Goal: Task Accomplishment & Management: Manage account settings

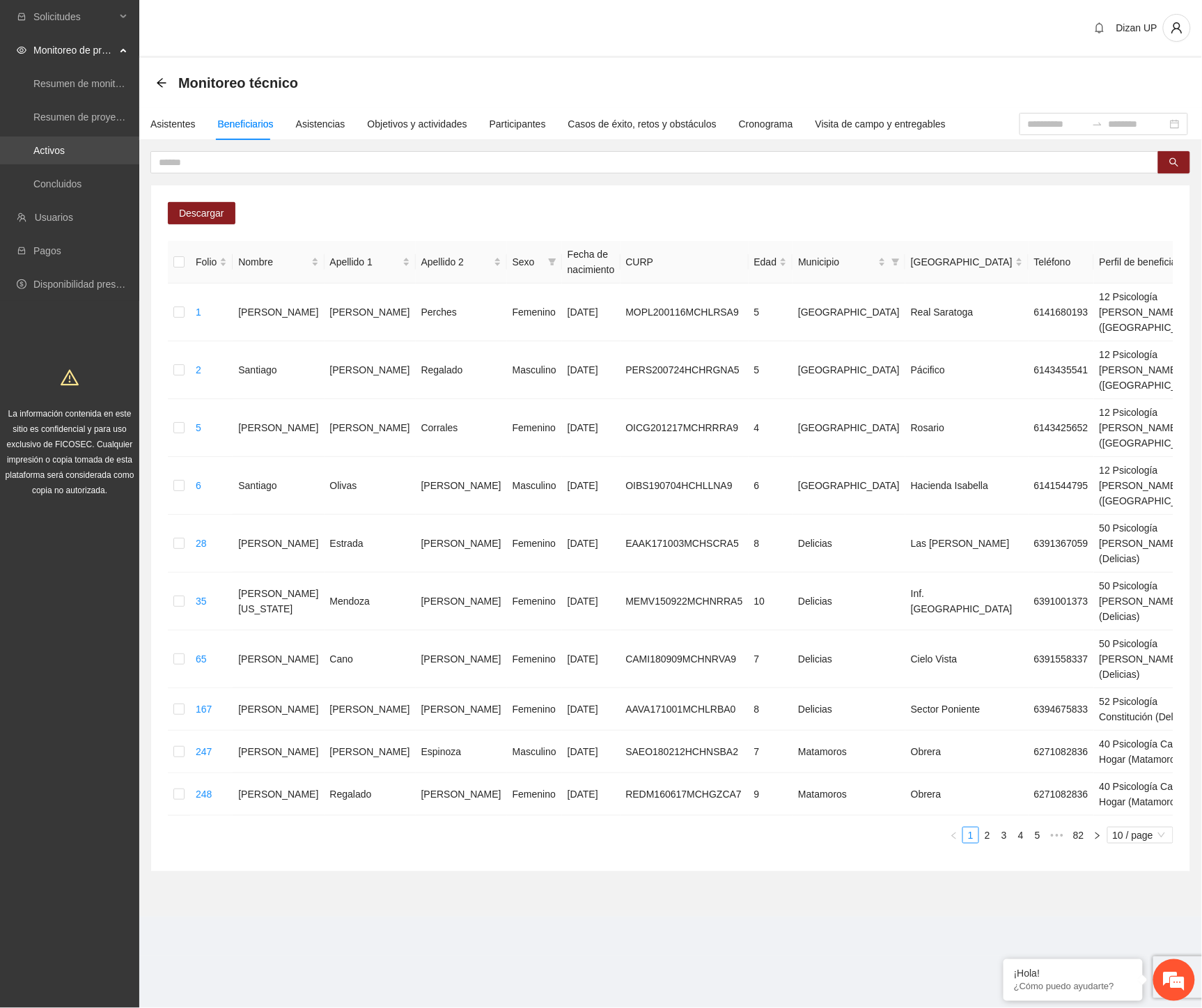
click at [45, 151] on link "Activos" at bounding box center [49, 150] width 31 height 11
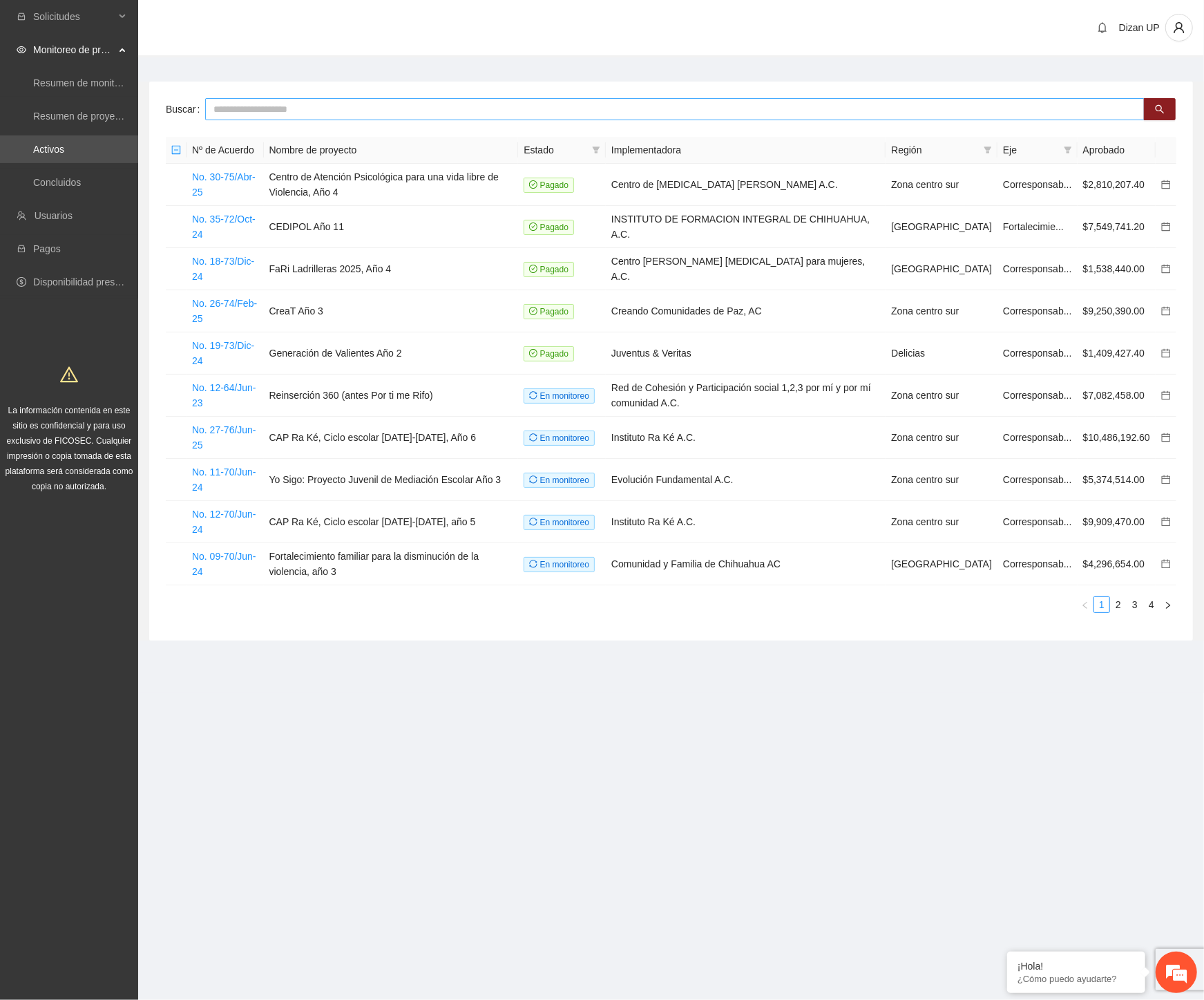
click at [300, 107] on input "text" at bounding box center [675, 109] width 940 height 22
type input "***"
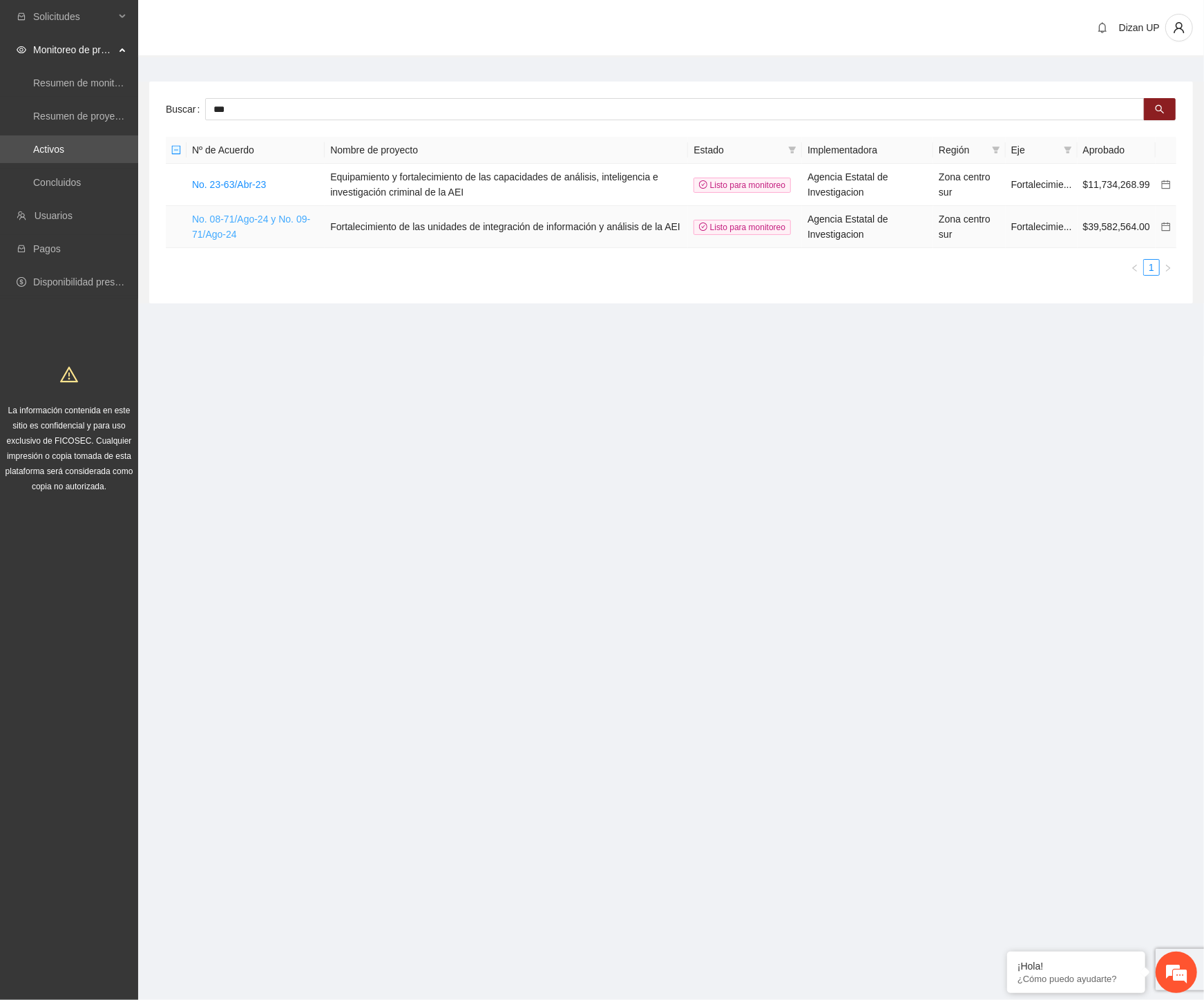
click at [242, 217] on link "No. 08-71/Ago-24 y No. 09-71/Ago-24" at bounding box center [251, 226] width 118 height 26
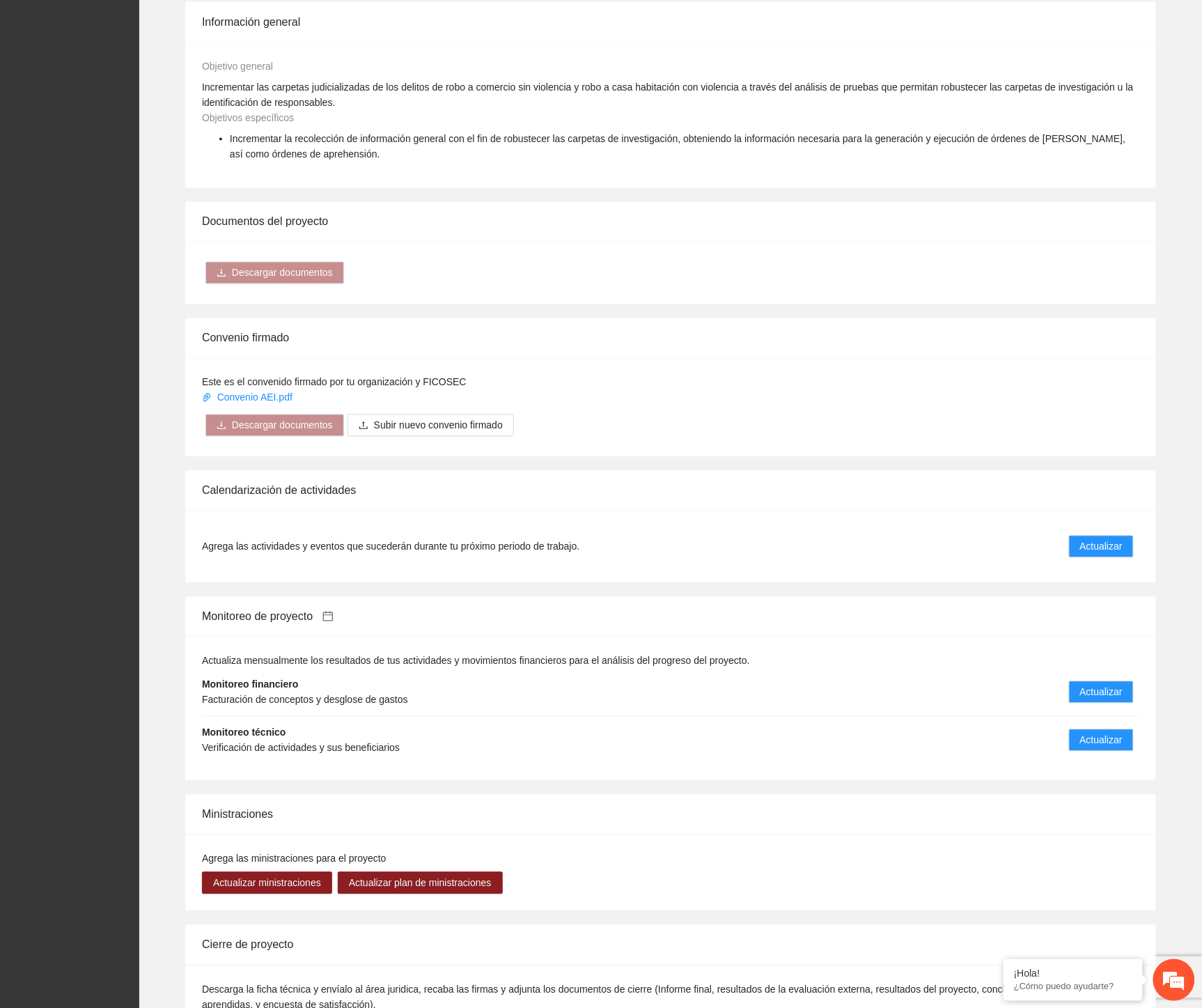
scroll to position [851, 0]
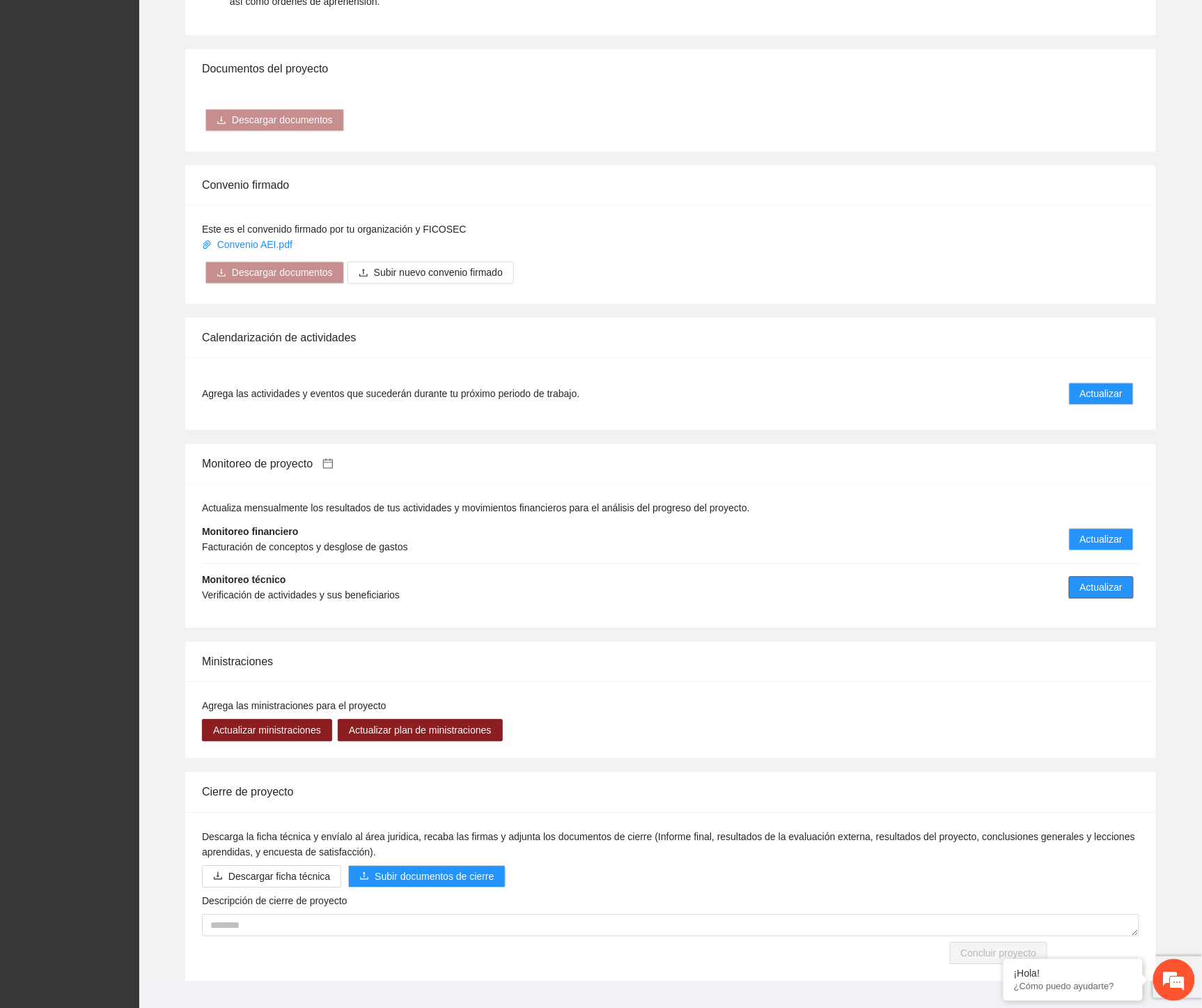
click at [1109, 585] on span "Actualizar" at bounding box center [1102, 588] width 43 height 15
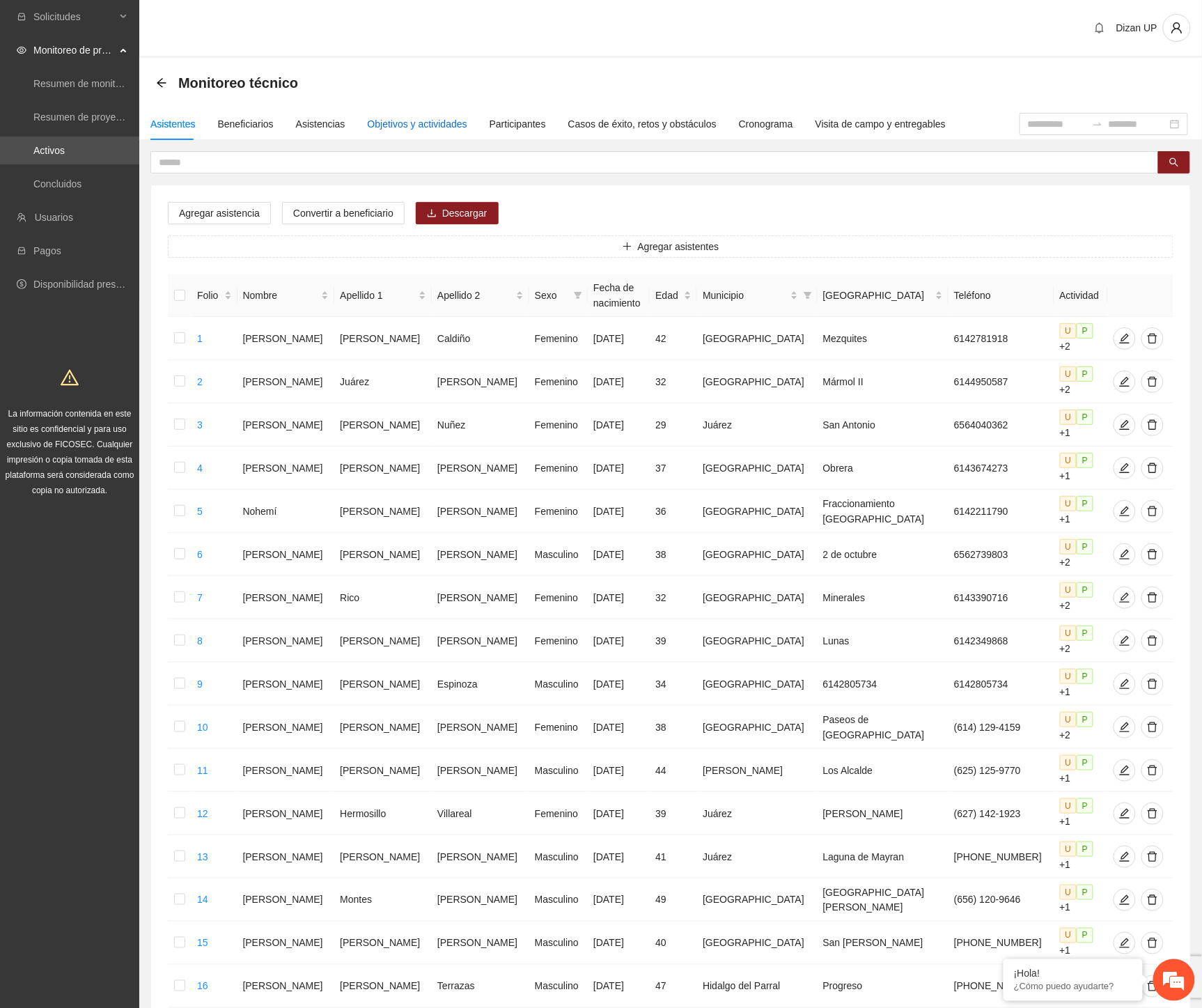
click at [399, 120] on div "Objetivos y actividades" at bounding box center [417, 124] width 100 height 15
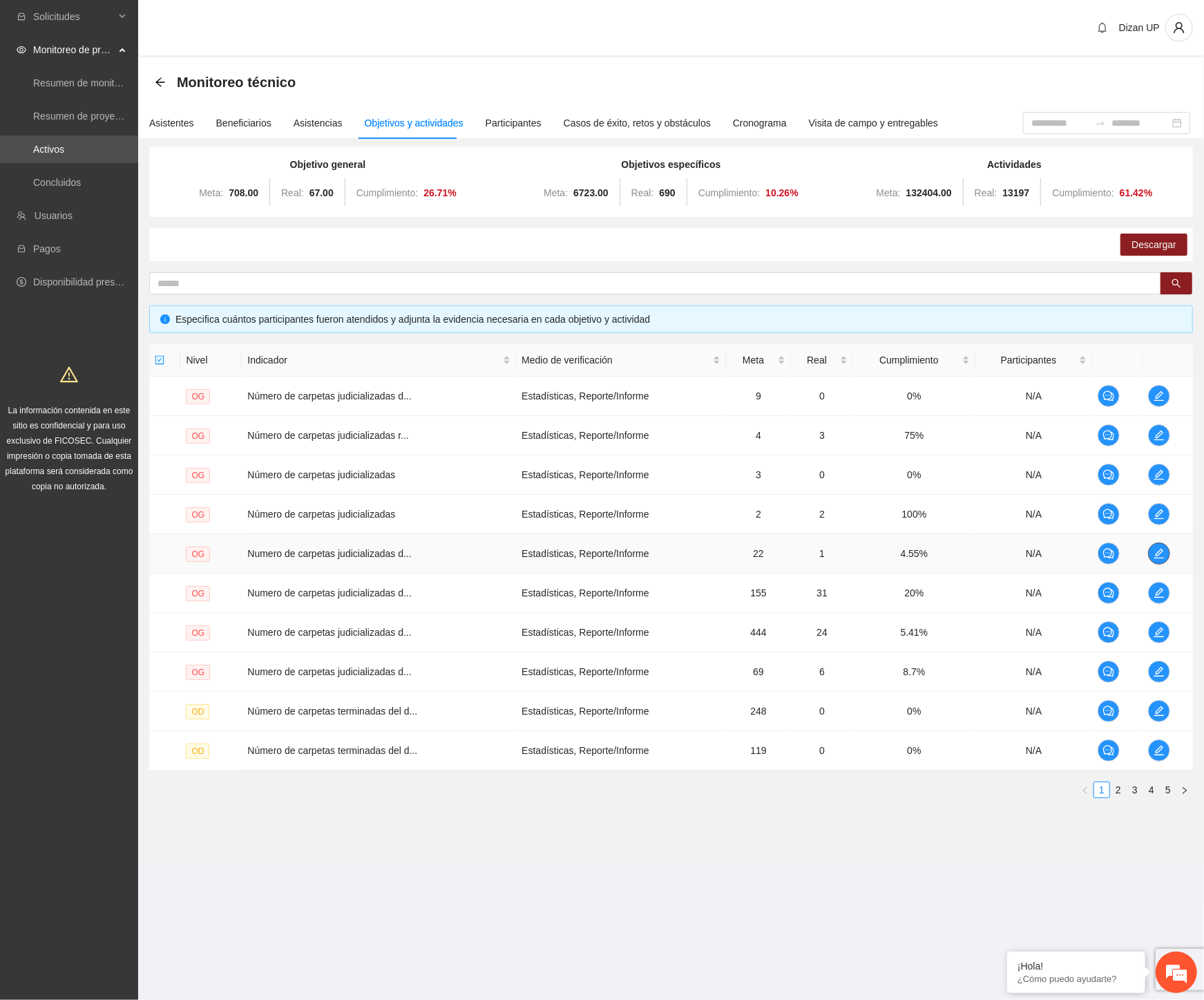
click at [1164, 553] on span "edit" at bounding box center [1159, 553] width 21 height 11
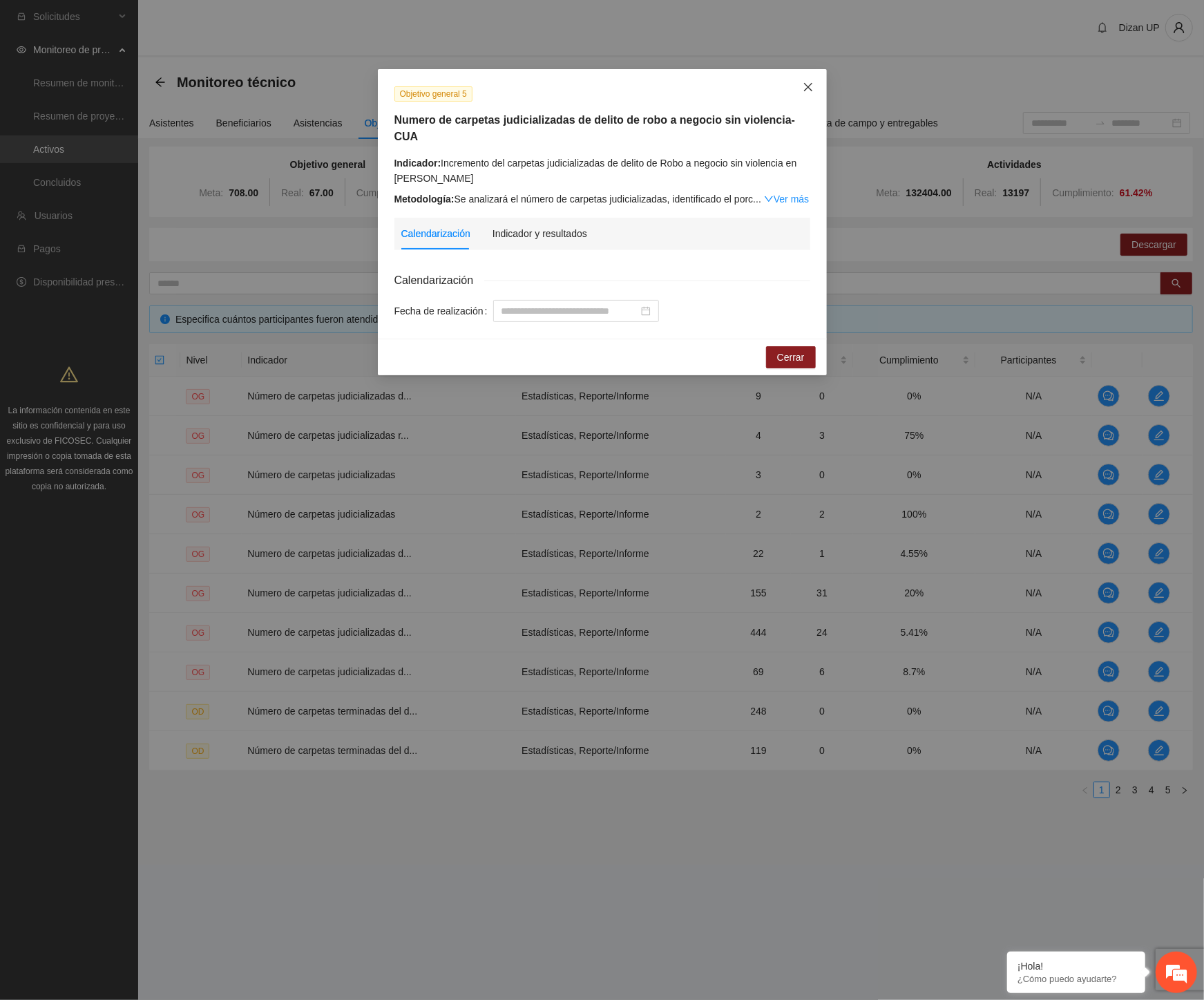
click at [807, 88] on icon "close" at bounding box center [808, 87] width 8 height 8
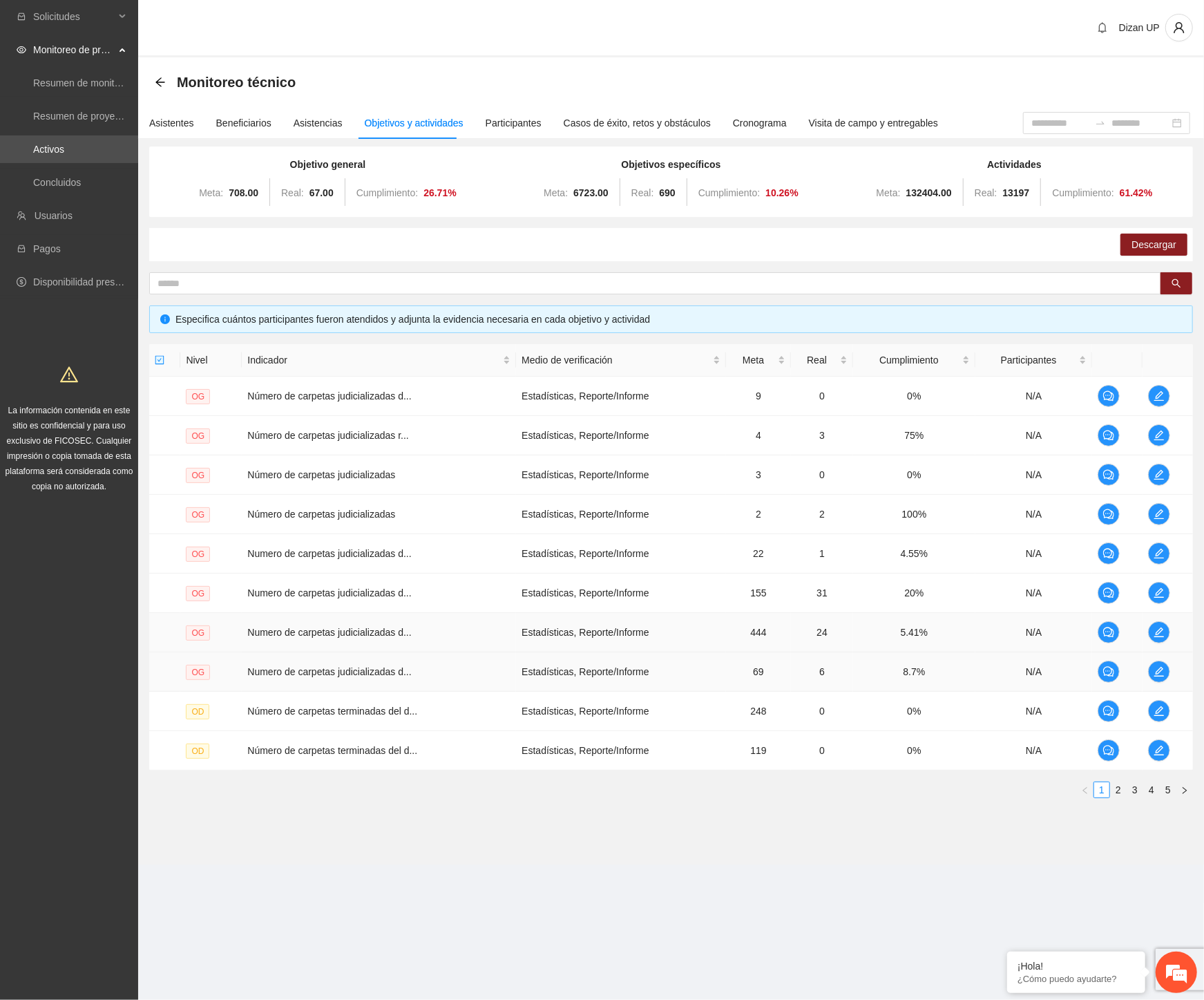
click at [626, 652] on td "Estadísticas, Reporte/Informe" at bounding box center [621, 671] width 210 height 40
click at [1119, 788] on link "2" at bounding box center [1119, 790] width 15 height 15
click at [1092, 792] on button "button" at bounding box center [1085, 790] width 17 height 17
click at [523, 54] on div "Dizan UP" at bounding box center [671, 29] width 1066 height 57
click at [659, 710] on td "Estadísticas, Reporte/Informe" at bounding box center [621, 711] width 210 height 40
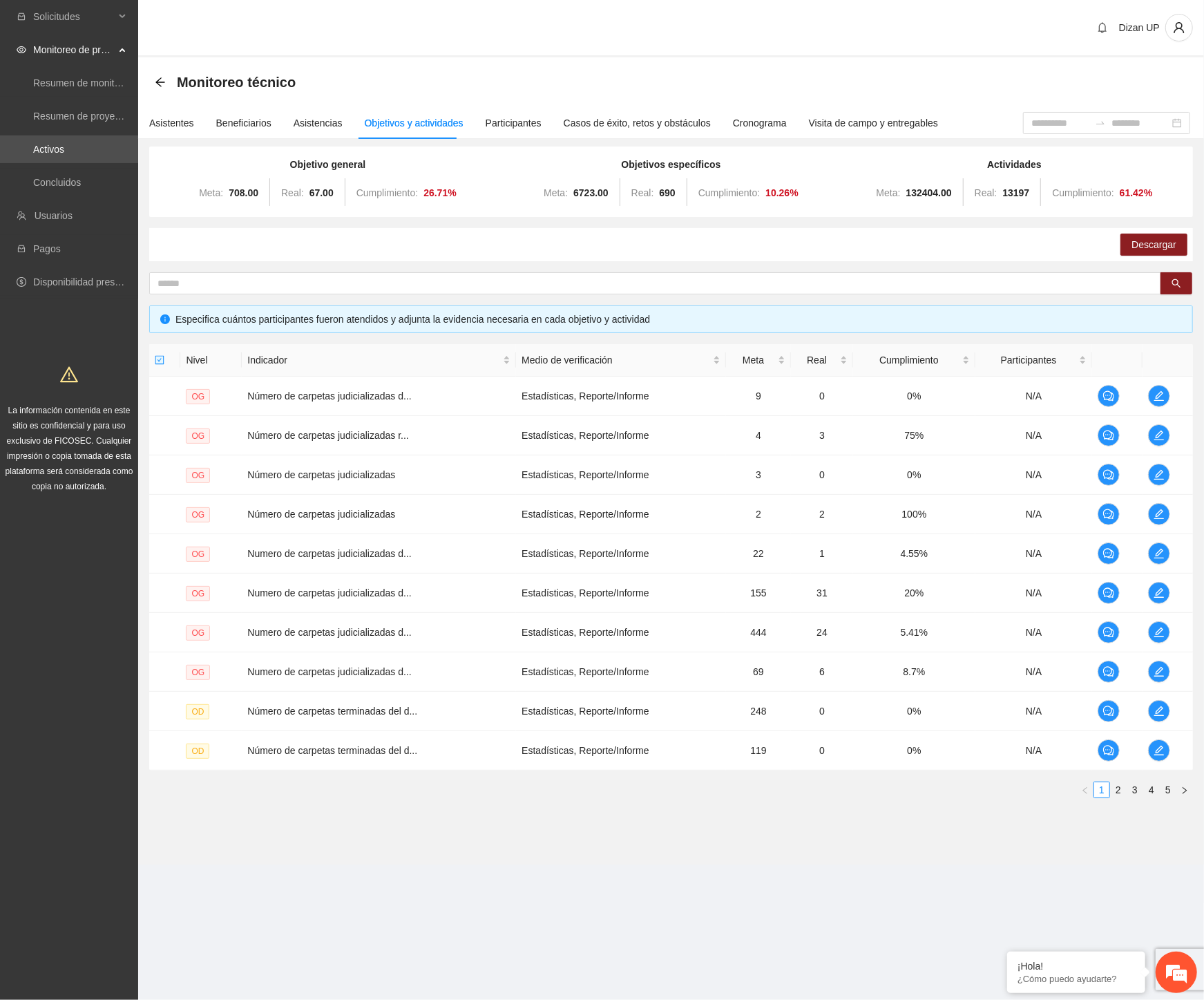
drag, startPoint x: 751, startPoint y: 818, endPoint x: 762, endPoint y: 815, distance: 11.4
click at [751, 818] on div "Objetivo general Meta: 708.00 Real: 67.00 Cumplimiento: 26.71 % Objetivos espec…" at bounding box center [671, 486] width 1066 height 671
click at [1115, 791] on link "2" at bounding box center [1119, 790] width 15 height 15
click at [1134, 790] on link "3" at bounding box center [1135, 790] width 15 height 15
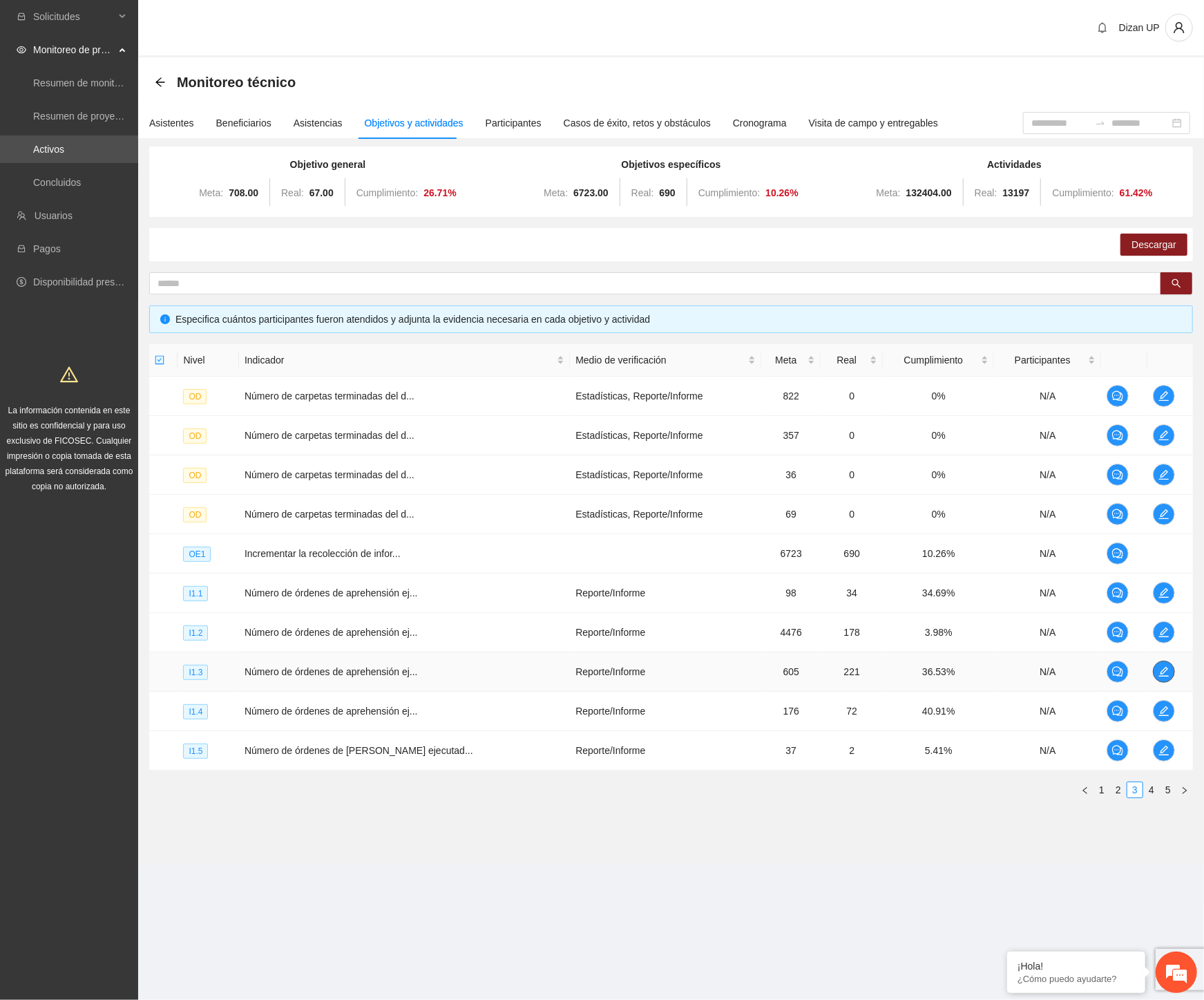
click at [1162, 667] on icon "edit" at bounding box center [1163, 671] width 9 height 9
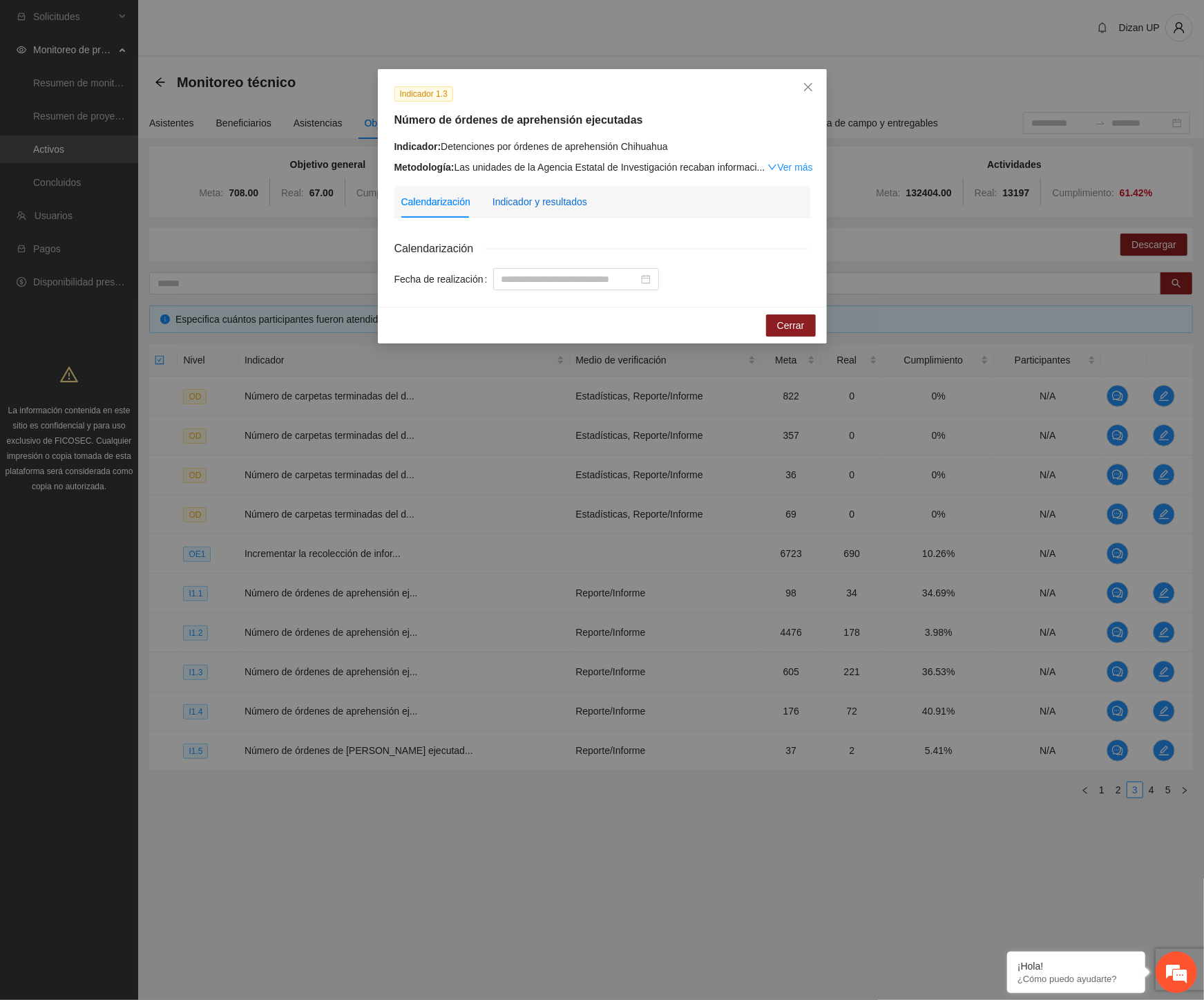
click at [549, 198] on div "Indicador y resultados" at bounding box center [540, 202] width 95 height 15
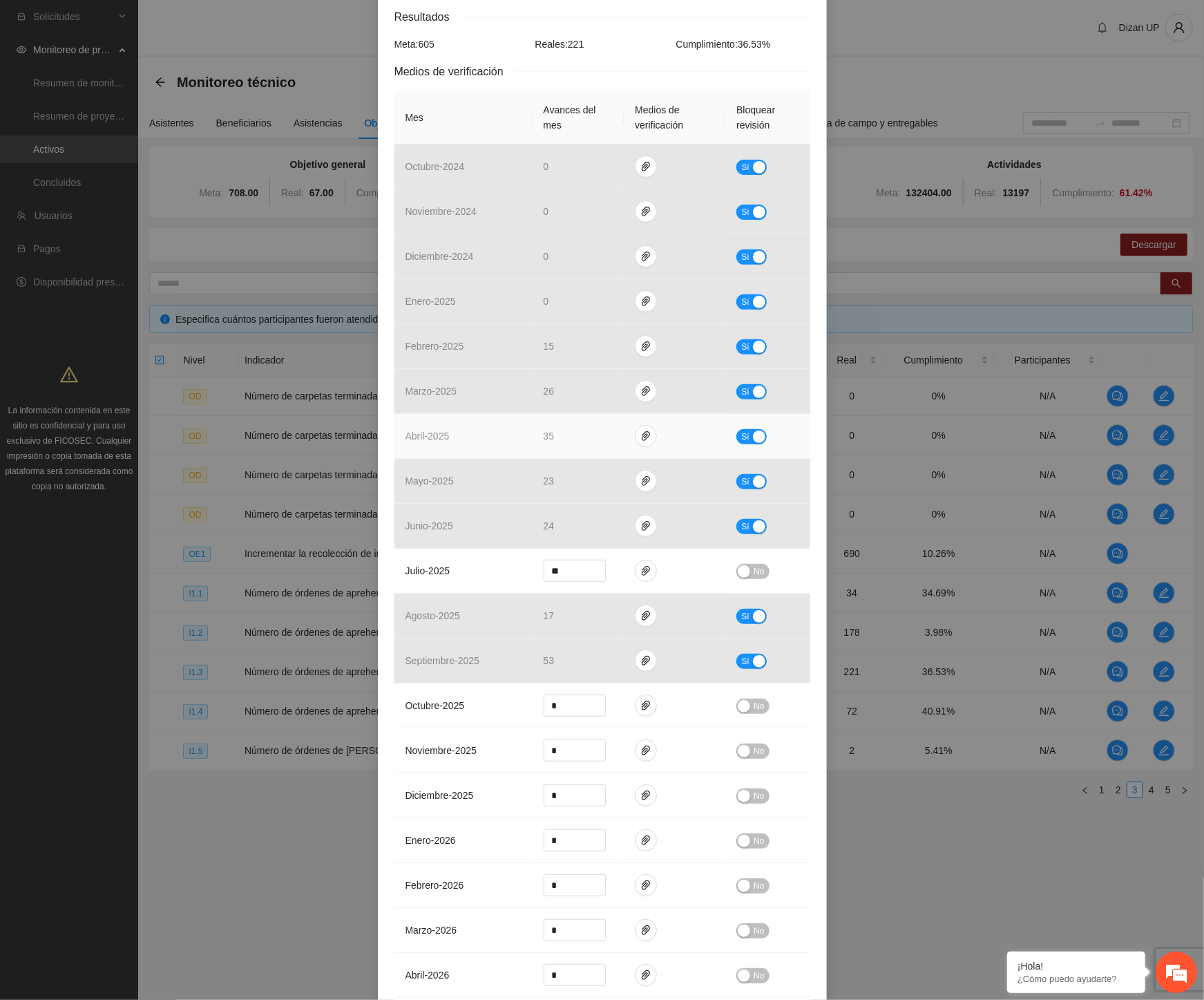
scroll to position [383, 0]
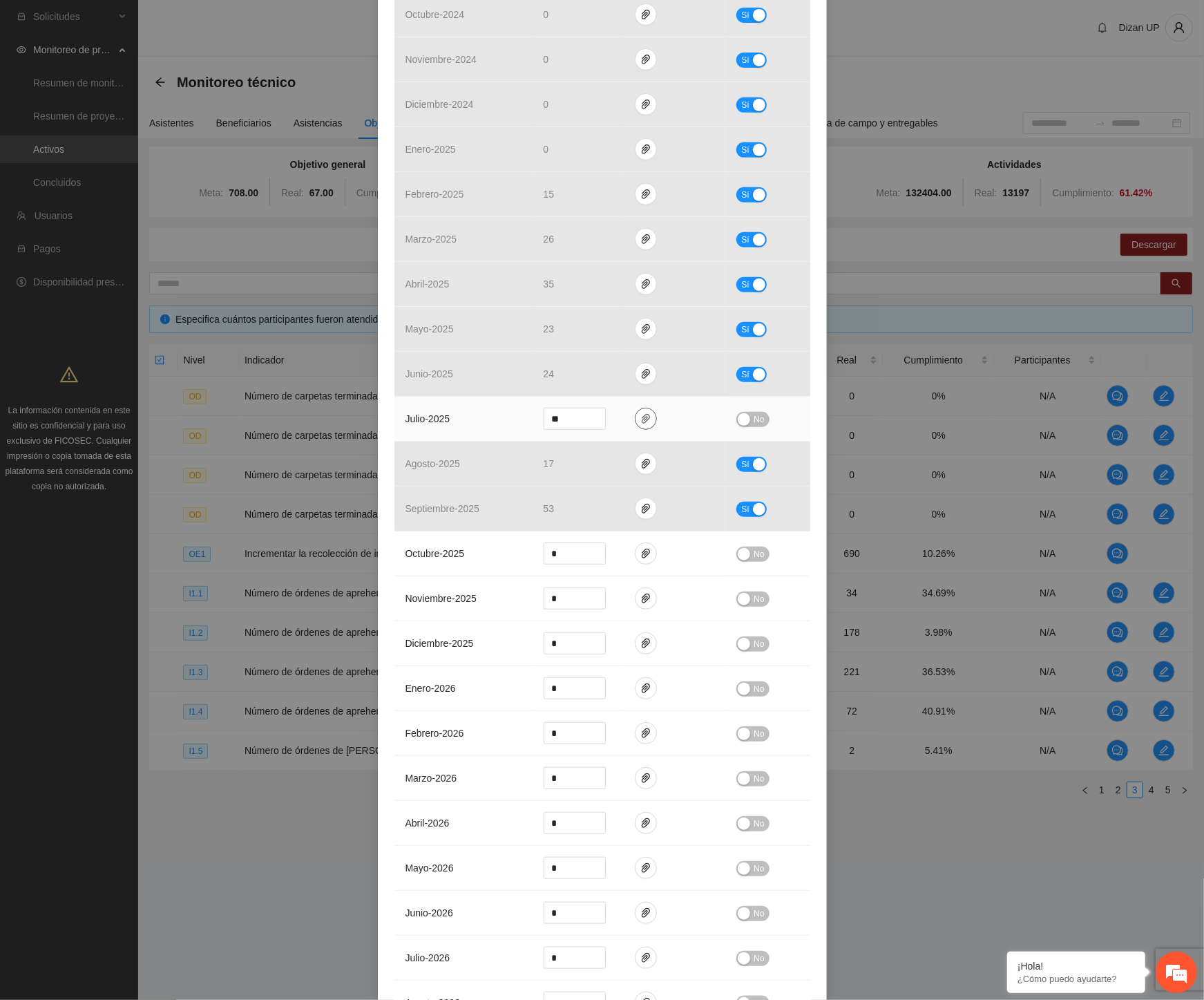
click at [646, 422] on span "paper-clip" at bounding box center [646, 418] width 21 height 11
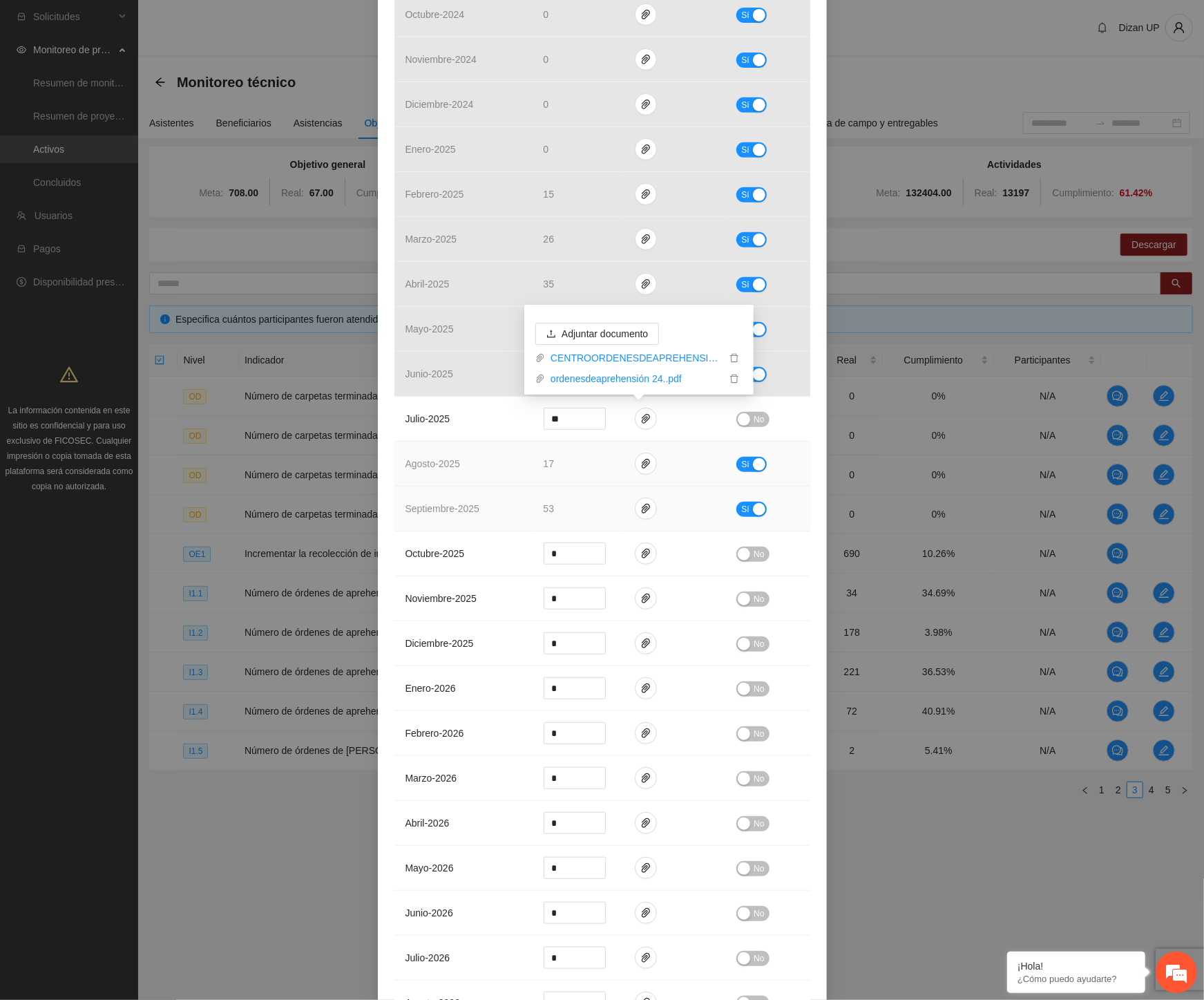
drag, startPoint x: 445, startPoint y: 515, endPoint x: 472, endPoint y: 485, distance: 40.4
click at [445, 514] on td "septiembre - 2025" at bounding box center [464, 508] width 138 height 45
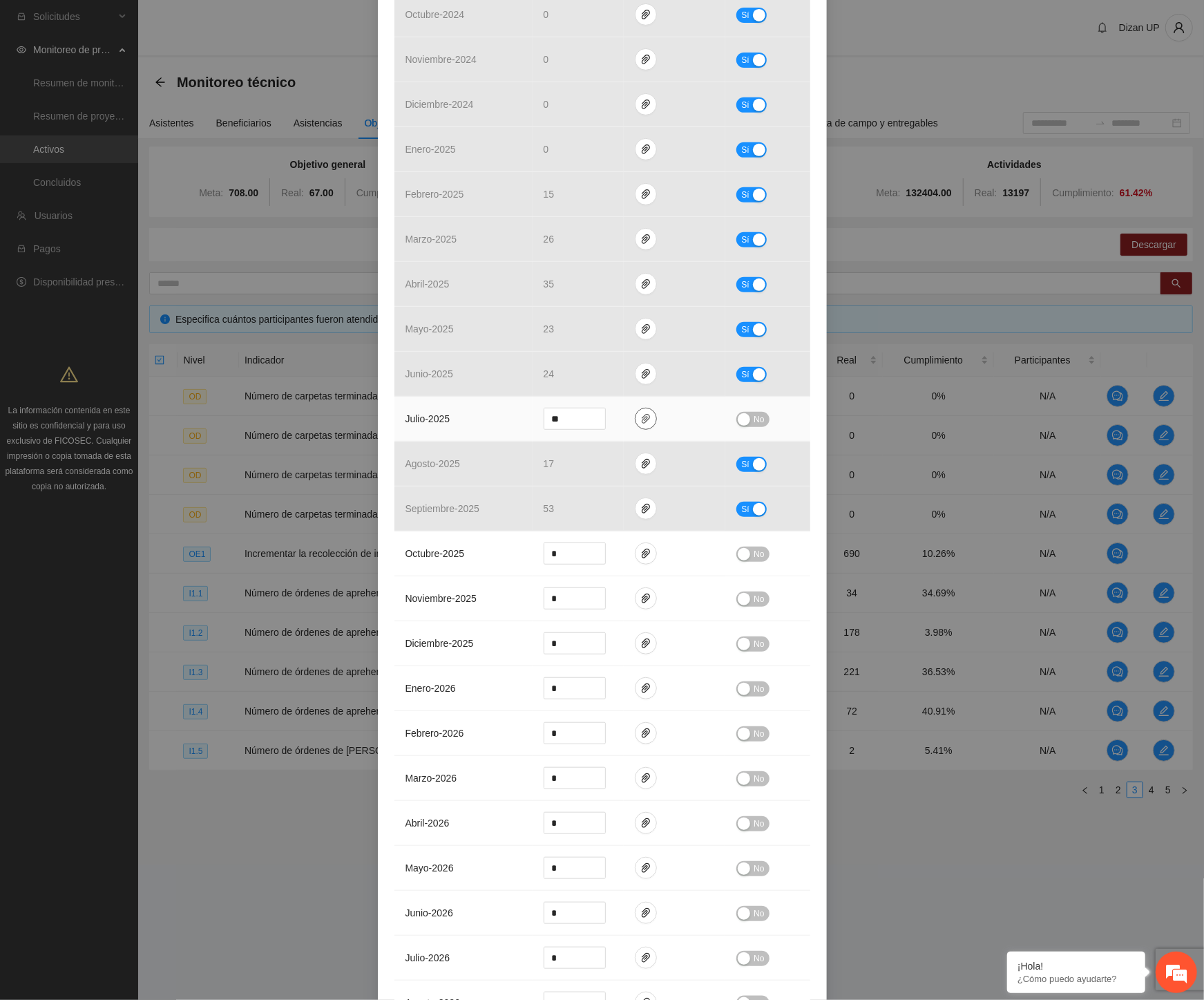
click at [644, 423] on icon "paper-clip" at bounding box center [645, 418] width 11 height 11
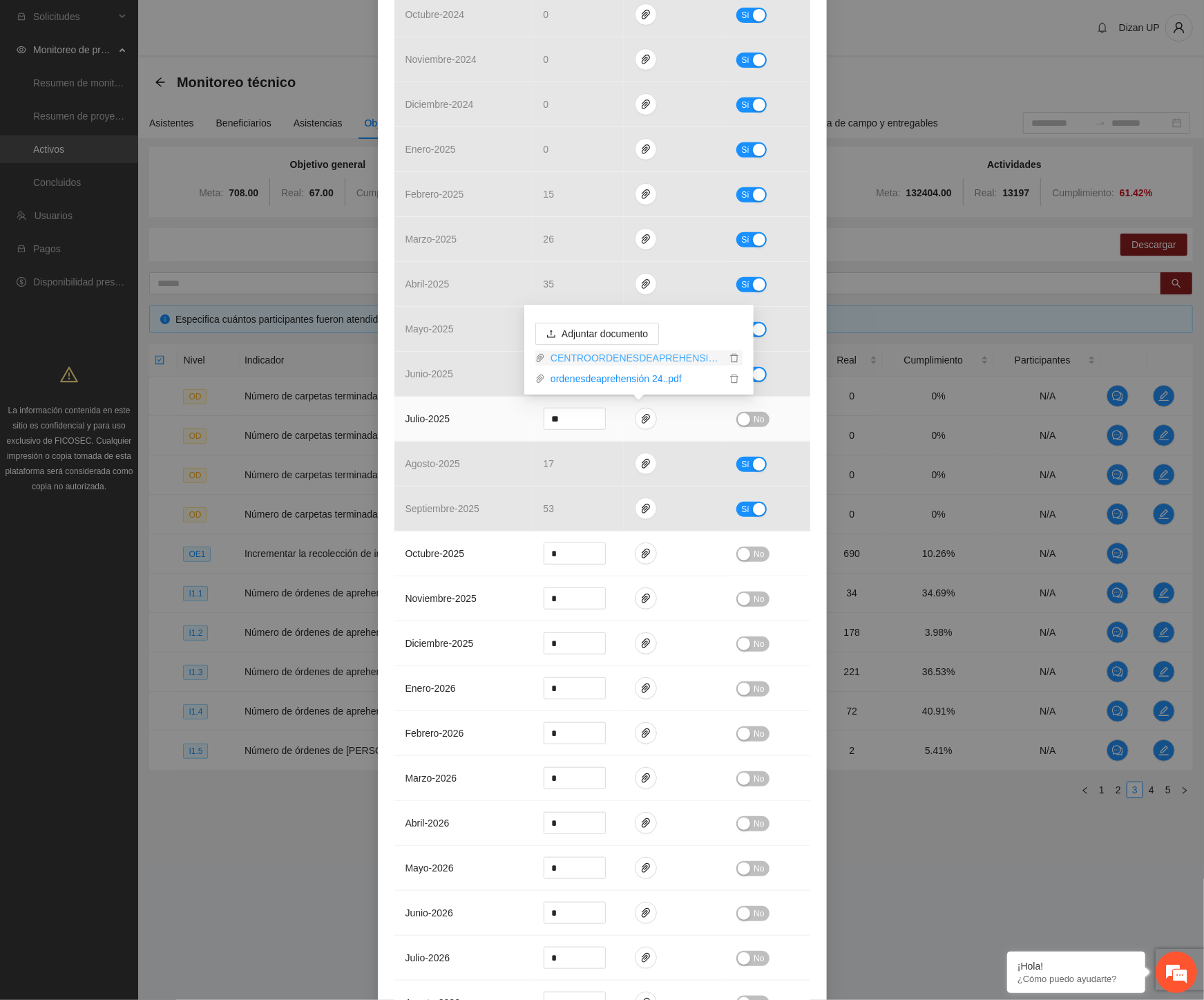
click at [599, 361] on link "CENTROORDENESDEAPREHENSION24...xlsx" at bounding box center [636, 358] width 181 height 15
click at [593, 378] on link "ordenesdeaprehensión 24..pdf" at bounding box center [636, 378] width 181 height 15
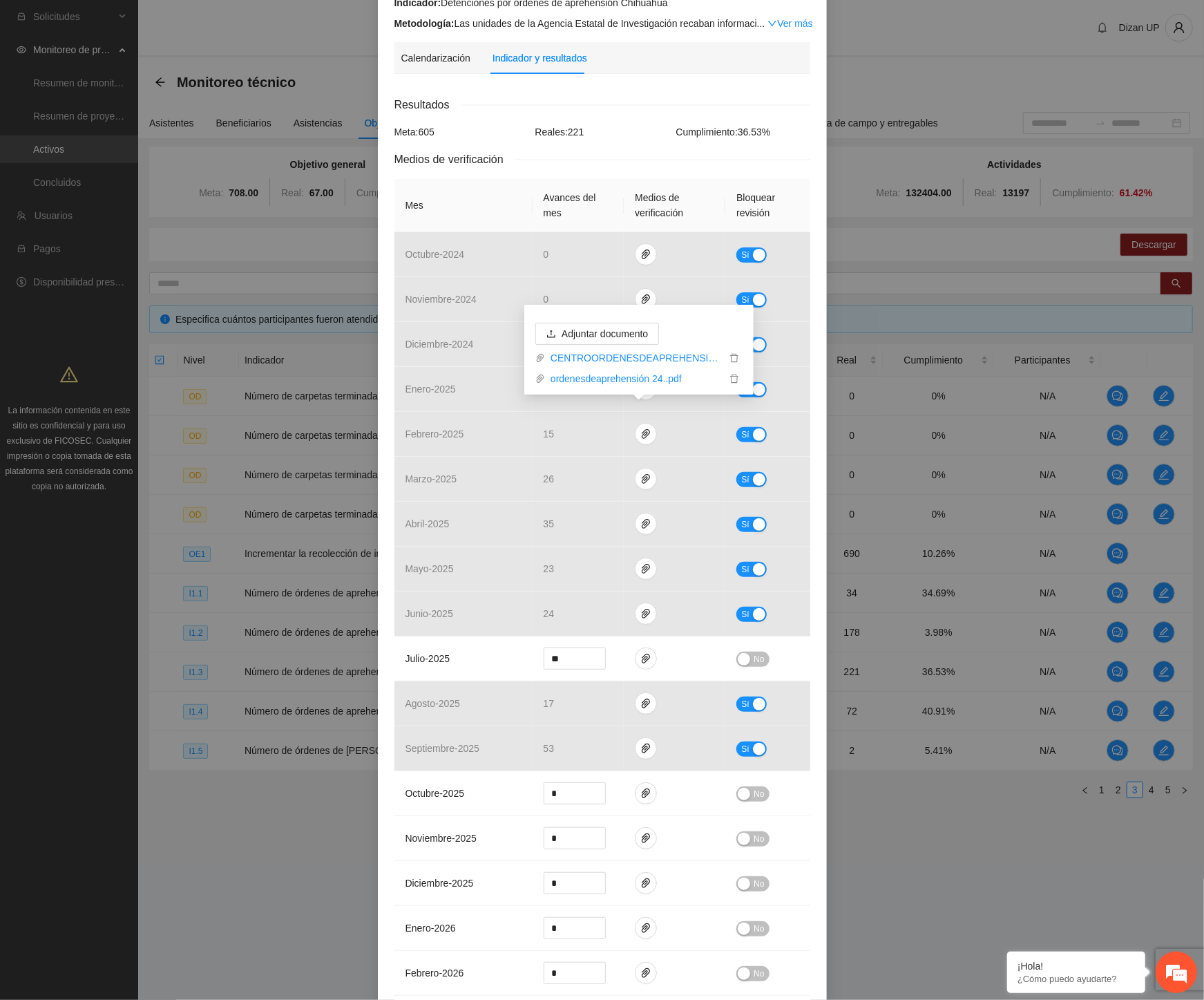
scroll to position [0, 0]
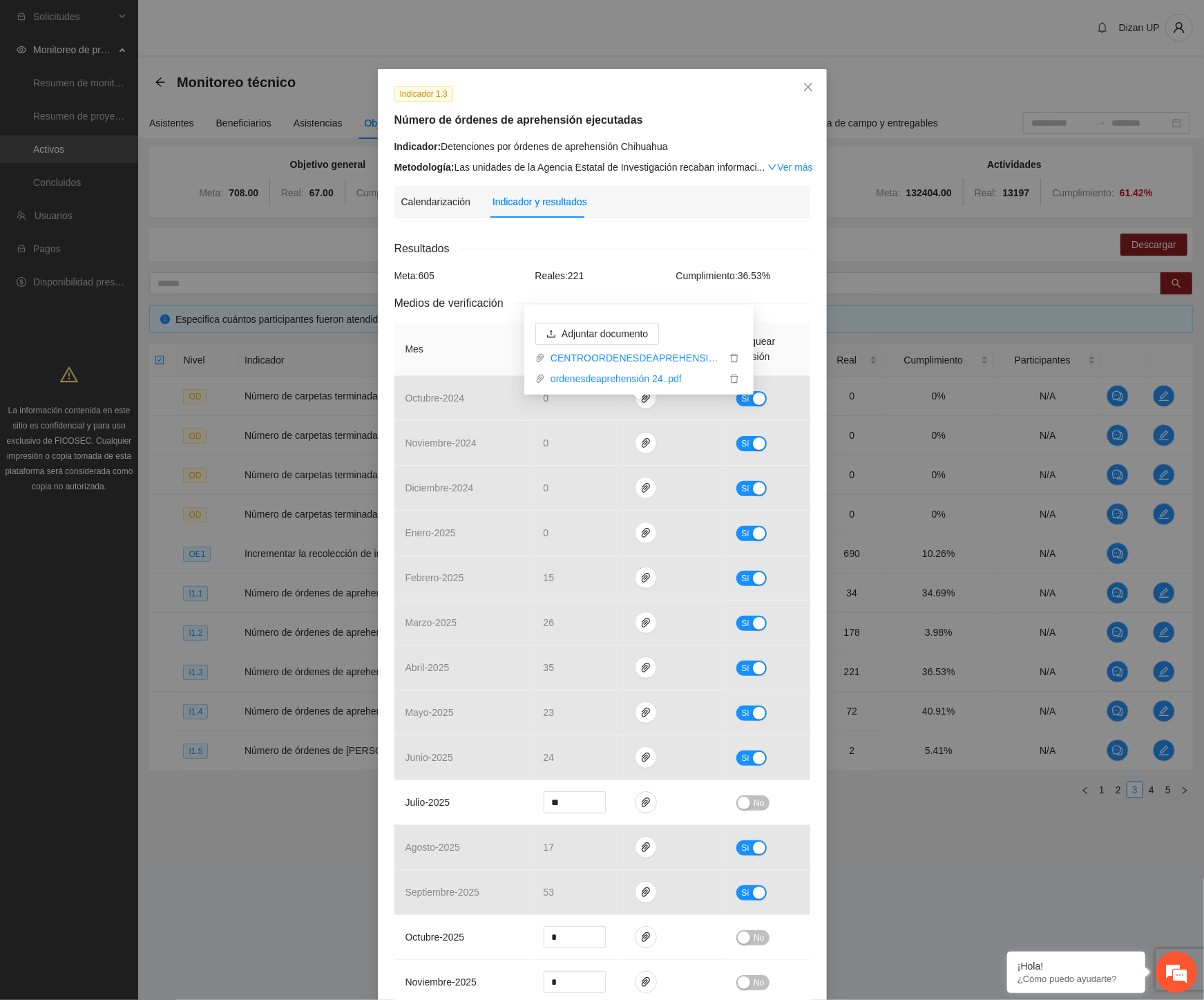
drag, startPoint x: 133, startPoint y: 260, endPoint x: 148, endPoint y: 264, distance: 15.5
click at [133, 260] on div "Indicador 1.3 Número de órdenes de aprehensión ejecutadas Indicador: Detencione…" at bounding box center [602, 500] width 1204 height 1000
click at [640, 804] on icon "paper-clip" at bounding box center [645, 802] width 11 height 11
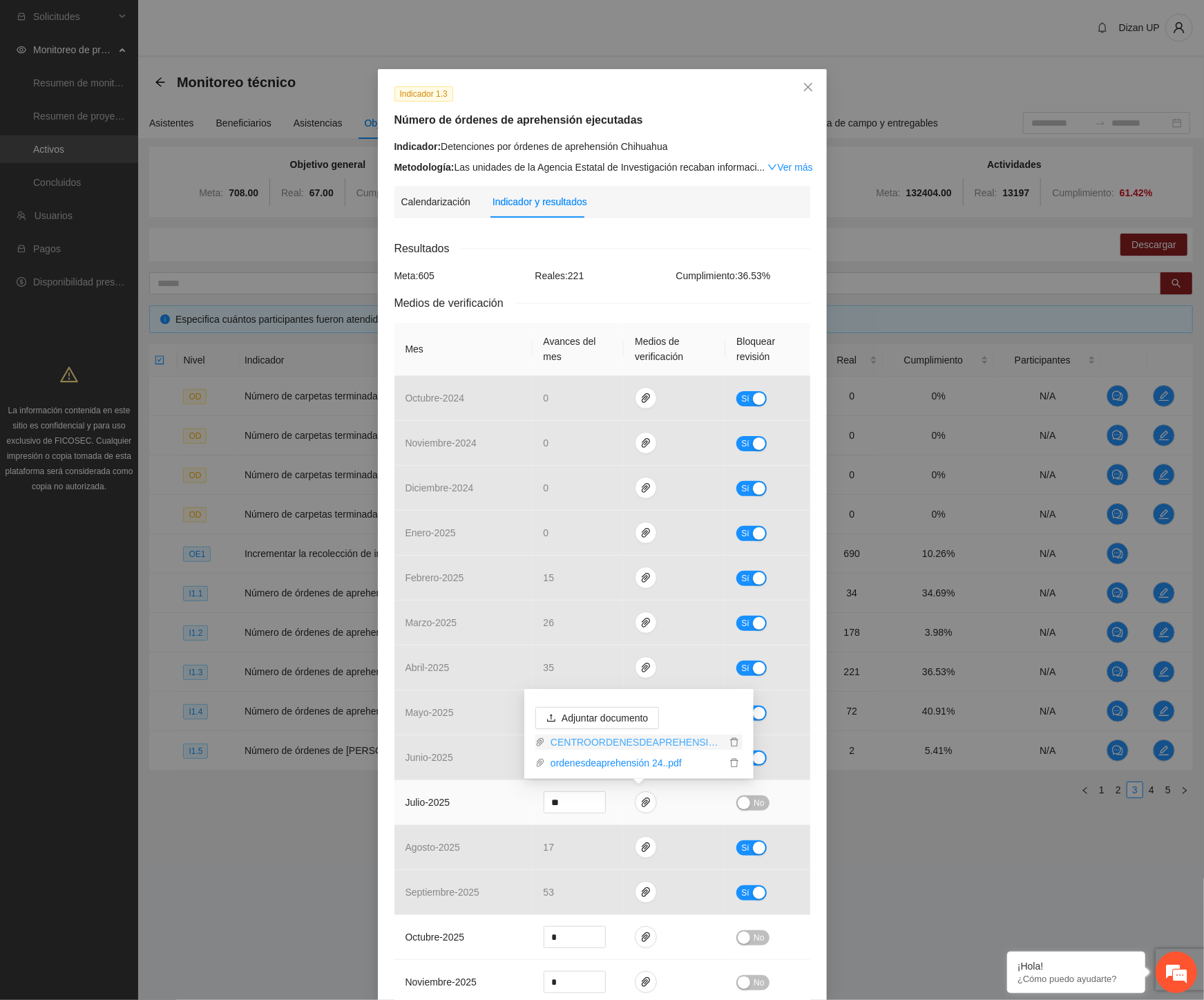
click at [617, 742] on link "CENTROORDENESDEAPREHENSION24...xlsx" at bounding box center [636, 742] width 181 height 15
drag, startPoint x: 126, startPoint y: 639, endPoint x: 133, endPoint y: 634, distance: 8.6
click at [126, 639] on div "Indicador 1.3 Número de órdenes de aprehensión ejecutadas Indicador: Detencione…" at bounding box center [602, 500] width 1204 height 1000
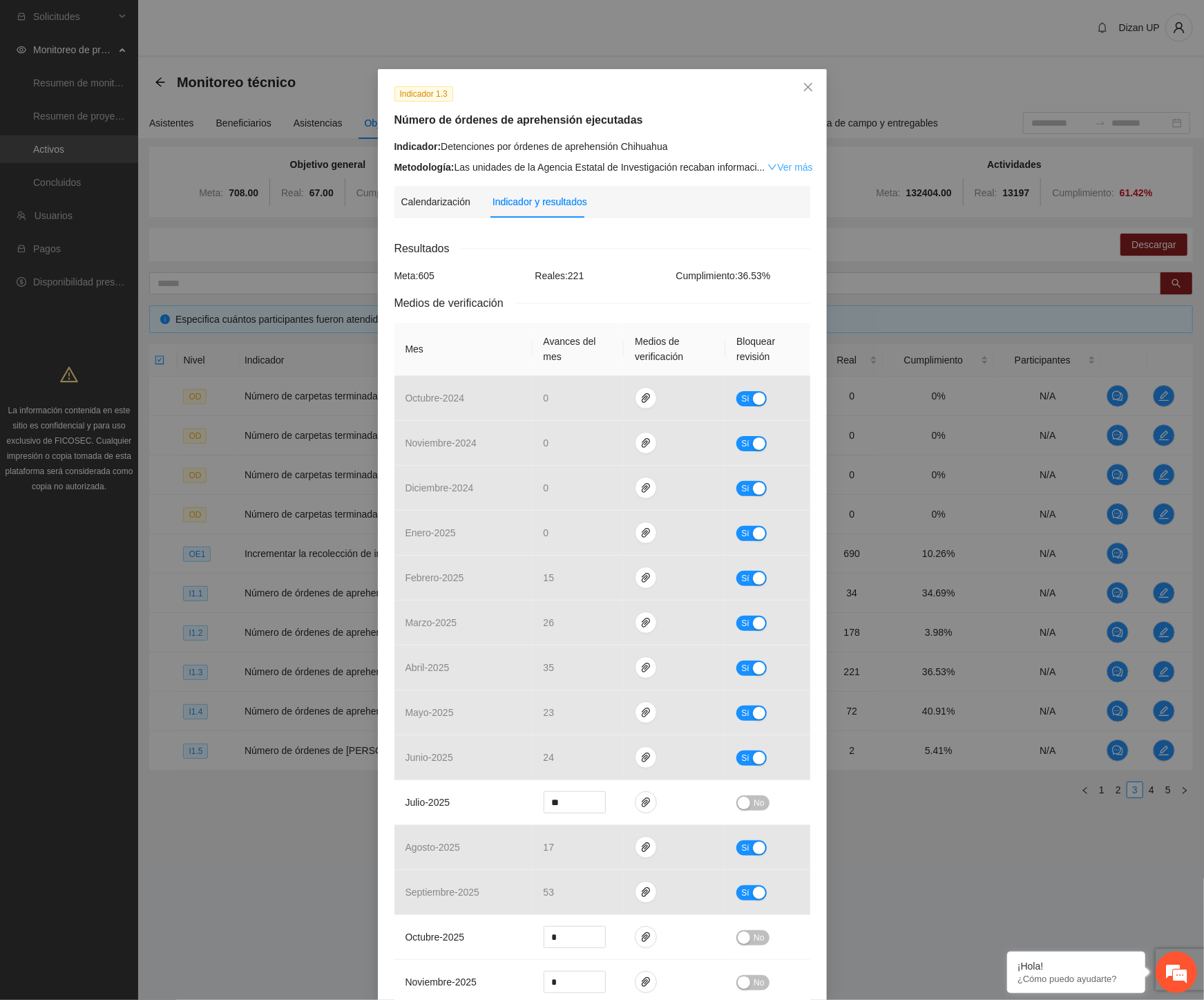
click at [781, 163] on link "Ver más" at bounding box center [789, 166] width 45 height 11
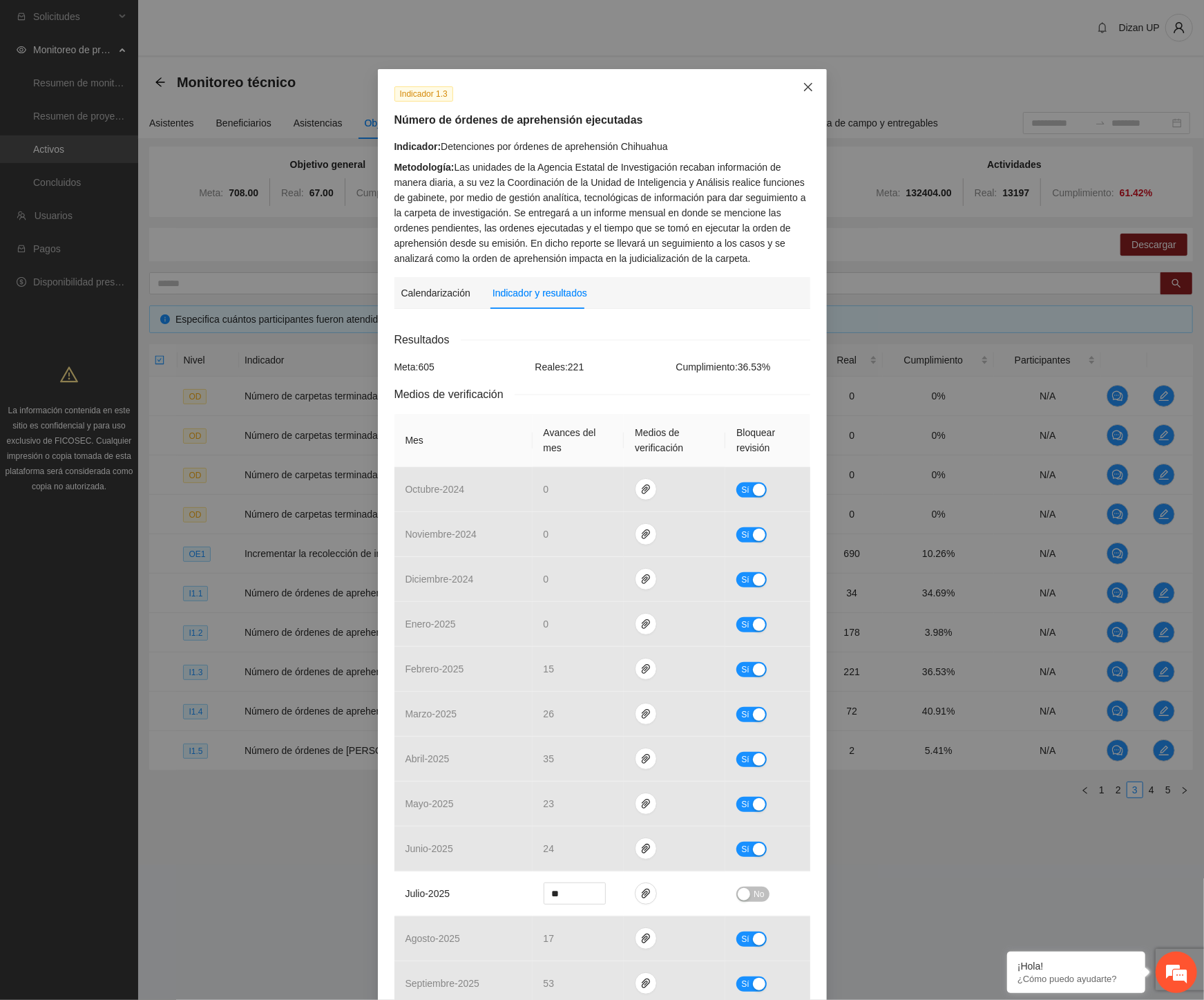
click at [803, 83] on icon "close" at bounding box center [808, 87] width 11 height 11
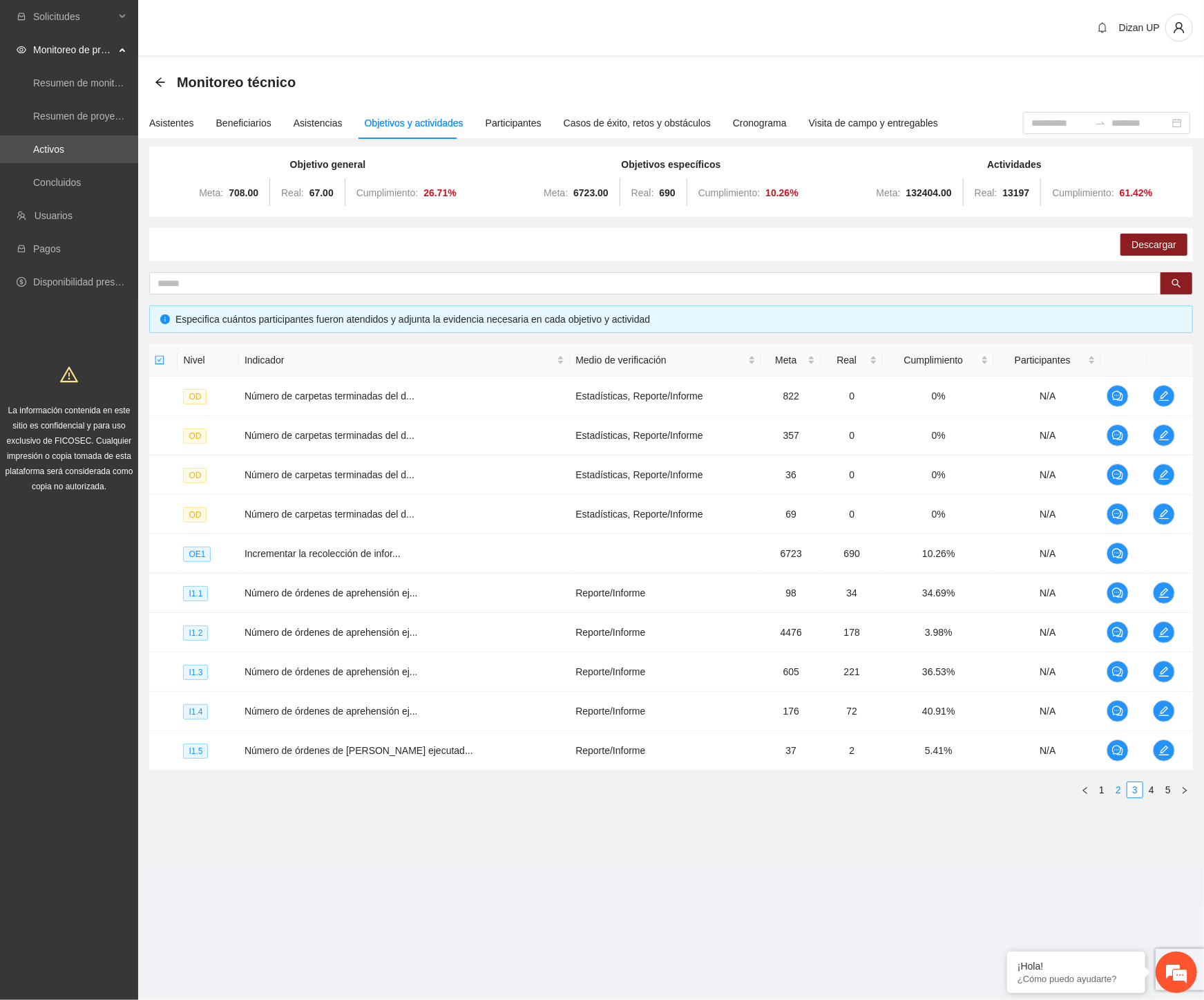
click at [1120, 796] on link "2" at bounding box center [1119, 790] width 15 height 15
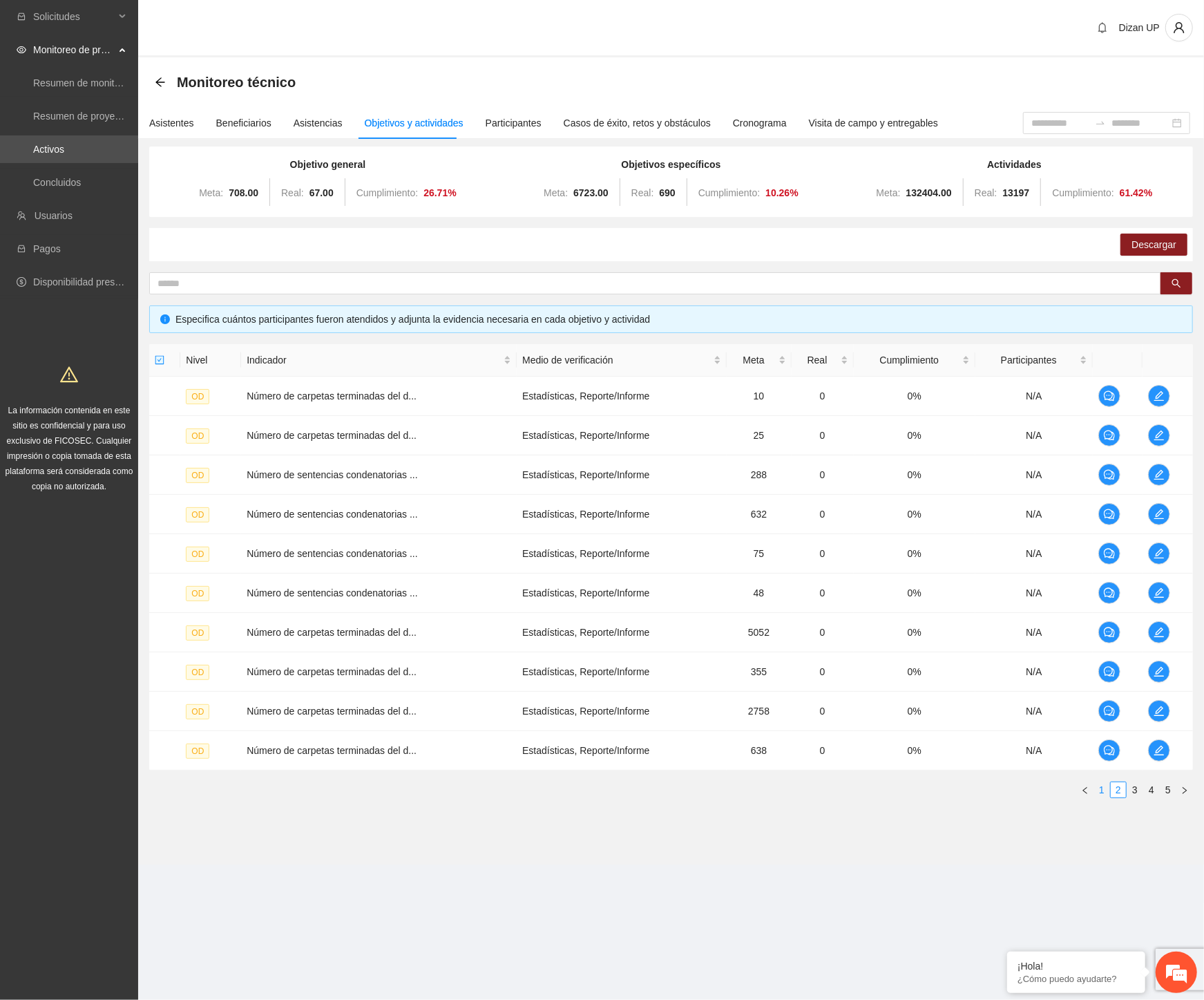
click at [1105, 788] on link "1" at bounding box center [1102, 790] width 15 height 15
click at [286, 471] on td "Número de carpetas judicializadas" at bounding box center [378, 475] width 274 height 40
click at [377, 475] on td "Número de carpetas judicializadas" at bounding box center [378, 475] width 274 height 40
click at [564, 477] on td "Estadísticas, Reporte/Informe" at bounding box center [621, 475] width 210 height 40
click at [1120, 797] on link "2" at bounding box center [1119, 790] width 15 height 15
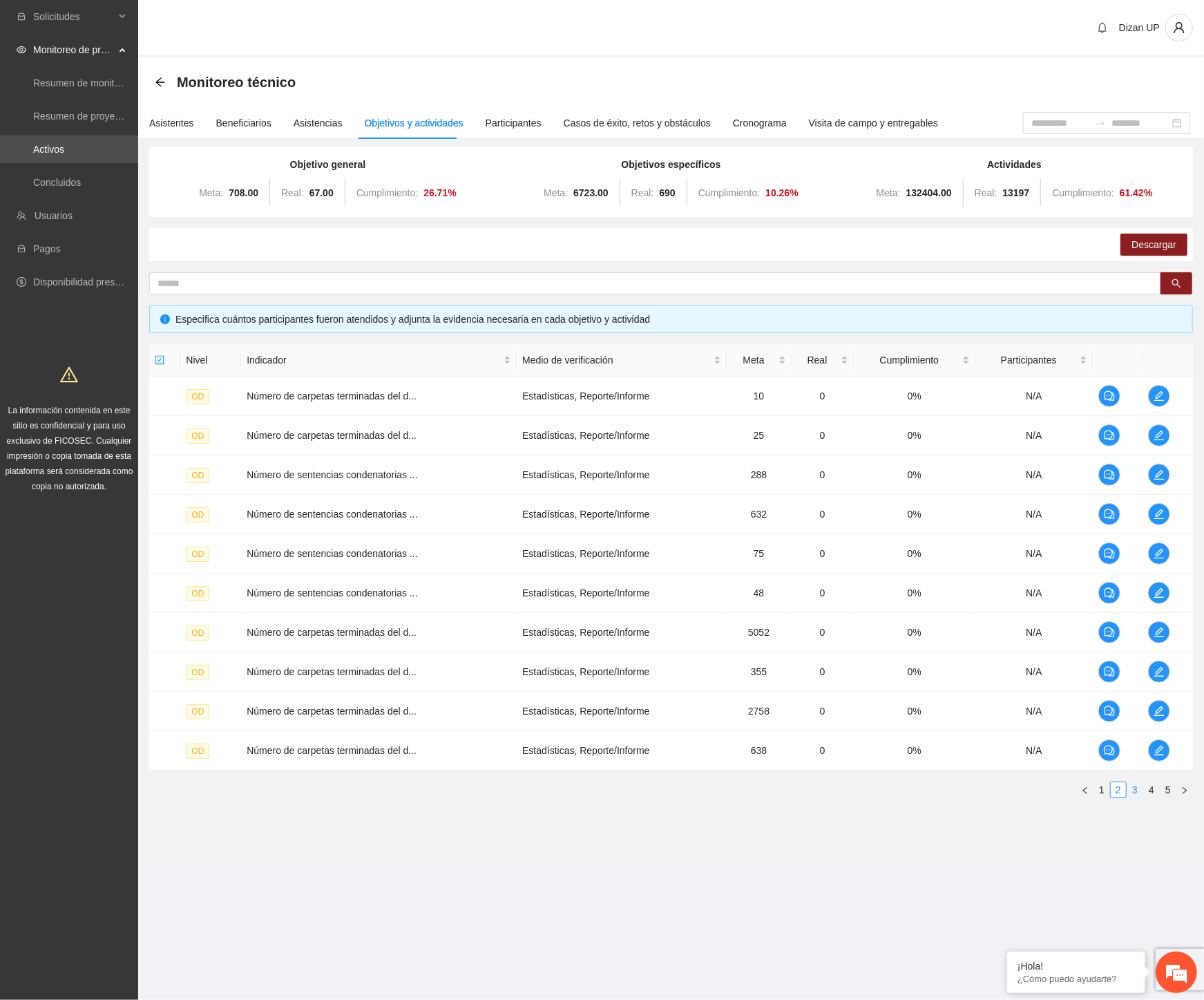
click at [1136, 790] on link "3" at bounding box center [1135, 790] width 15 height 15
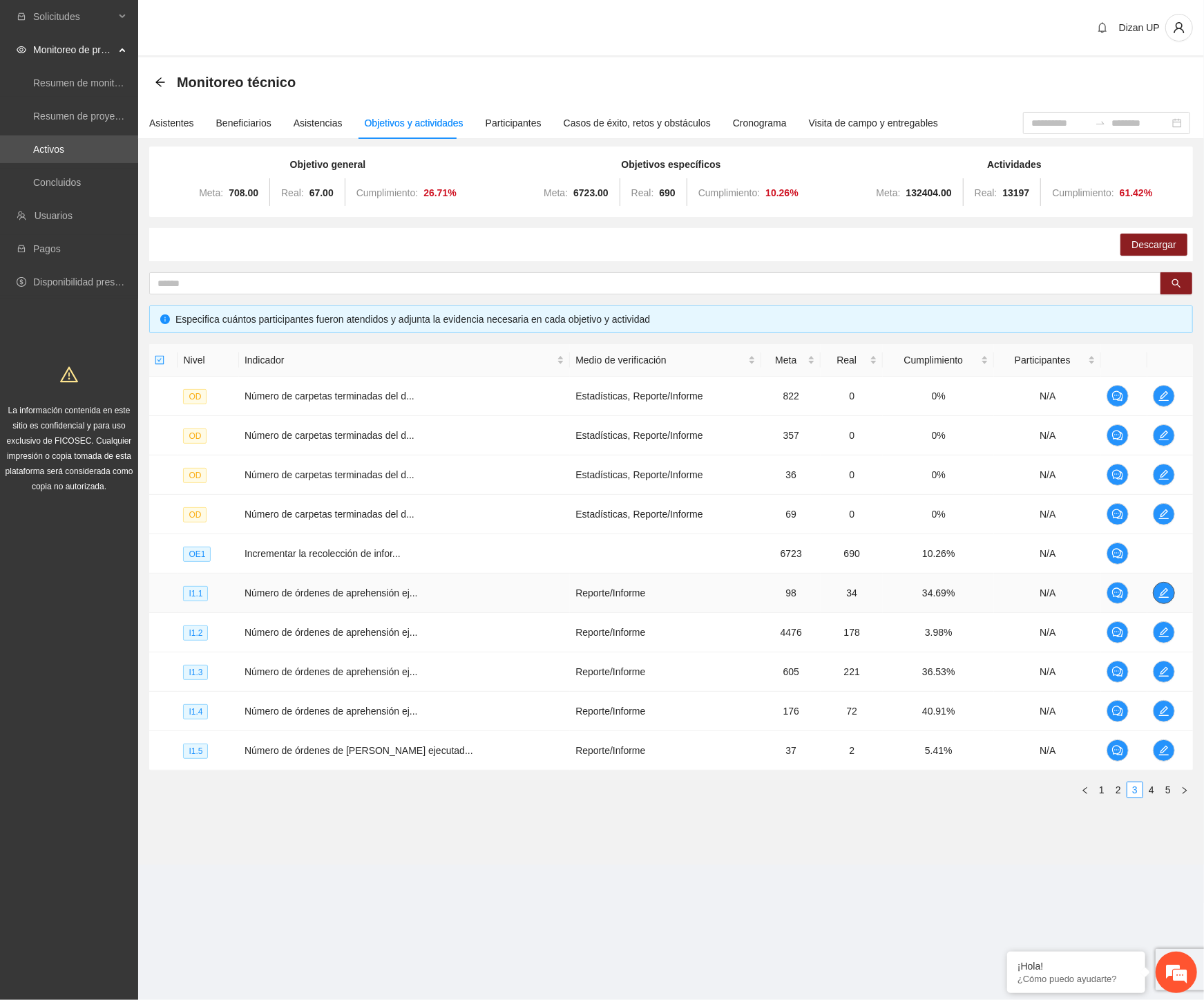
click at [1158, 601] on button "button" at bounding box center [1163, 593] width 22 height 22
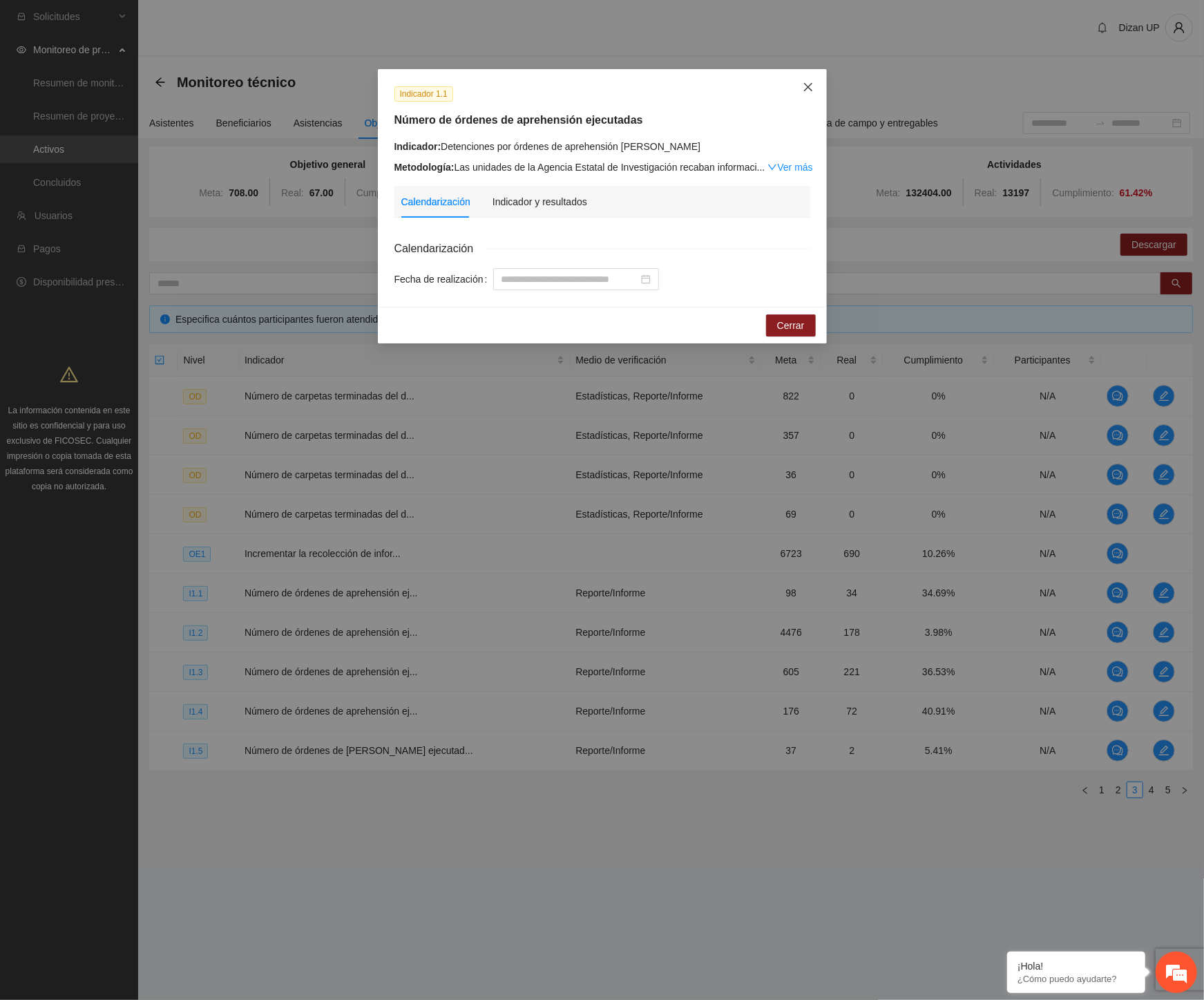
click at [810, 87] on icon "close" at bounding box center [808, 87] width 11 height 11
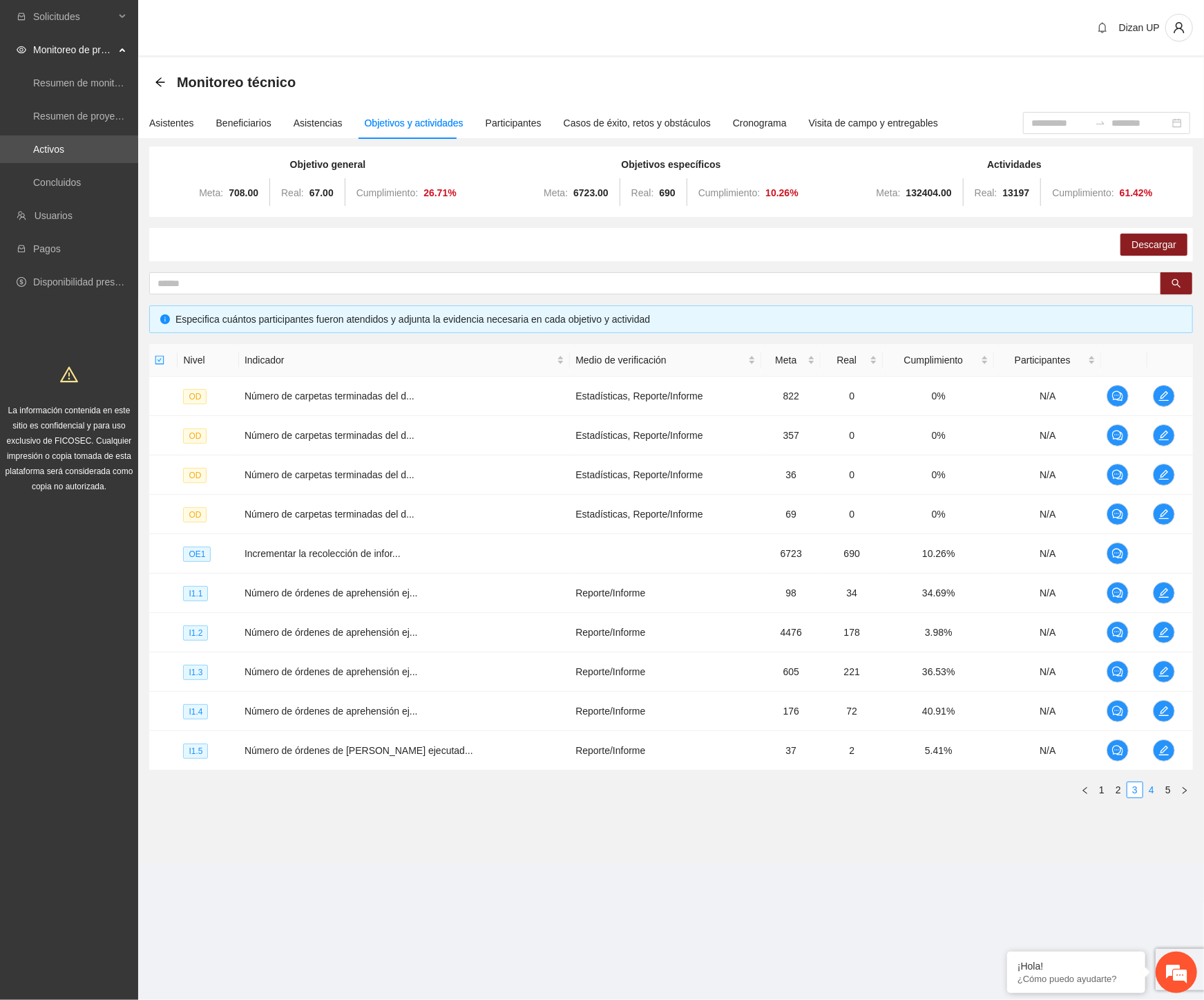
click at [1156, 789] on link "4" at bounding box center [1152, 790] width 15 height 15
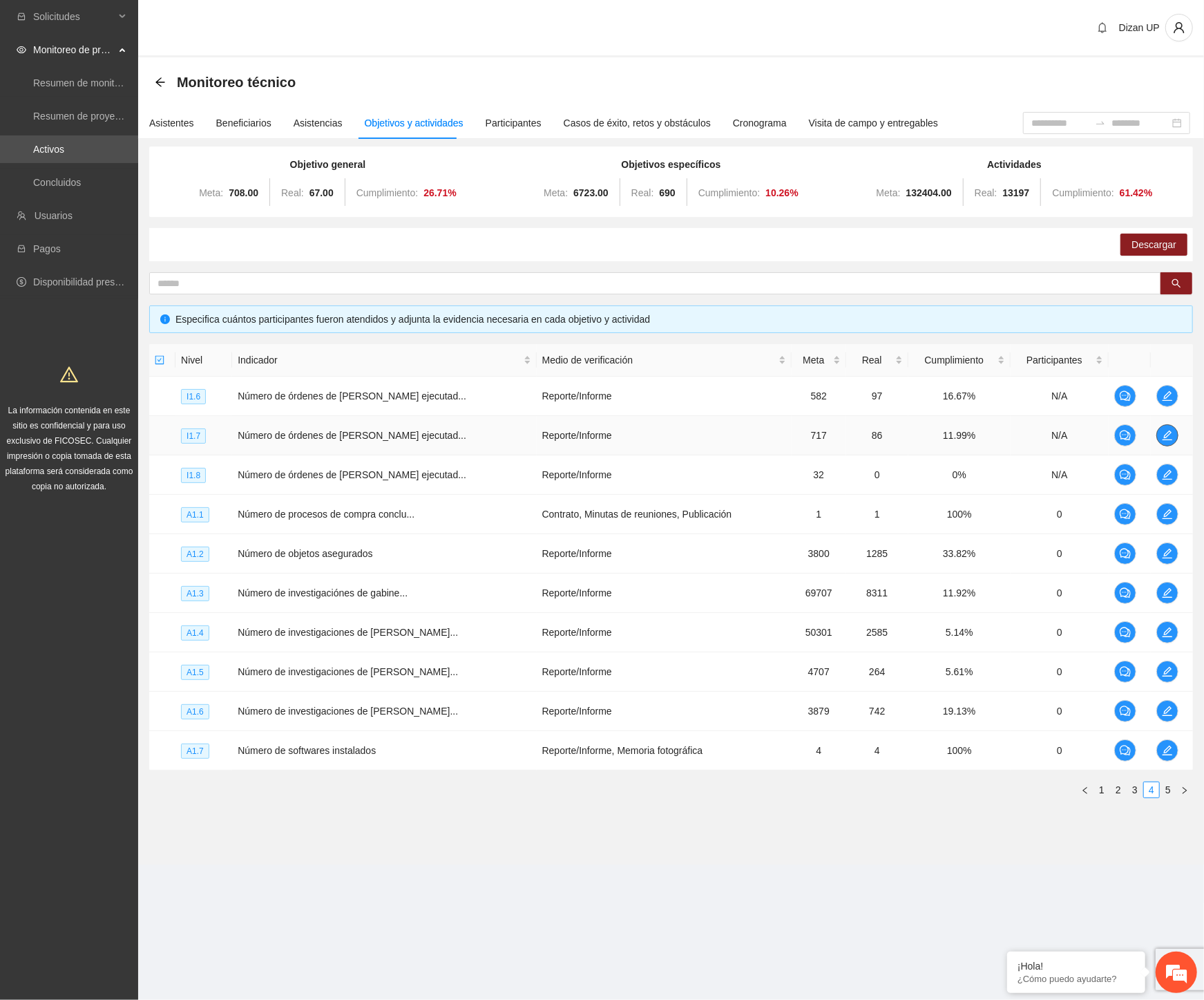
click at [1162, 434] on icon "edit" at bounding box center [1167, 435] width 11 height 11
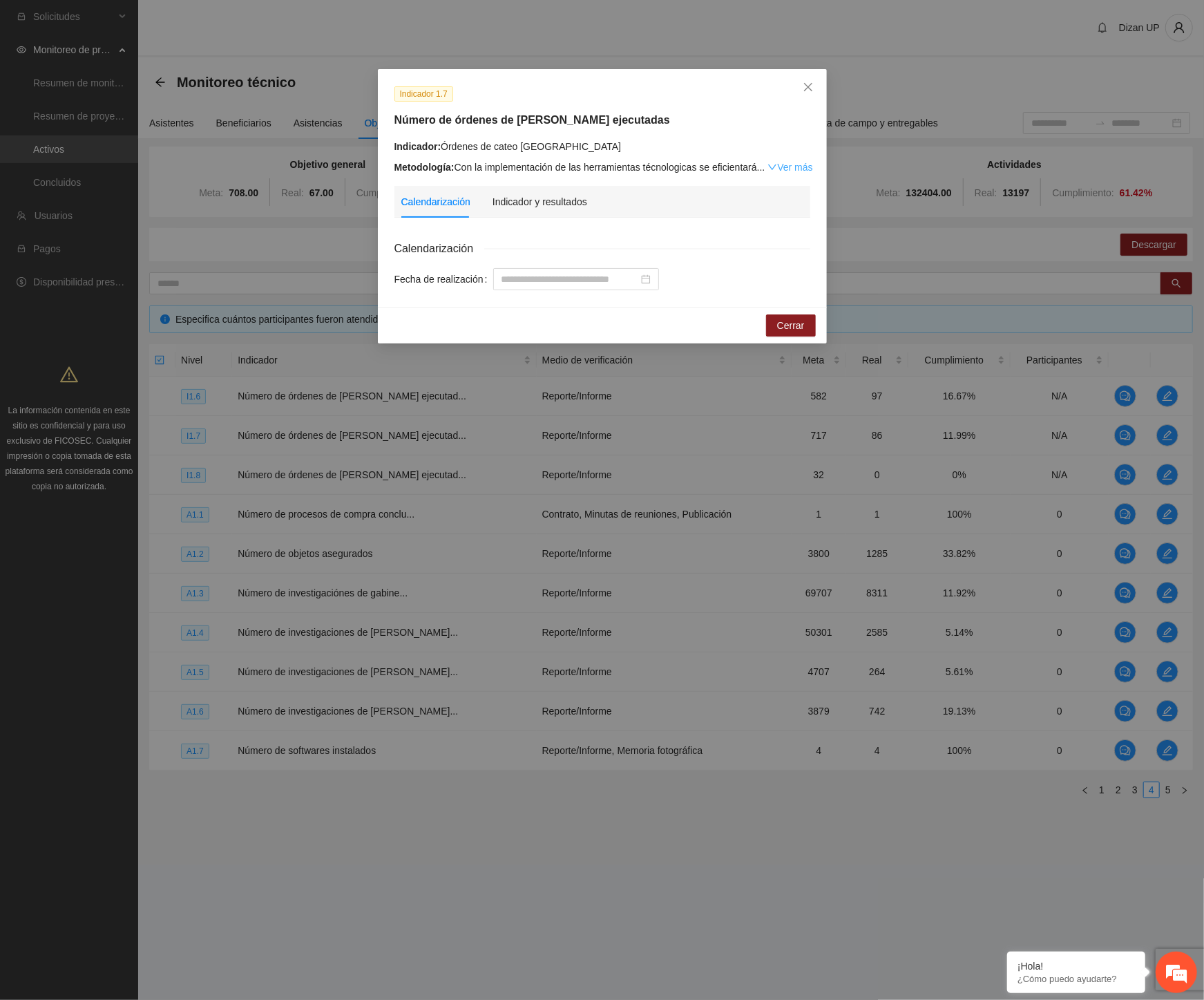
click at [798, 167] on link "Ver más" at bounding box center [789, 166] width 45 height 11
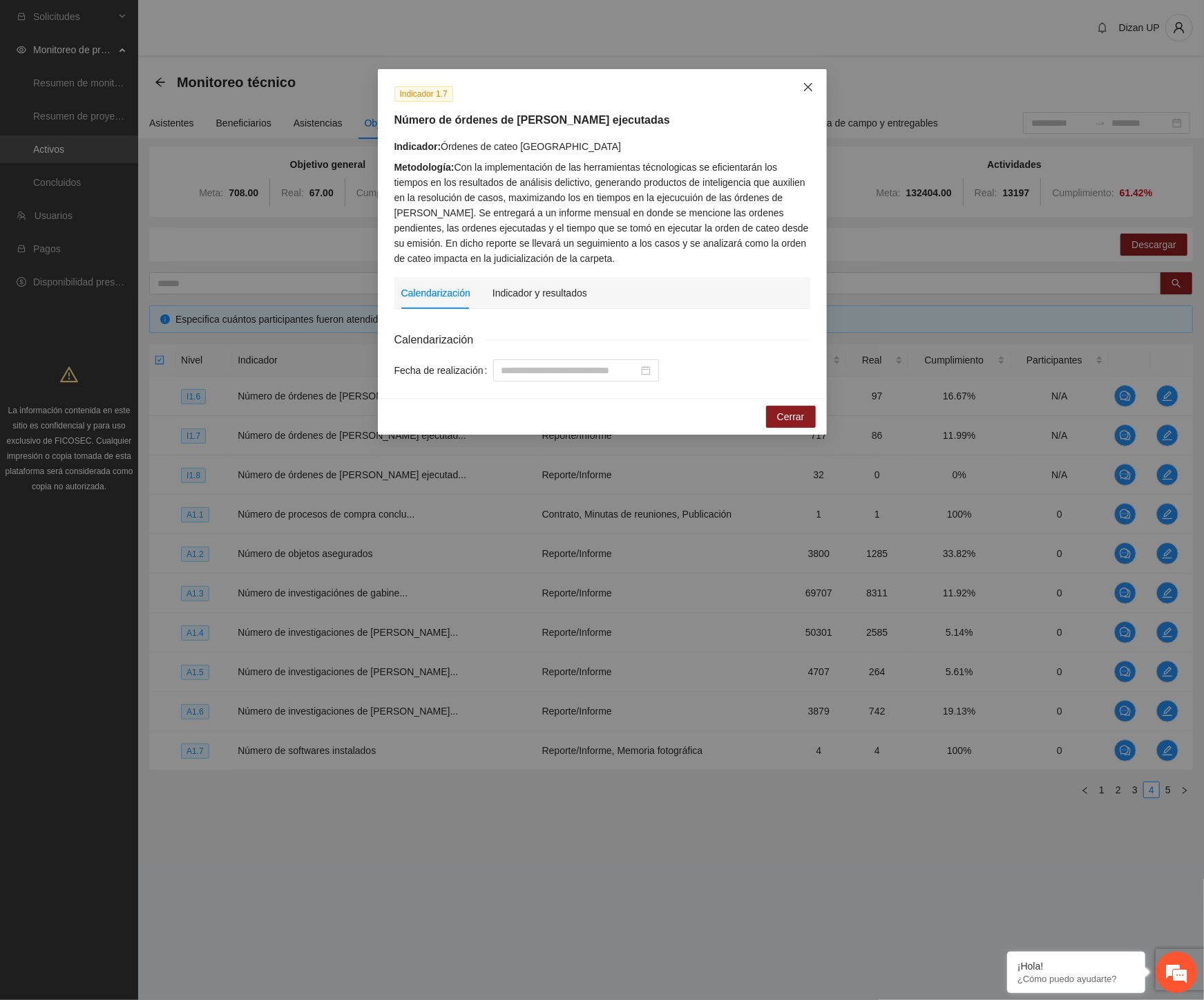
click at [804, 82] on icon "close" at bounding box center [808, 87] width 11 height 11
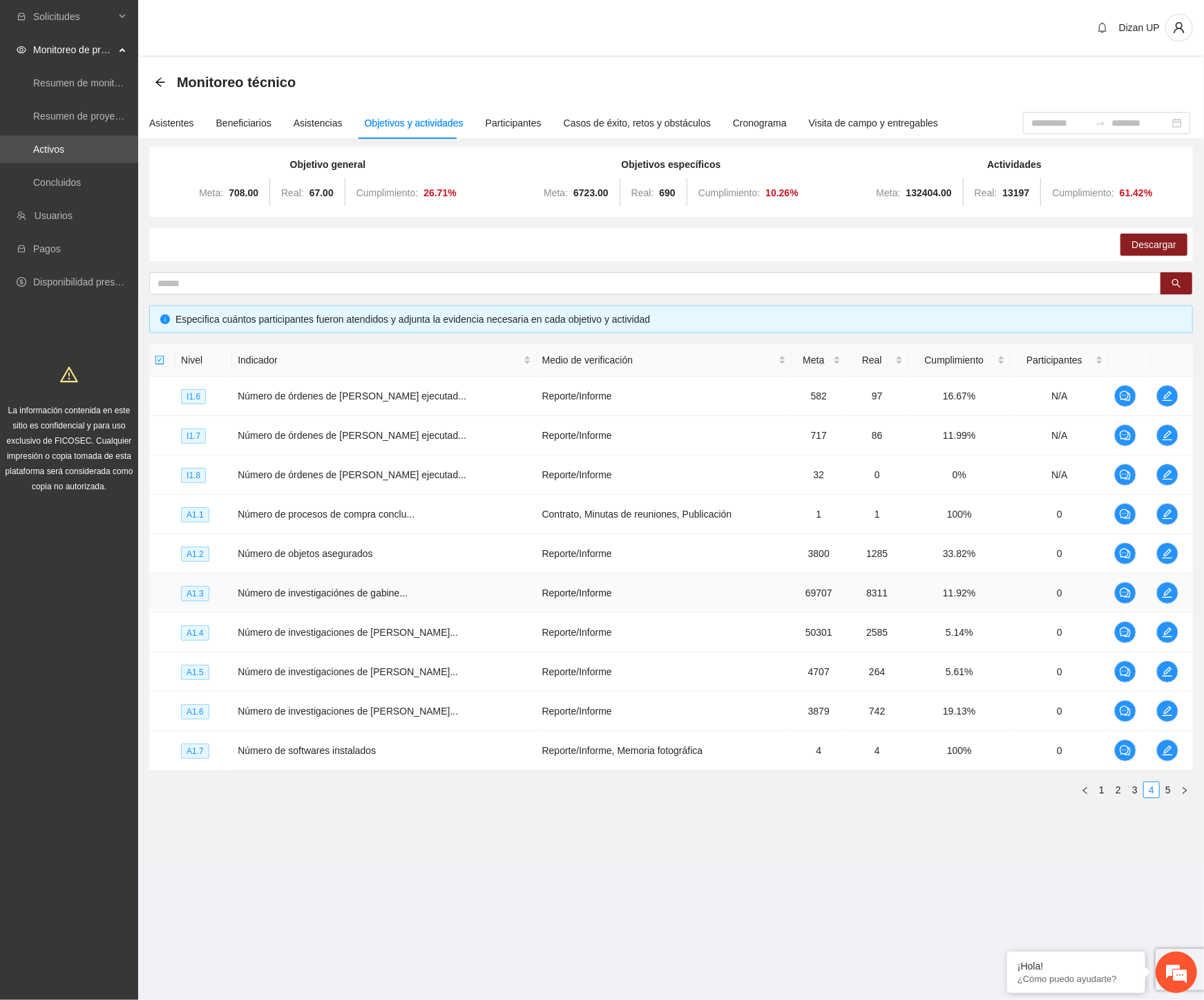
click at [846, 584] on td "8311" at bounding box center [877, 593] width 62 height 40
click at [1135, 785] on link "3" at bounding box center [1135, 790] width 15 height 15
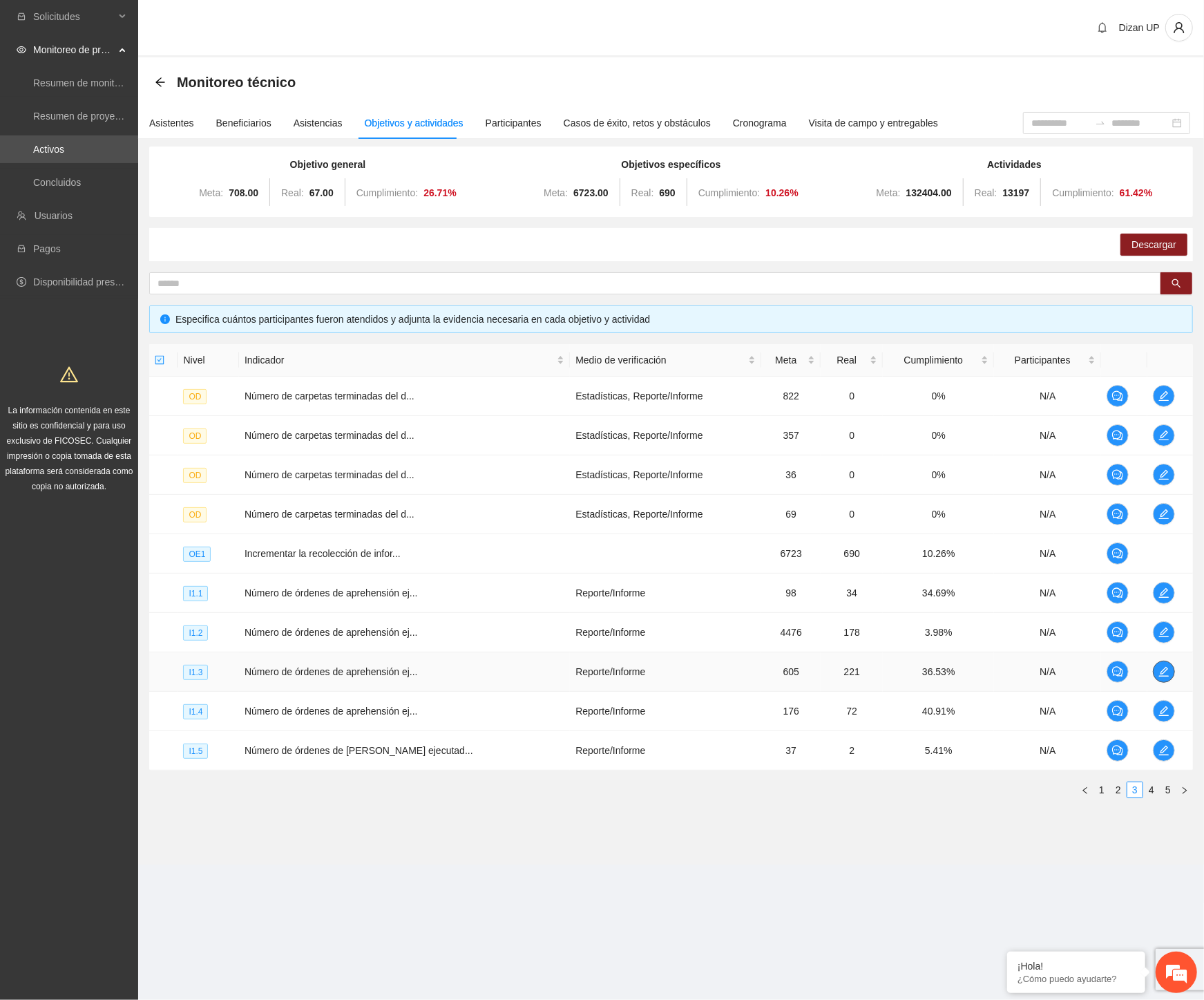
click at [1164, 667] on icon "edit" at bounding box center [1163, 671] width 11 height 11
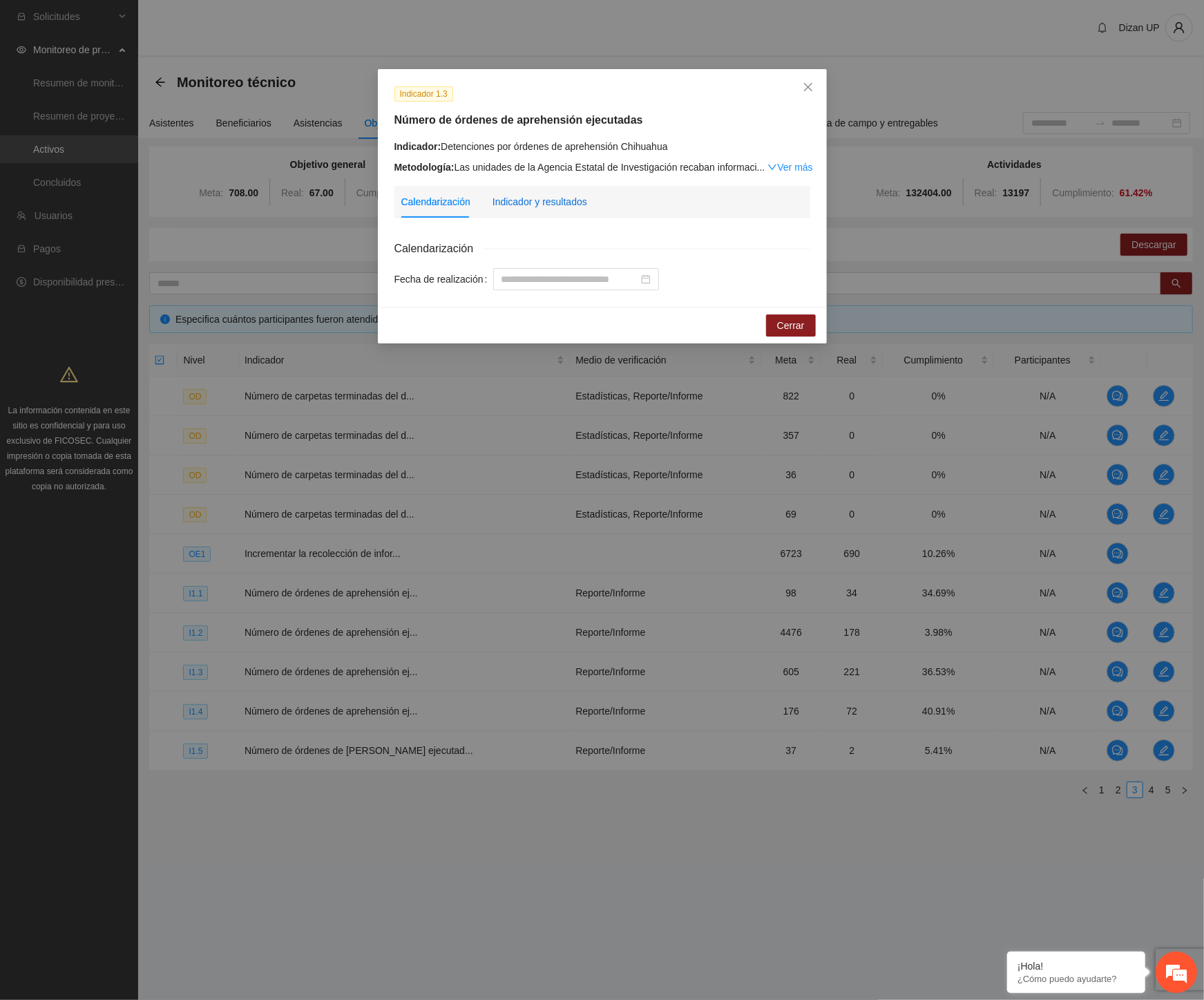
click at [550, 208] on div "Indicador y resultados" at bounding box center [540, 202] width 95 height 15
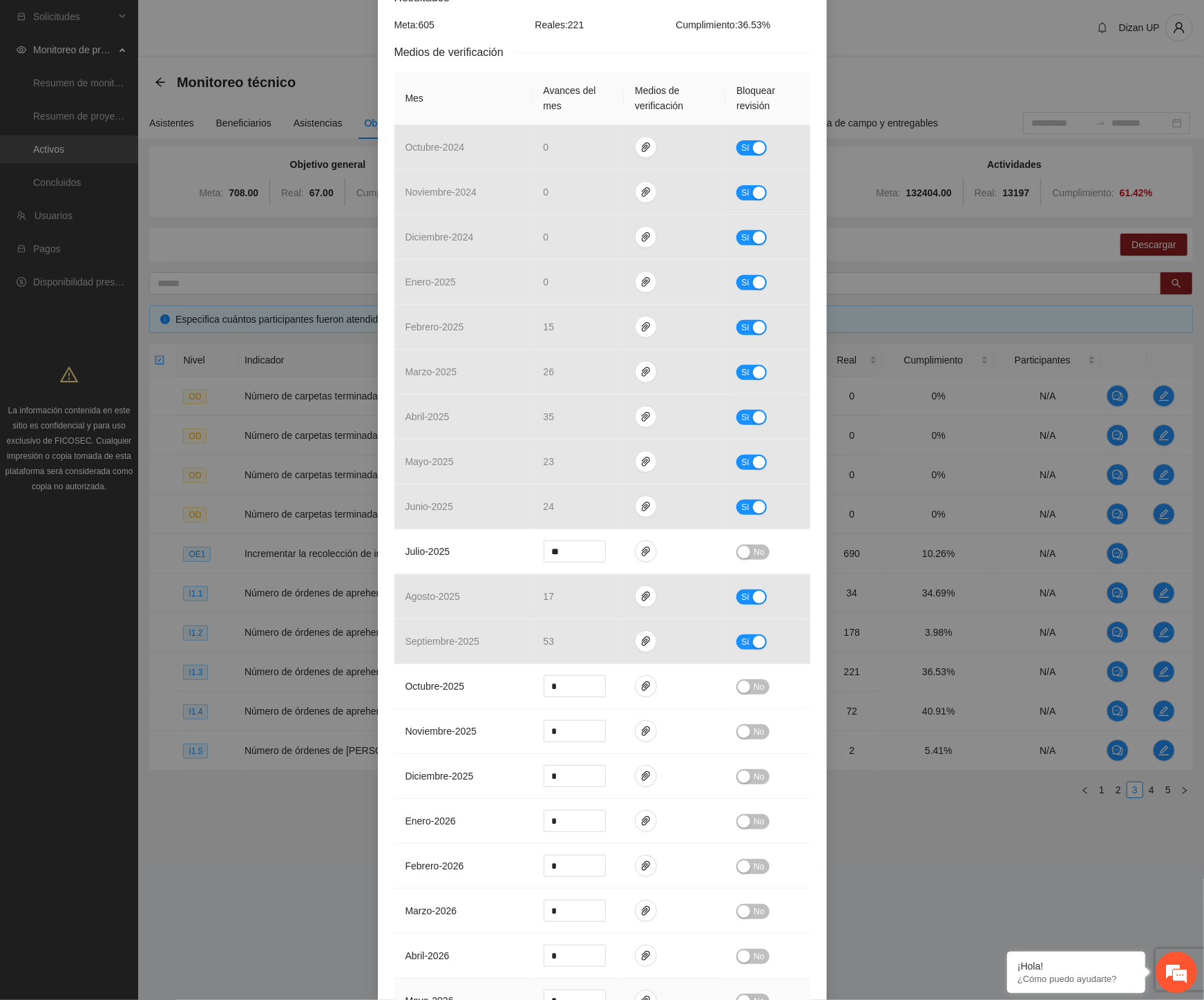
scroll to position [230, 0]
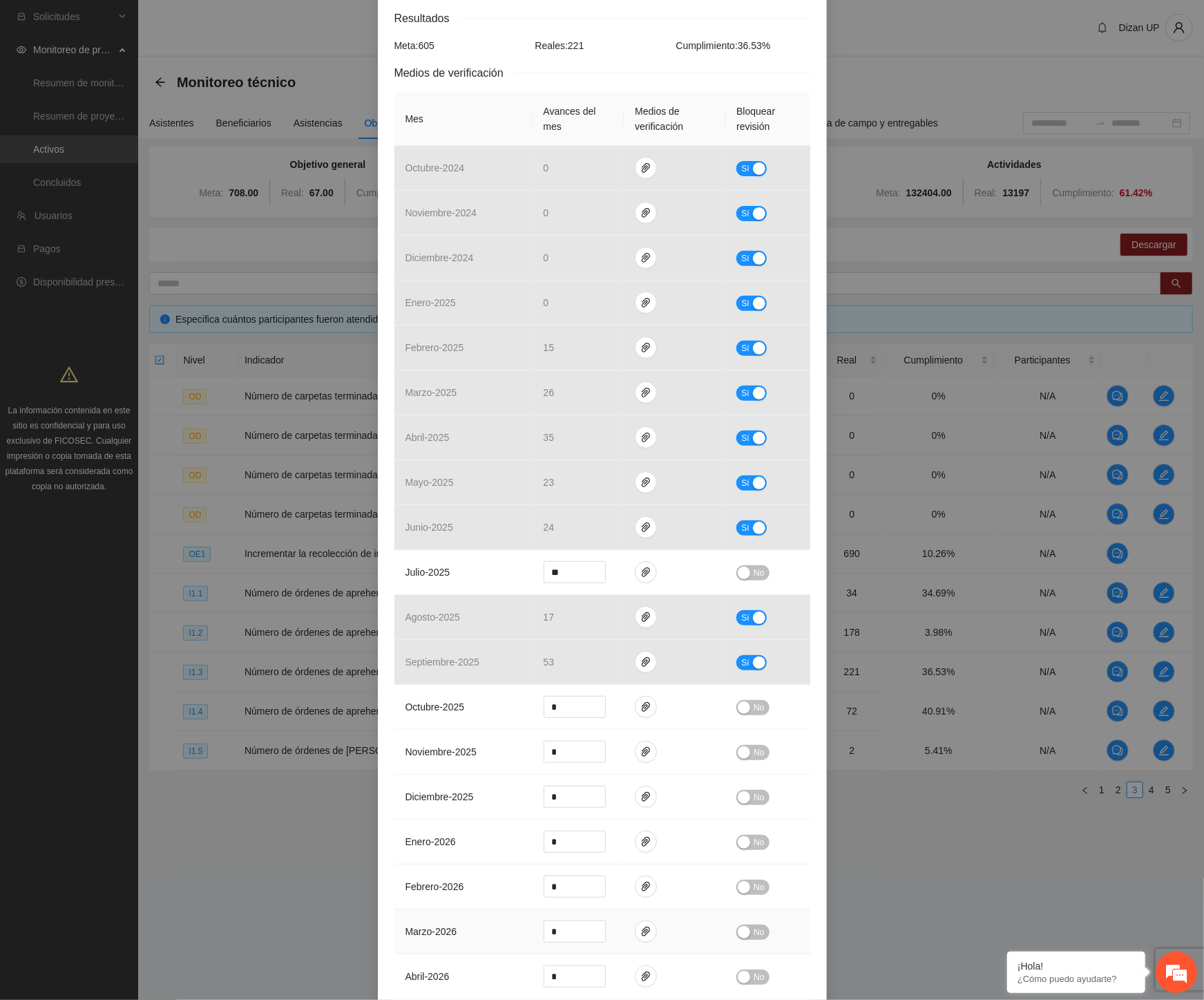
drag, startPoint x: 499, startPoint y: 934, endPoint x: 508, endPoint y: 914, distance: 21.9
click at [499, 934] on td "marzo - 2026" at bounding box center [464, 932] width 138 height 45
click at [595, 579] on span "down" at bounding box center [599, 577] width 8 height 8
type input "**"
click at [595, 579] on span "down" at bounding box center [599, 577] width 8 height 8
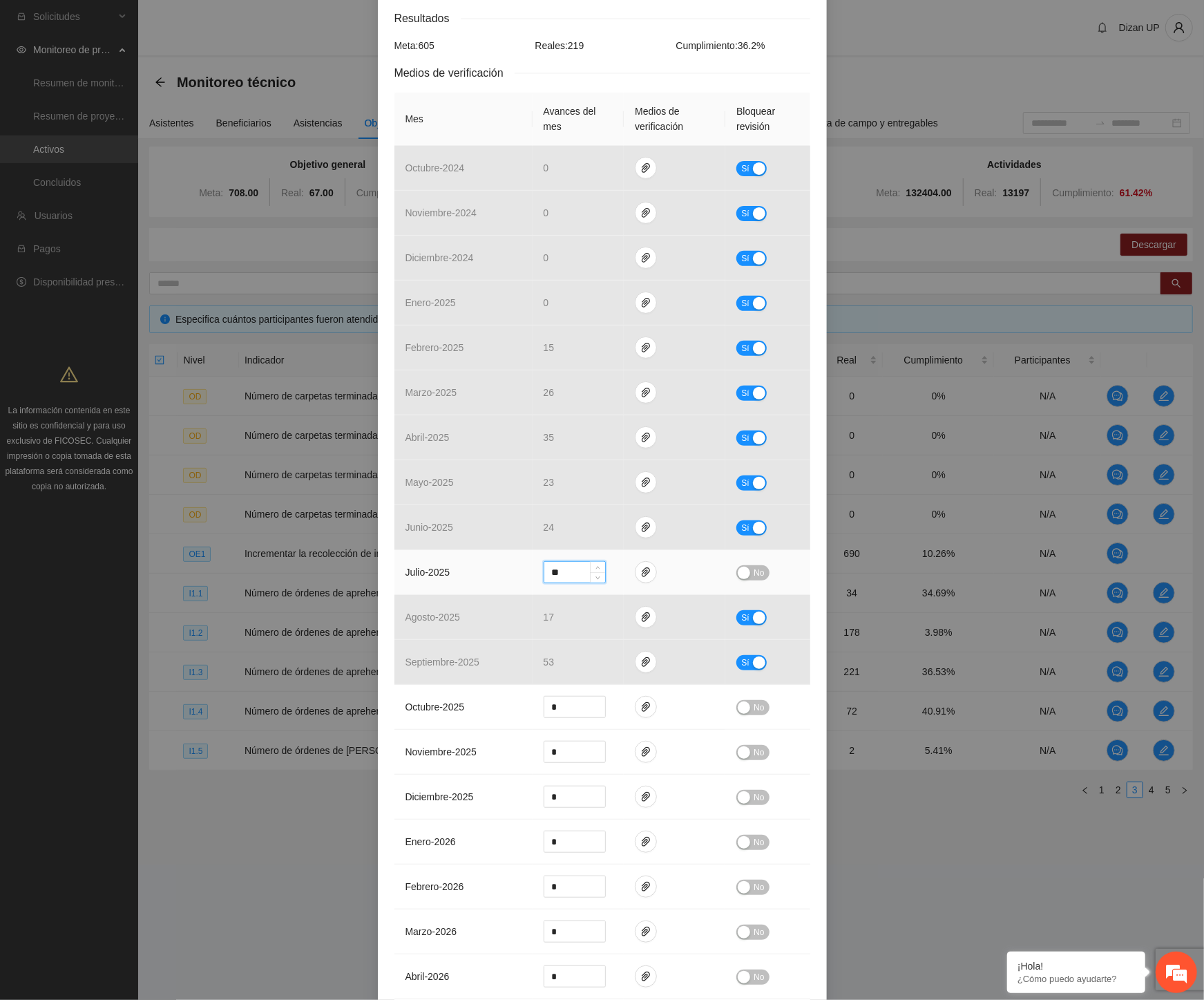
click at [754, 565] on span "No" at bounding box center [759, 573] width 10 height 15
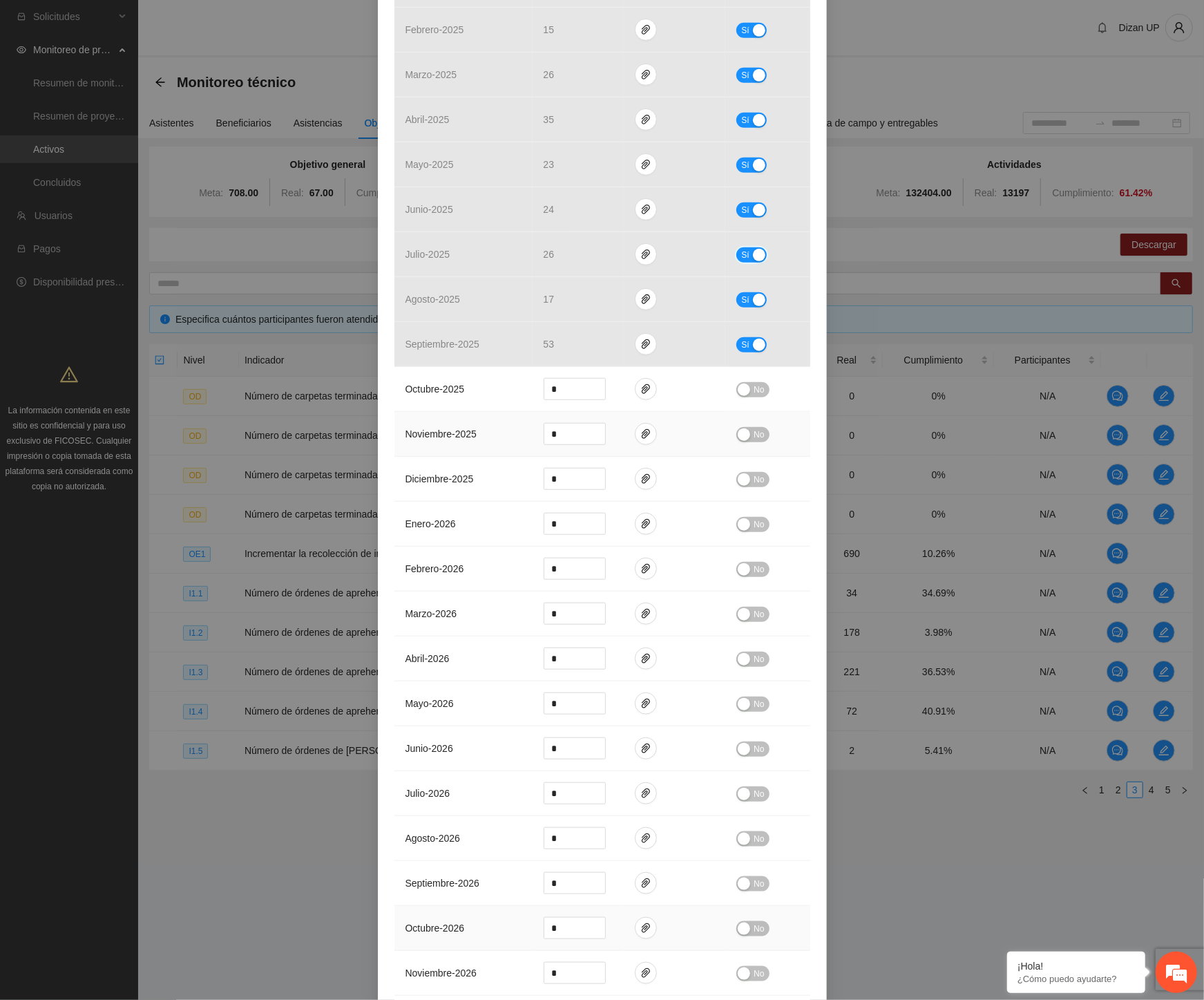
scroll to position [742, 0]
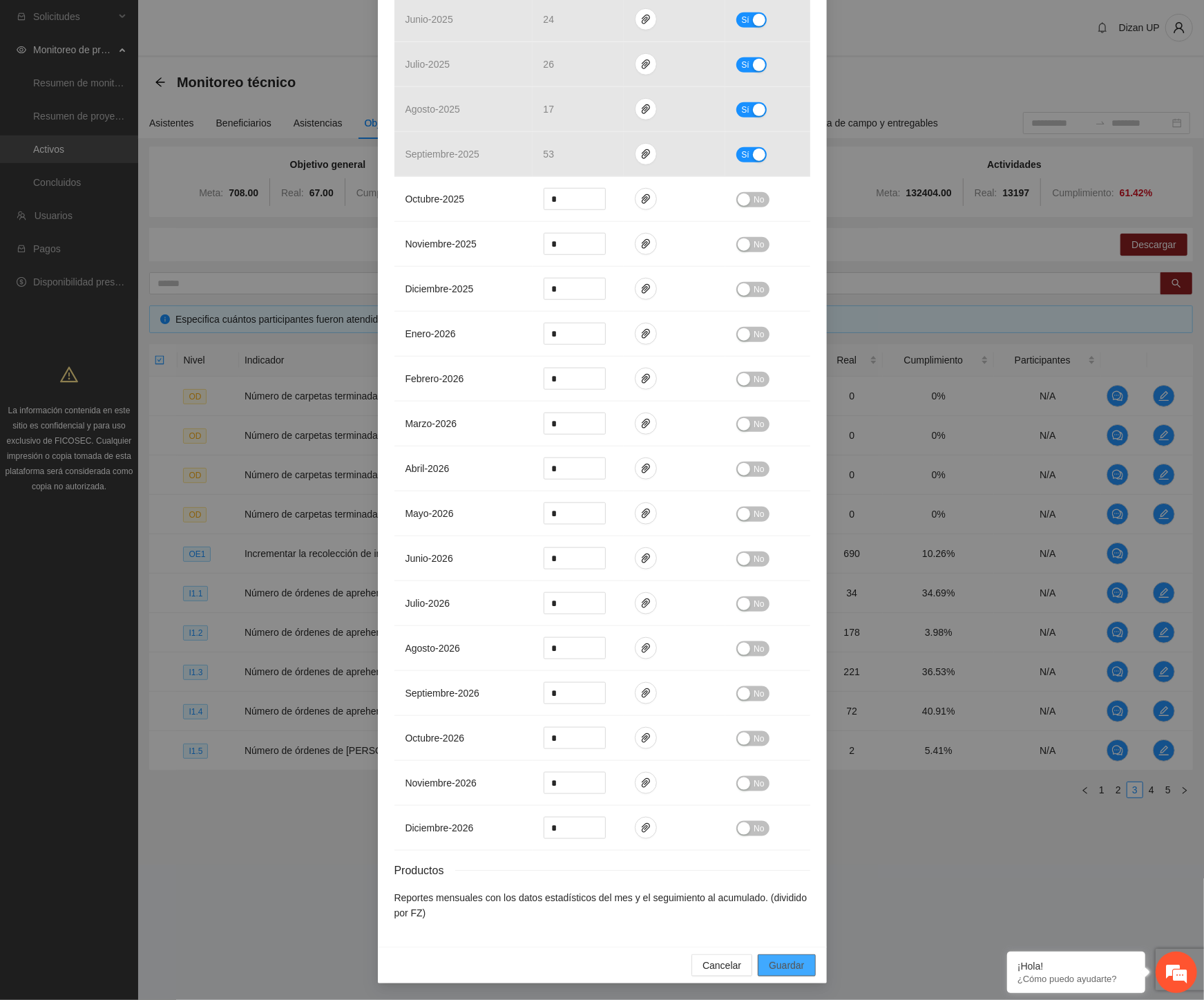
click at [782, 964] on span "Guardar" at bounding box center [787, 965] width 35 height 15
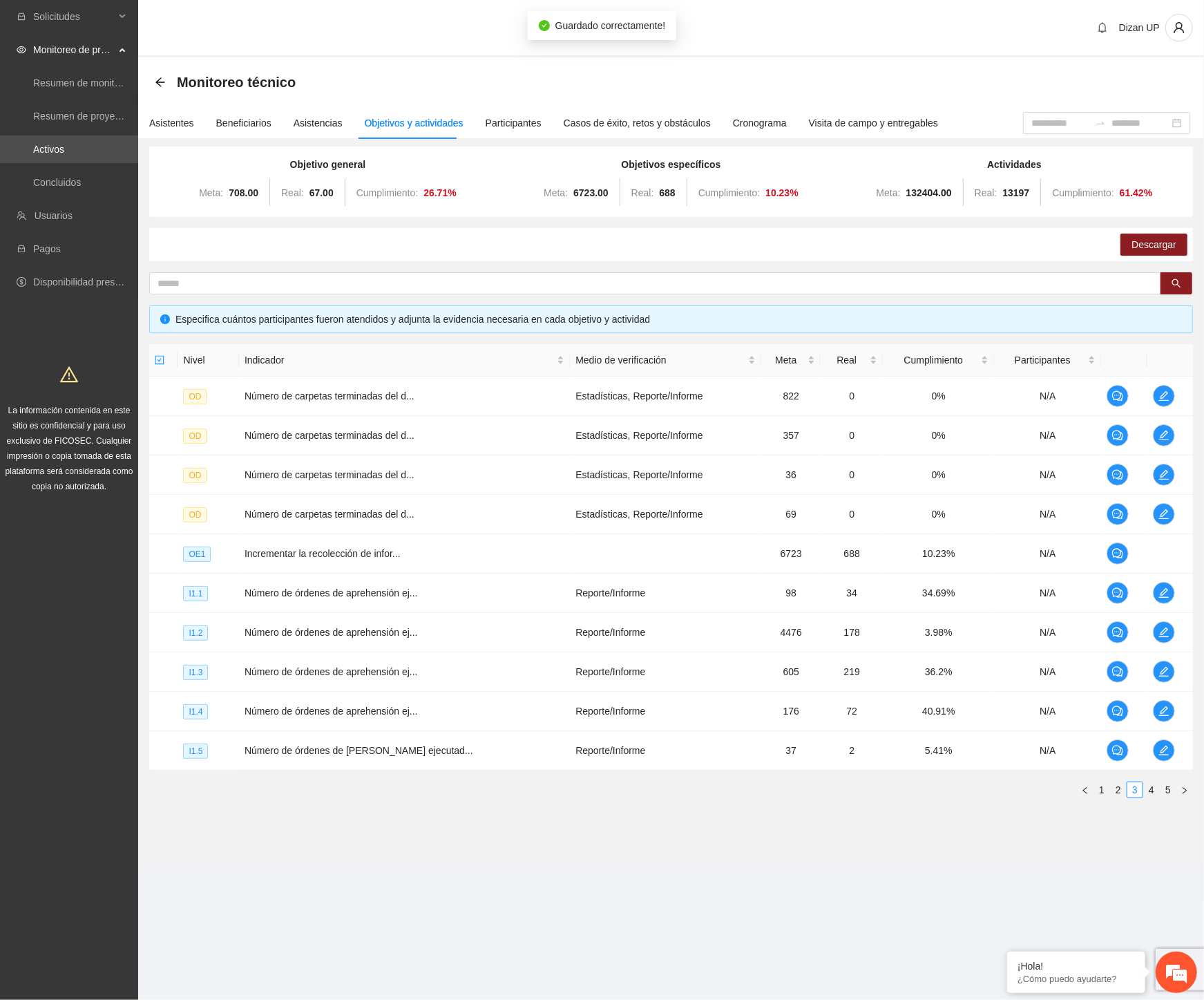
scroll to position [672, 0]
click at [211, 763] on td "I1.5" at bounding box center [208, 751] width 62 height 40
click at [1149, 785] on link "4" at bounding box center [1152, 790] width 15 height 15
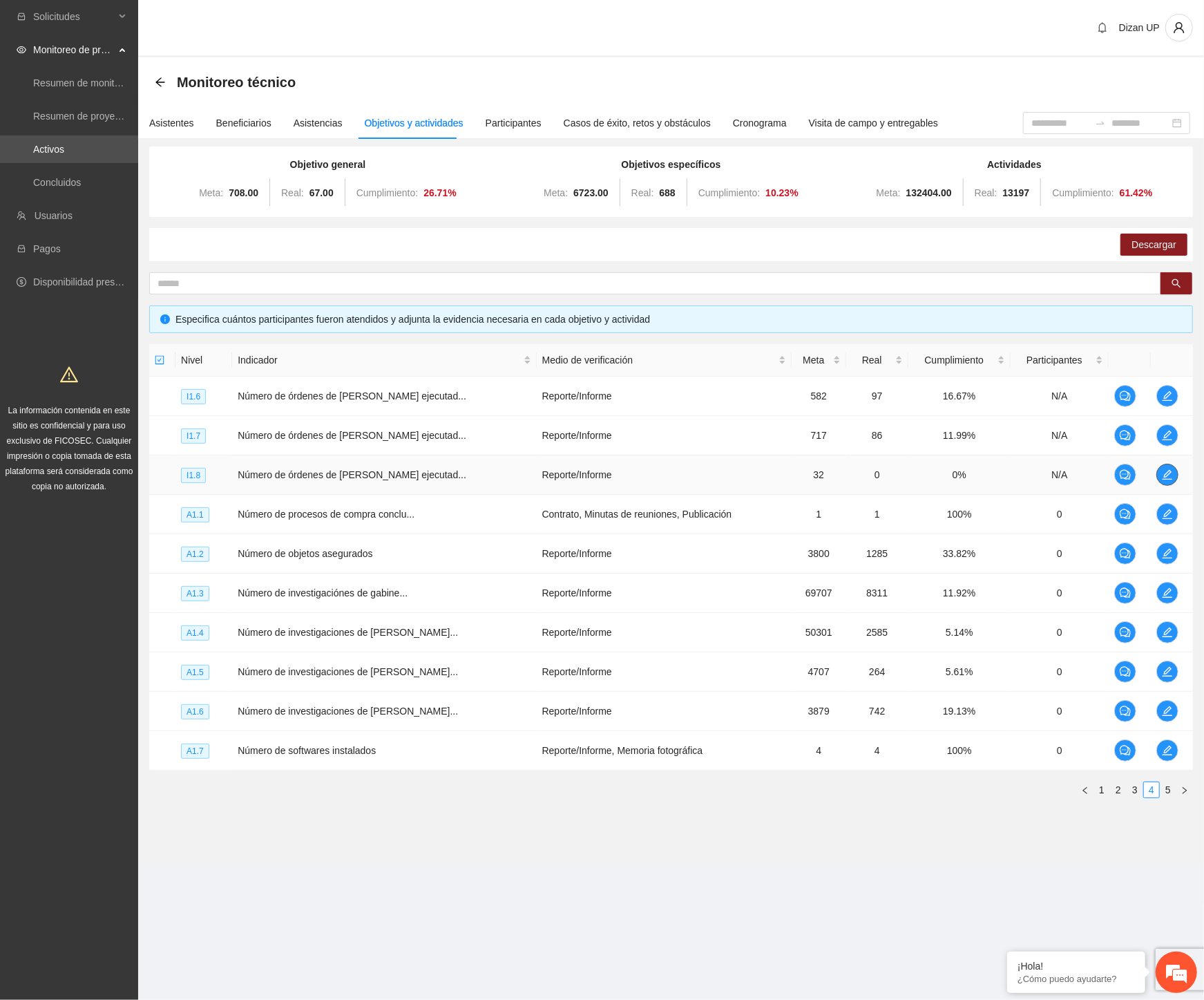
click at [1165, 474] on icon "edit" at bounding box center [1167, 475] width 11 height 11
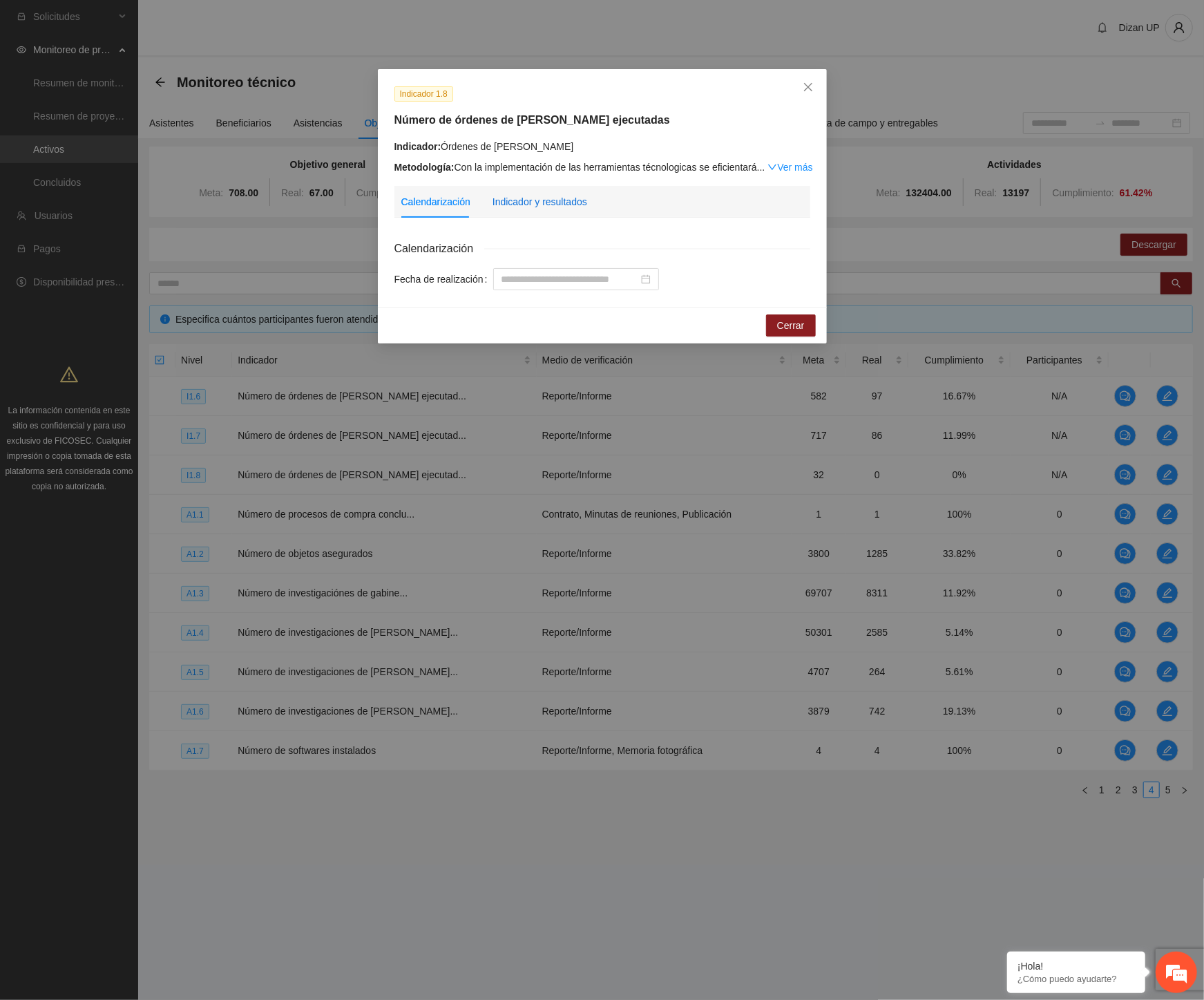
click at [539, 207] on div "Indicador y resultados" at bounding box center [540, 202] width 95 height 15
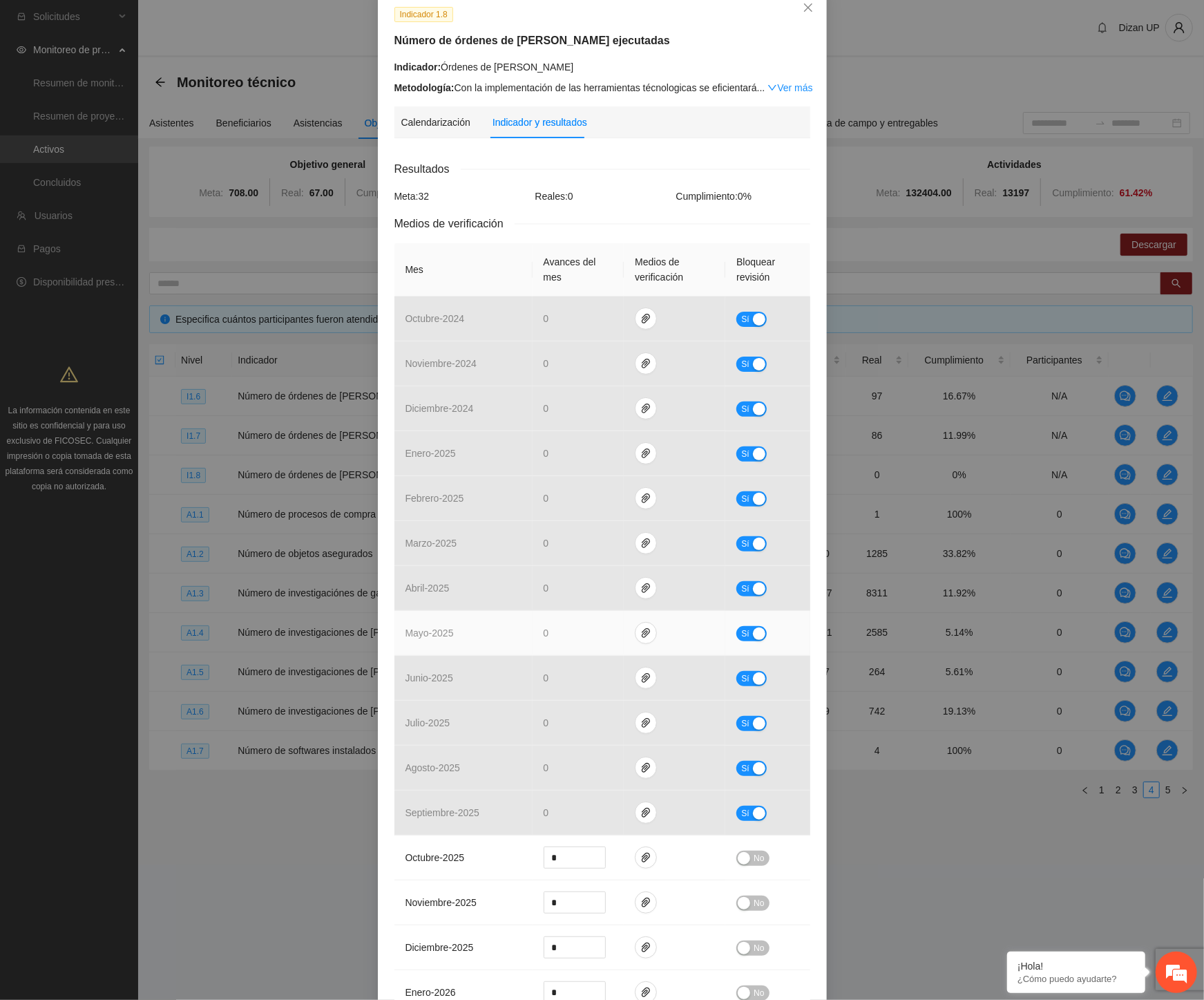
scroll to position [0, 0]
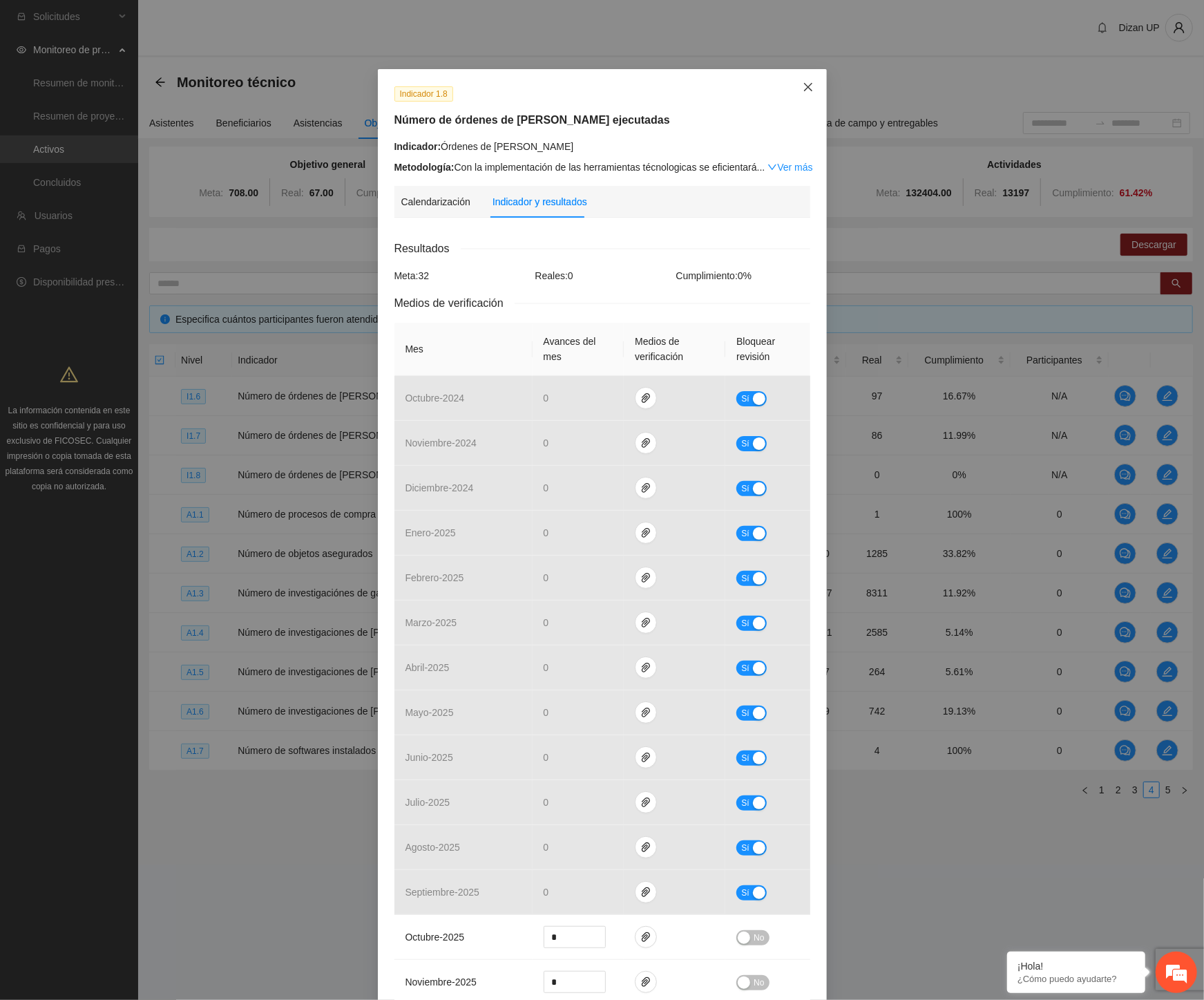
click at [803, 90] on icon "close" at bounding box center [808, 87] width 11 height 11
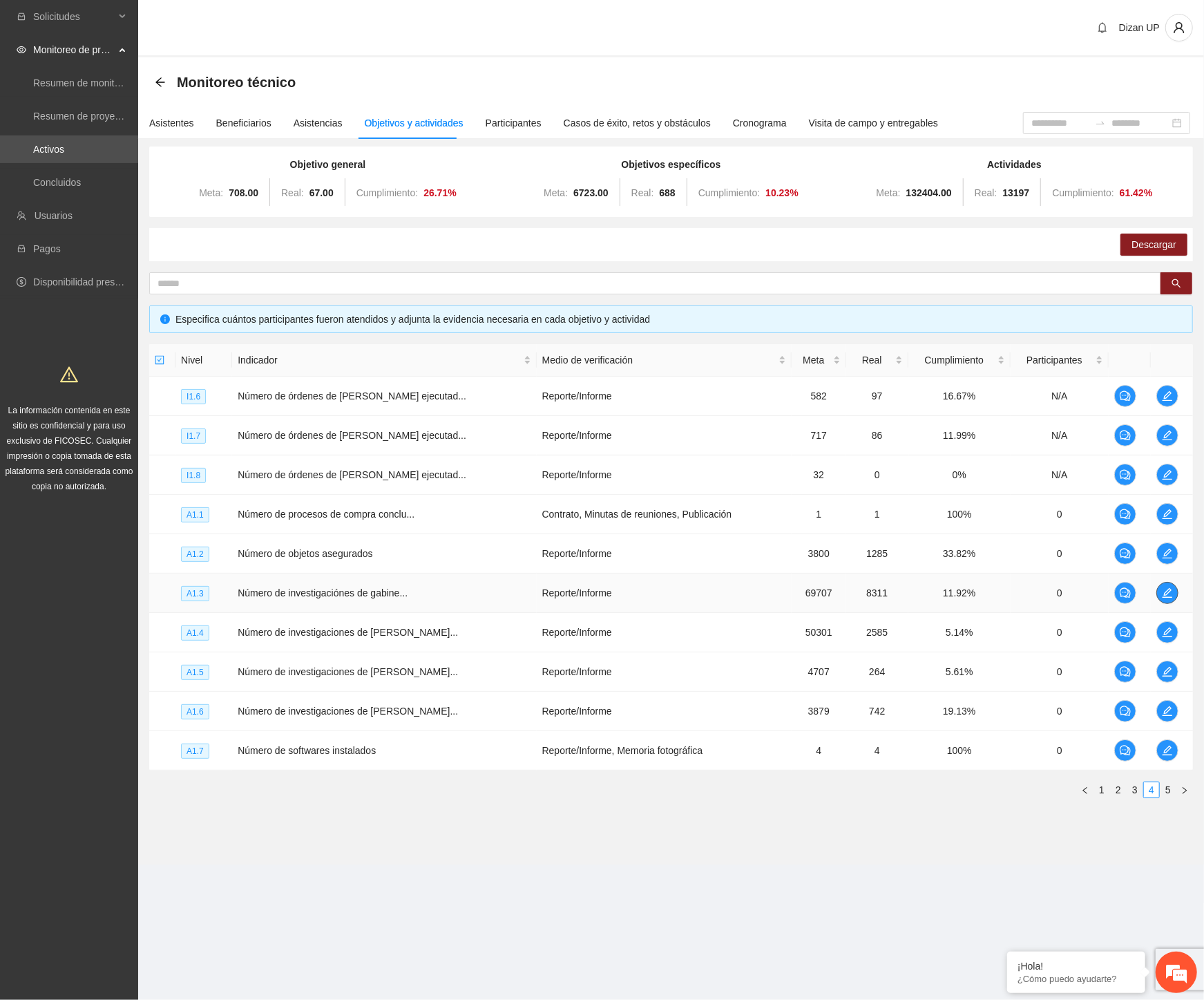
click at [1170, 591] on span "edit" at bounding box center [1167, 592] width 21 height 11
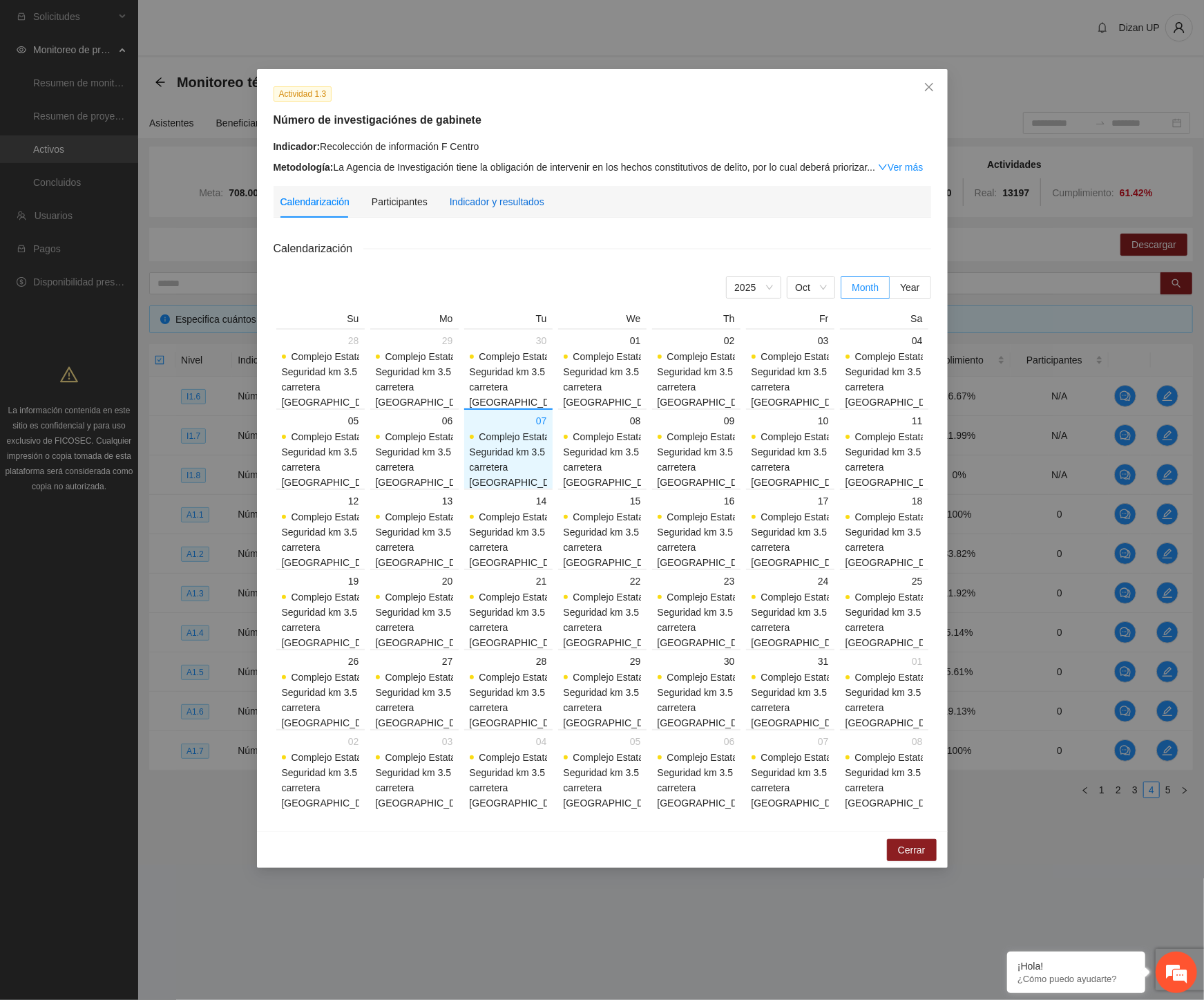
click at [475, 204] on div "Indicador y resultados" at bounding box center [497, 202] width 95 height 15
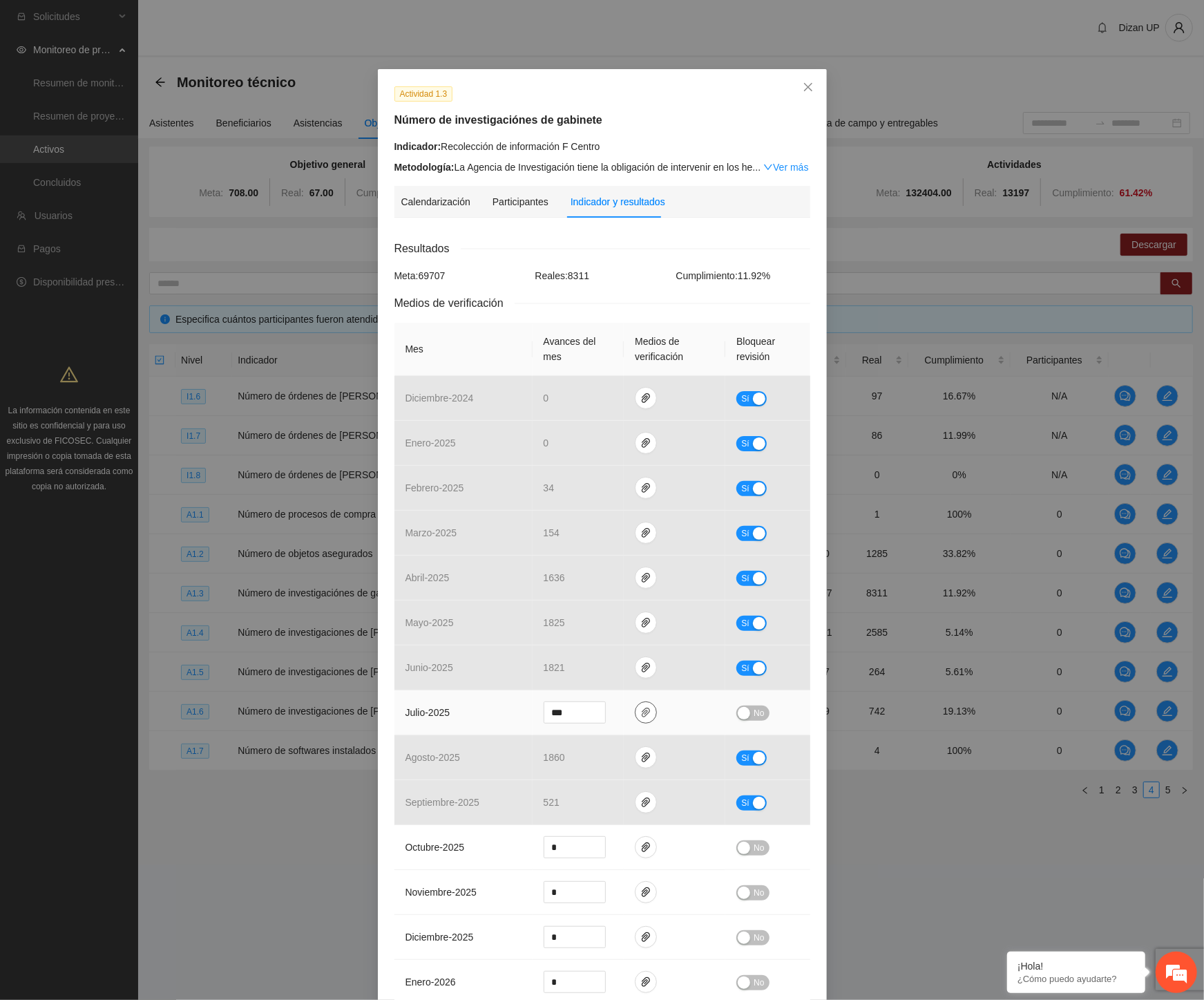
click at [640, 705] on button "button" at bounding box center [646, 712] width 22 height 22
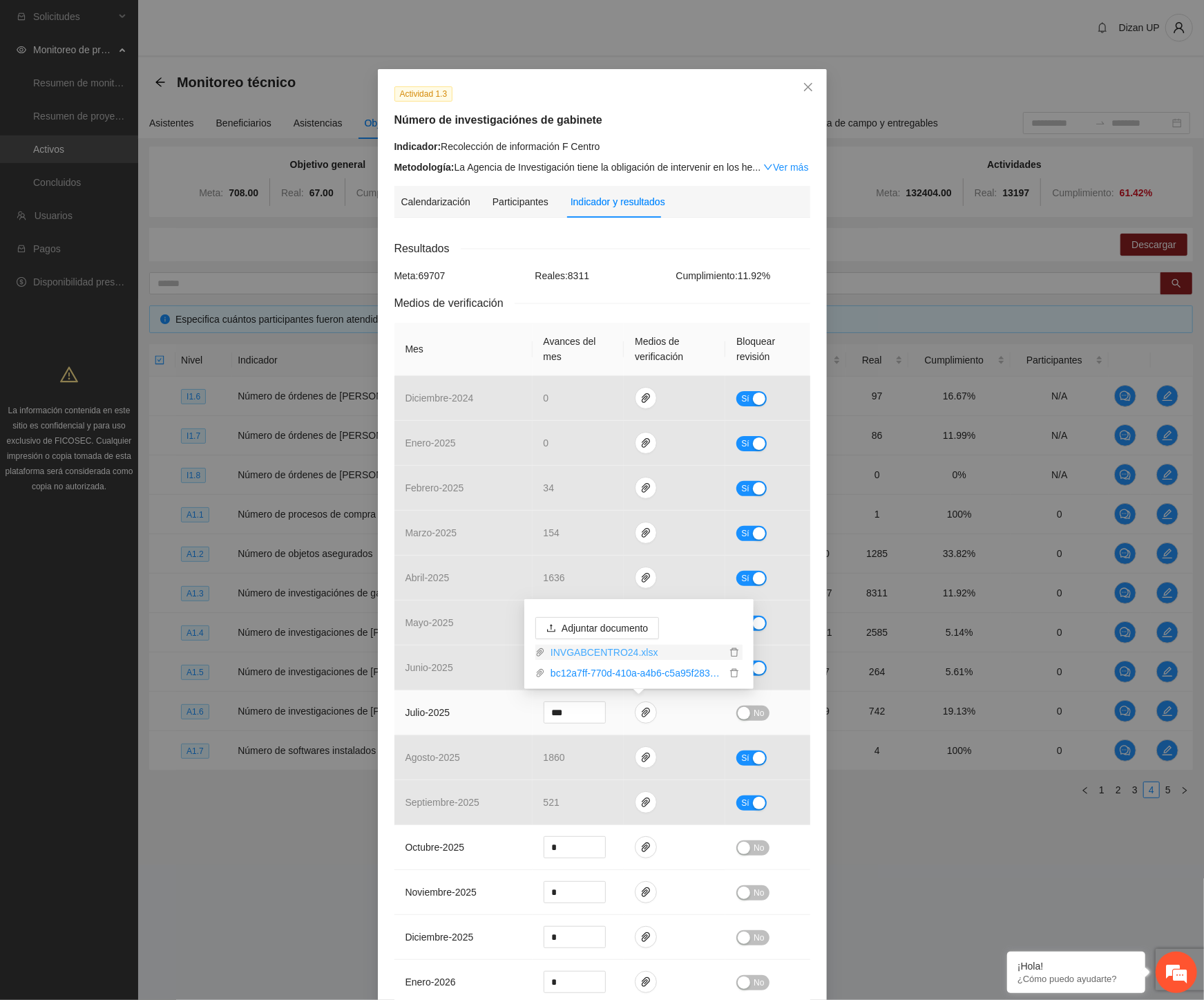
click at [611, 650] on link "INVGABCENTRO24.xlsx" at bounding box center [636, 652] width 181 height 15
click at [602, 671] on link "bc12a7ff-770d-410a-a4b6-c5a95f283313-ZONACENTROINVESTIGACIONDEGABINETE2024_0001…" at bounding box center [636, 673] width 181 height 15
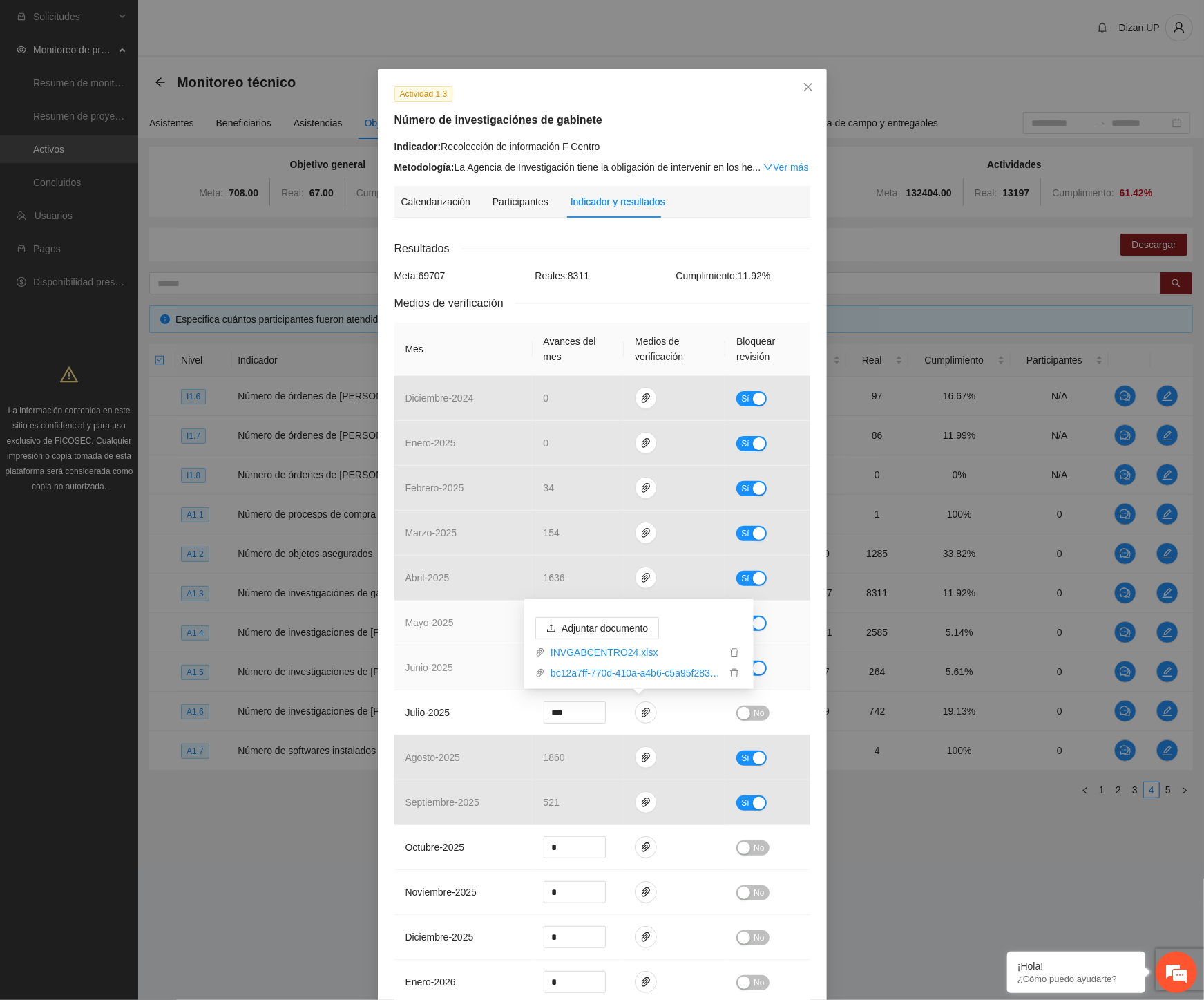
drag, startPoint x: 431, startPoint y: 667, endPoint x: 502, endPoint y: 633, distance: 78.7
click at [431, 667] on span "junio - 2025" at bounding box center [429, 667] width 47 height 11
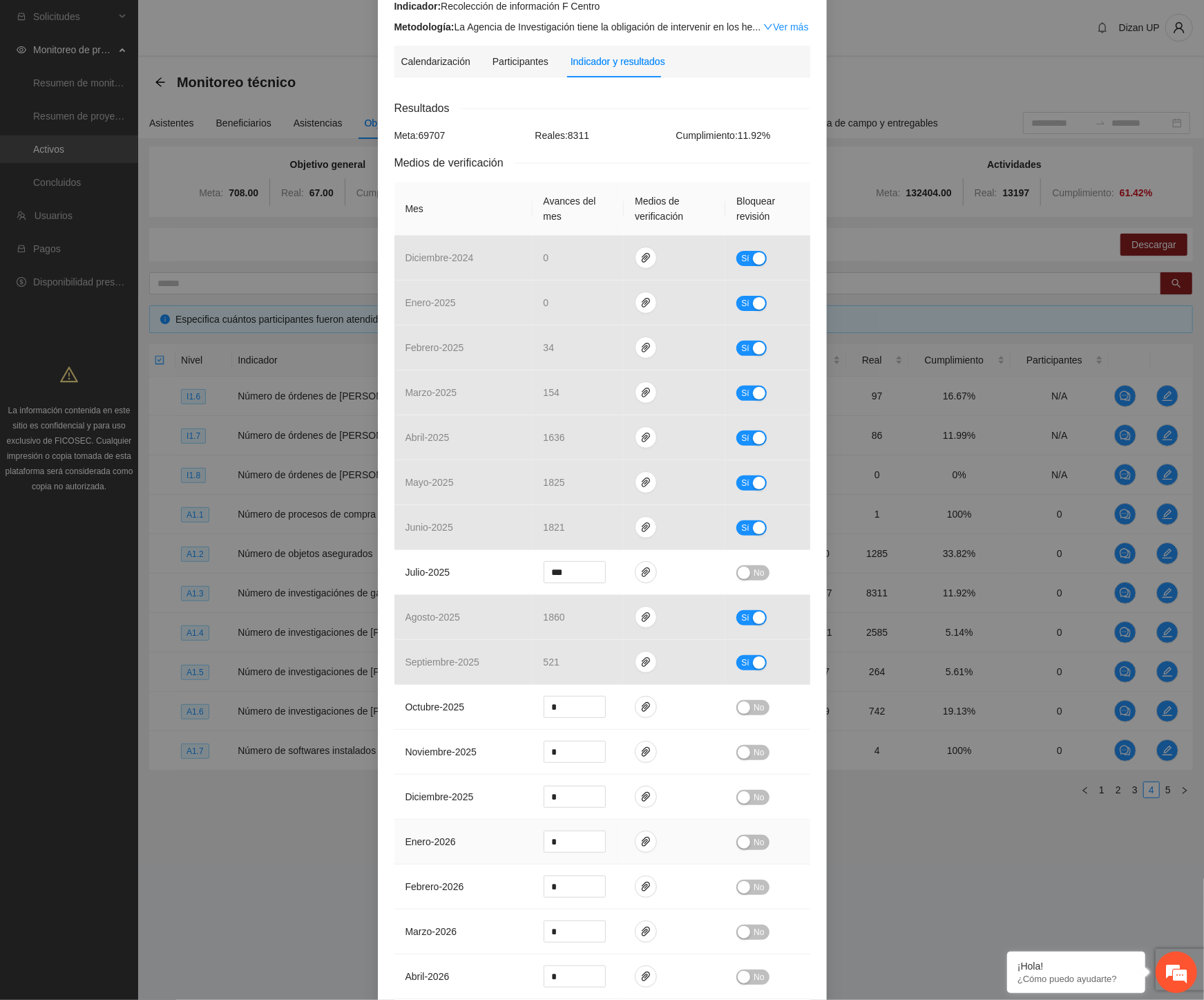
scroll to position [23, 0]
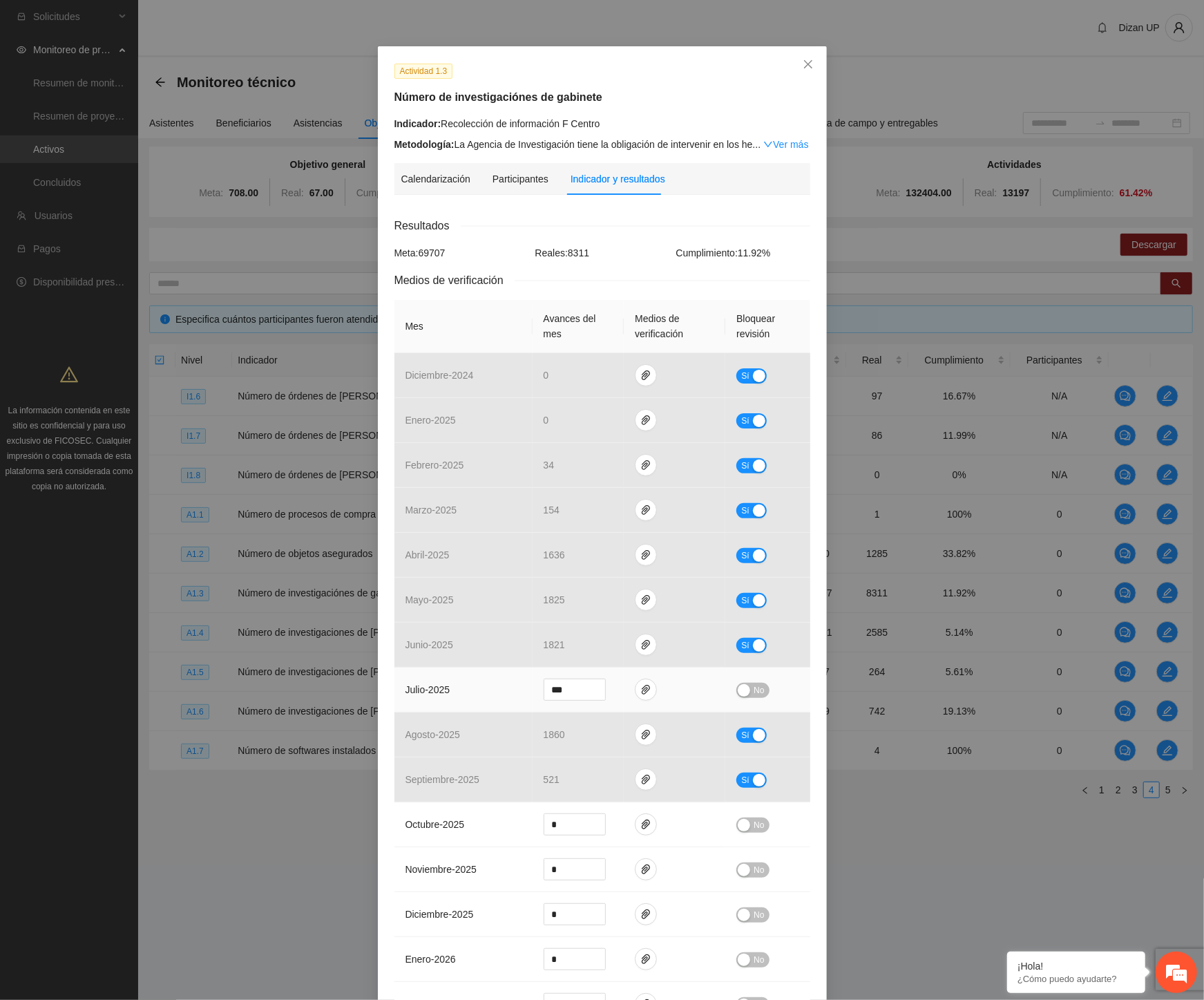
click at [754, 688] on span "No" at bounding box center [759, 690] width 10 height 15
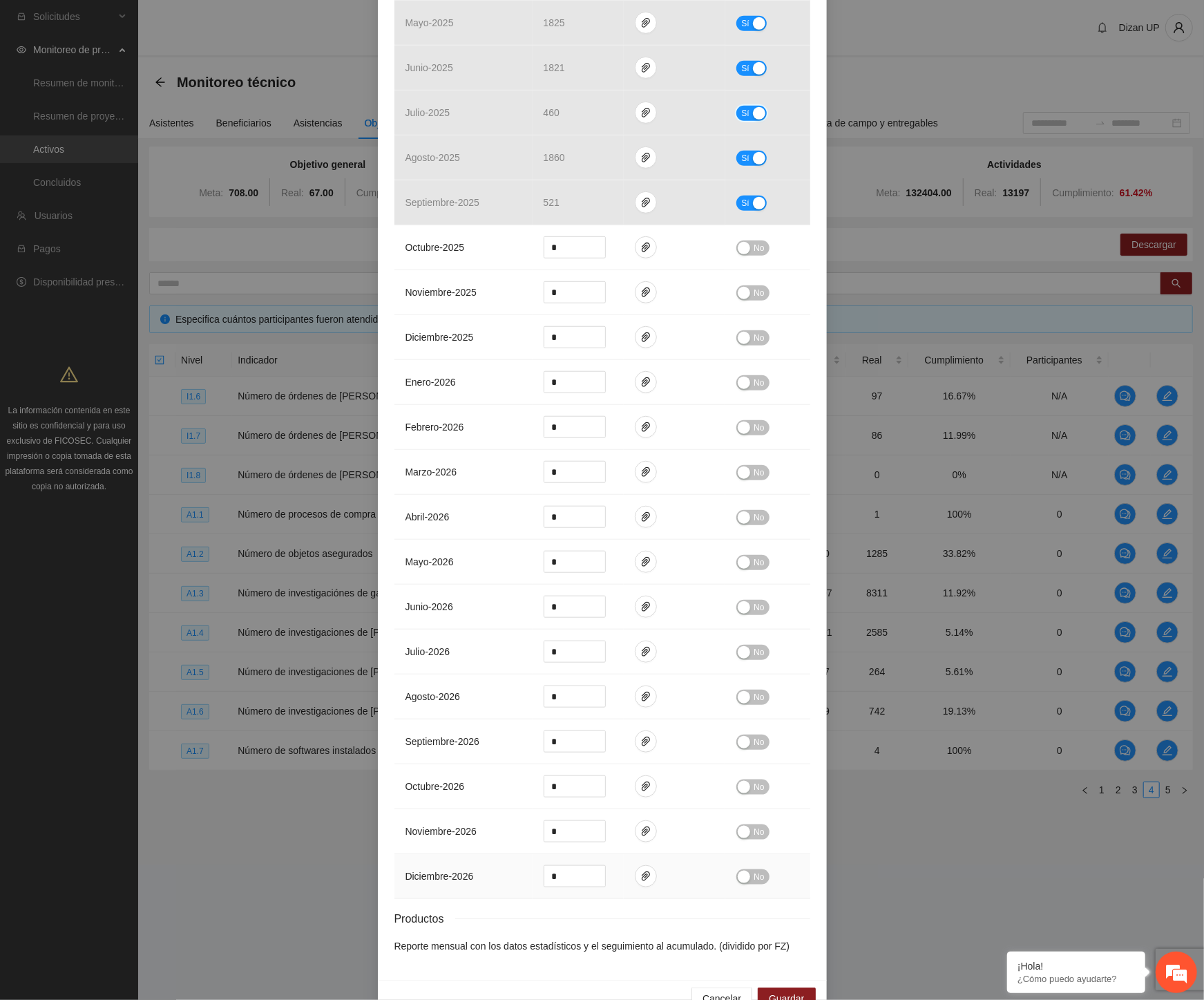
scroll to position [637, 0]
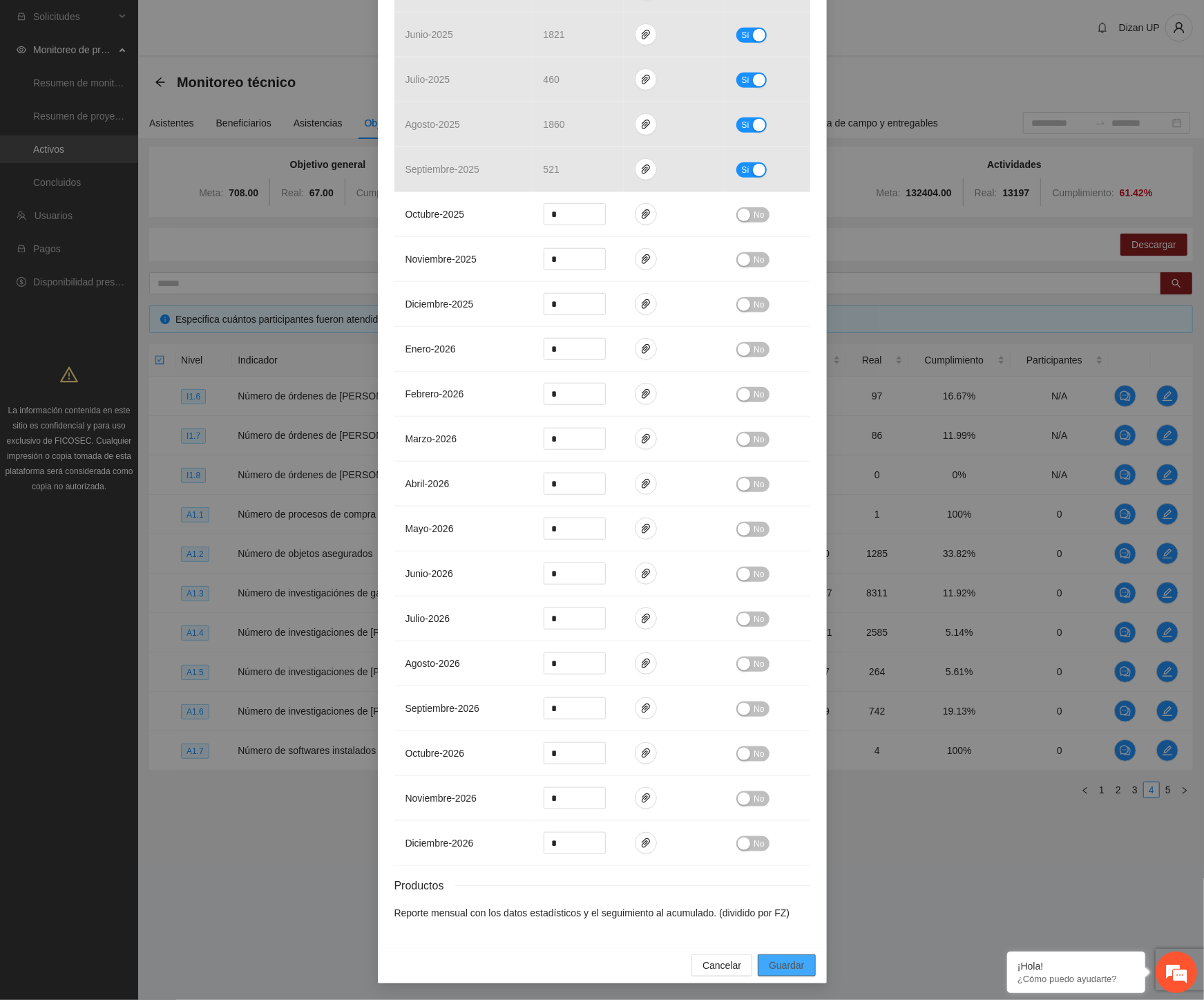
click at [771, 964] on span "Guardar" at bounding box center [787, 965] width 35 height 15
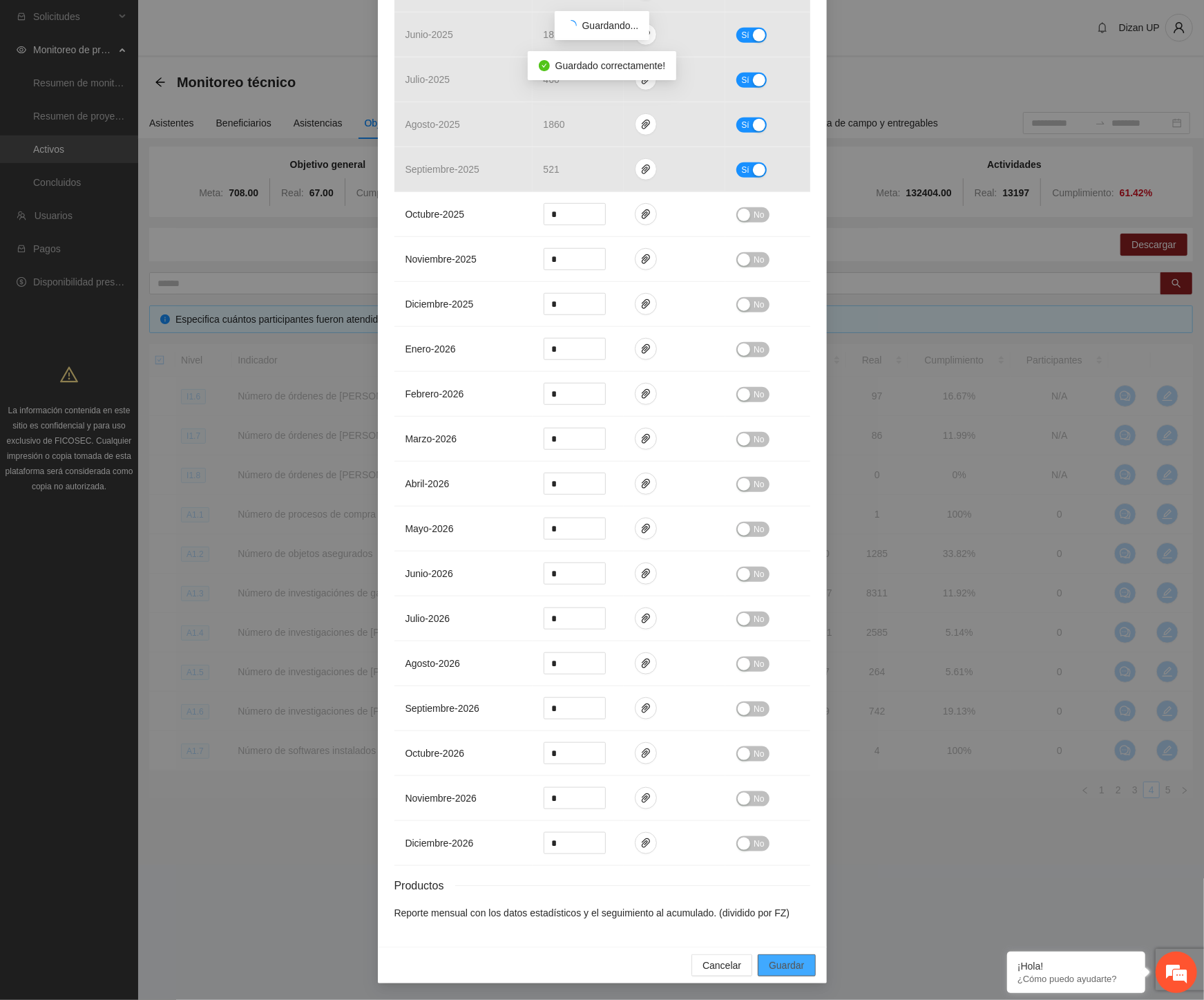
scroll to position [568, 0]
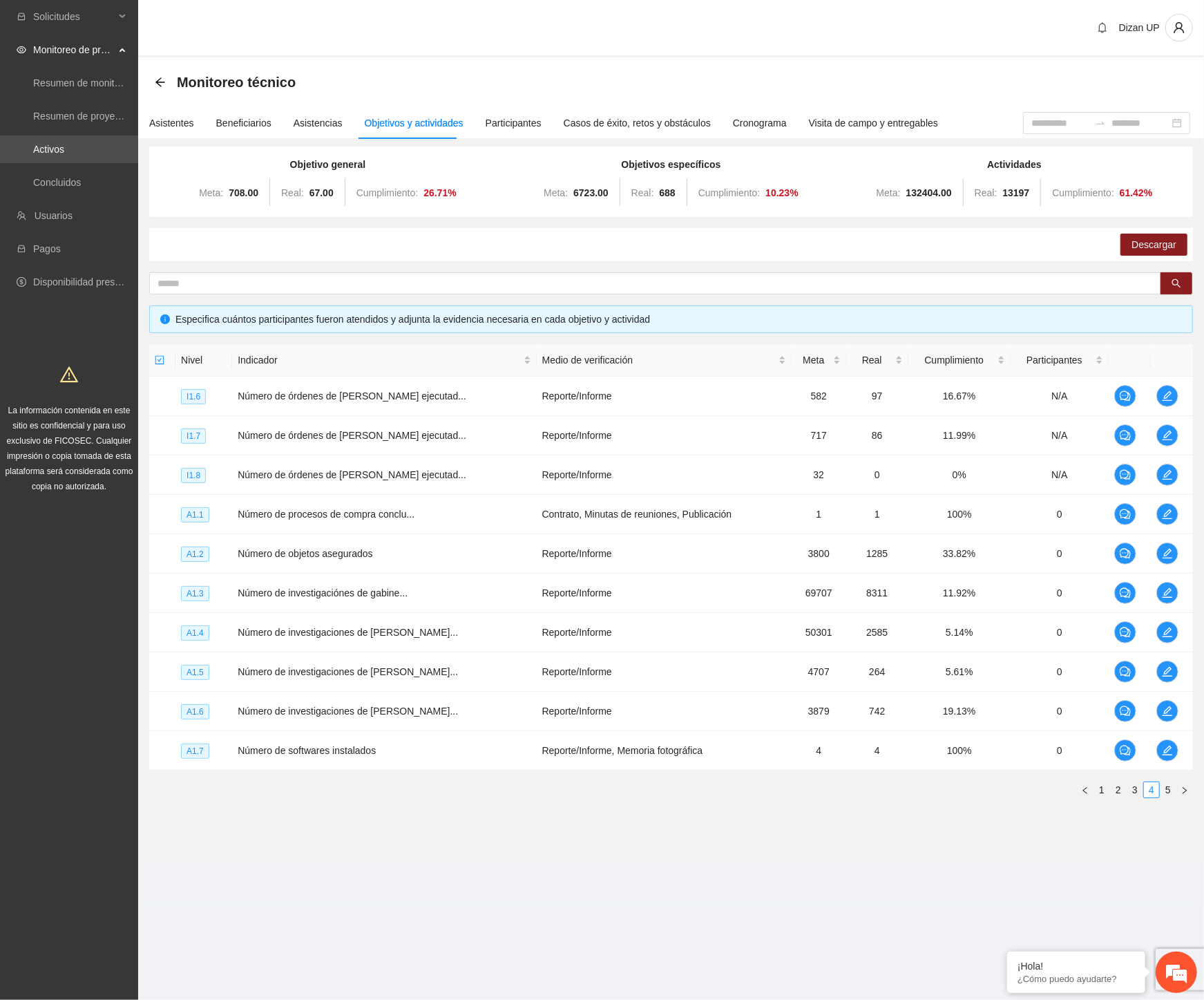
click at [247, 878] on section "Dizan UP Monitoreo técnico Asistentes Beneficiarios Asistencias Objetivos y act…" at bounding box center [671, 451] width 1066 height 903
click at [1171, 673] on span "edit" at bounding box center [1167, 671] width 21 height 11
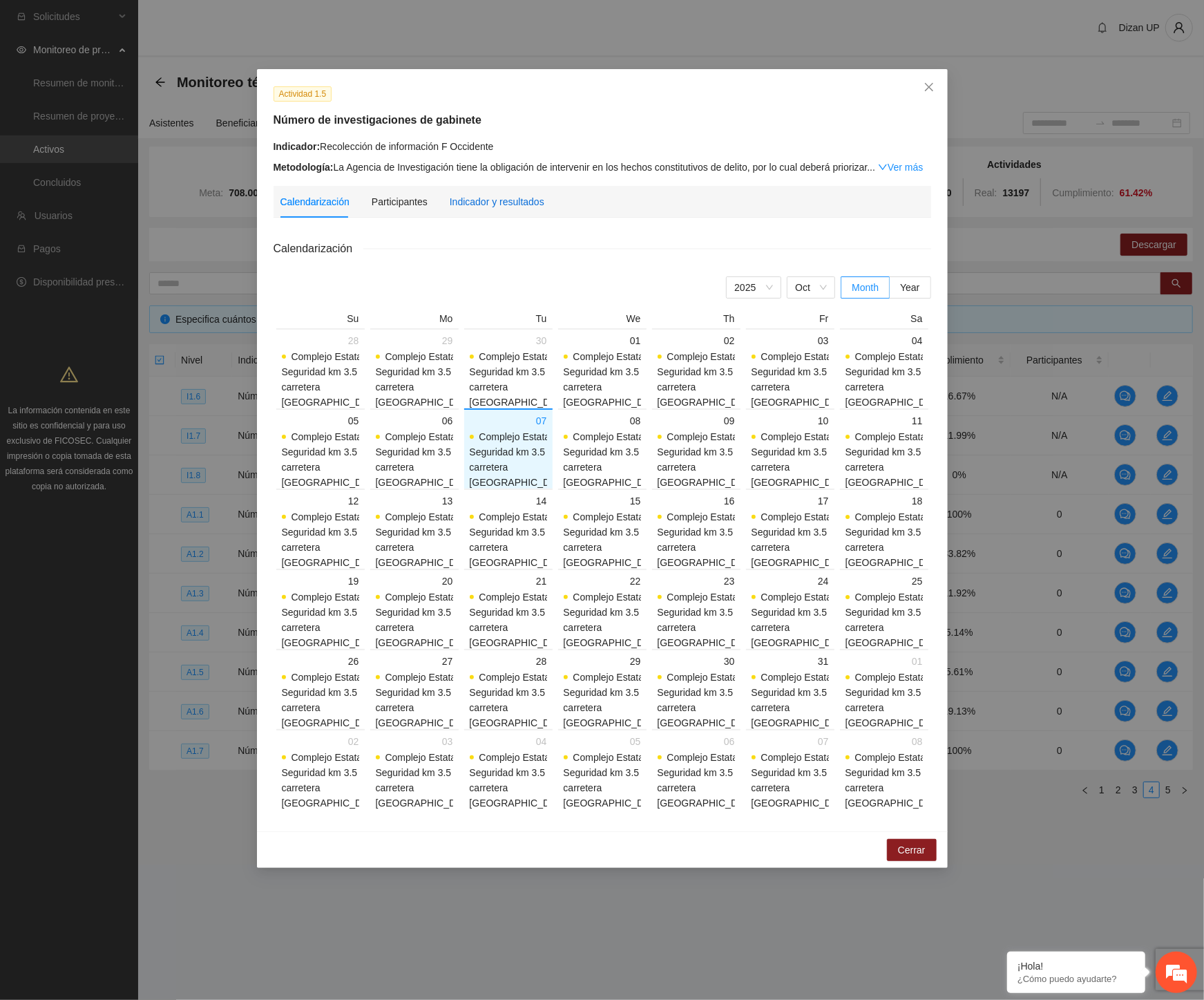
click at [459, 204] on div "Indicador y resultados" at bounding box center [497, 202] width 95 height 15
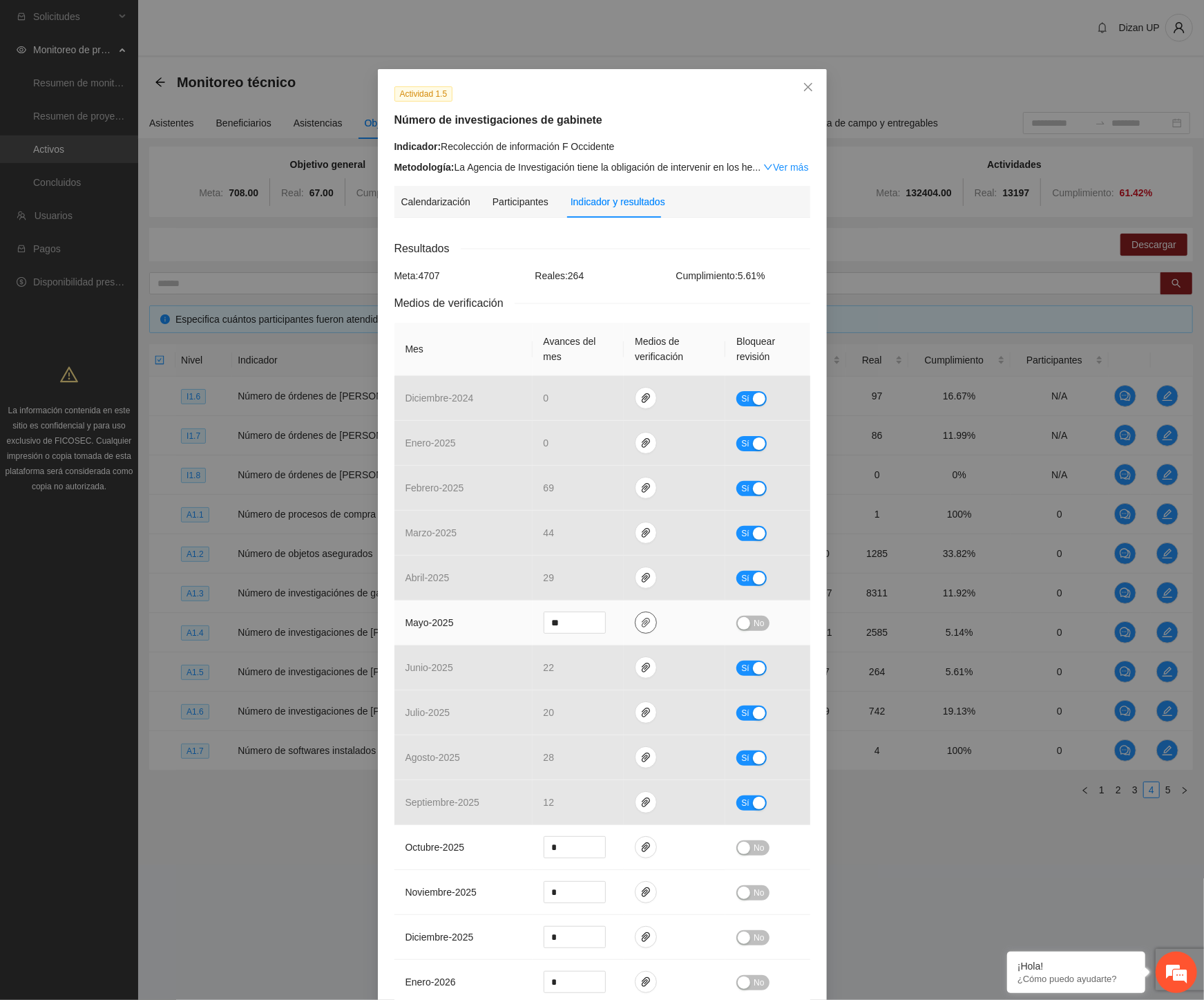
click at [641, 625] on icon "paper-clip" at bounding box center [645, 622] width 11 height 11
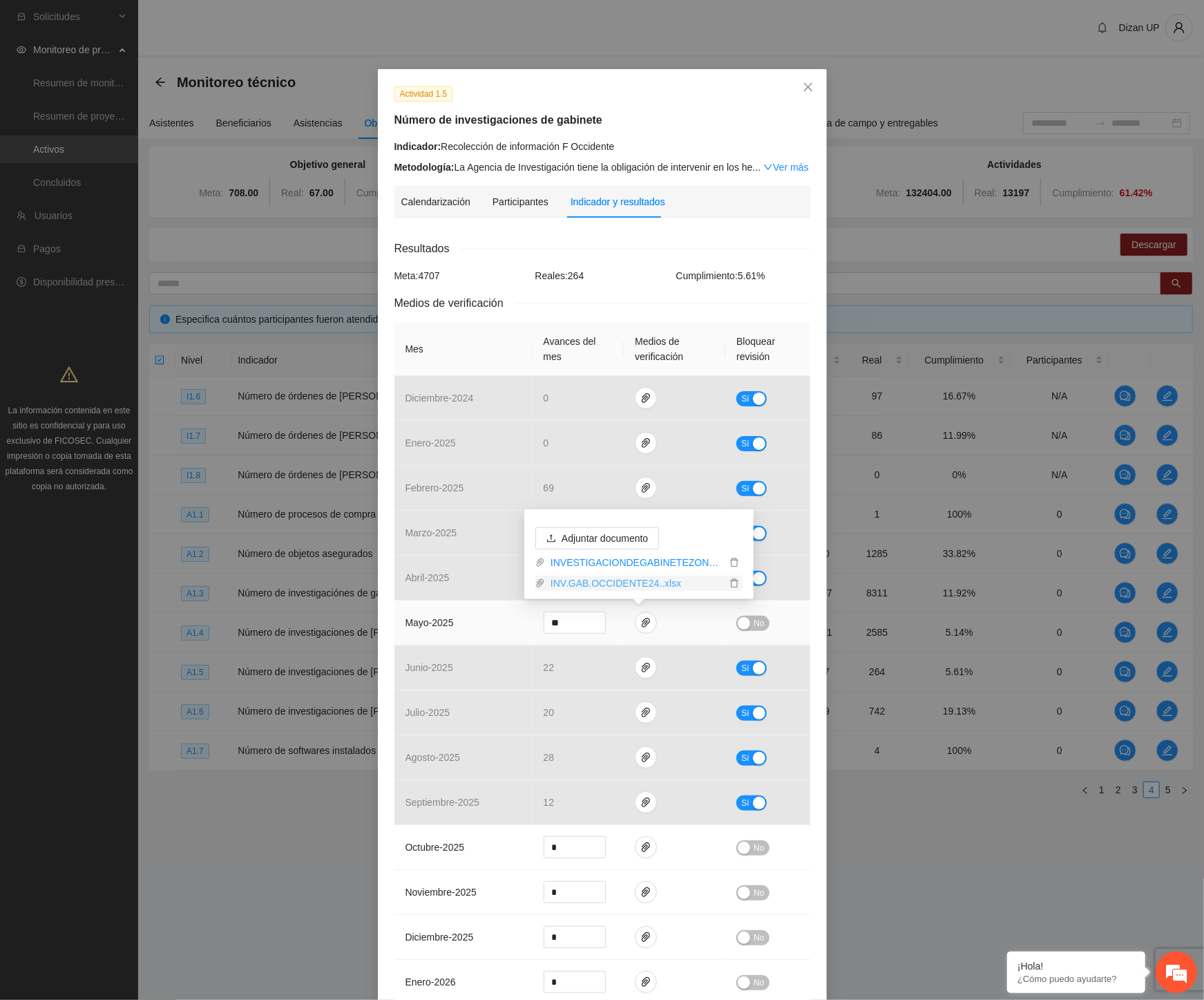
click at [570, 588] on link "INV.GAB.OCCIDENTE24..xlsx" at bounding box center [636, 584] width 181 height 15
drag, startPoint x: 1142, startPoint y: 322, endPoint x: 1135, endPoint y: 325, distance: 7.6
click at [1142, 323] on div "Actividad 1.5 Número de investigaciones de gabinete Indicador: Recolección de i…" at bounding box center [602, 500] width 1204 height 1000
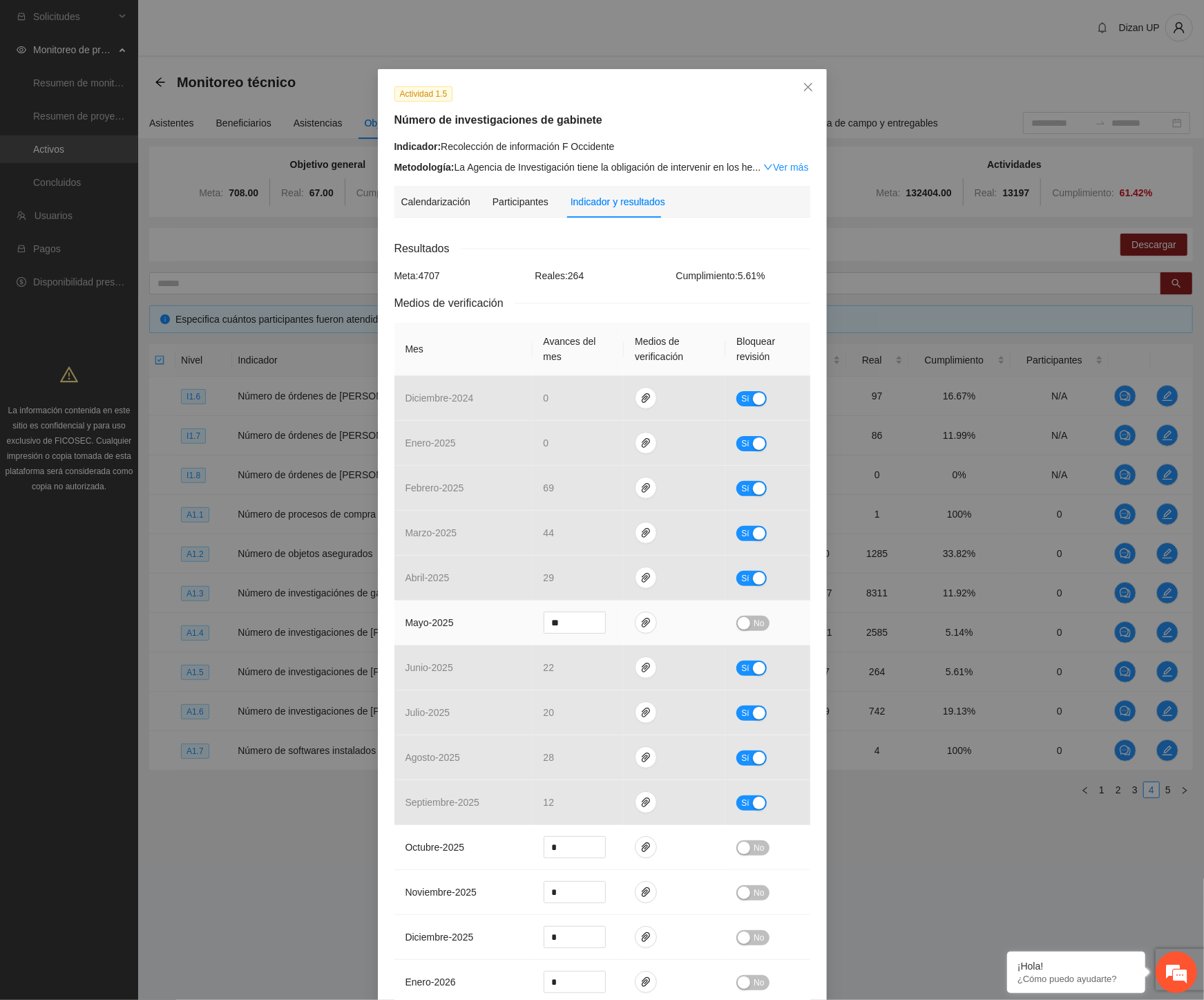
click at [743, 627] on div "button" at bounding box center [744, 623] width 13 height 13
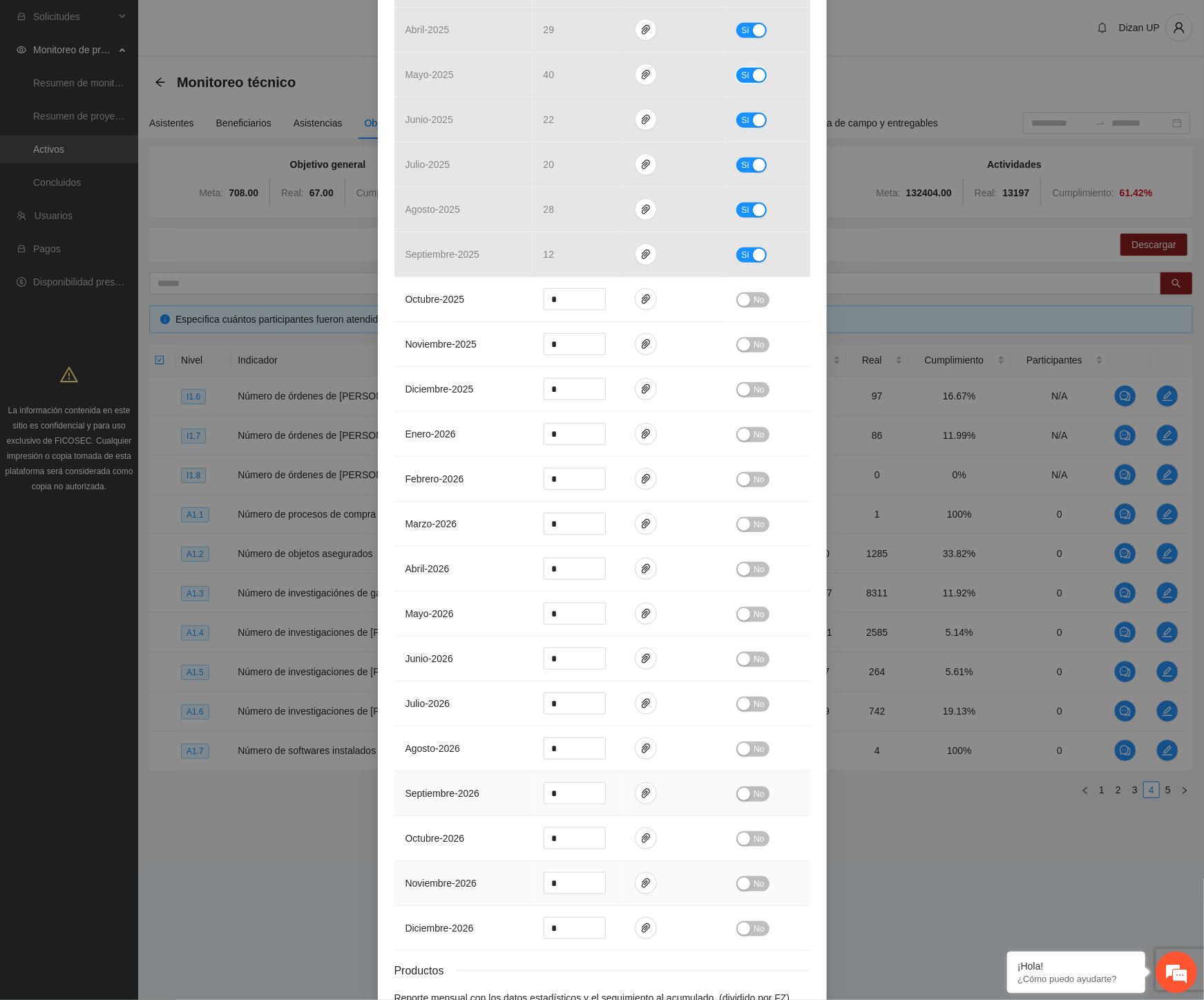
scroll to position [637, 0]
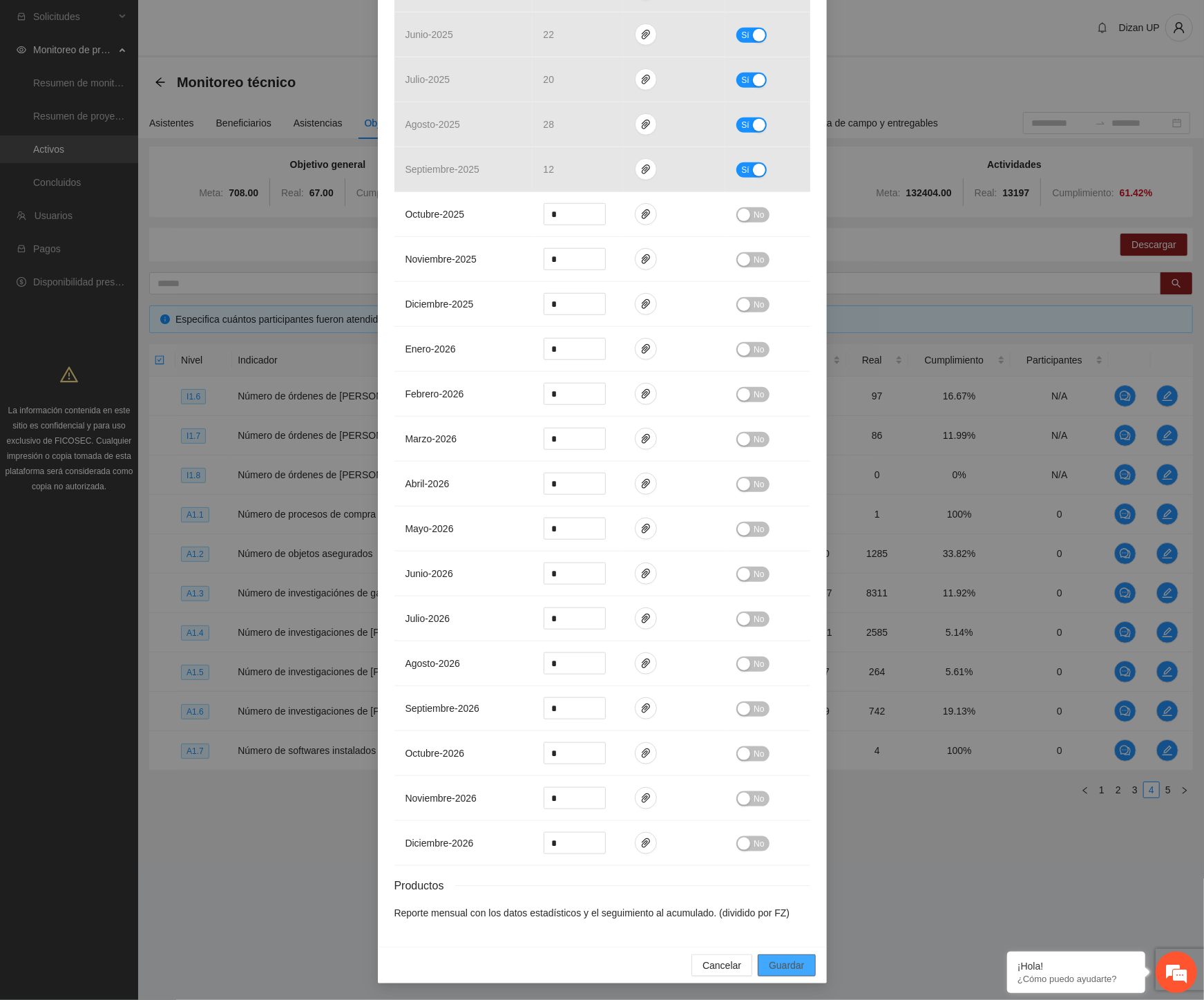
click at [783, 965] on span "Guardar" at bounding box center [787, 965] width 35 height 15
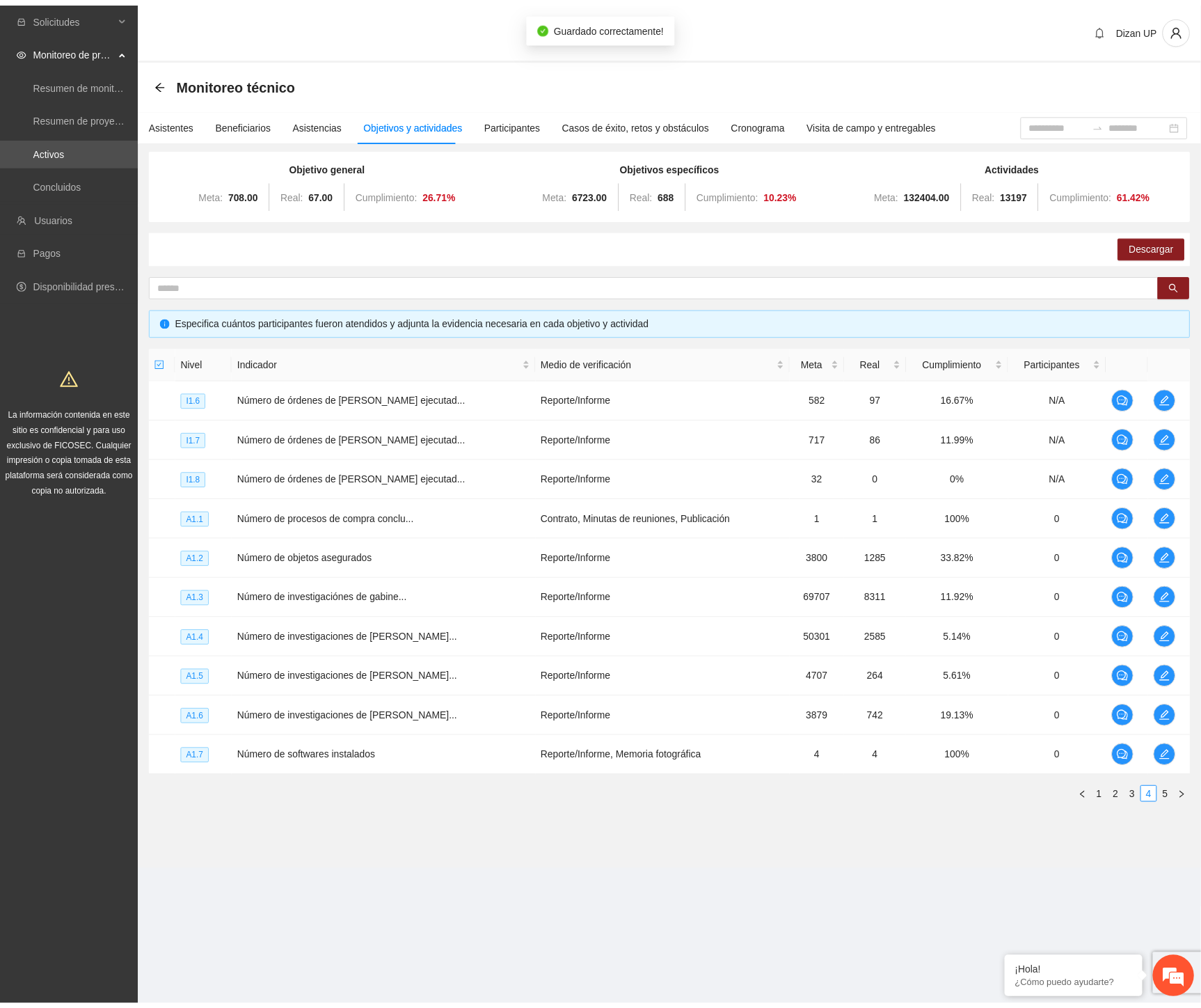
scroll to position [572, 0]
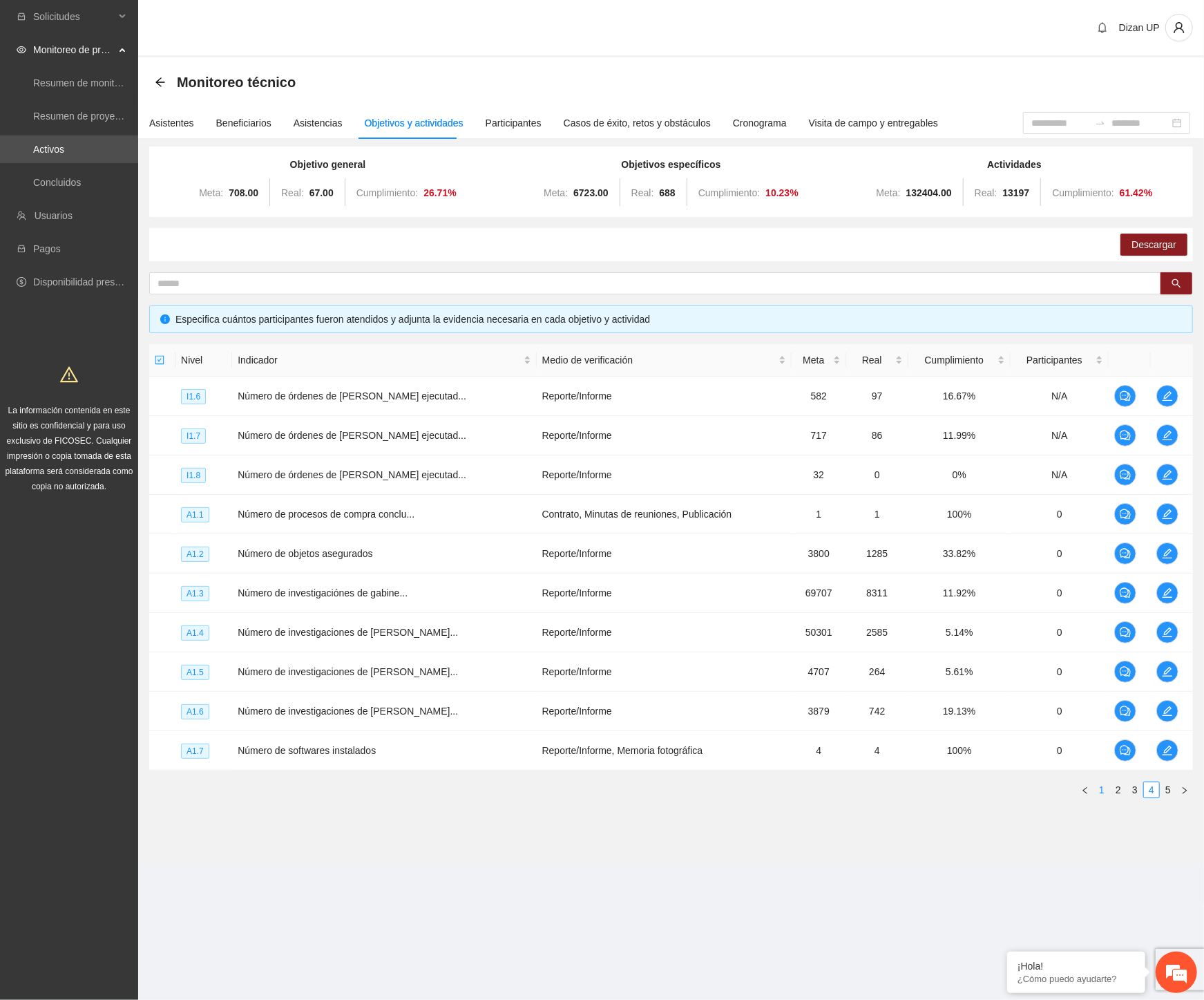
click at [1104, 791] on link "1" at bounding box center [1102, 790] width 15 height 15
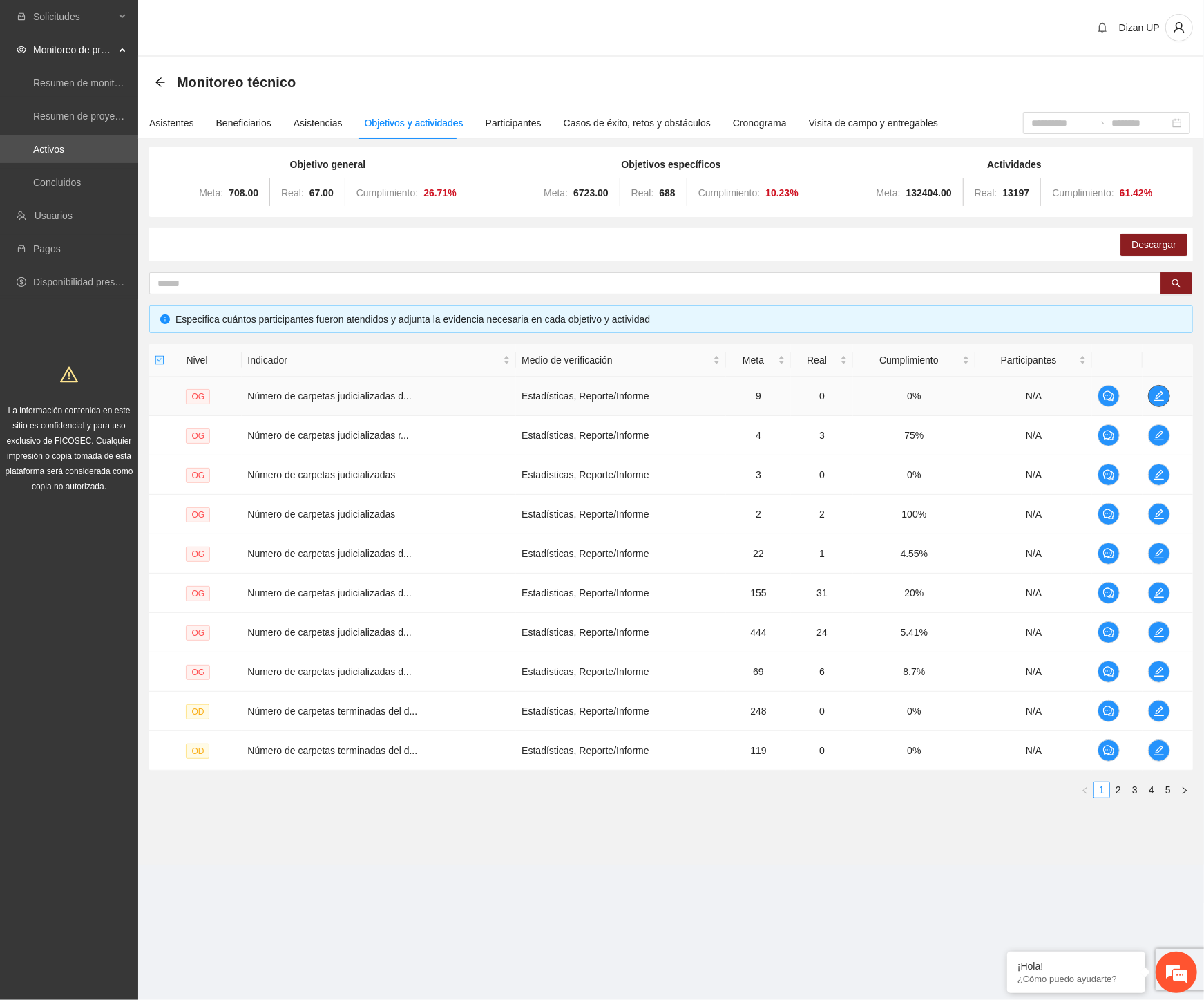
click at [1159, 398] on icon "edit" at bounding box center [1158, 395] width 11 height 11
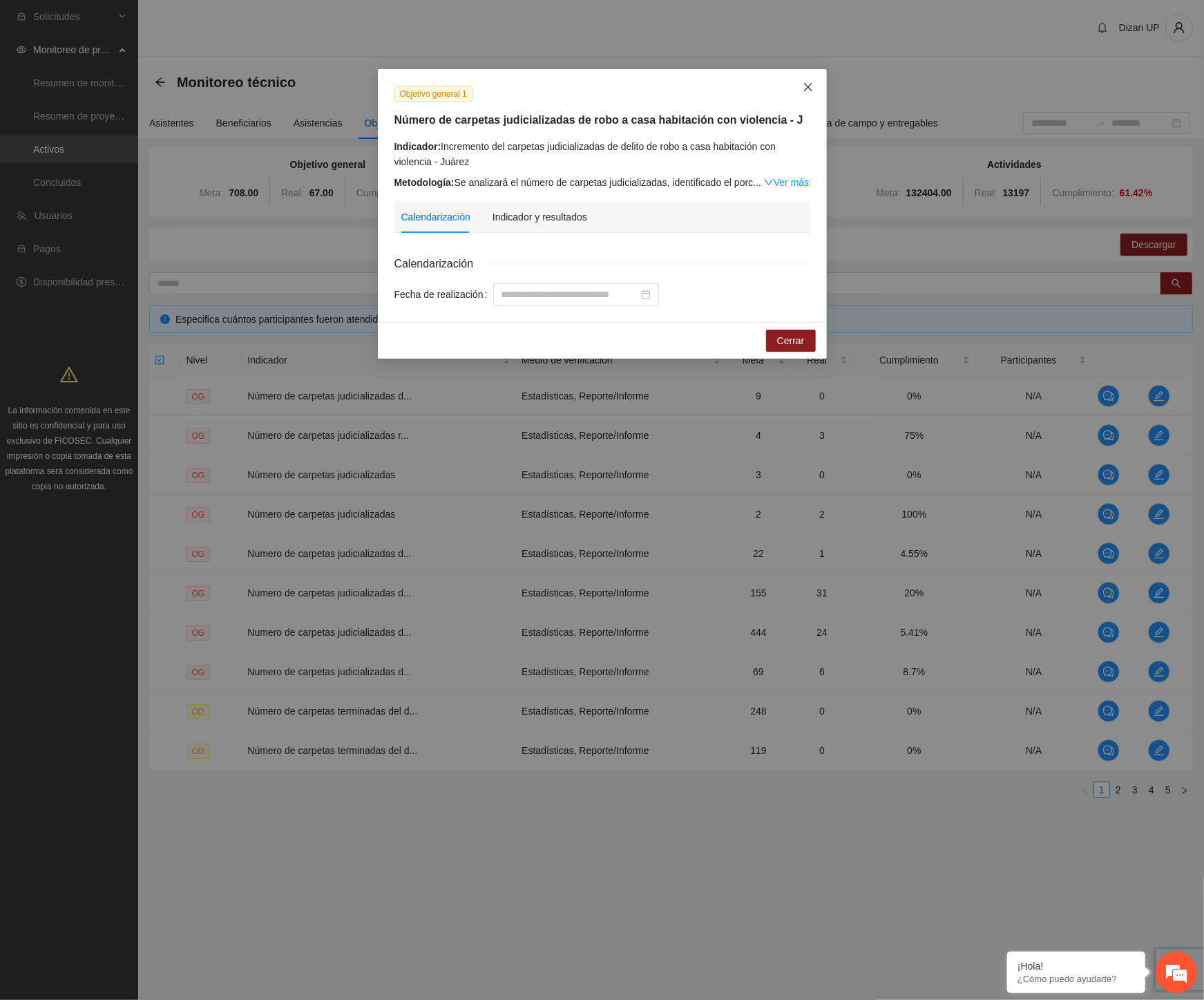
click at [808, 82] on icon "close" at bounding box center [808, 87] width 11 height 11
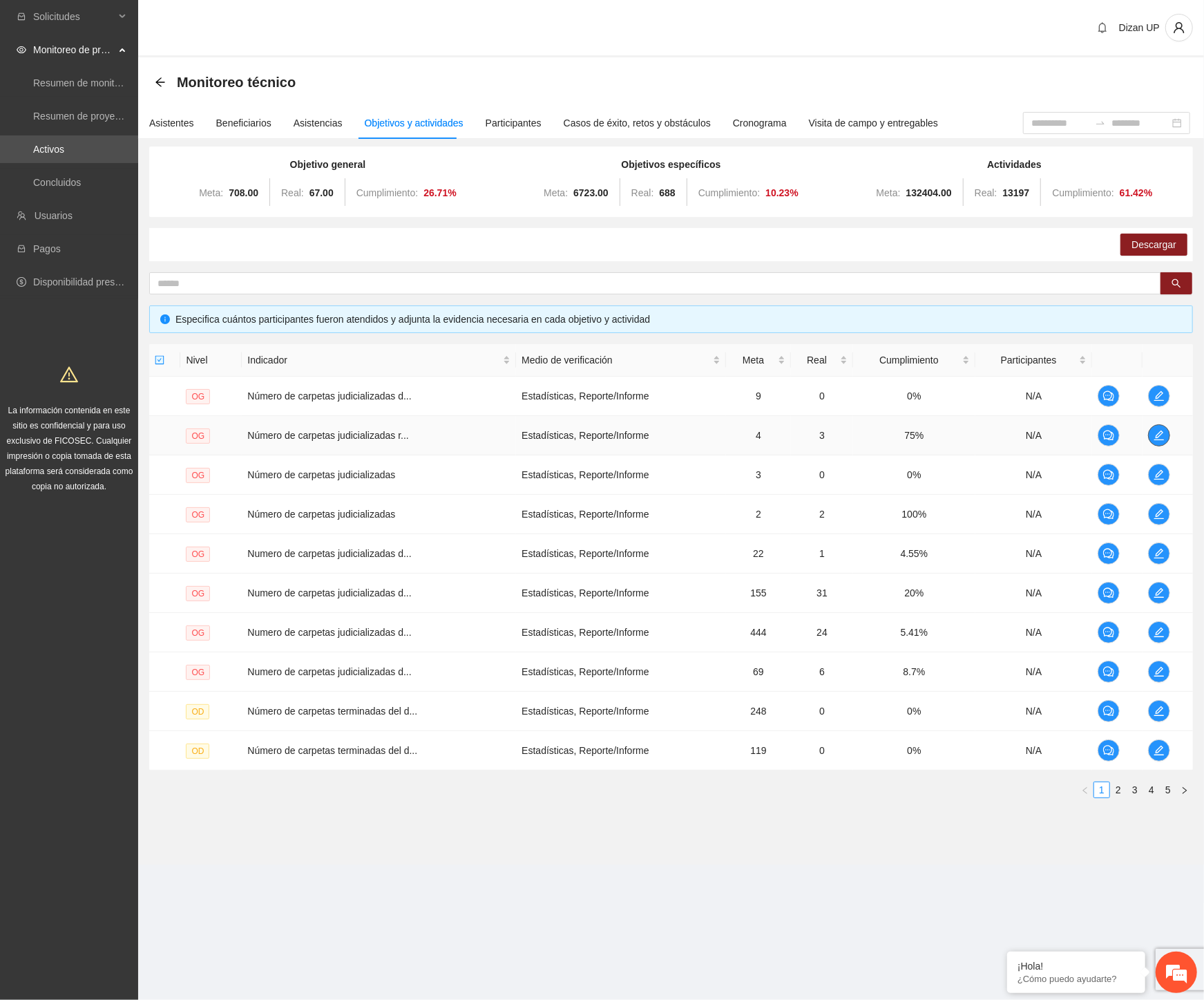
click at [1162, 439] on icon "edit" at bounding box center [1158, 435] width 9 height 9
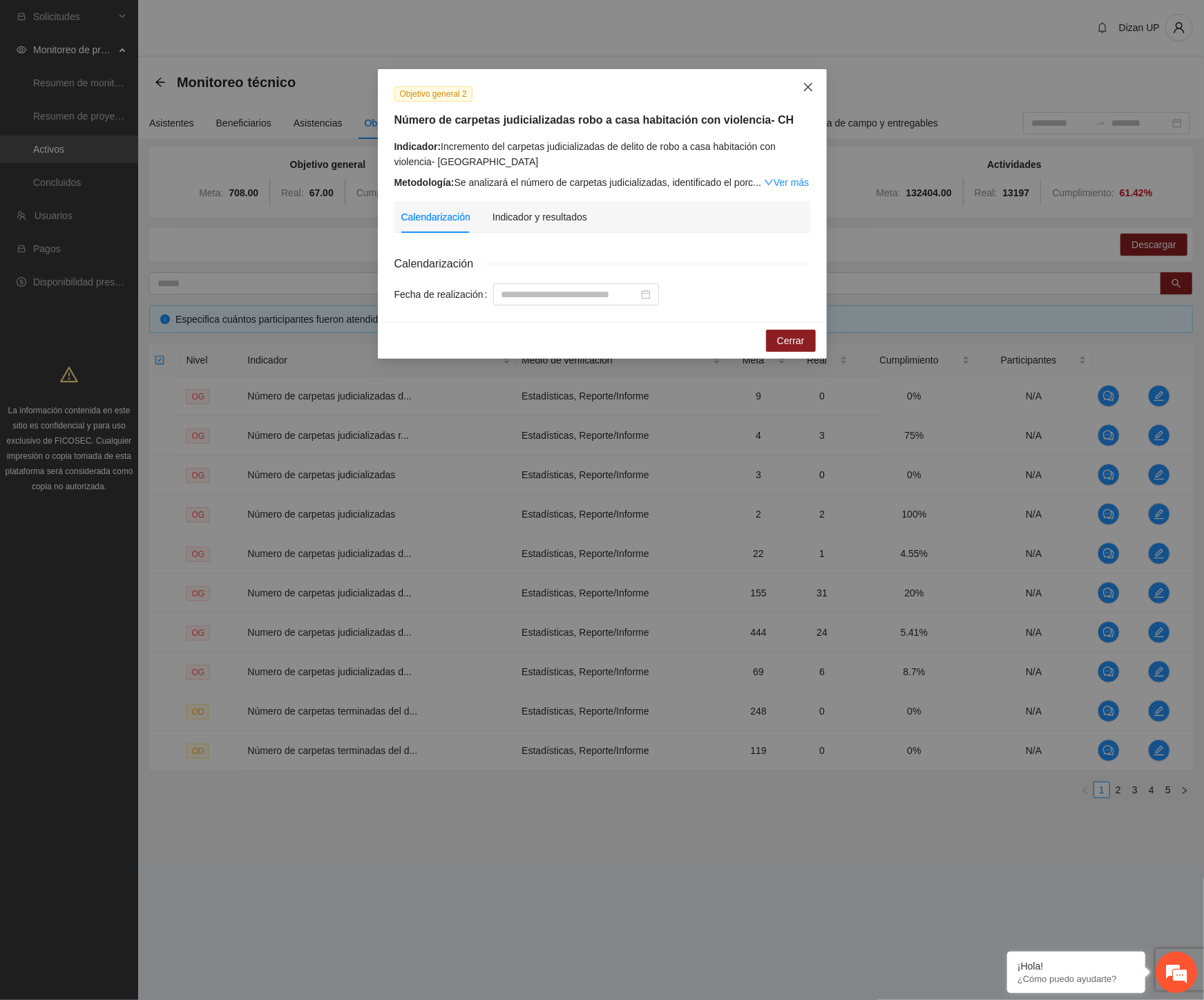
click at [809, 88] on icon "close" at bounding box center [808, 87] width 8 height 8
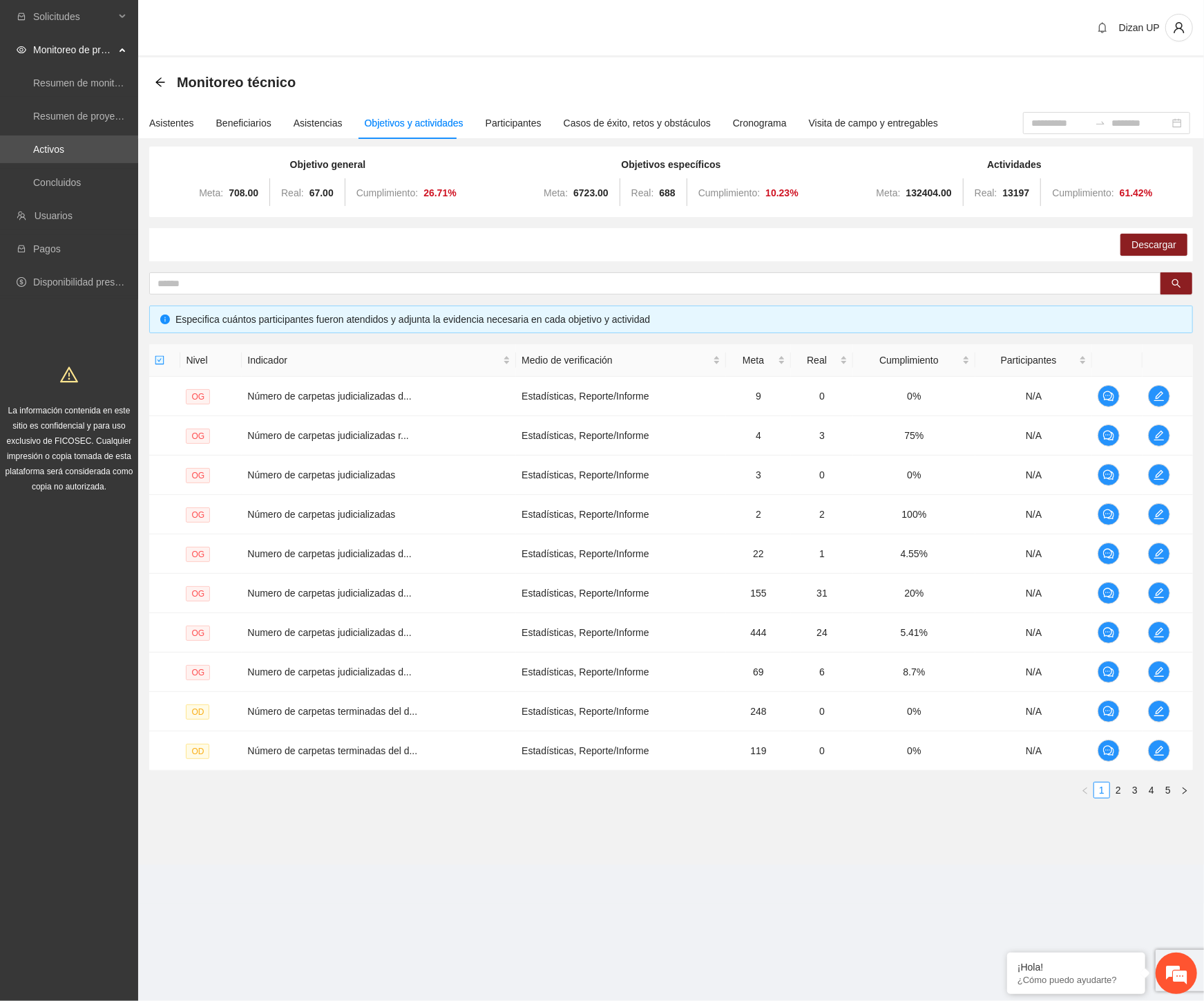
click at [154, 81] on div "Monitoreo técnico" at bounding box center [671, 82] width 1066 height 50
click at [155, 81] on icon "arrow-left" at bounding box center [160, 82] width 11 height 11
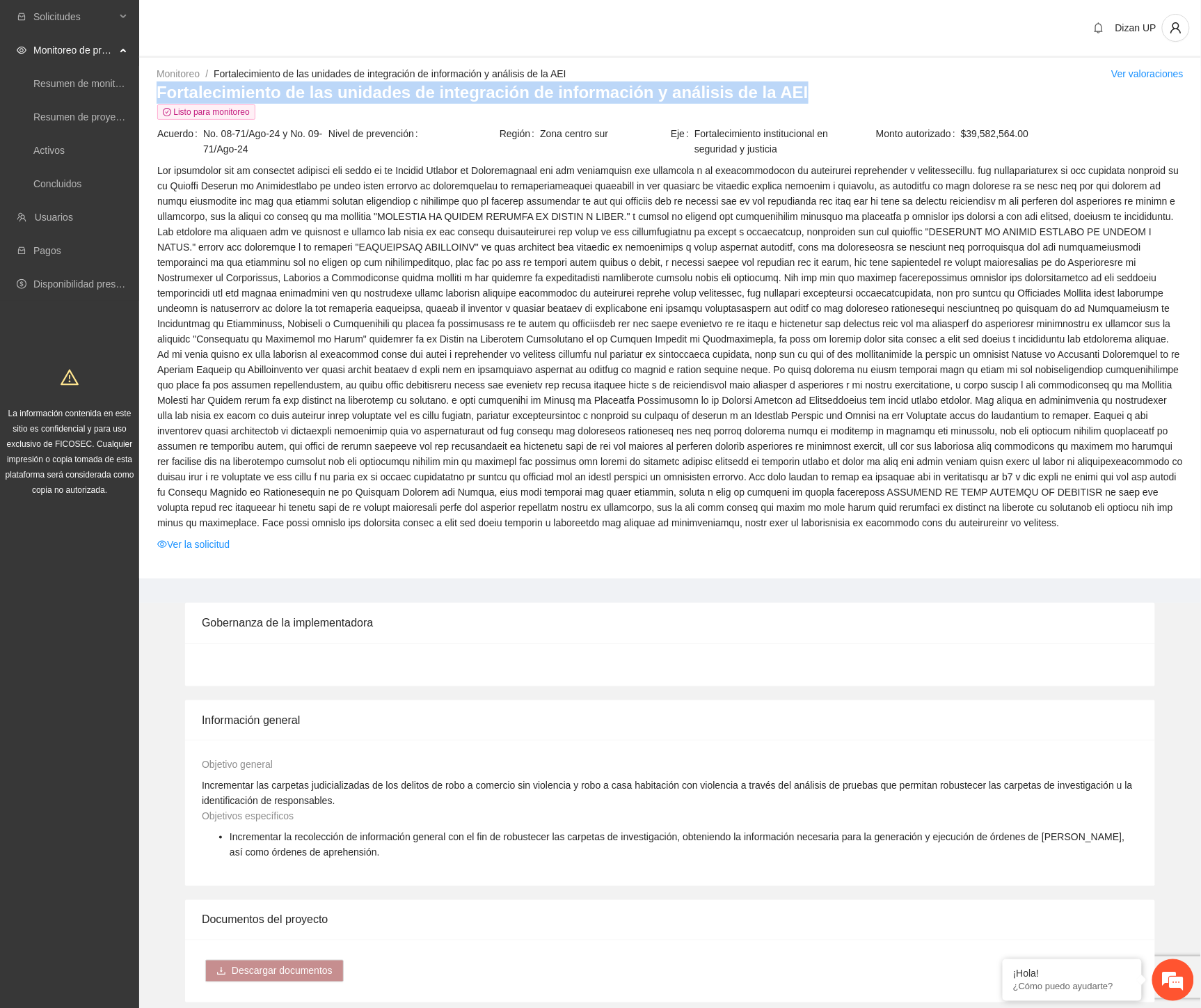
drag, startPoint x: 640, startPoint y: 96, endPoint x: 158, endPoint y: 98, distance: 482.0
click at [158, 98] on h3 "Fortalecimiento de las unidades de integración de información y análisis de la …" at bounding box center [670, 93] width 1027 height 22
copy h3 "Fortalecimiento de las unidades de integración de información y análisis de la …"
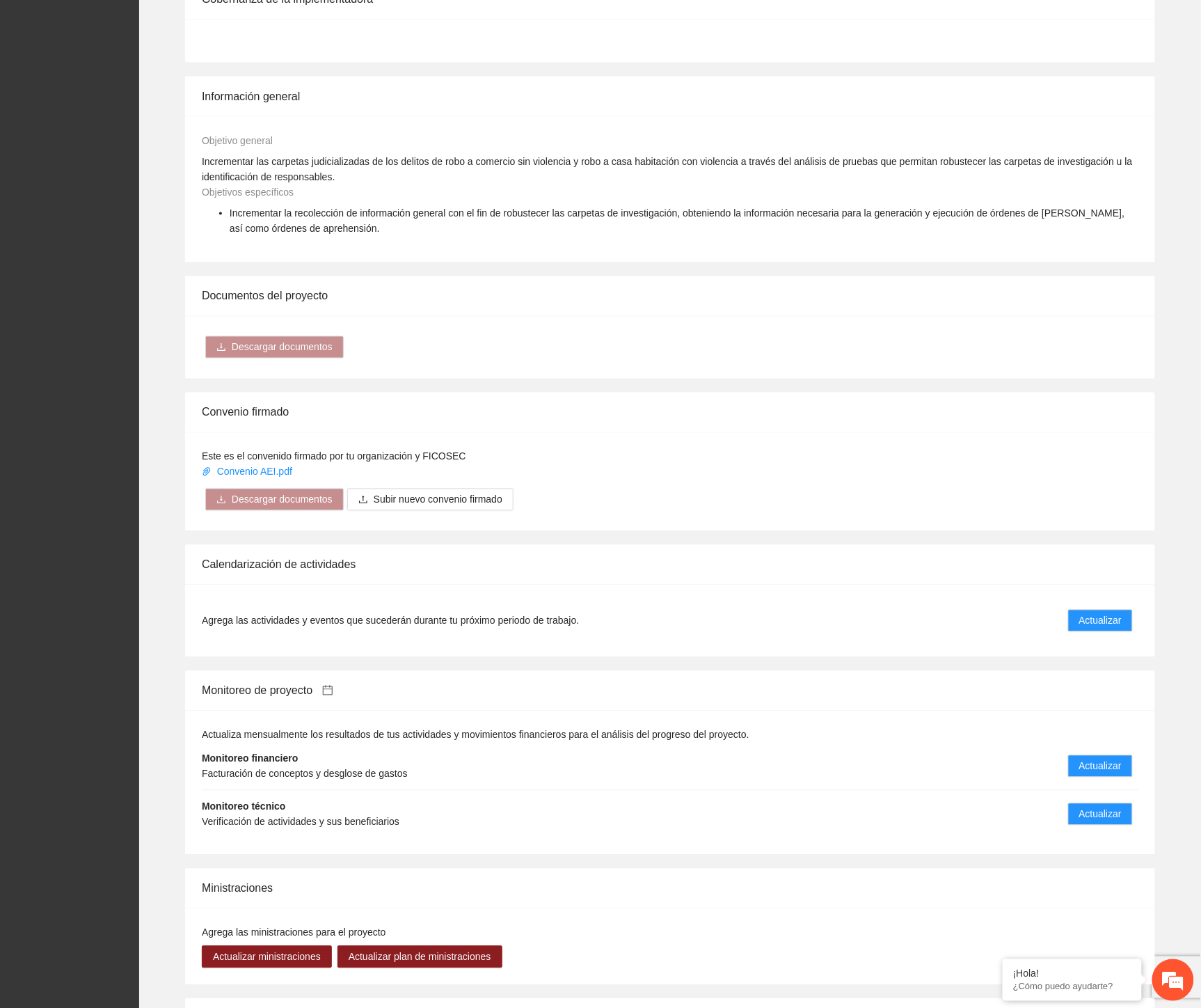
scroll to position [773, 0]
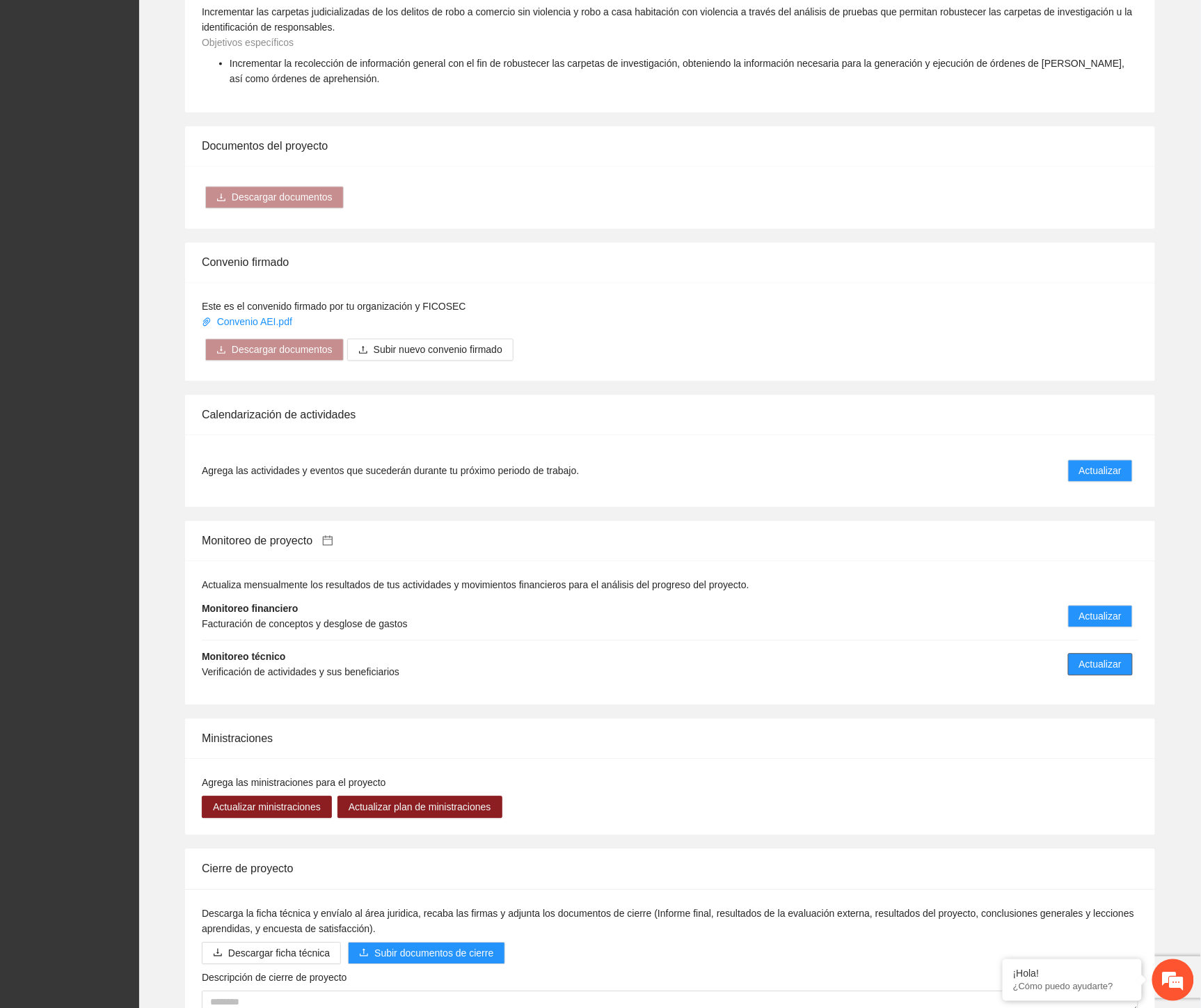
click at [1096, 665] on span "Actualizar" at bounding box center [1101, 664] width 43 height 15
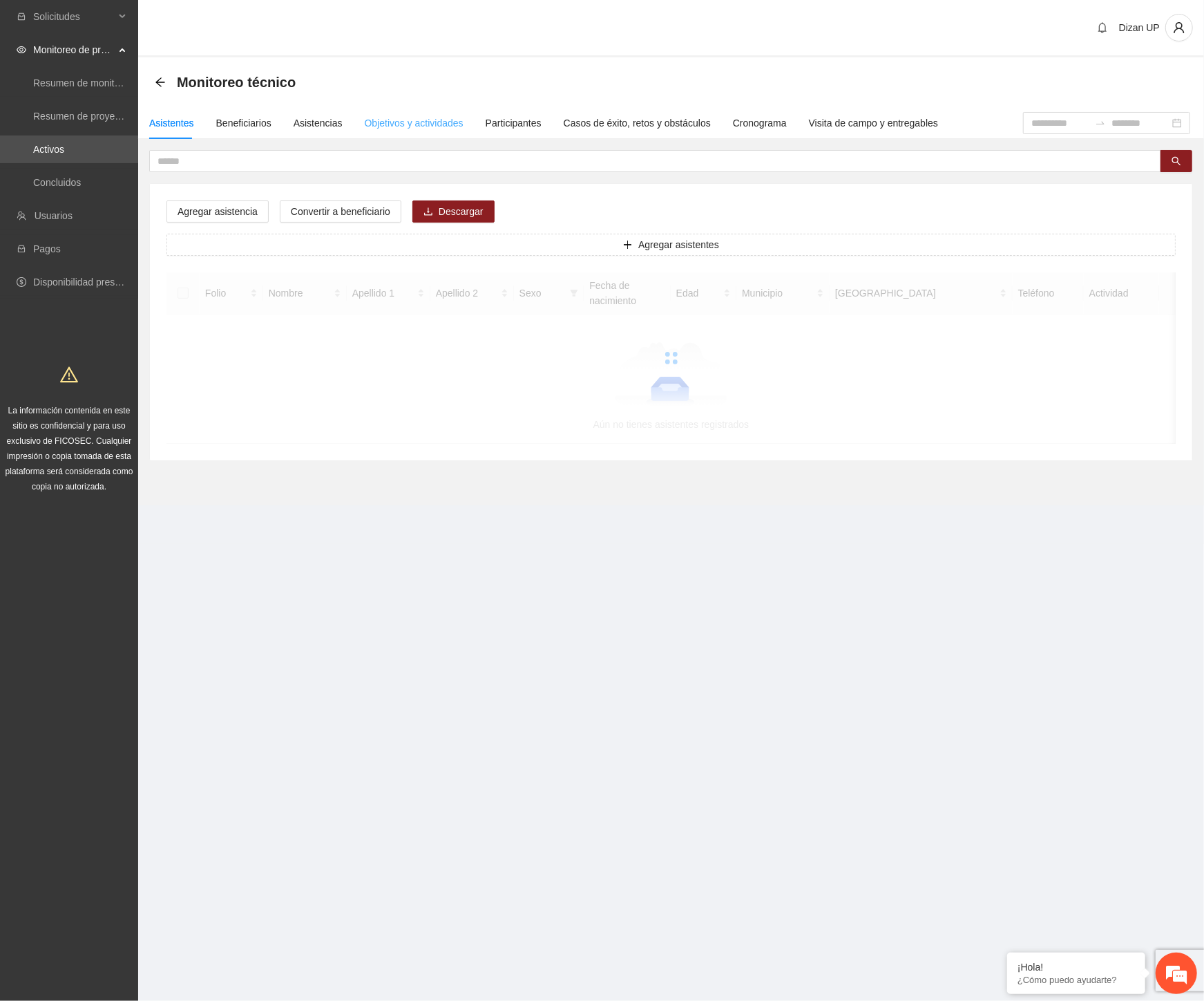
click at [425, 133] on div "Objetivos y actividades" at bounding box center [414, 123] width 99 height 32
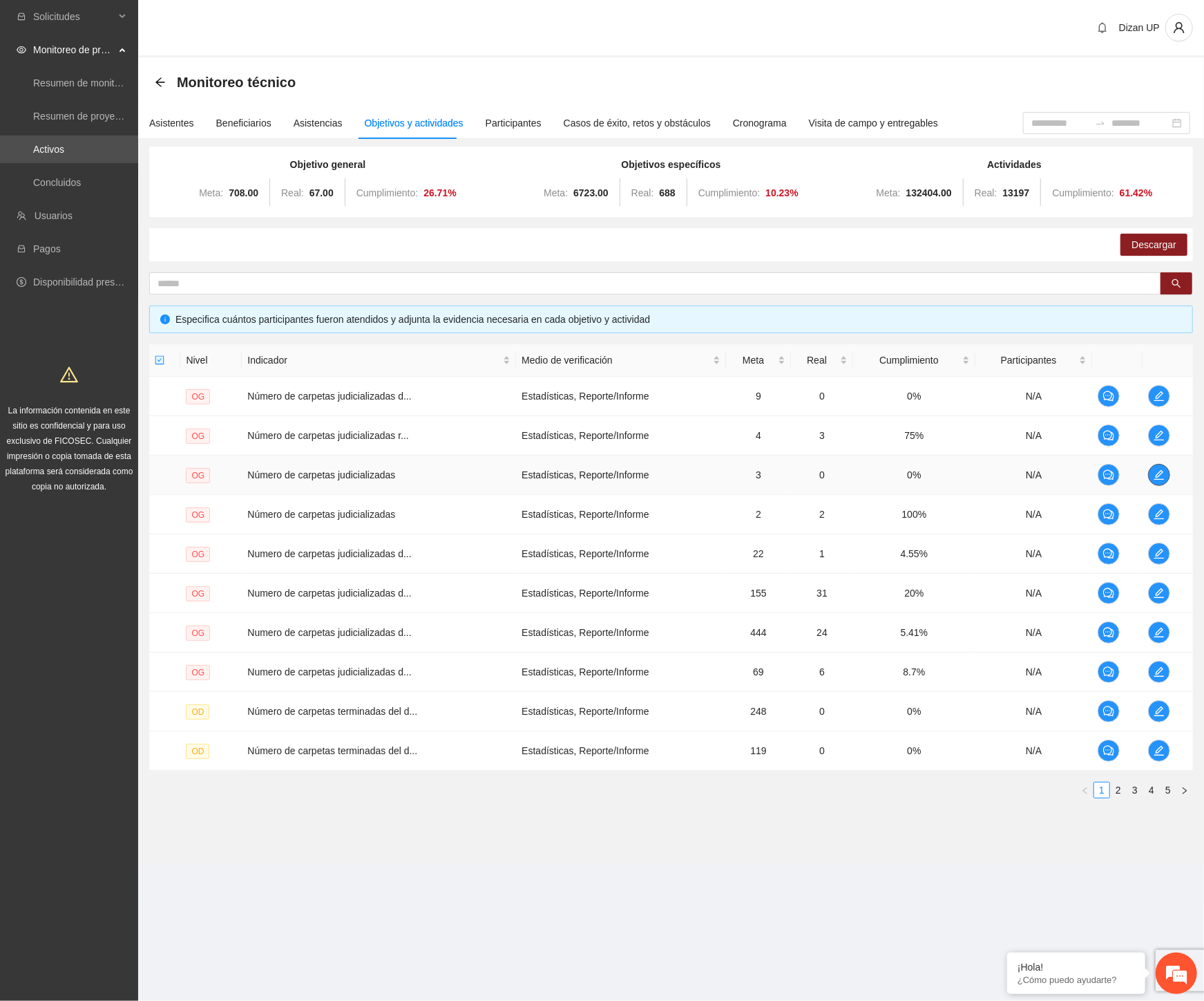
click at [1152, 474] on span "edit" at bounding box center [1159, 475] width 21 height 11
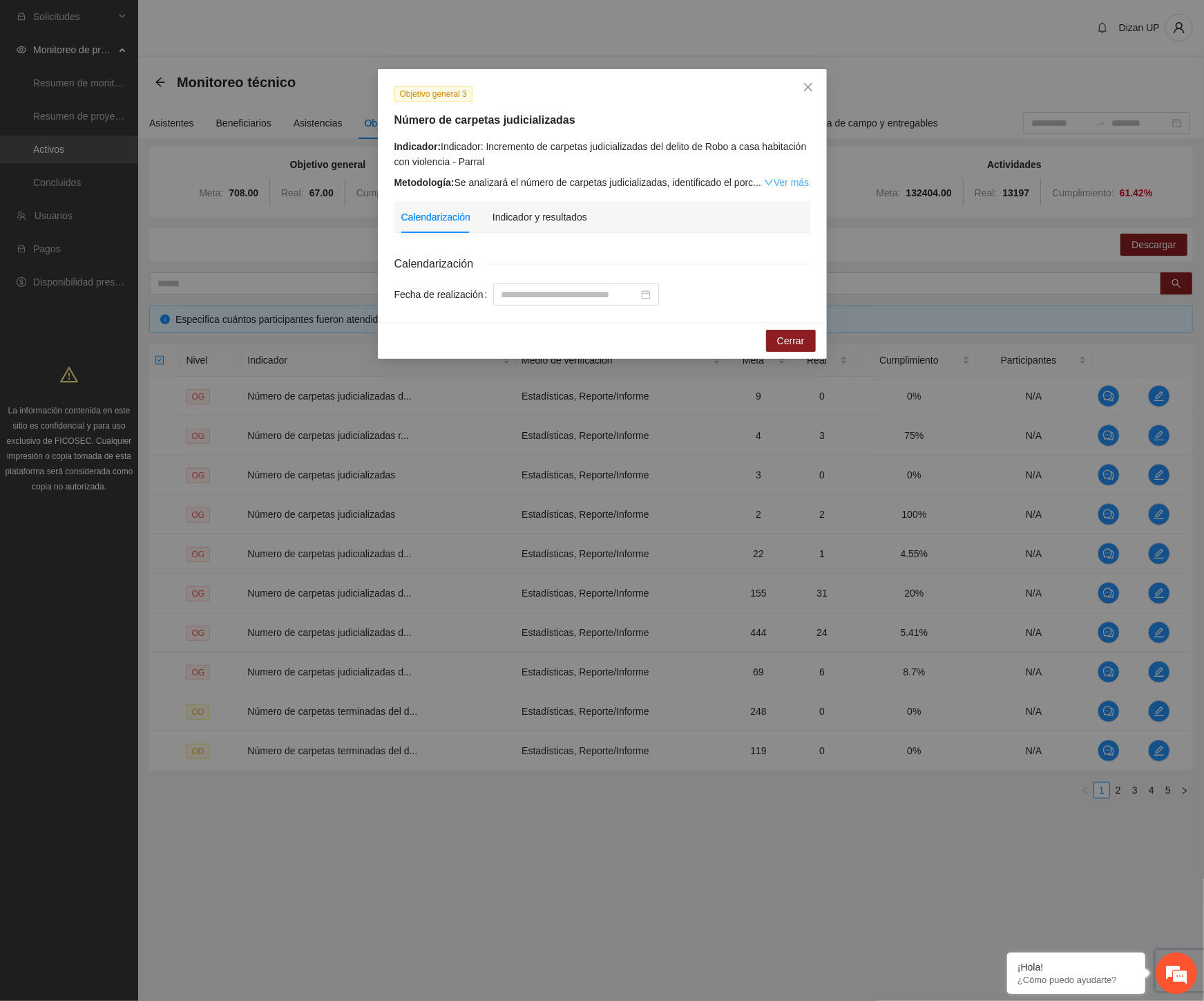
click at [784, 184] on link "Ver más" at bounding box center [786, 182] width 45 height 11
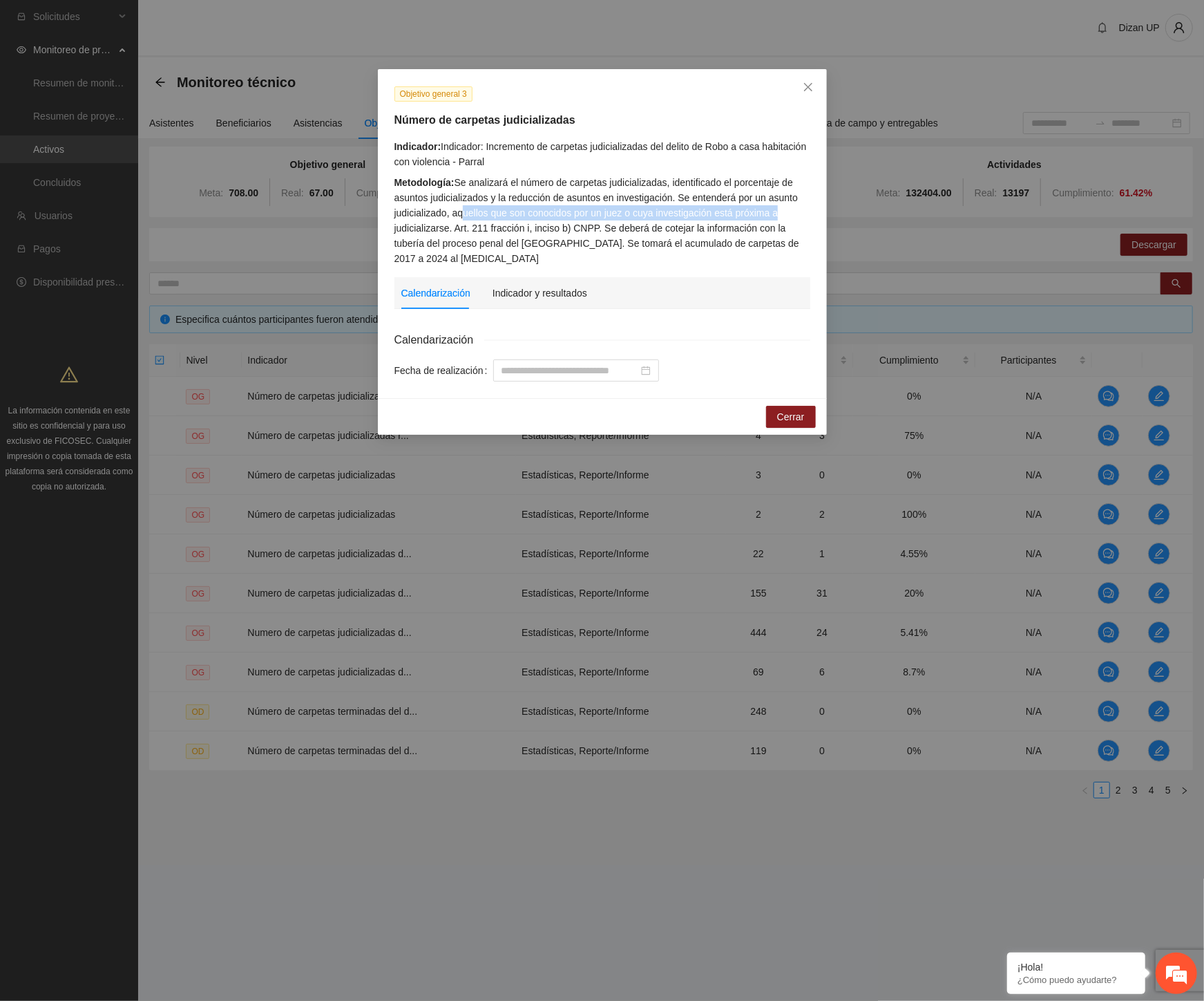
drag, startPoint x: 464, startPoint y: 211, endPoint x: 790, endPoint y: 212, distance: 326.0
click at [790, 212] on div "Metodología: Se analizará el número de carpetas judicializadas, identificado el…" at bounding box center [602, 220] width 416 height 91
click at [632, 235] on div "Metodología: Se analizará el número de carpetas judicializadas, identificado el…" at bounding box center [602, 220] width 416 height 91
drag, startPoint x: 625, startPoint y: 249, endPoint x: 614, endPoint y: 226, distance: 25.5
click at [614, 226] on div "Metodología: Se analizará el número de carpetas judicializadas, identificado el…" at bounding box center [602, 220] width 416 height 91
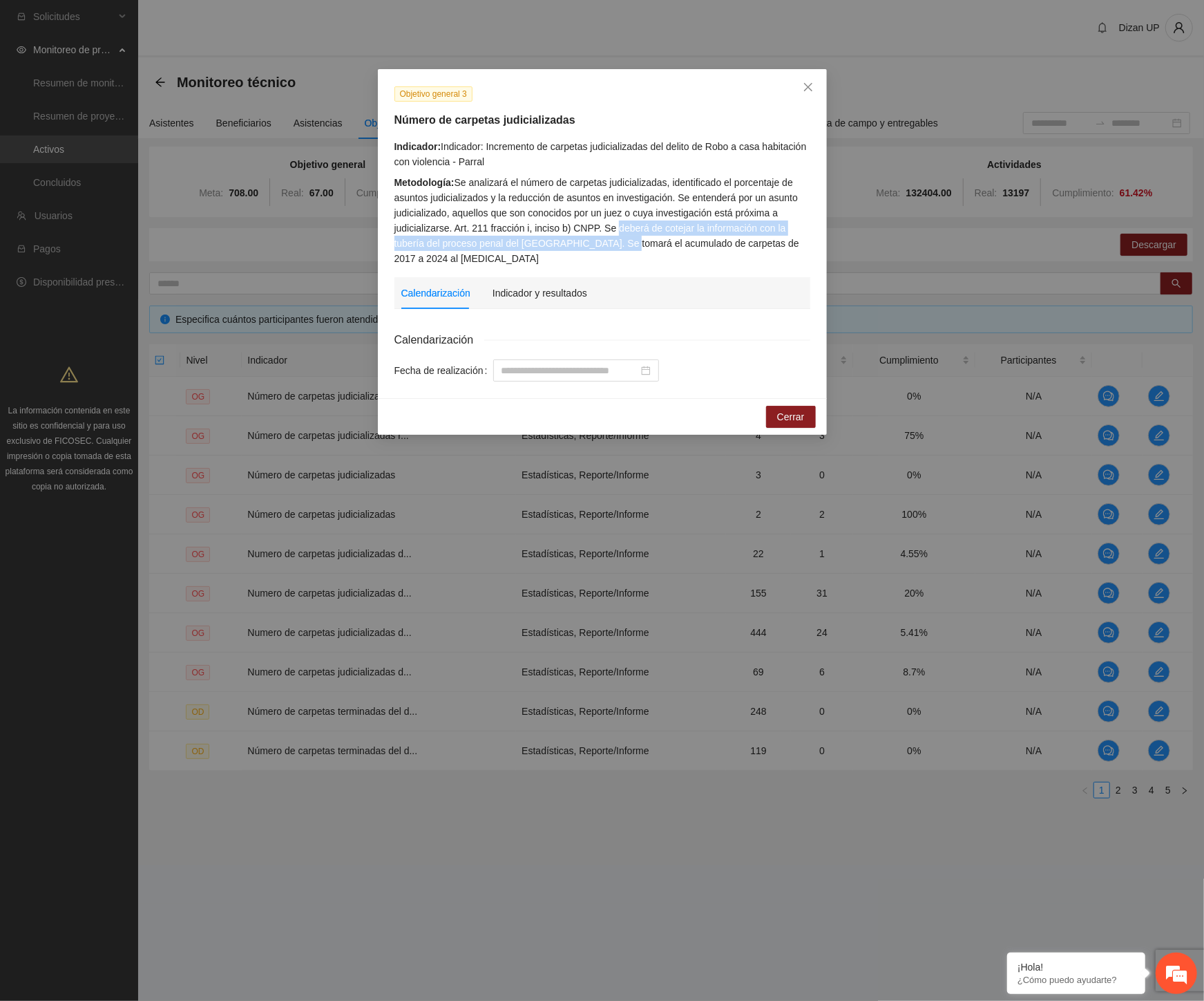
copy div "deberá de cotejar la información con la tubería del proceso penal del [GEOGRAPH…"
click at [789, 413] on span "Cerrar" at bounding box center [790, 416] width 28 height 15
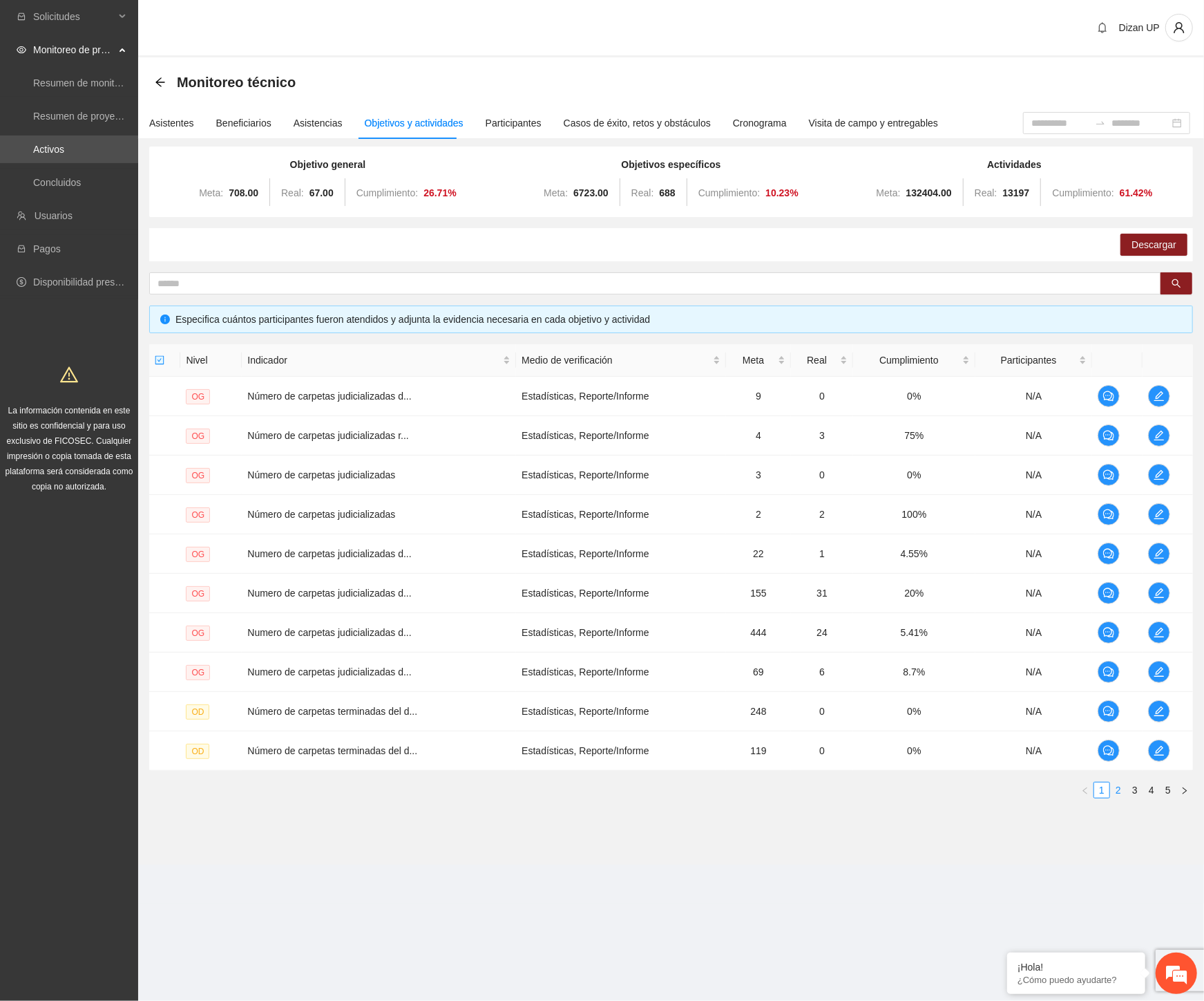
click at [1122, 789] on link "2" at bounding box center [1119, 790] width 15 height 15
click at [1136, 790] on link "3" at bounding box center [1135, 790] width 15 height 15
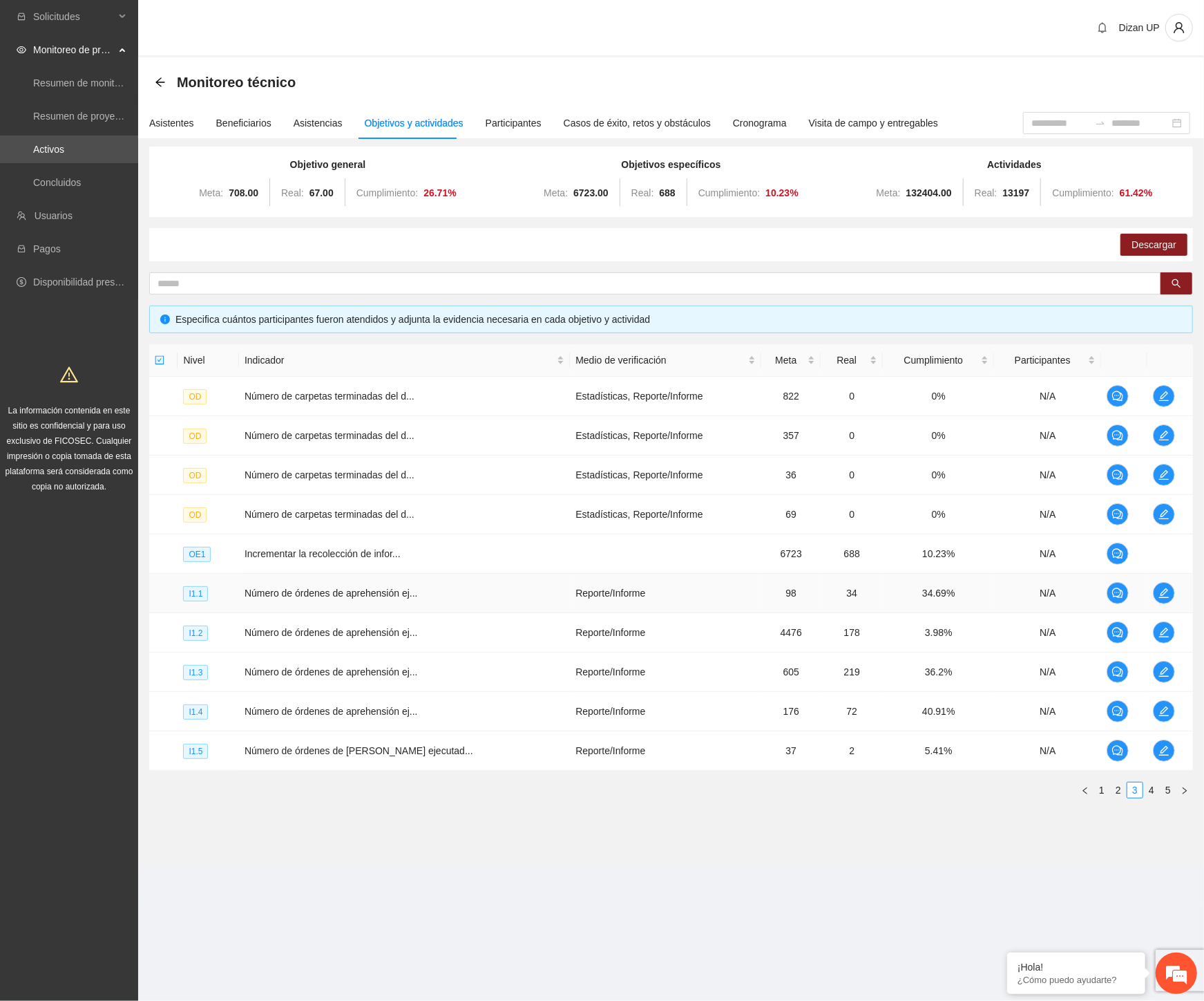
drag, startPoint x: 840, startPoint y: 585, endPoint x: 876, endPoint y: 577, distance: 36.9
click at [841, 585] on td "34" at bounding box center [852, 593] width 62 height 40
click at [1158, 595] on icon "edit" at bounding box center [1163, 592] width 11 height 11
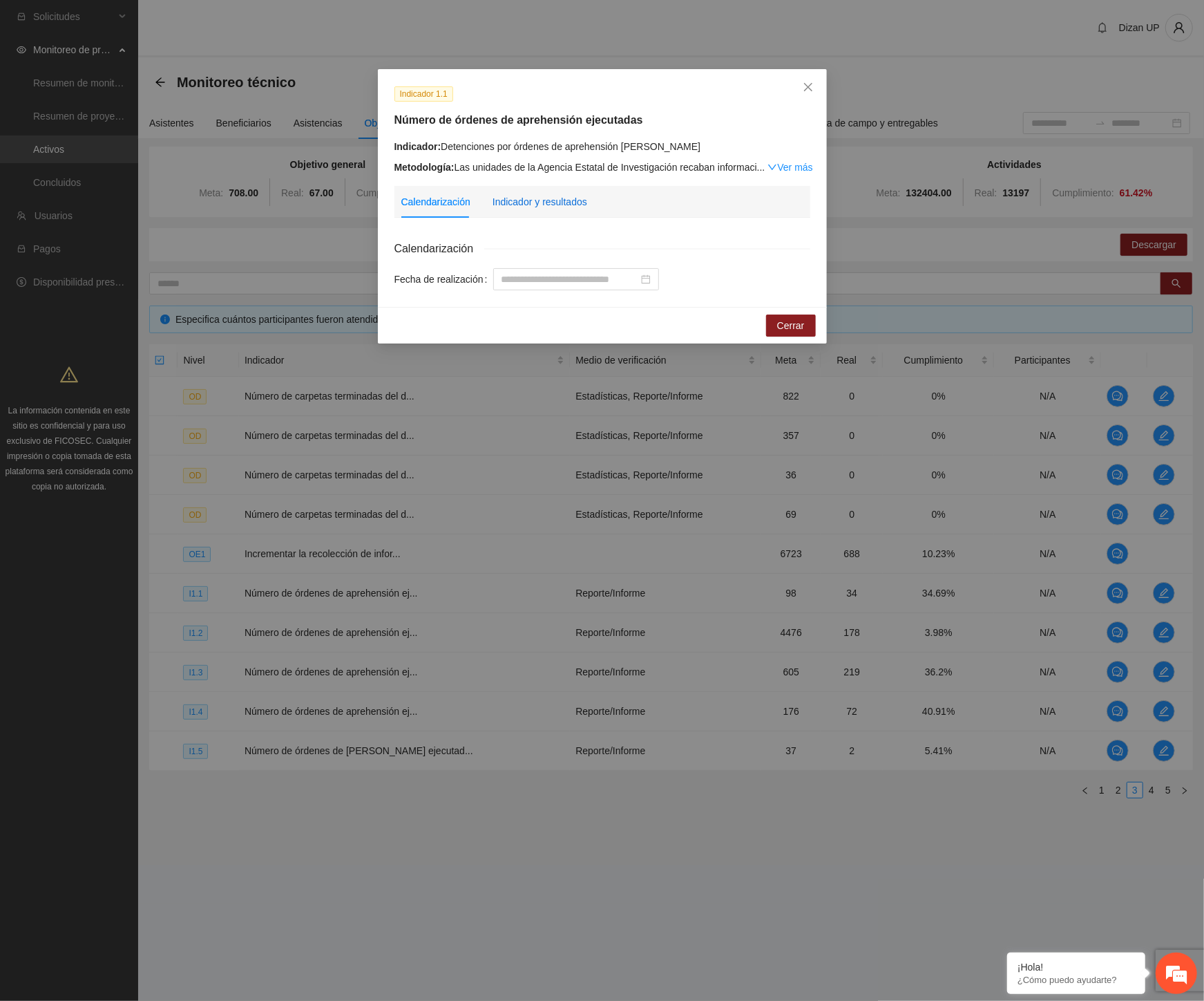
click at [526, 199] on div "Indicador y resultados" at bounding box center [540, 202] width 95 height 15
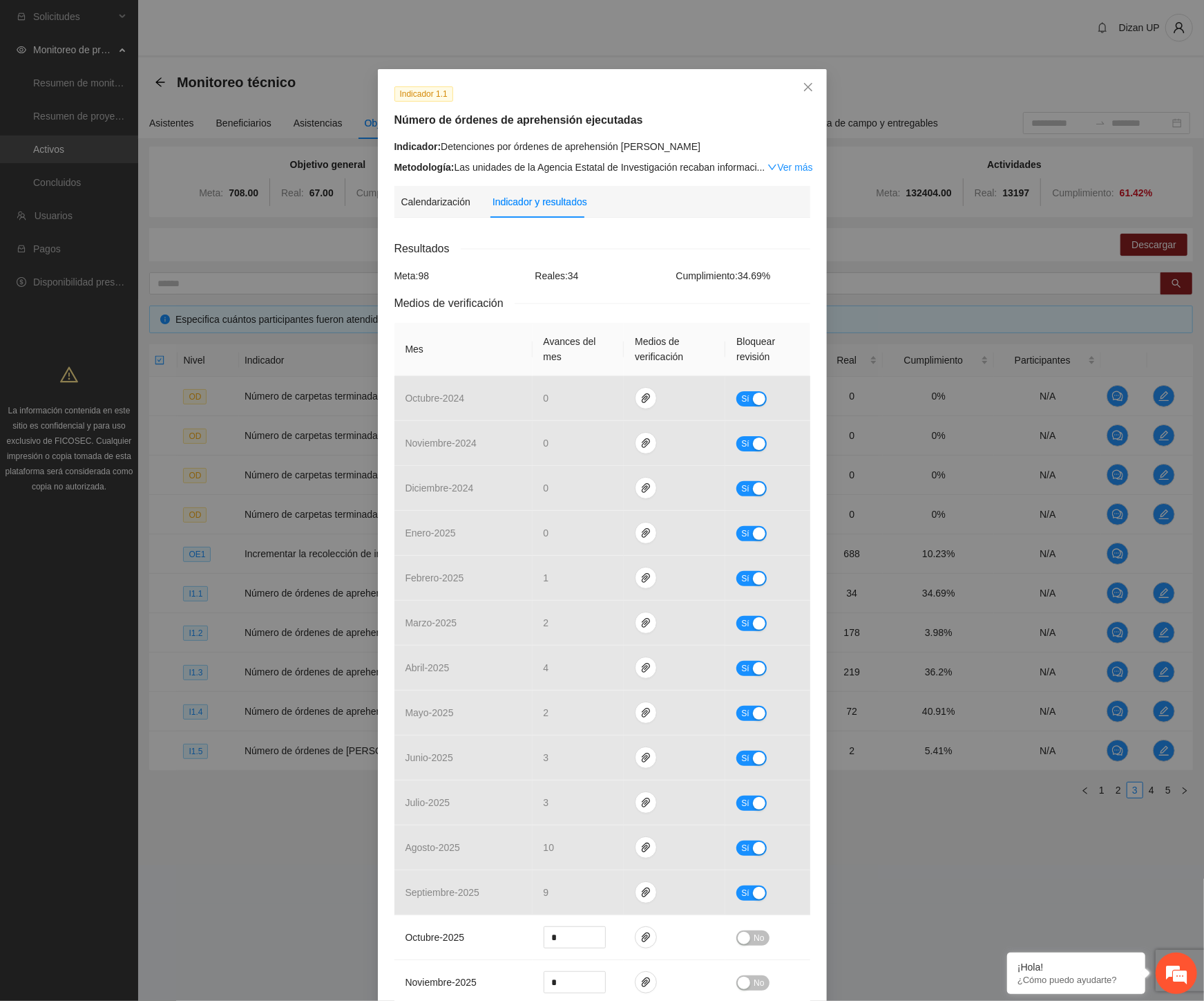
click at [687, 258] on div "Resultados Meta: 98 Reales: 34 Cumplimiento: 34.69 % Medios de verificación Mes…" at bounding box center [602, 949] width 416 height 1419
click at [804, 86] on icon "close" at bounding box center [808, 87] width 8 height 8
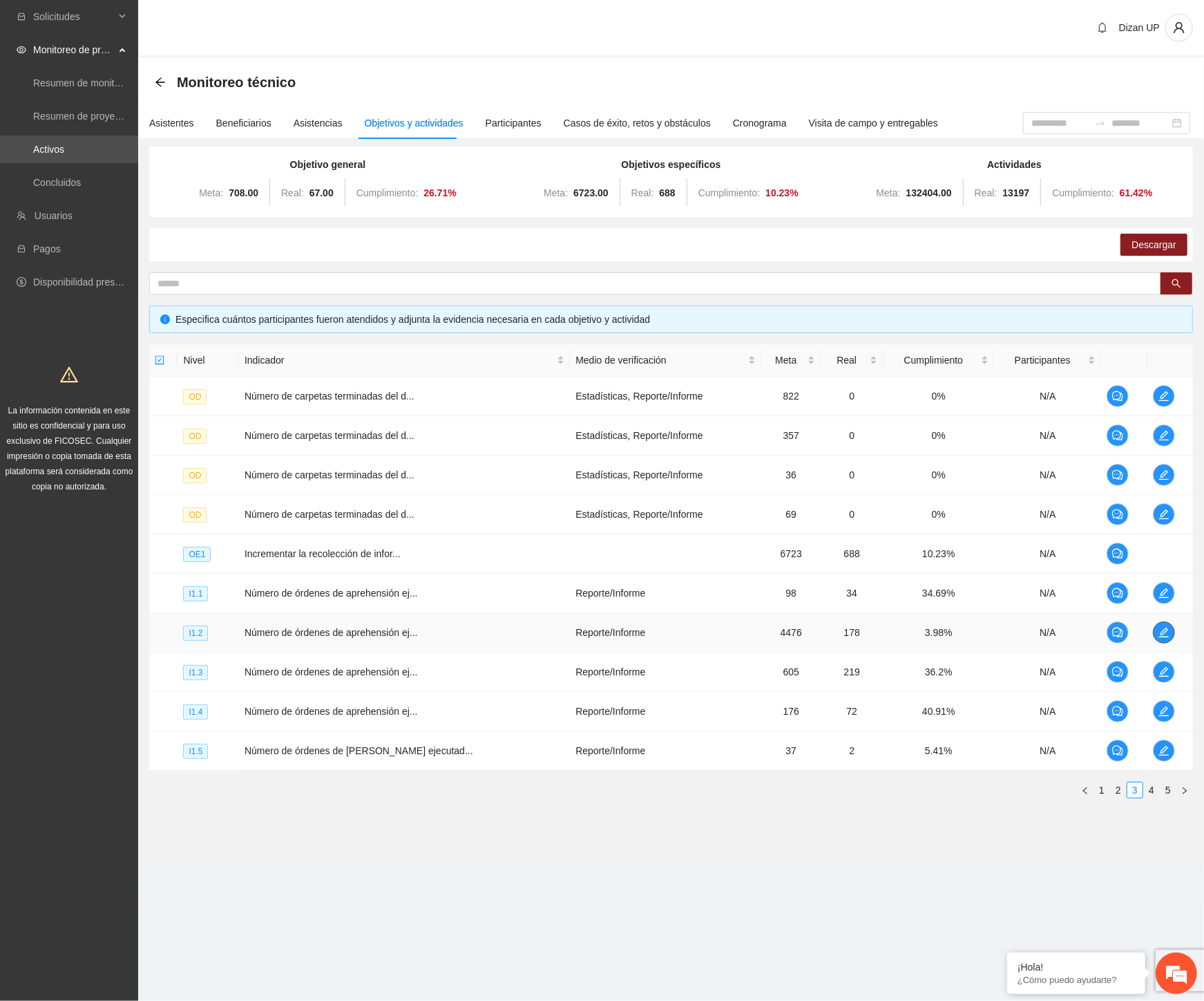
click at [1158, 631] on icon "edit" at bounding box center [1163, 632] width 11 height 11
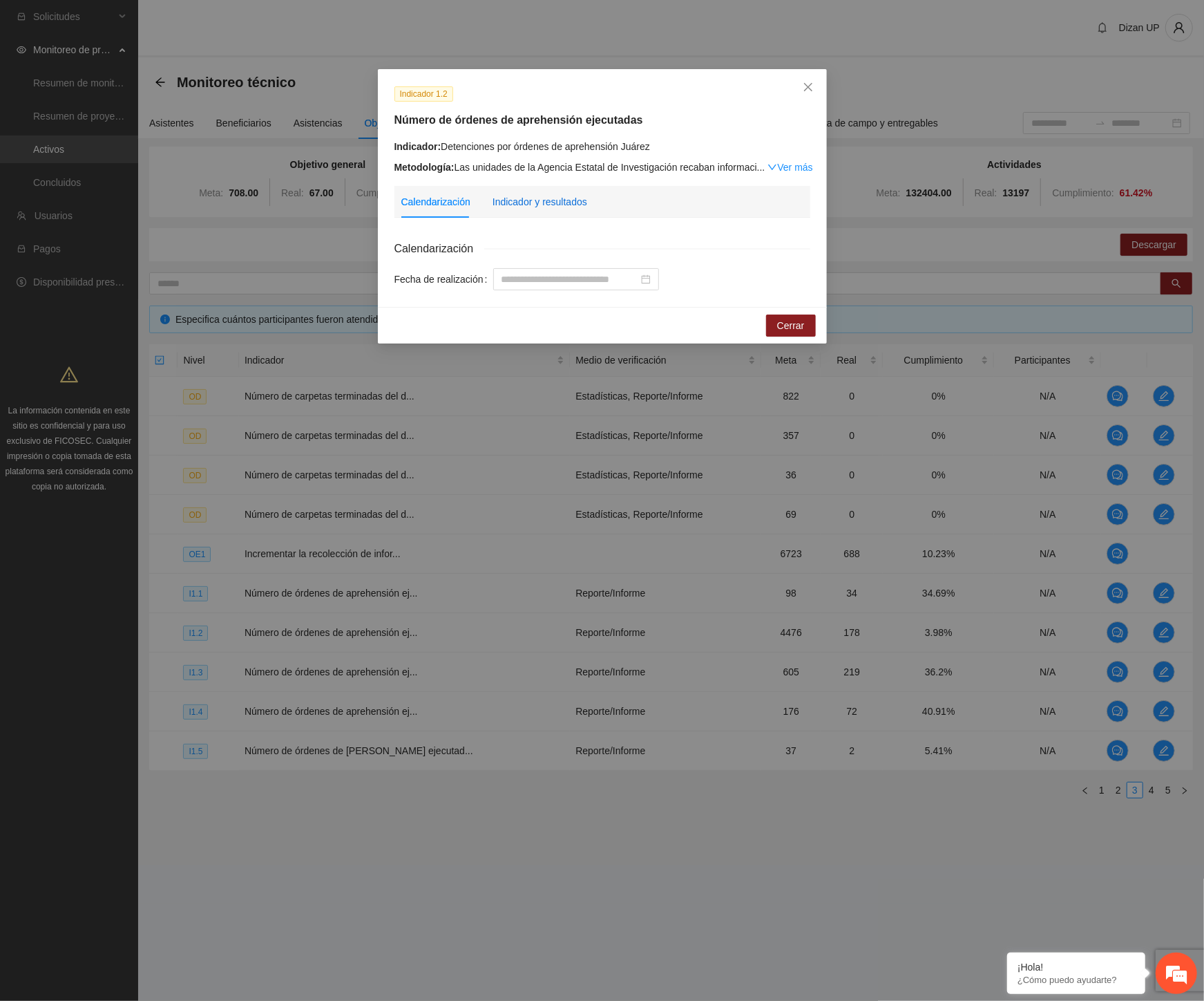
click at [528, 197] on div "Indicador y resultados" at bounding box center [540, 202] width 95 height 15
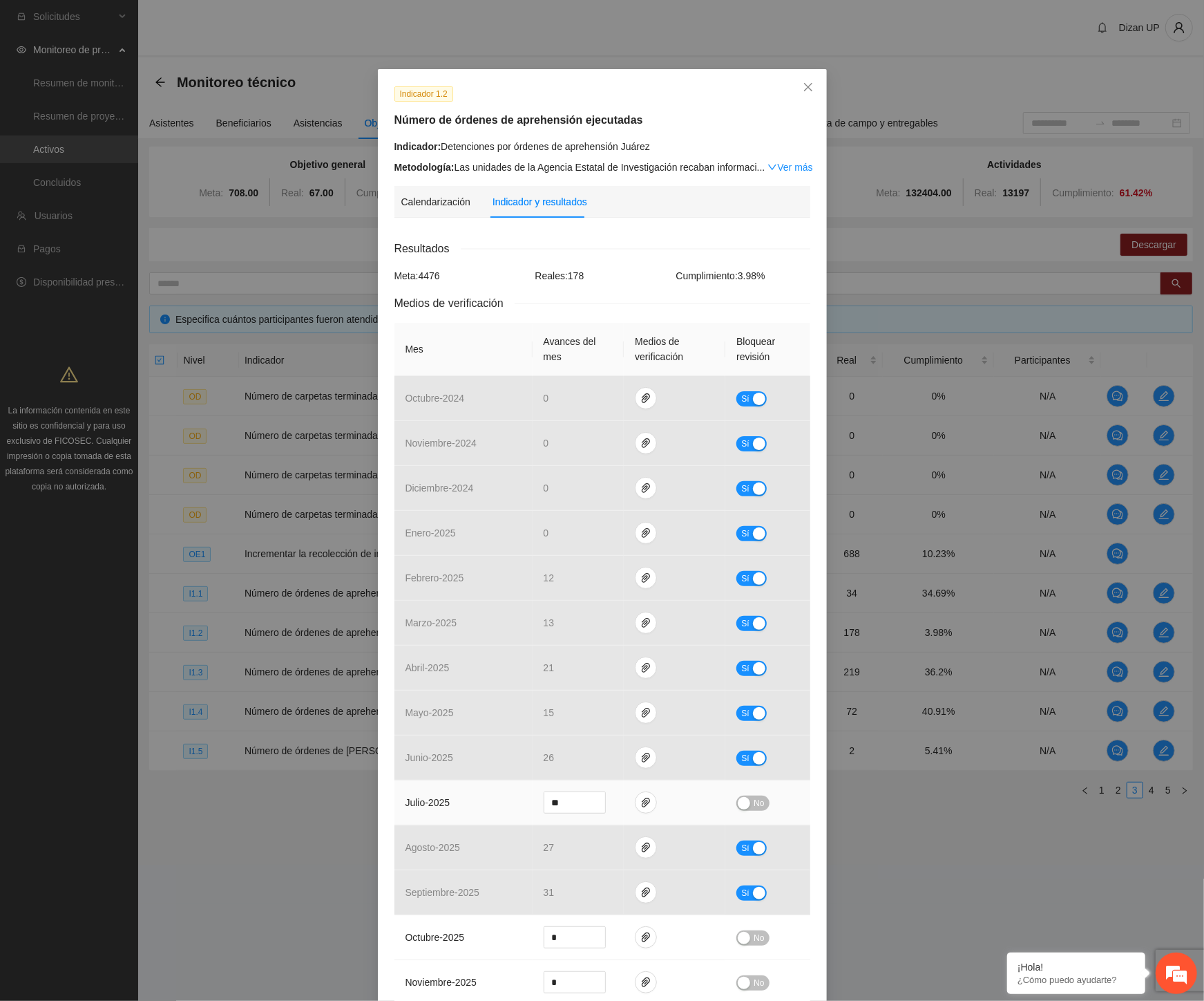
click at [754, 802] on span "No" at bounding box center [759, 803] width 10 height 15
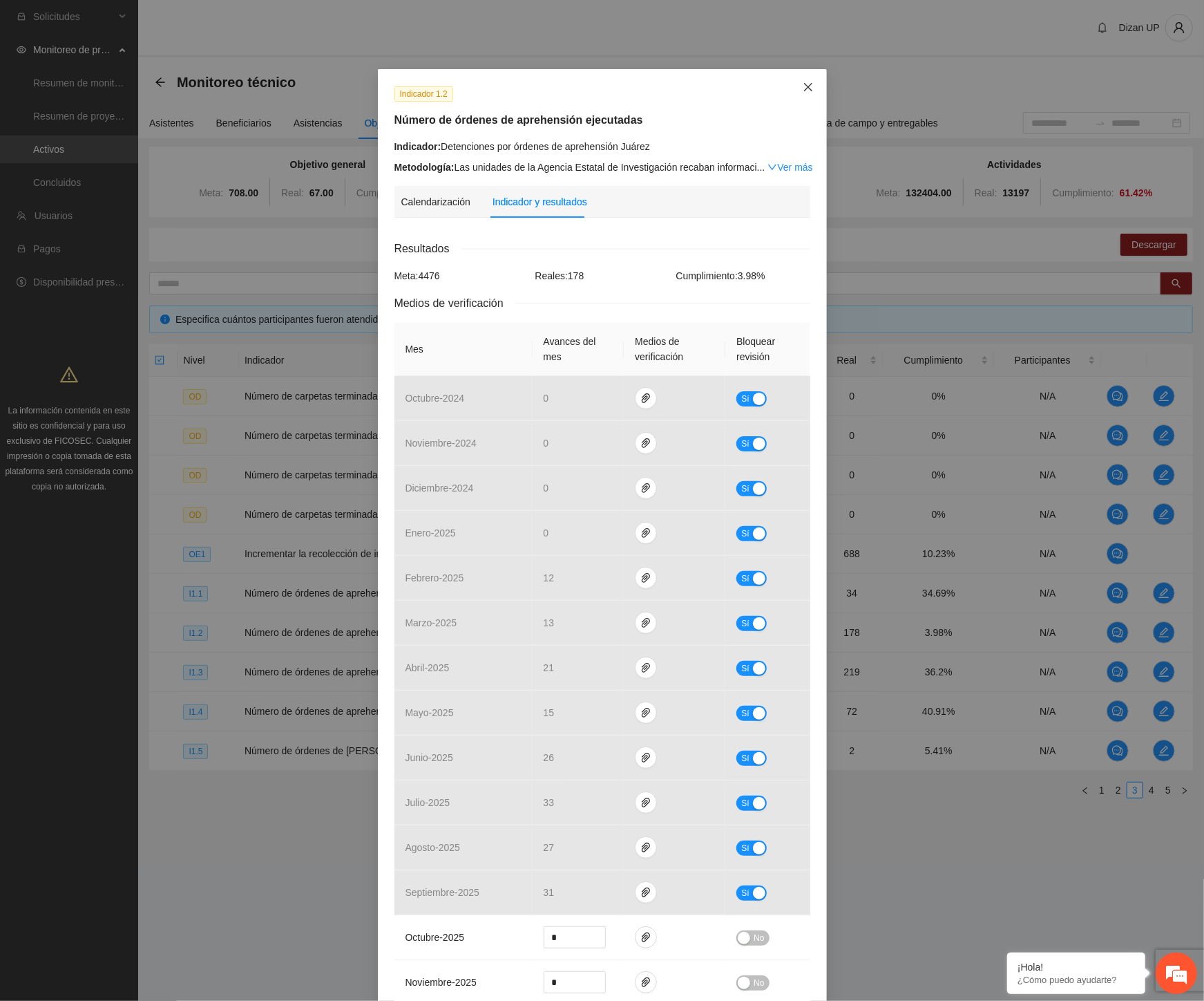
click at [804, 85] on icon "close" at bounding box center [808, 87] width 8 height 8
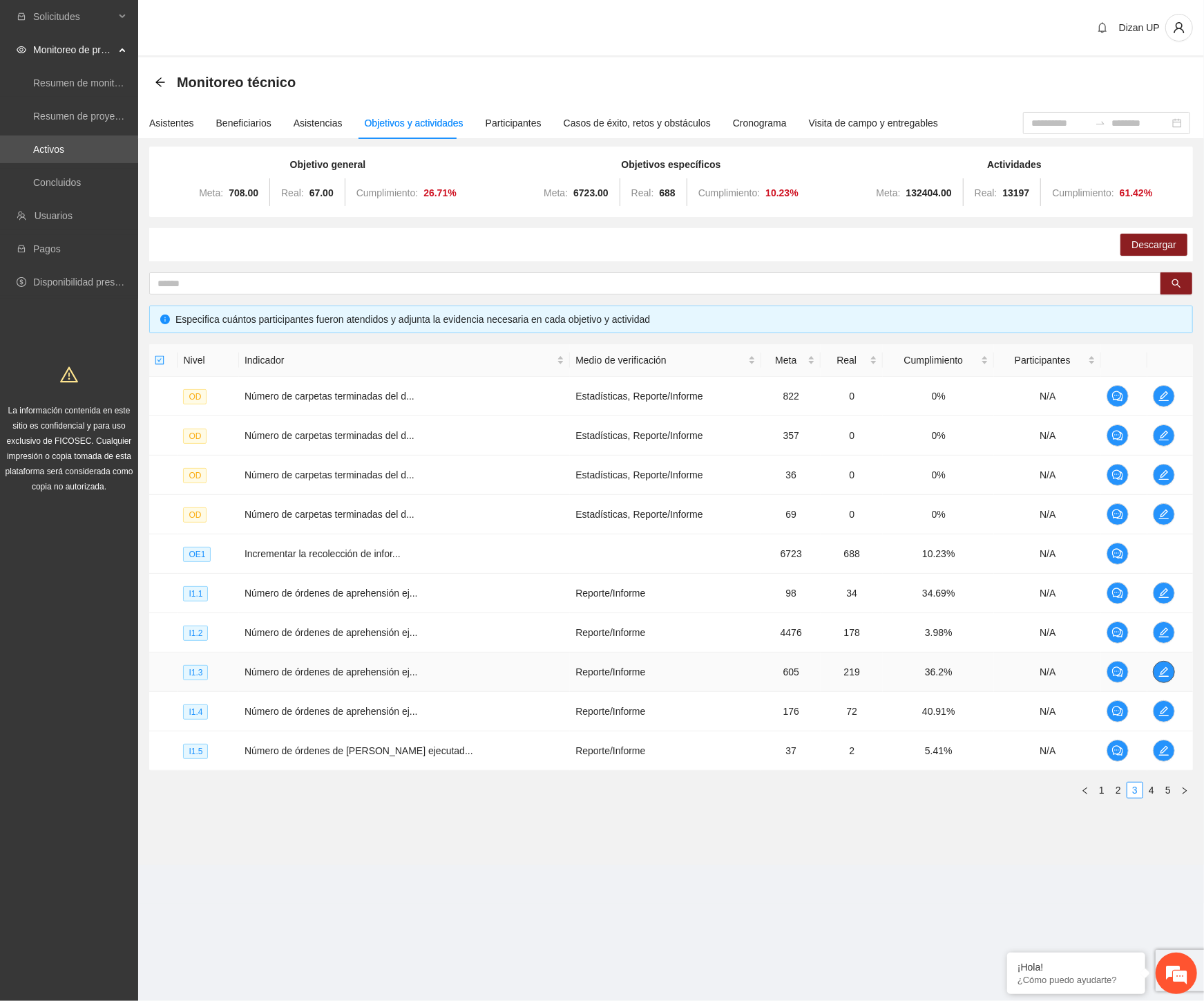
click at [1164, 669] on icon "edit" at bounding box center [1163, 672] width 11 height 11
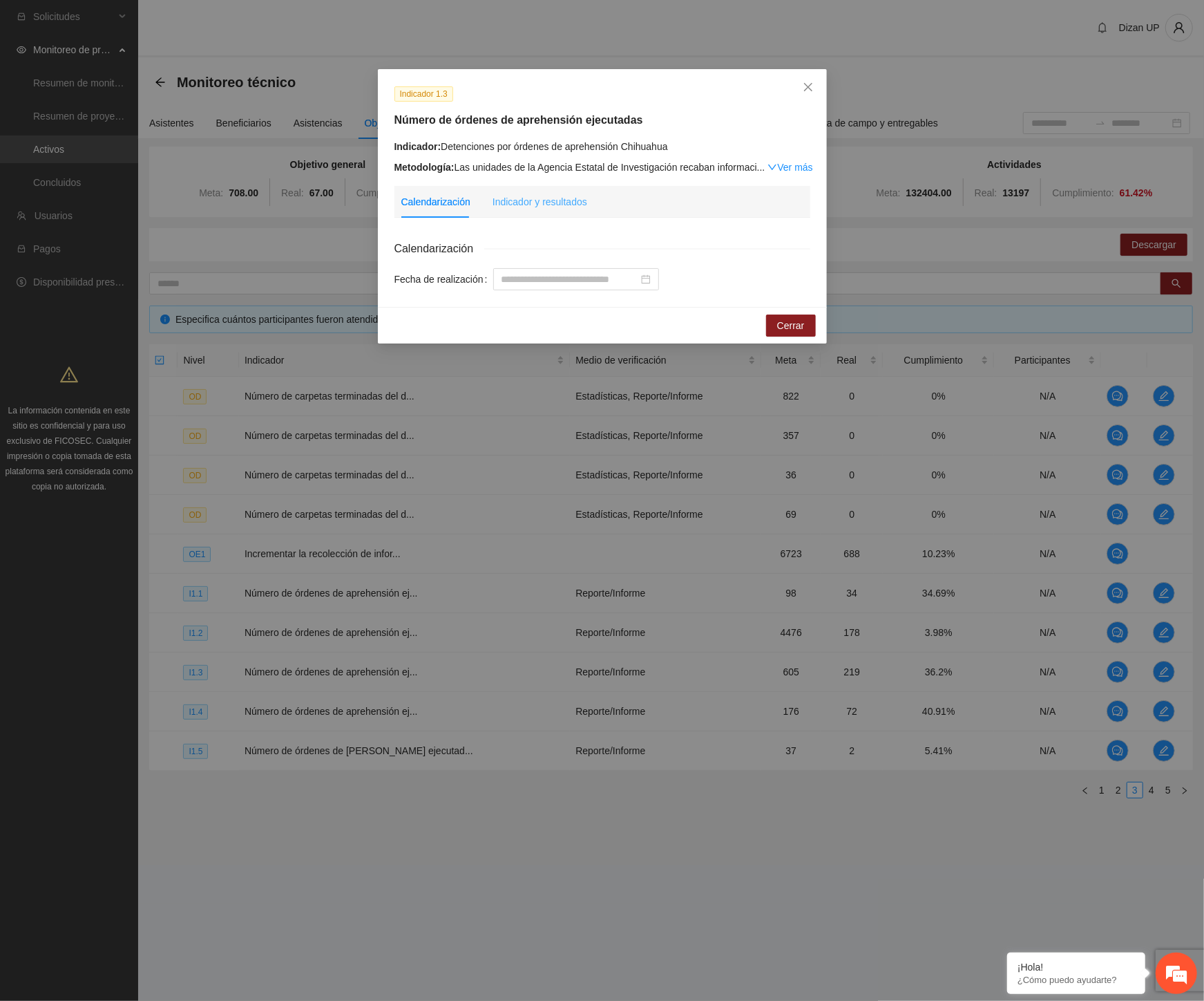
click at [523, 211] on div "Indicador y resultados" at bounding box center [540, 202] width 95 height 32
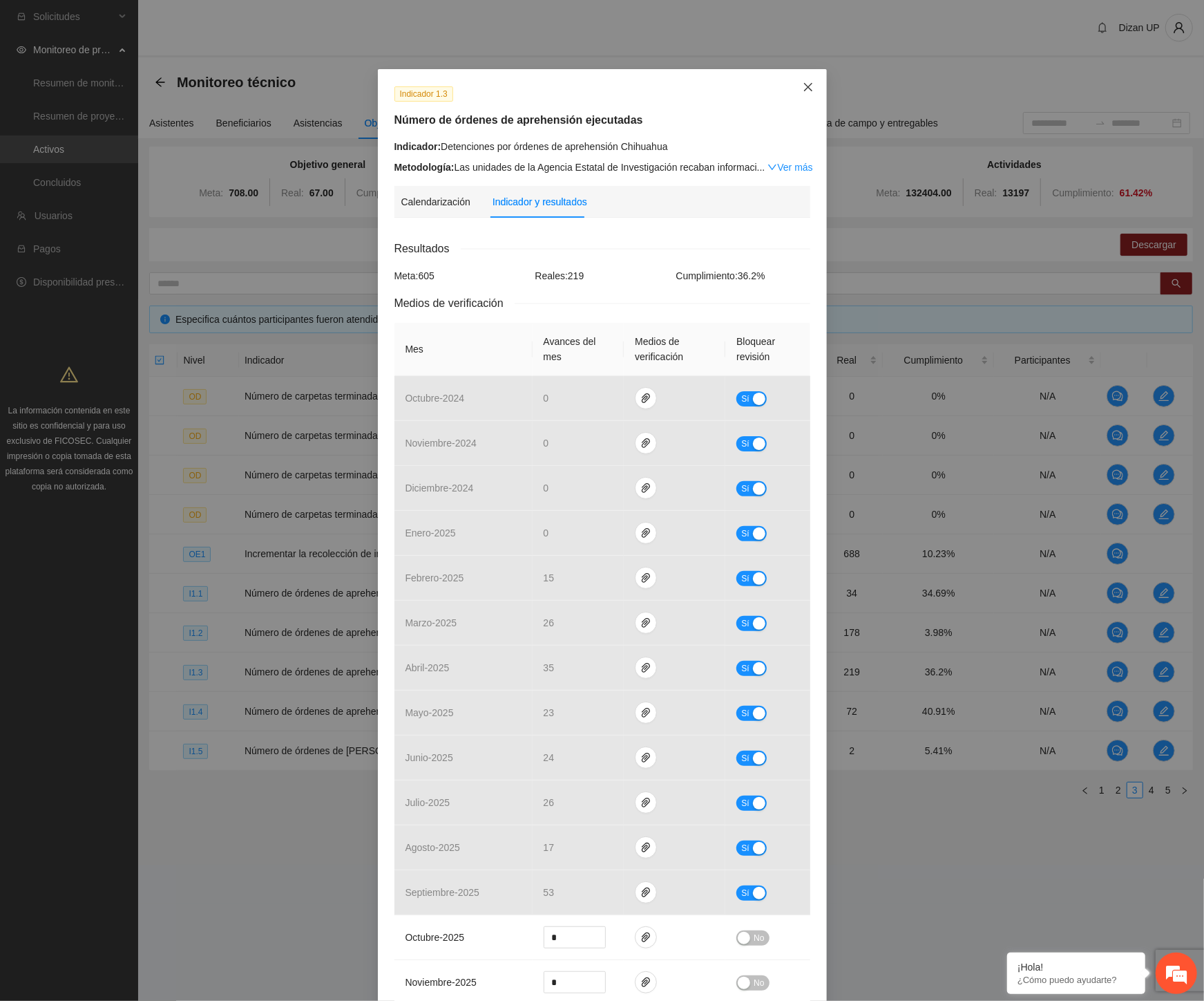
click at [803, 86] on icon "close" at bounding box center [808, 87] width 11 height 11
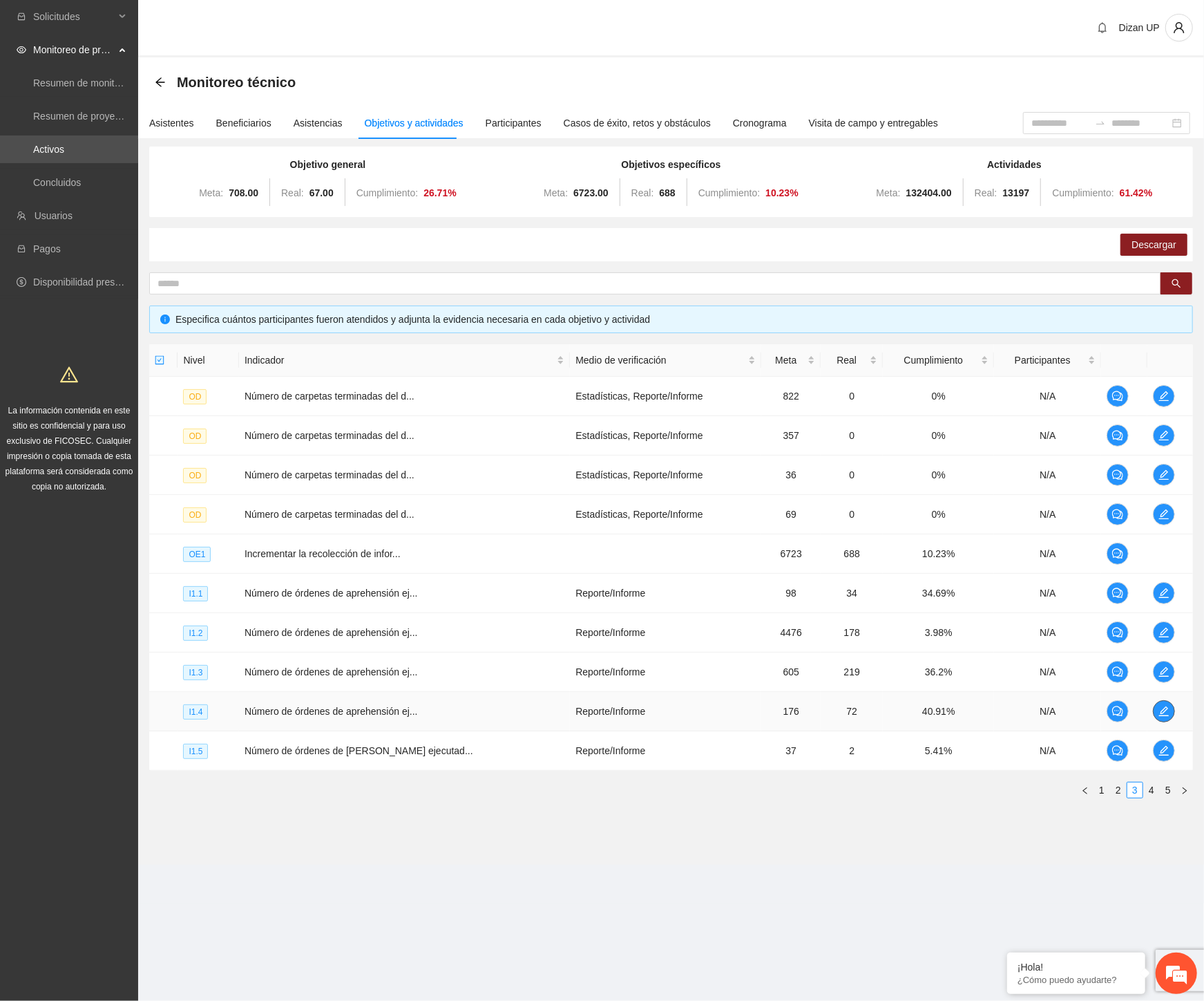
click at [1153, 713] on span "edit" at bounding box center [1163, 710] width 21 height 11
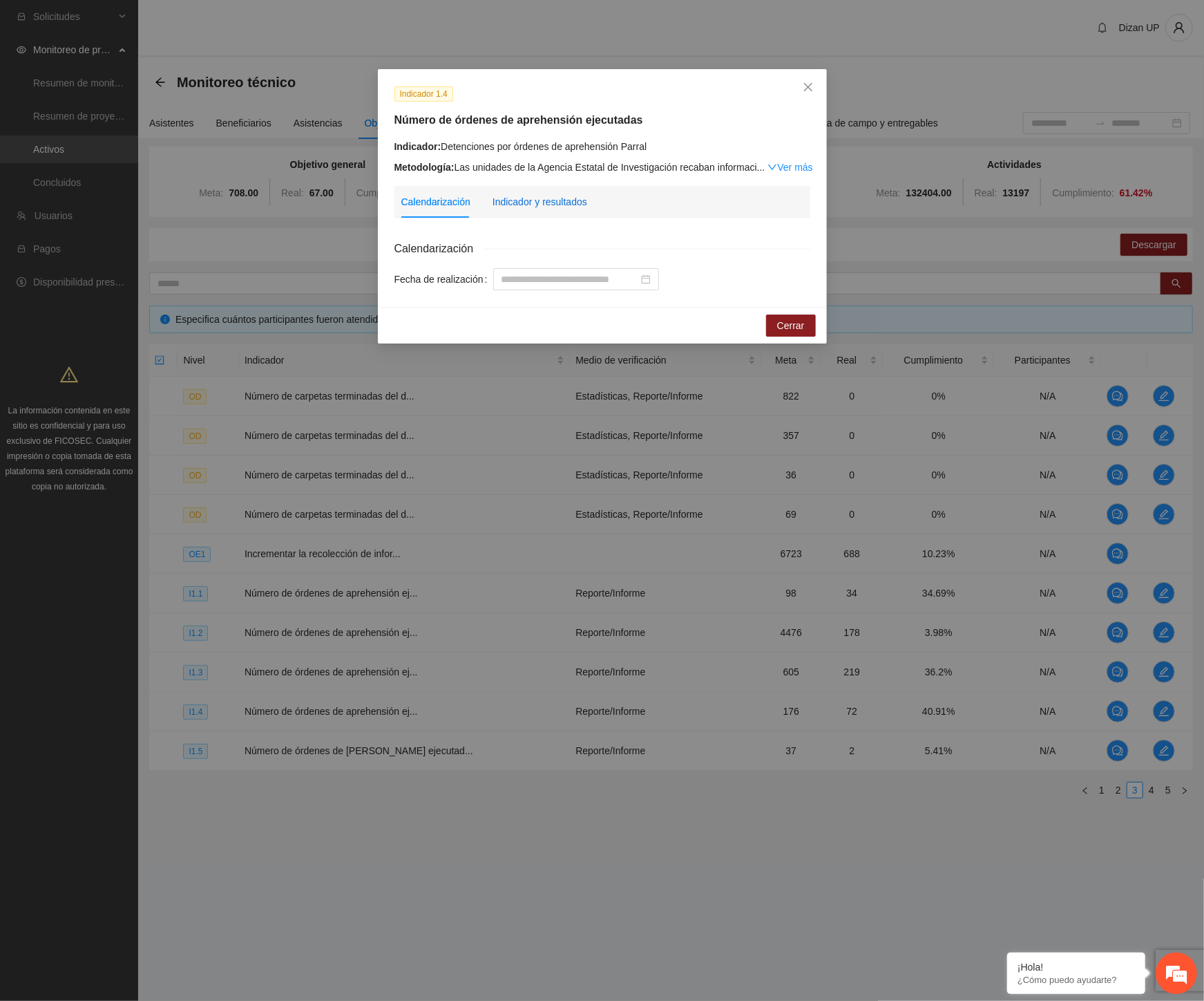
click at [567, 203] on div "Indicador y resultados" at bounding box center [540, 202] width 95 height 15
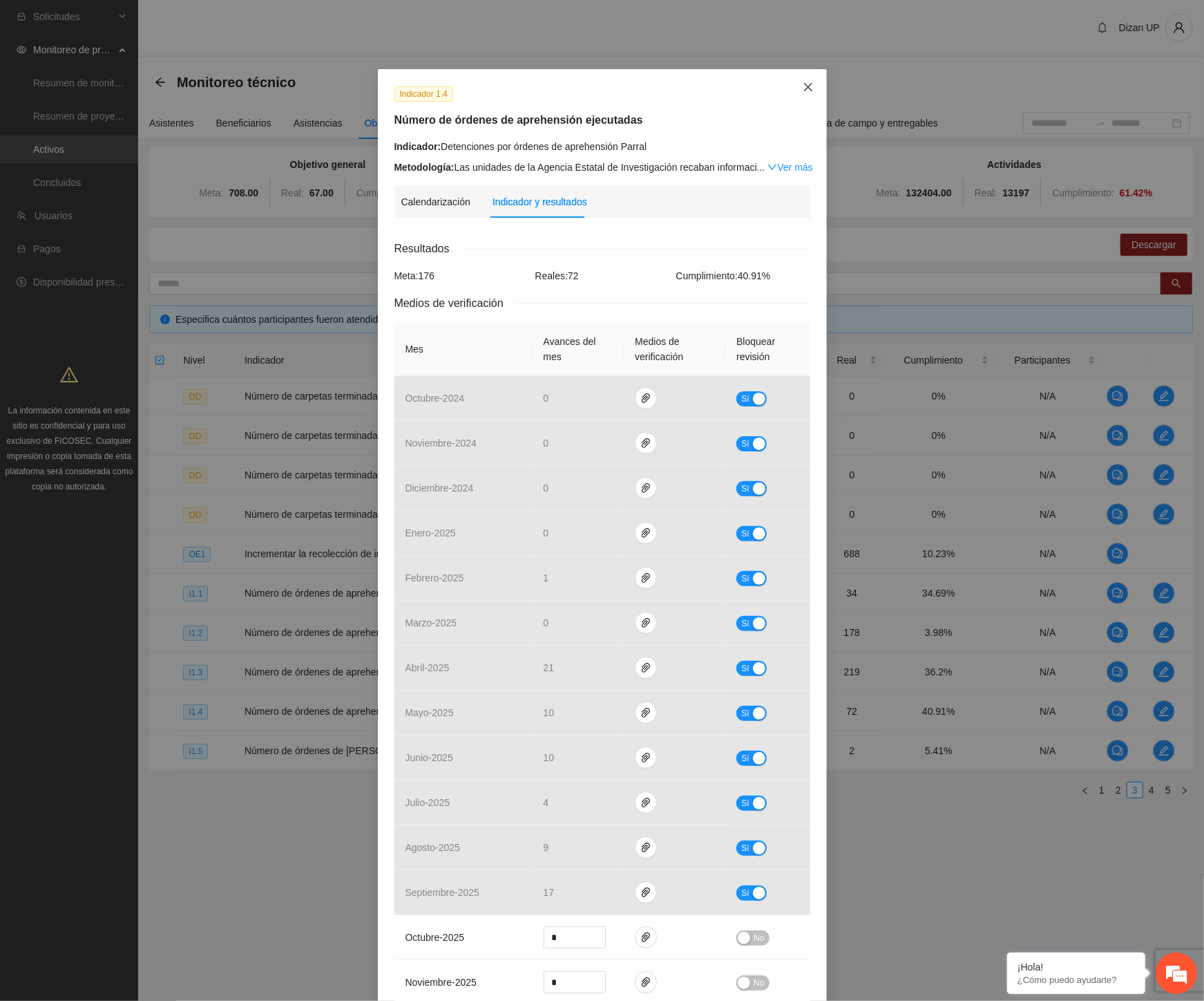
click at [803, 88] on icon "close" at bounding box center [808, 87] width 11 height 11
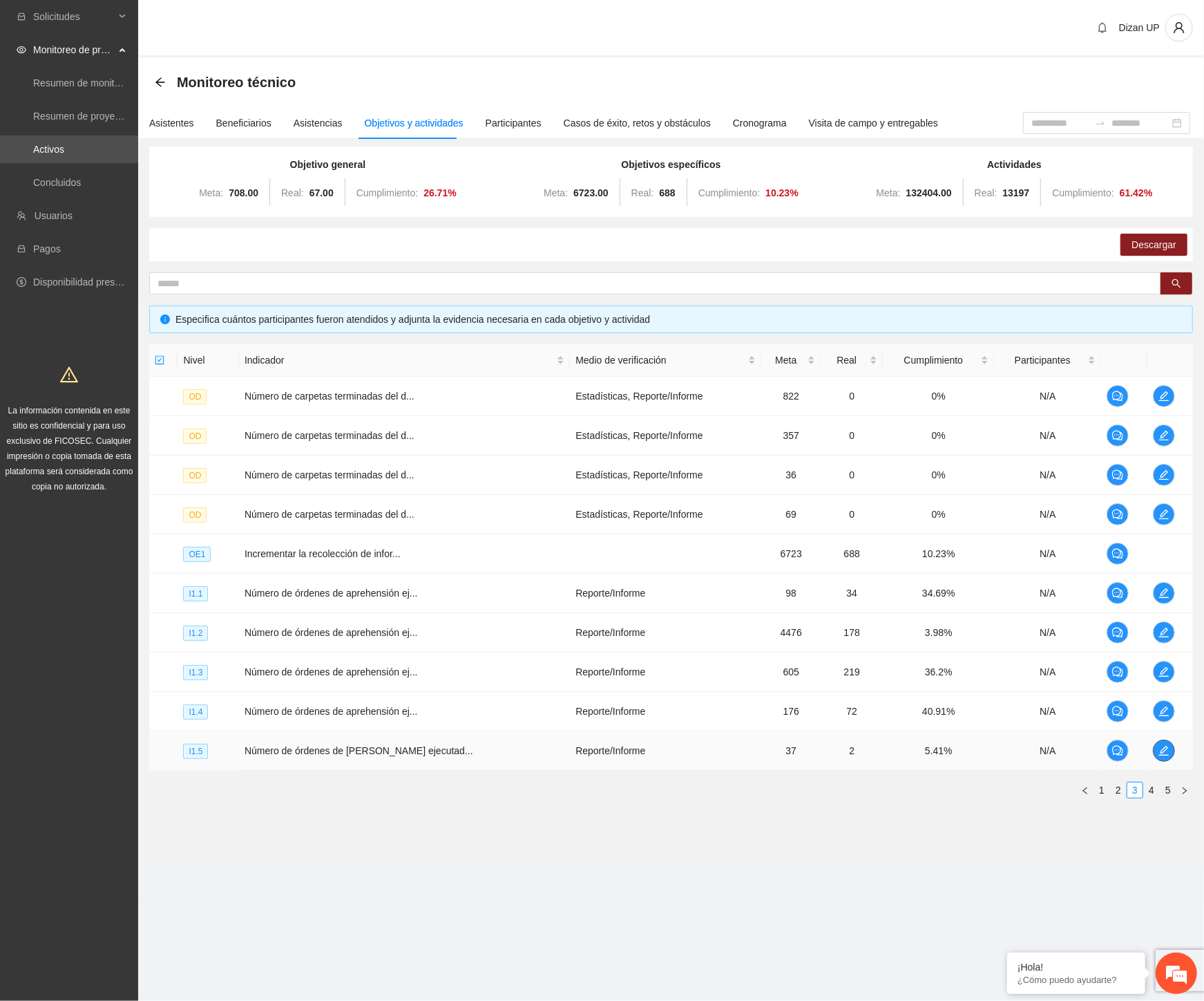
click at [1158, 748] on icon "edit" at bounding box center [1163, 750] width 11 height 11
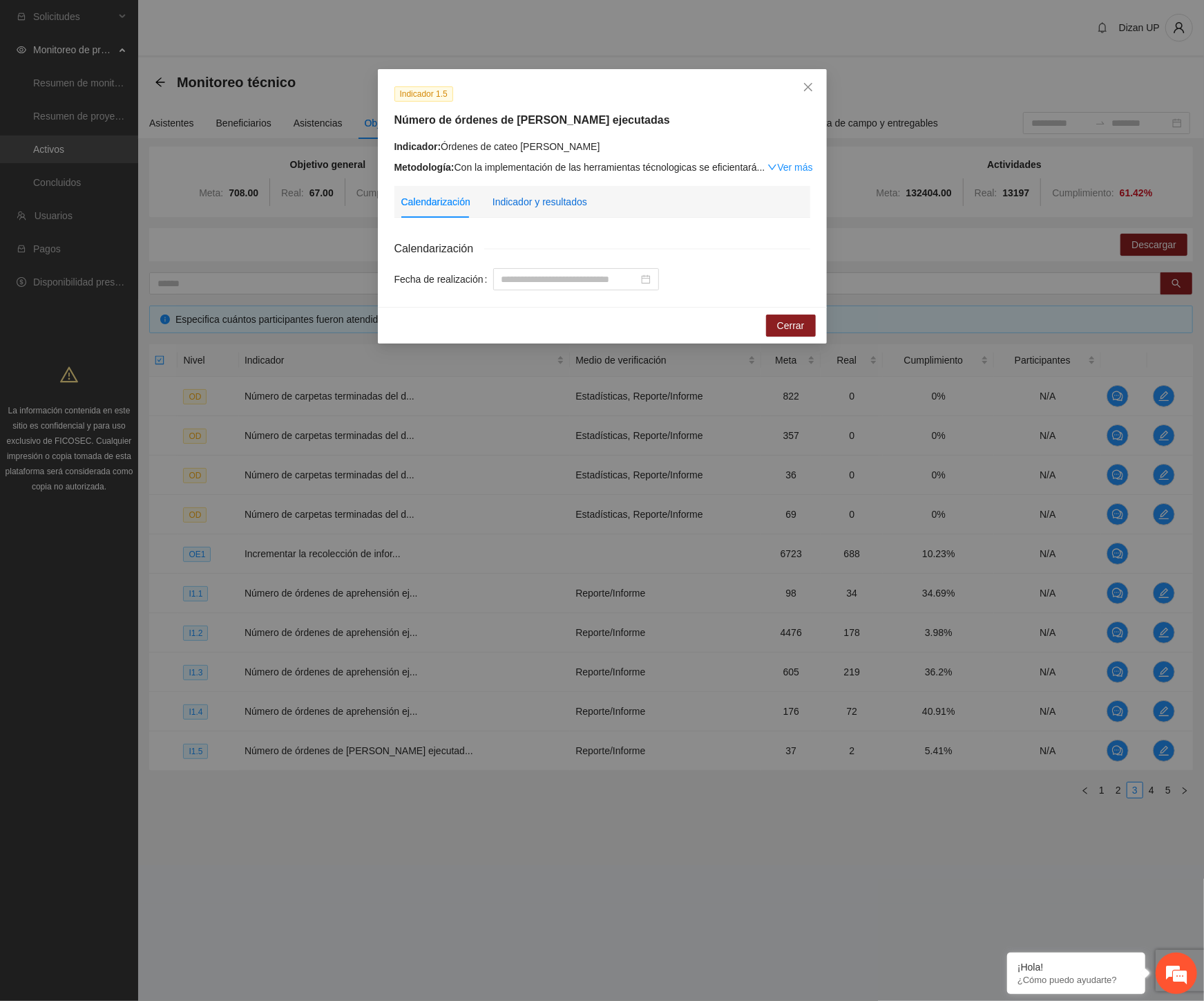
drag, startPoint x: 529, startPoint y: 204, endPoint x: 540, endPoint y: 200, distance: 11.7
click at [534, 202] on div "Indicador y resultados" at bounding box center [540, 202] width 95 height 15
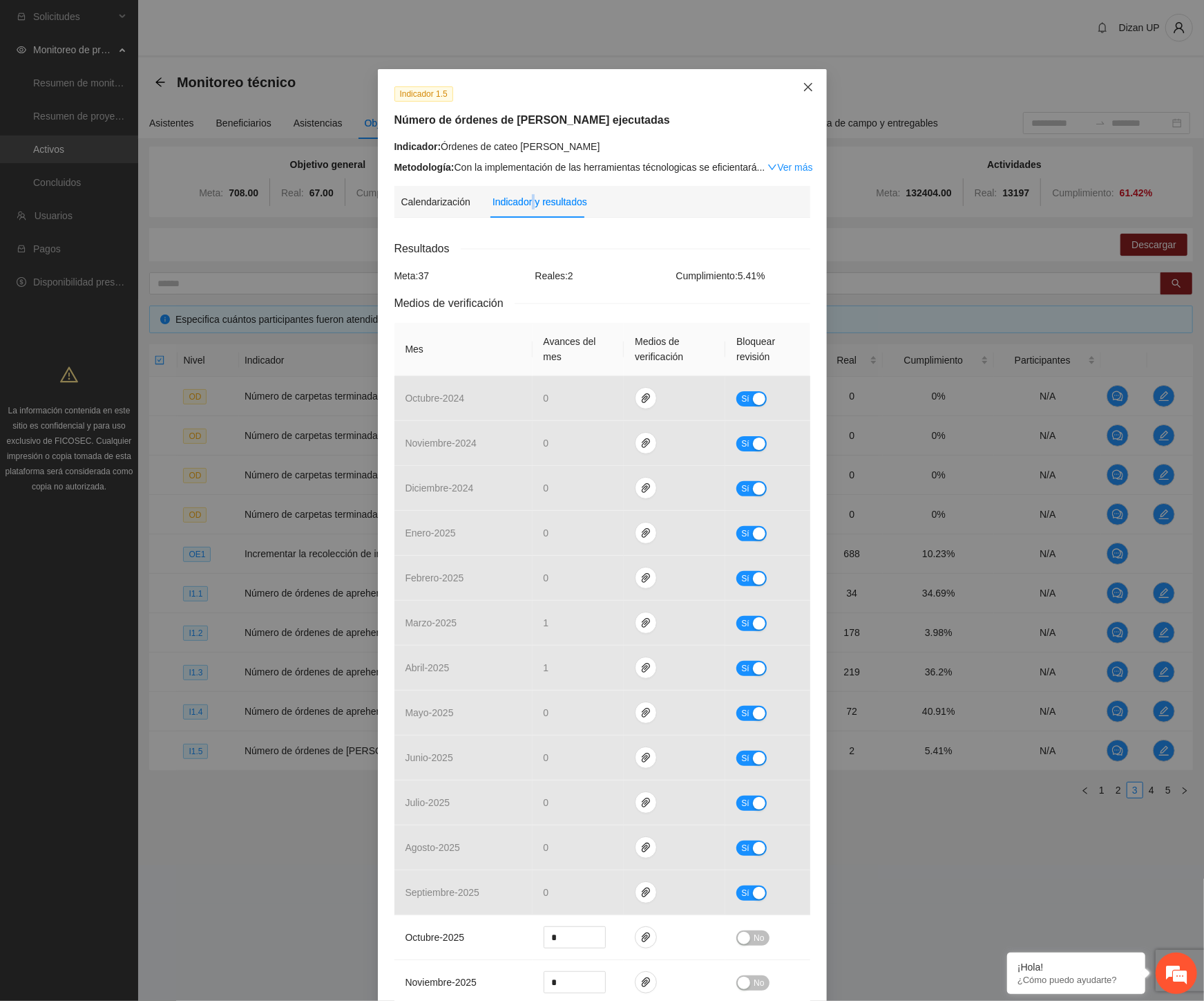
click at [803, 86] on icon "close" at bounding box center [808, 87] width 11 height 11
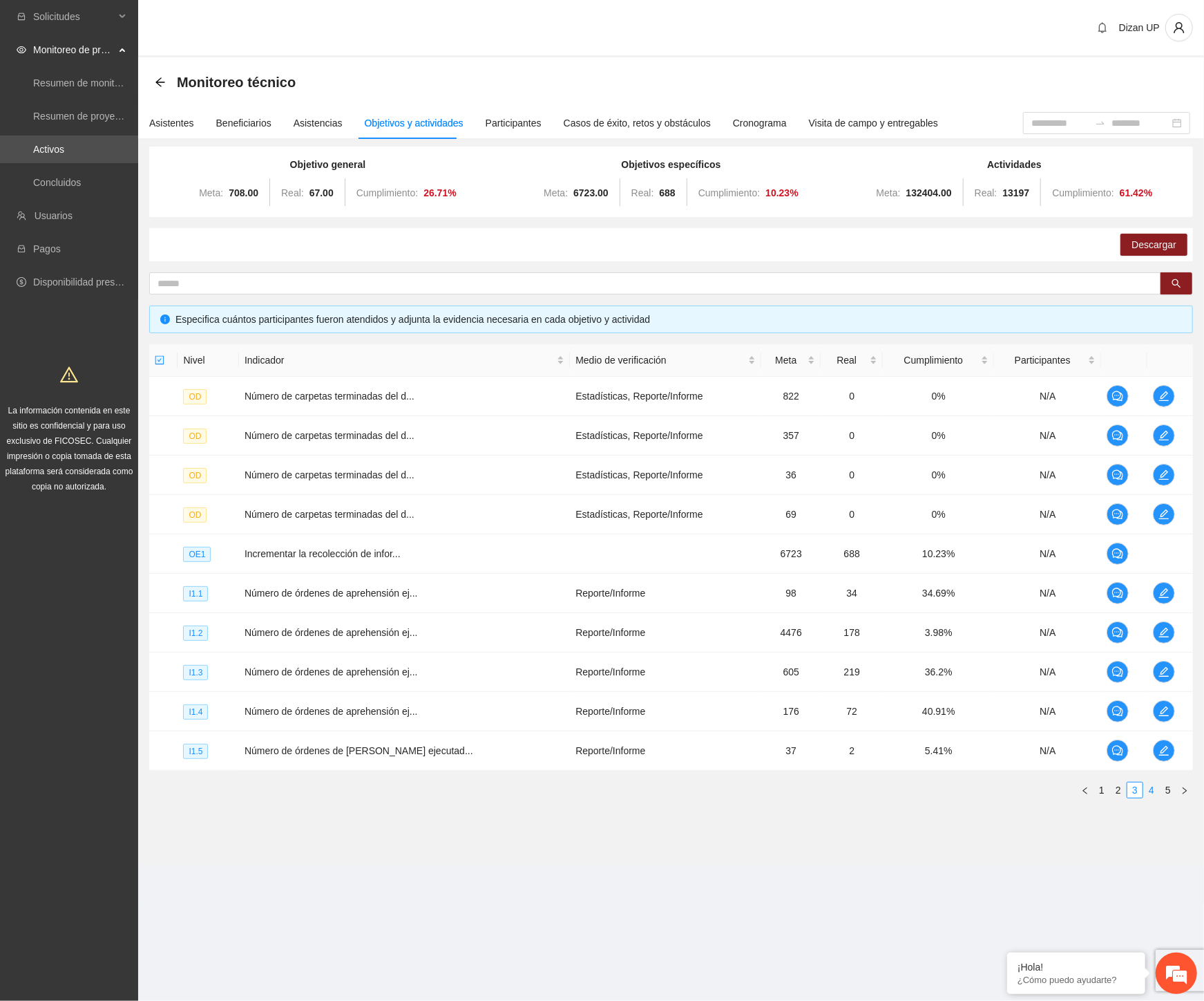
click at [1152, 789] on link "4" at bounding box center [1152, 790] width 15 height 15
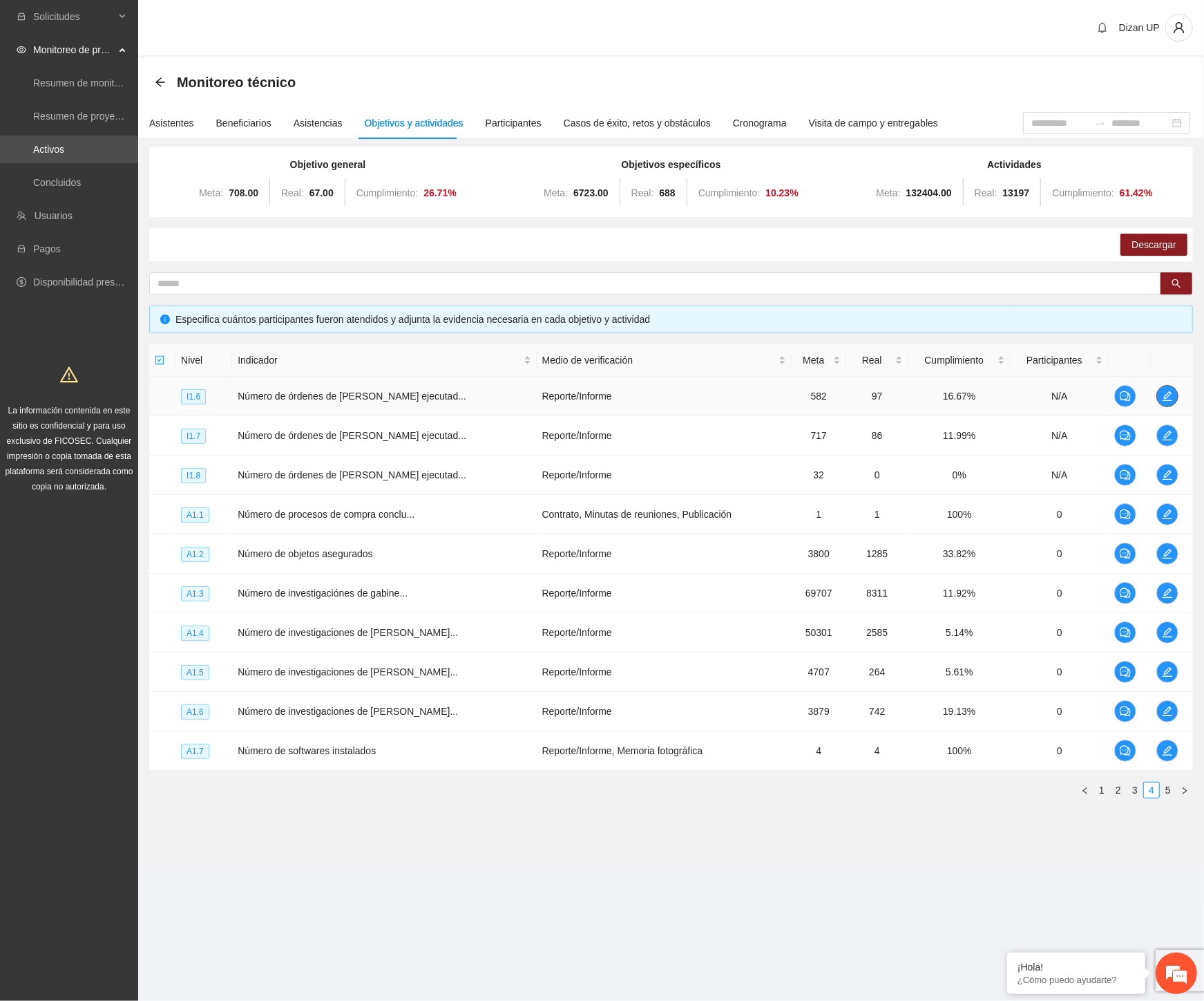
click at [1172, 390] on span "edit" at bounding box center [1167, 395] width 21 height 11
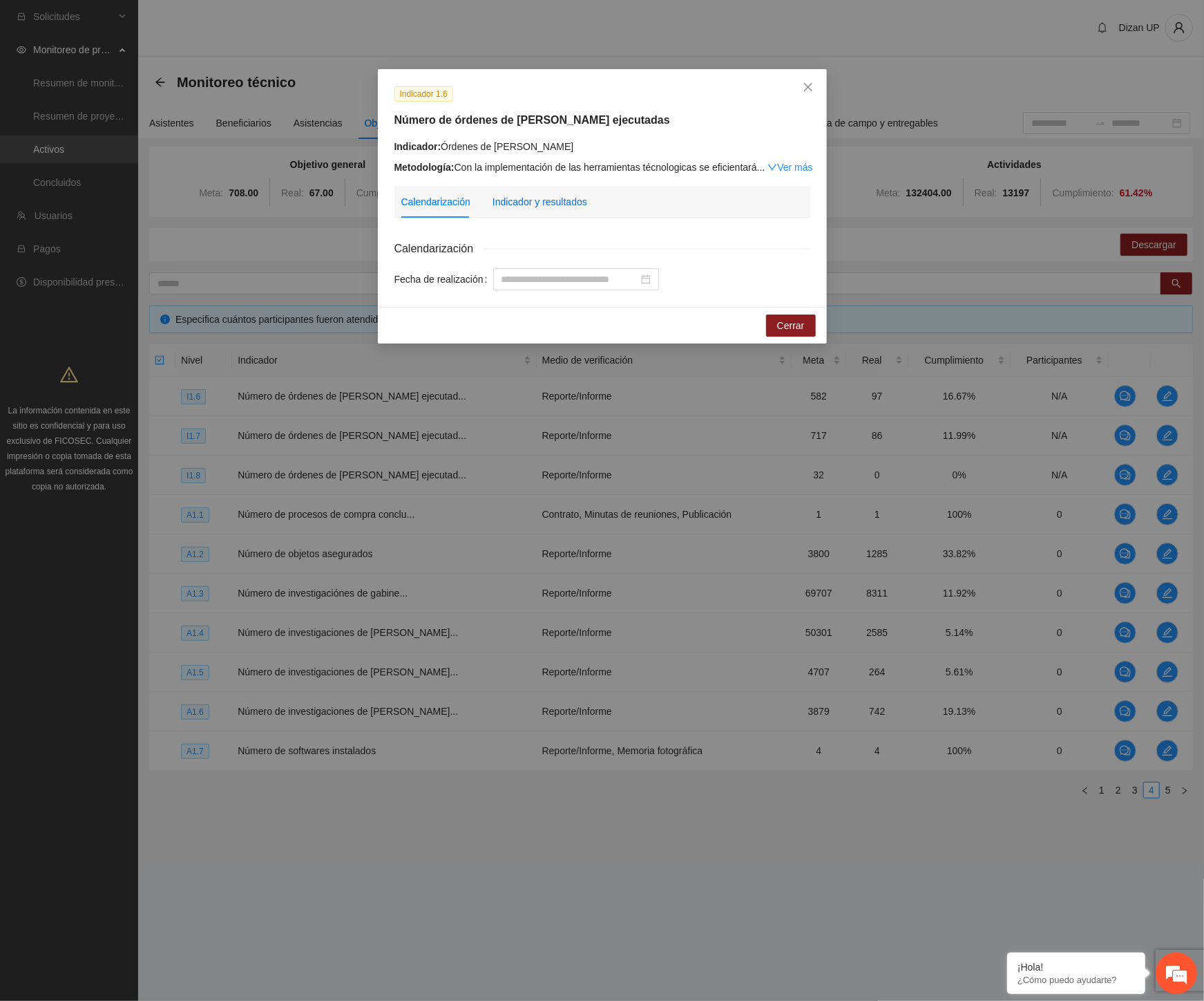
click at [504, 204] on div "Indicador y resultados" at bounding box center [540, 202] width 95 height 15
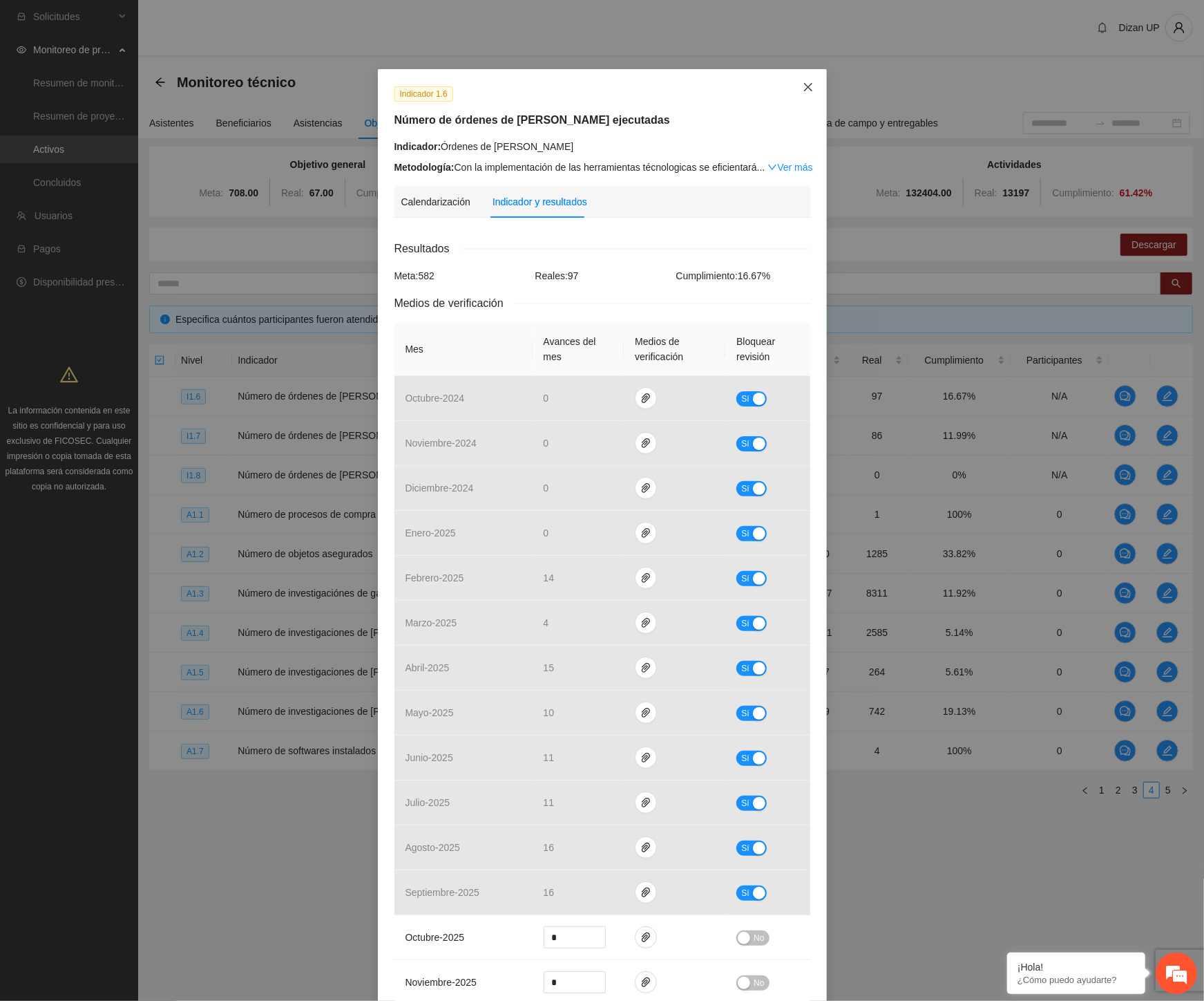
click at [804, 86] on icon "close" at bounding box center [808, 87] width 8 height 8
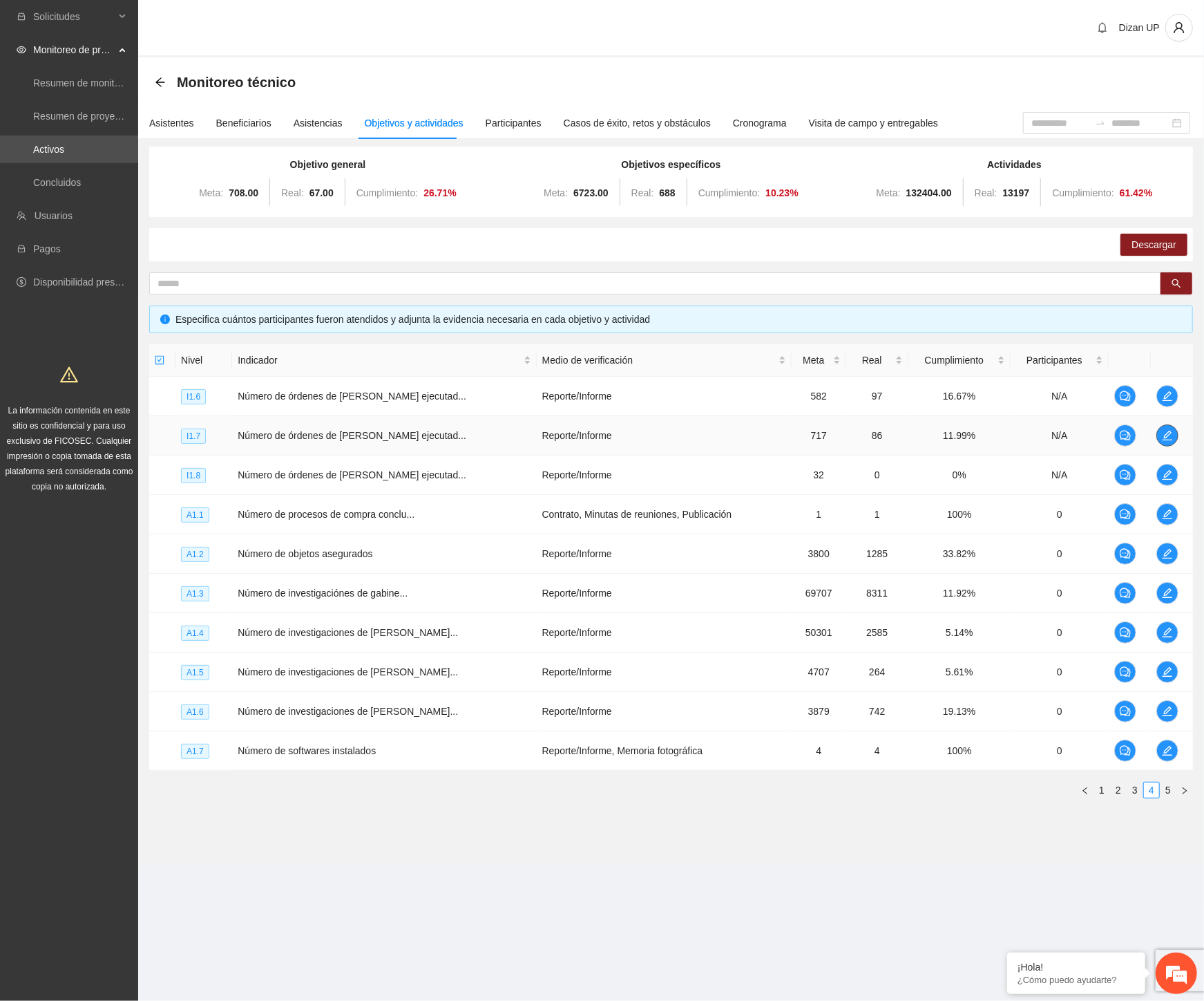
click at [1165, 435] on icon "edit" at bounding box center [1167, 435] width 9 height 9
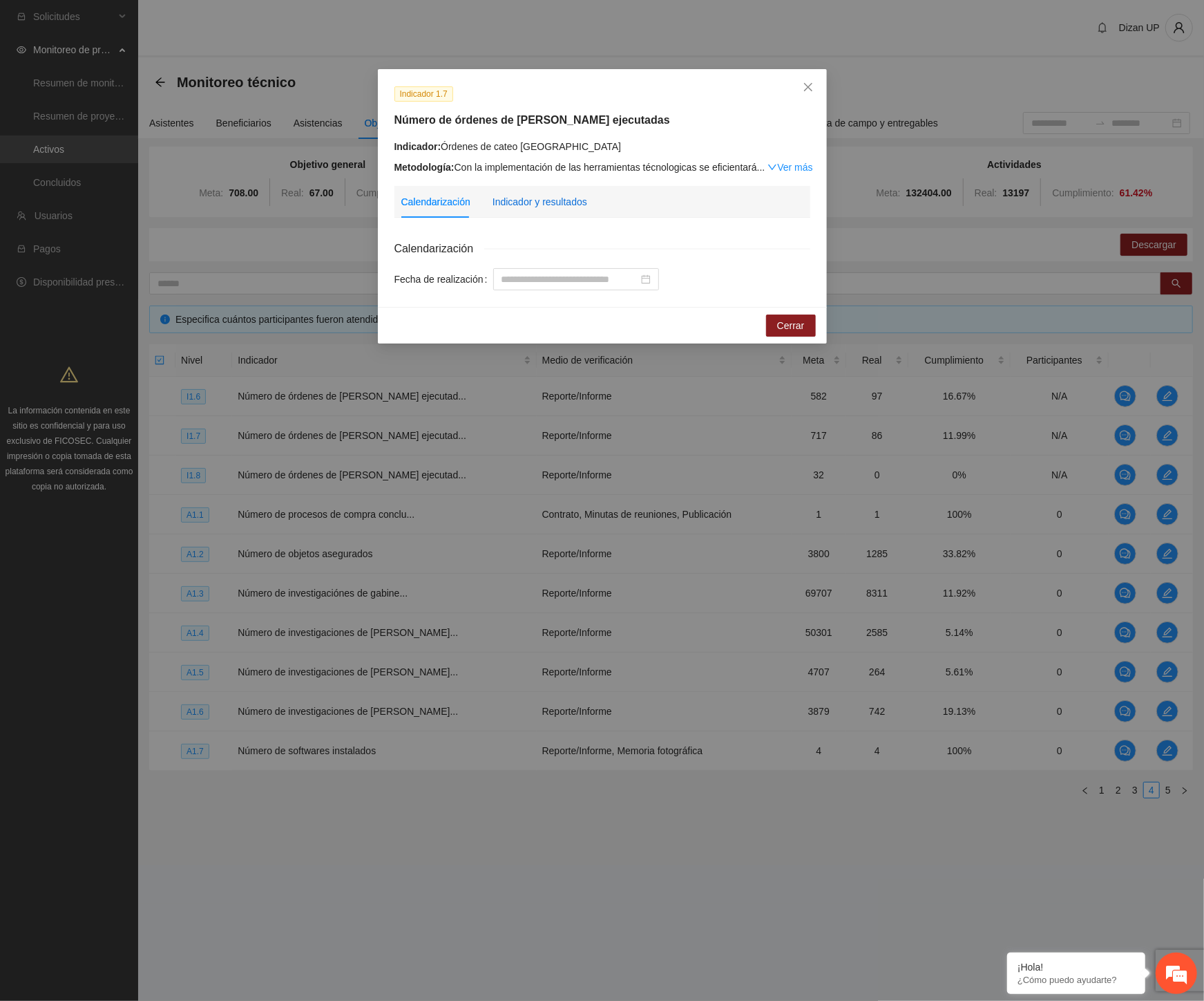
click at [513, 199] on div "Indicador y resultados" at bounding box center [540, 202] width 95 height 15
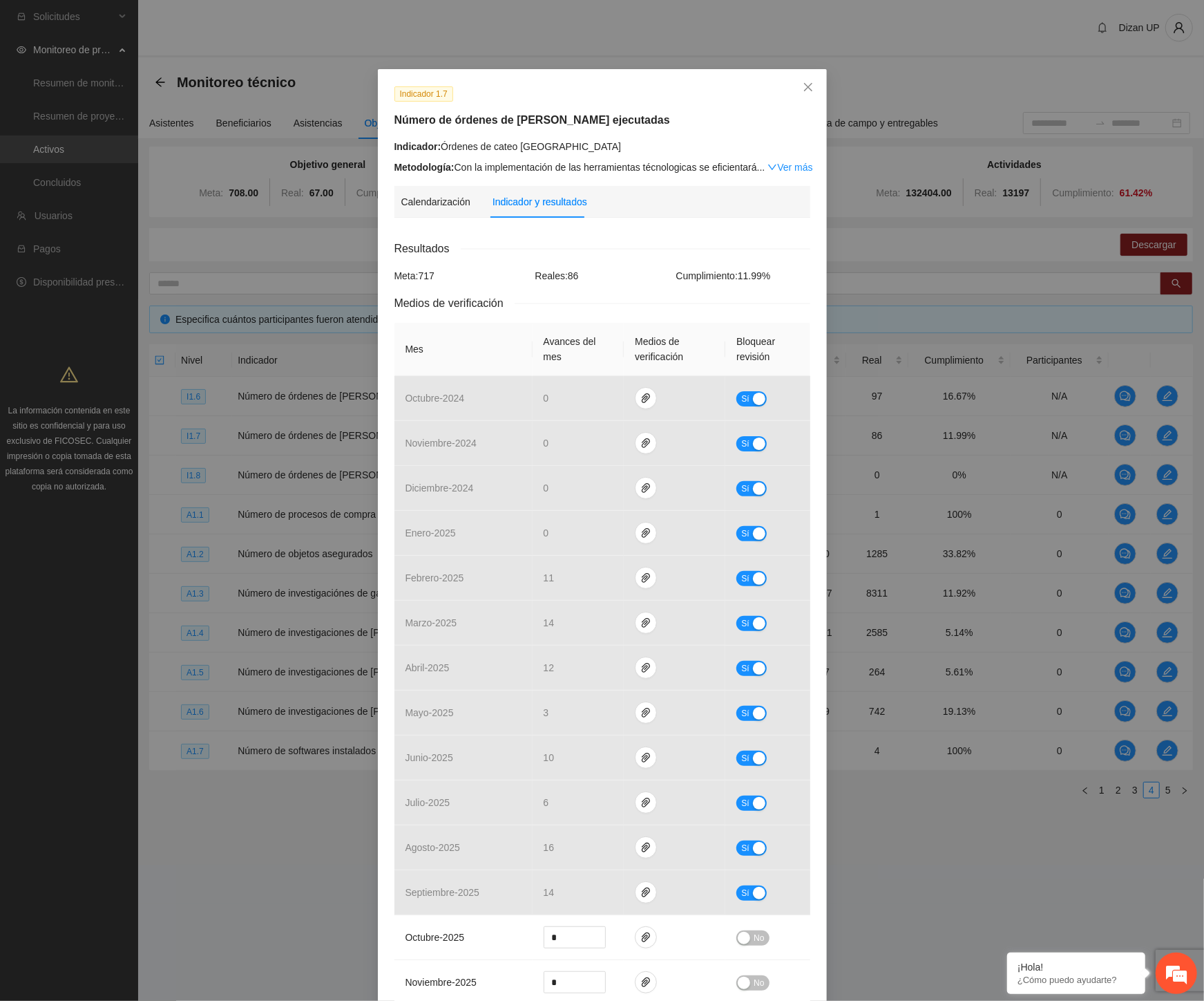
click at [829, 95] on div "Indicador 1.7 Número de órdenes de cateo ejecutadas Indicador: Órdenes de cateo…" at bounding box center [602, 500] width 1204 height 1001
click at [804, 85] on icon "close" at bounding box center [808, 87] width 8 height 8
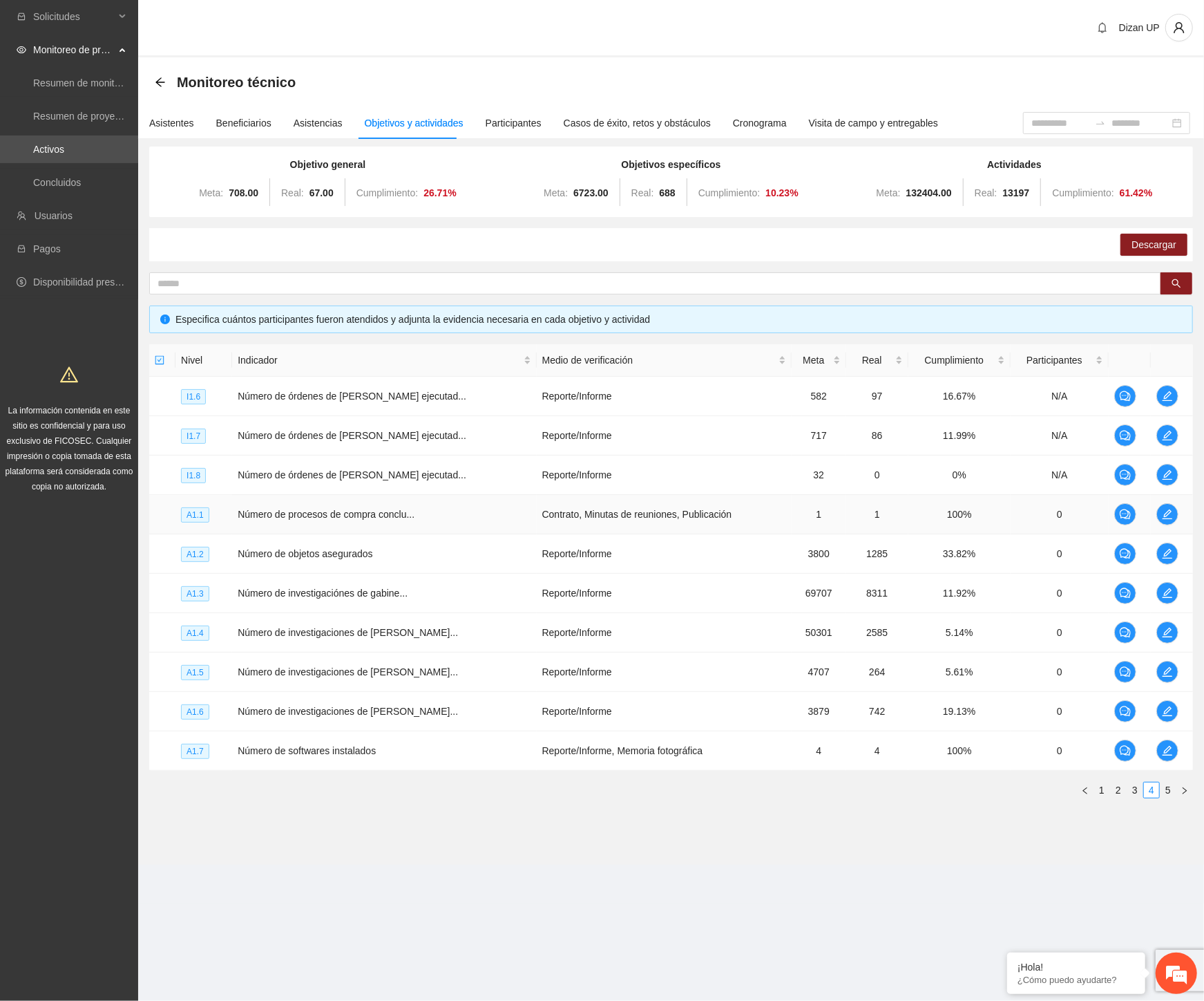
drag, startPoint x: 1013, startPoint y: 520, endPoint x: 1060, endPoint y: 520, distance: 47.0
click at [1024, 520] on td "0" at bounding box center [1060, 514] width 98 height 40
drag, startPoint x: 204, startPoint y: 622, endPoint x: 236, endPoint y: 579, distance: 53.6
click at [206, 621] on td "A1.4" at bounding box center [203, 633] width 57 height 40
click at [1157, 551] on span "edit" at bounding box center [1167, 553] width 21 height 11
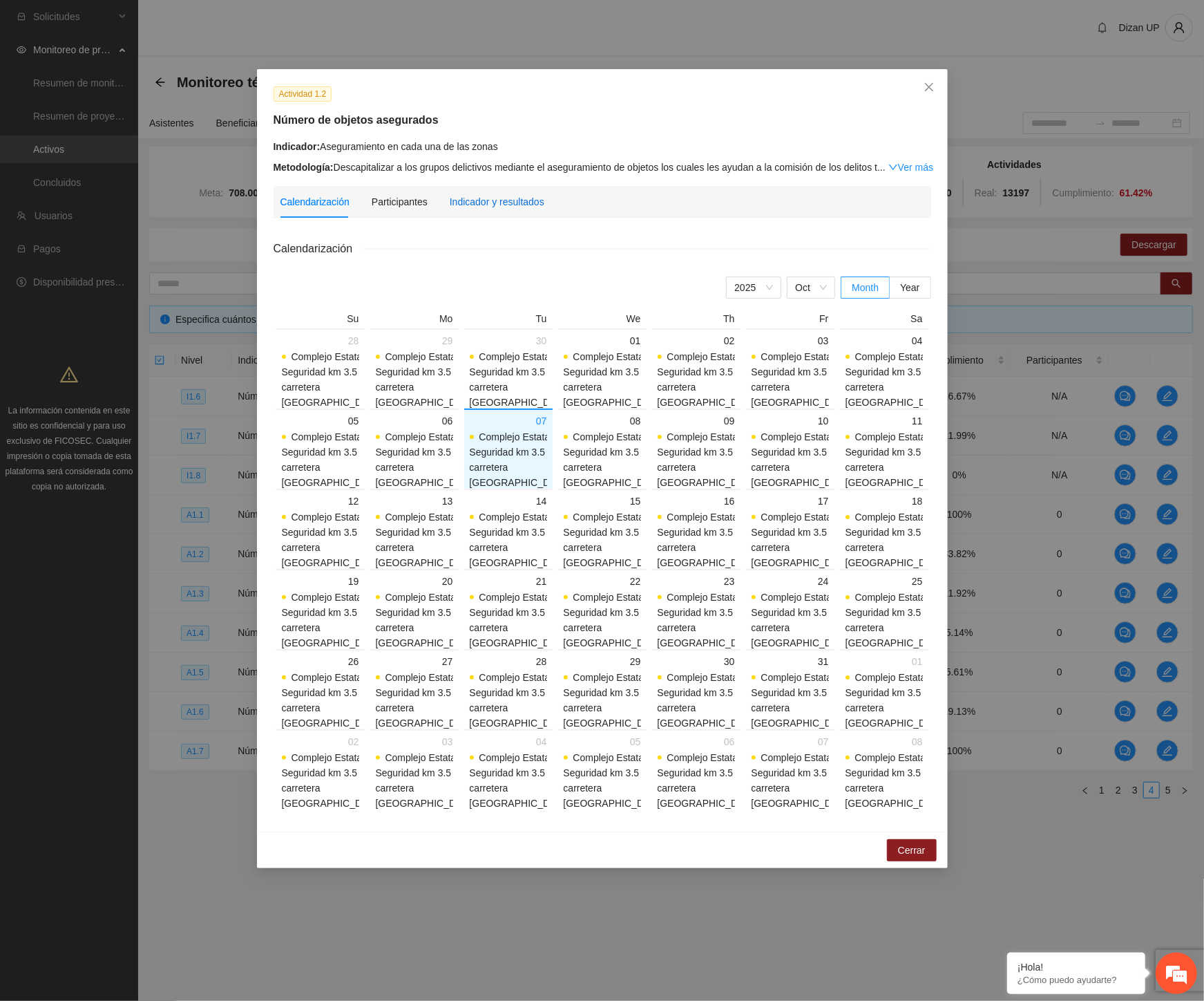
click at [491, 204] on div "Indicador y resultados" at bounding box center [497, 202] width 95 height 15
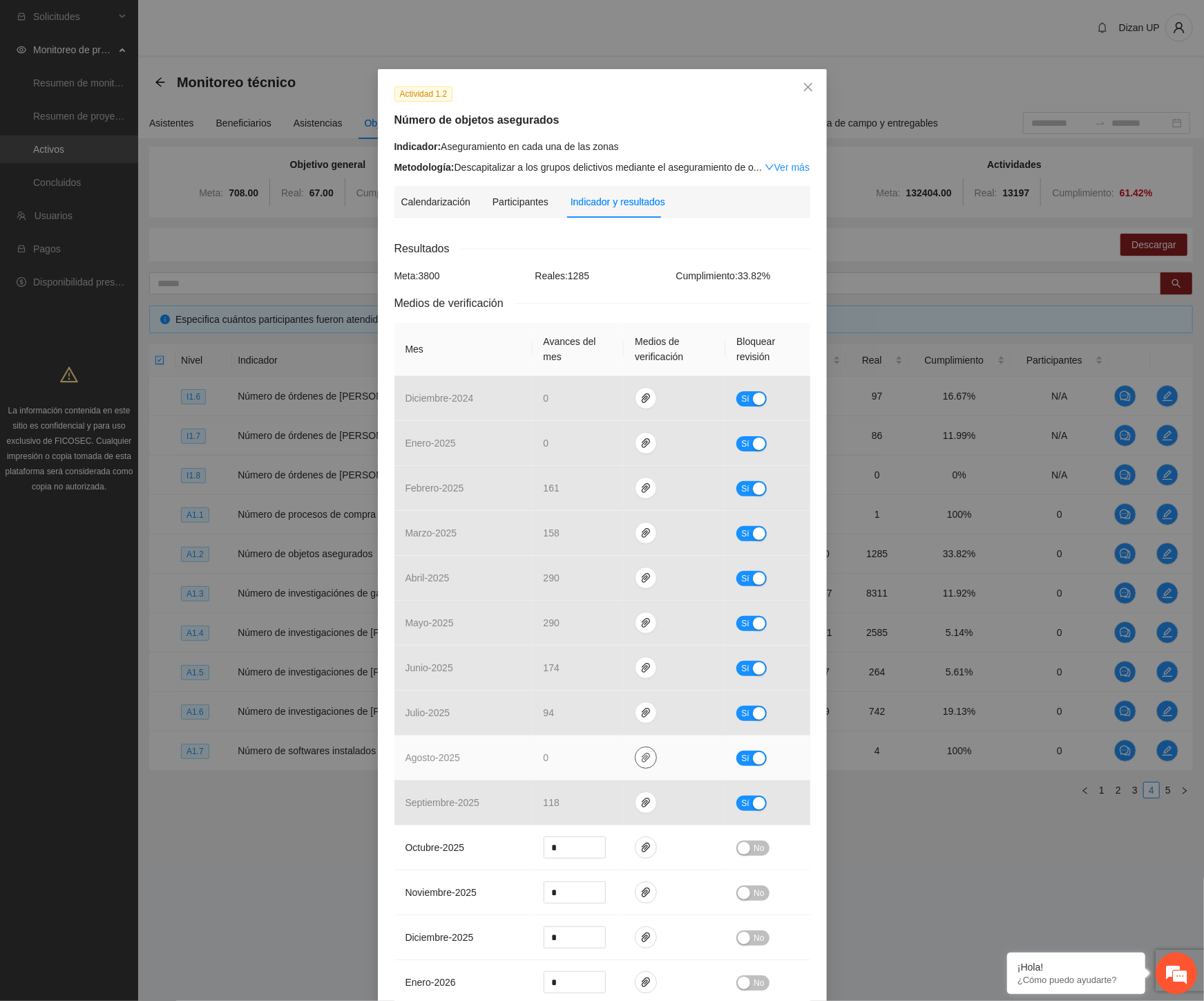
click at [640, 754] on icon "paper-clip" at bounding box center [645, 757] width 11 height 11
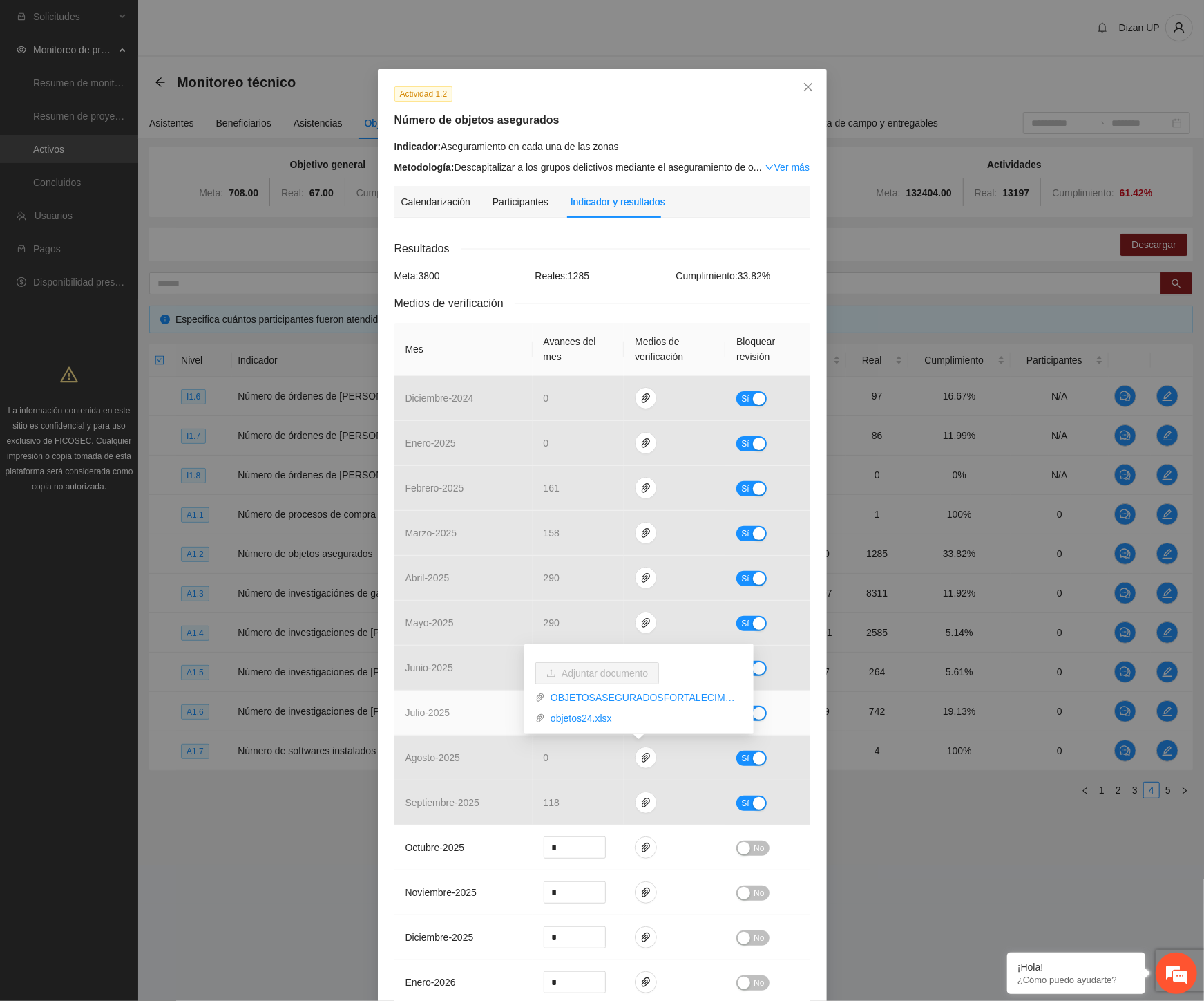
click at [428, 712] on span "julio - 2025" at bounding box center [427, 712] width 45 height 11
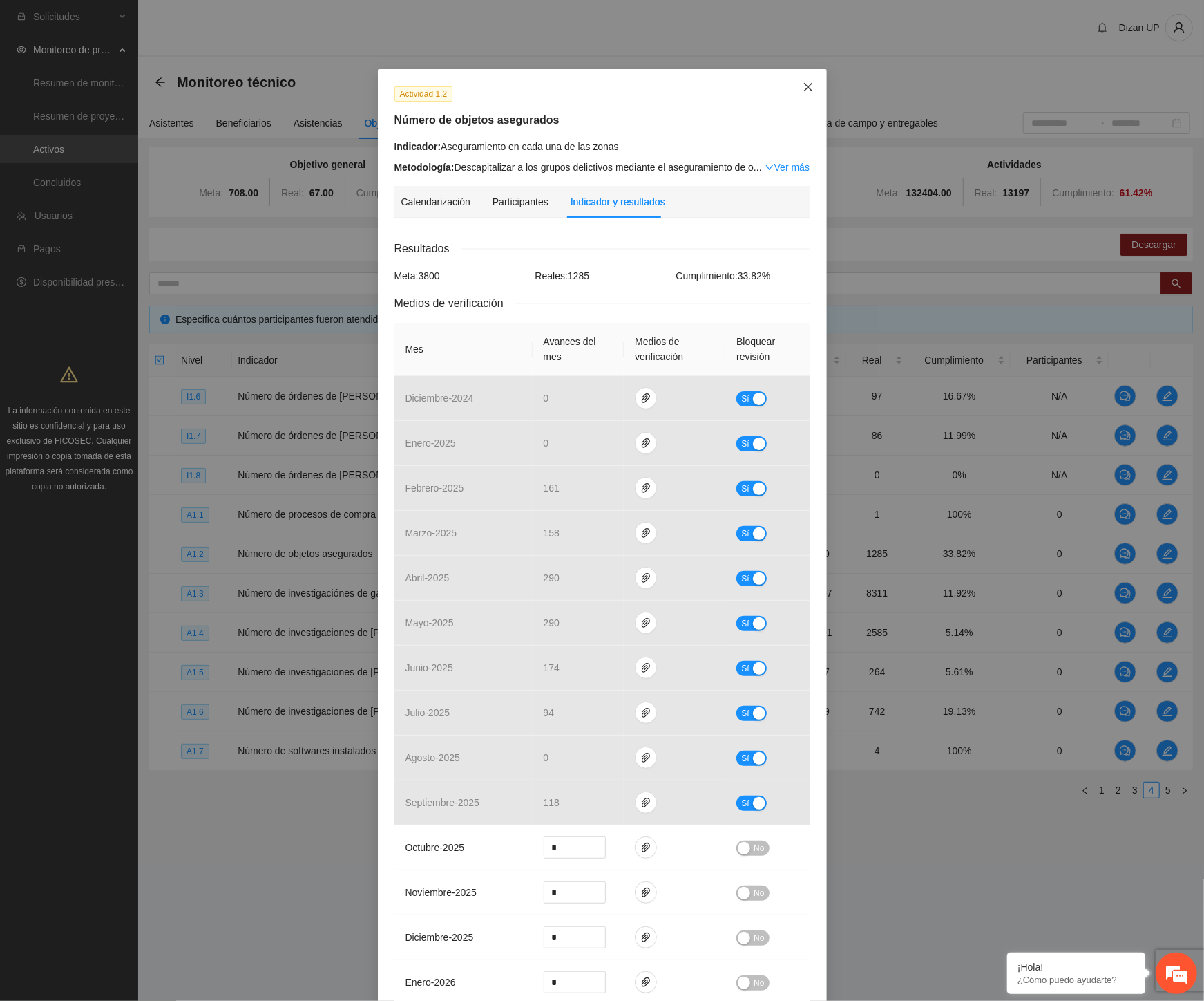
drag, startPoint x: 799, startPoint y: 84, endPoint x: 779, endPoint y: 109, distance: 32.0
click at [803, 84] on icon "close" at bounding box center [808, 87] width 11 height 11
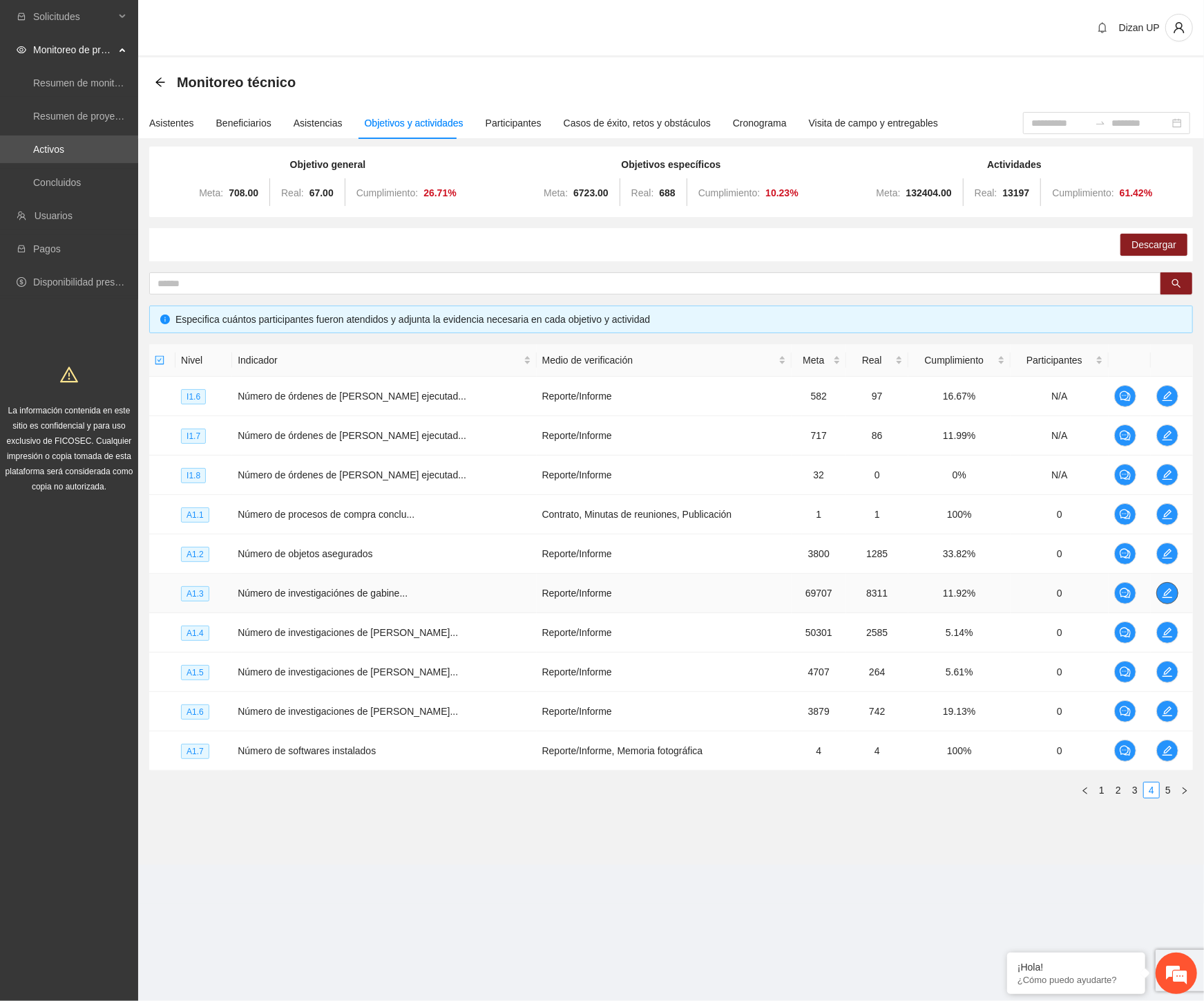
click at [1162, 592] on icon "edit" at bounding box center [1167, 592] width 11 height 11
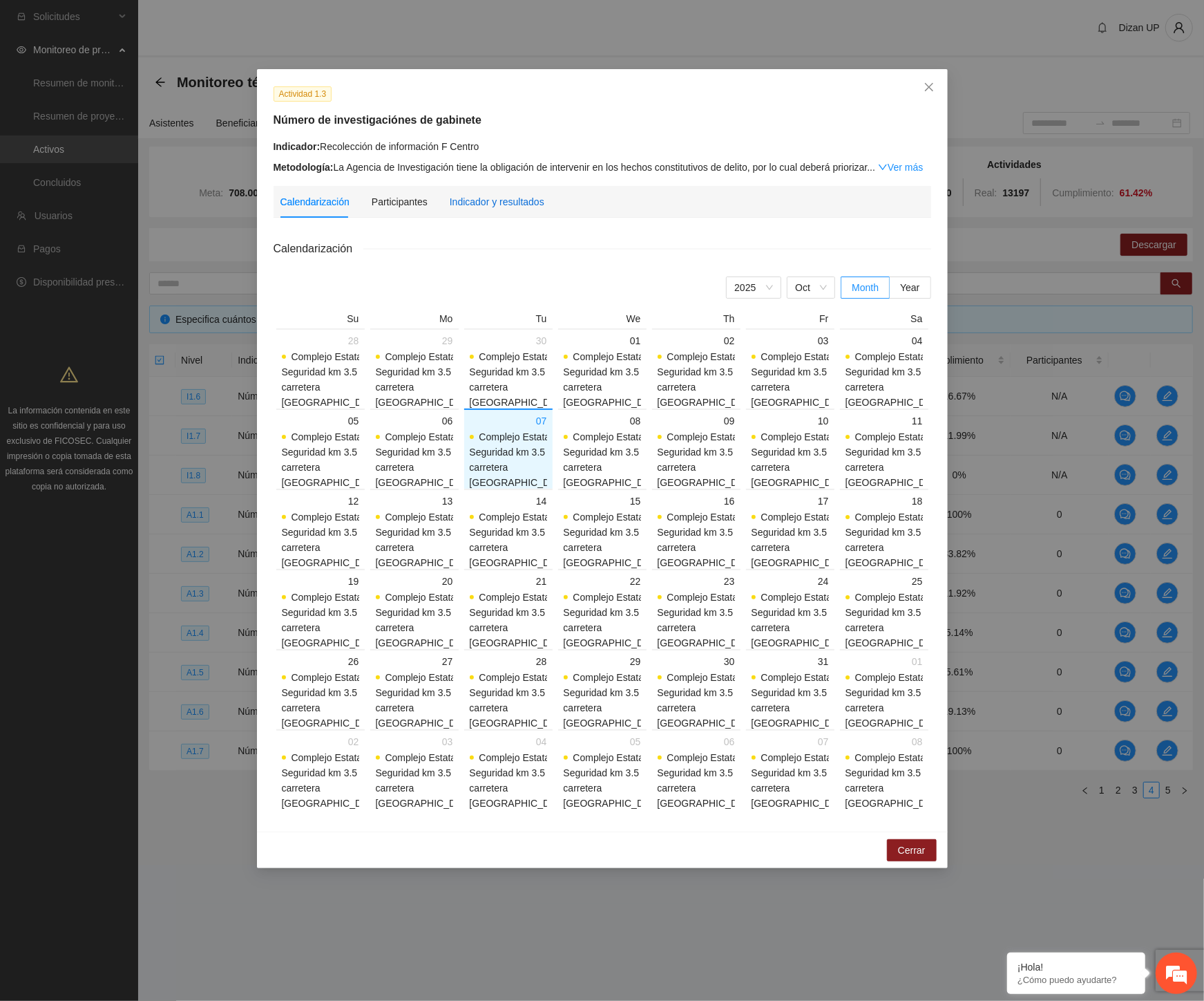
click at [487, 197] on div "Indicador y resultados" at bounding box center [497, 202] width 95 height 15
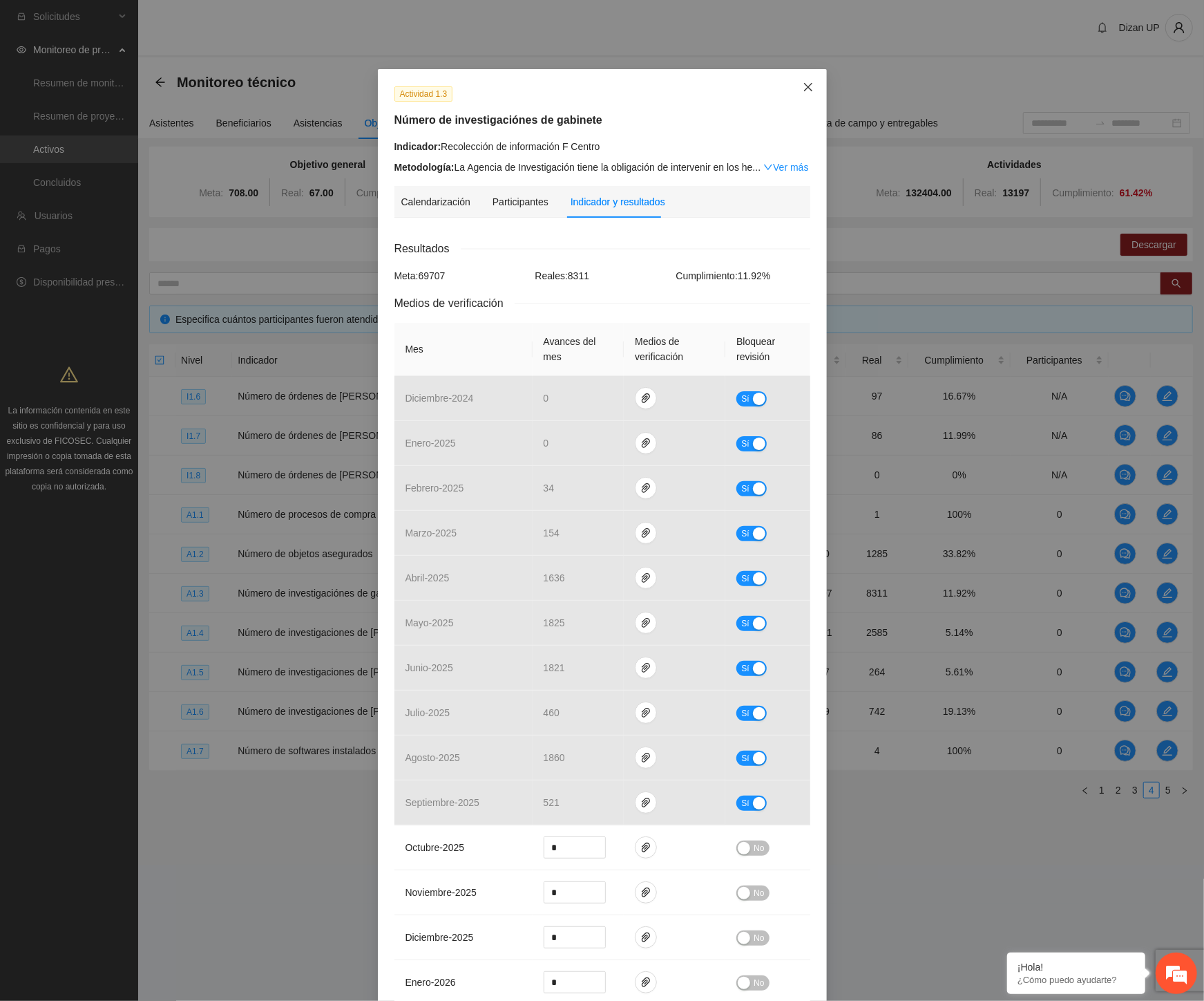
click at [807, 87] on span "Close" at bounding box center [808, 88] width 37 height 37
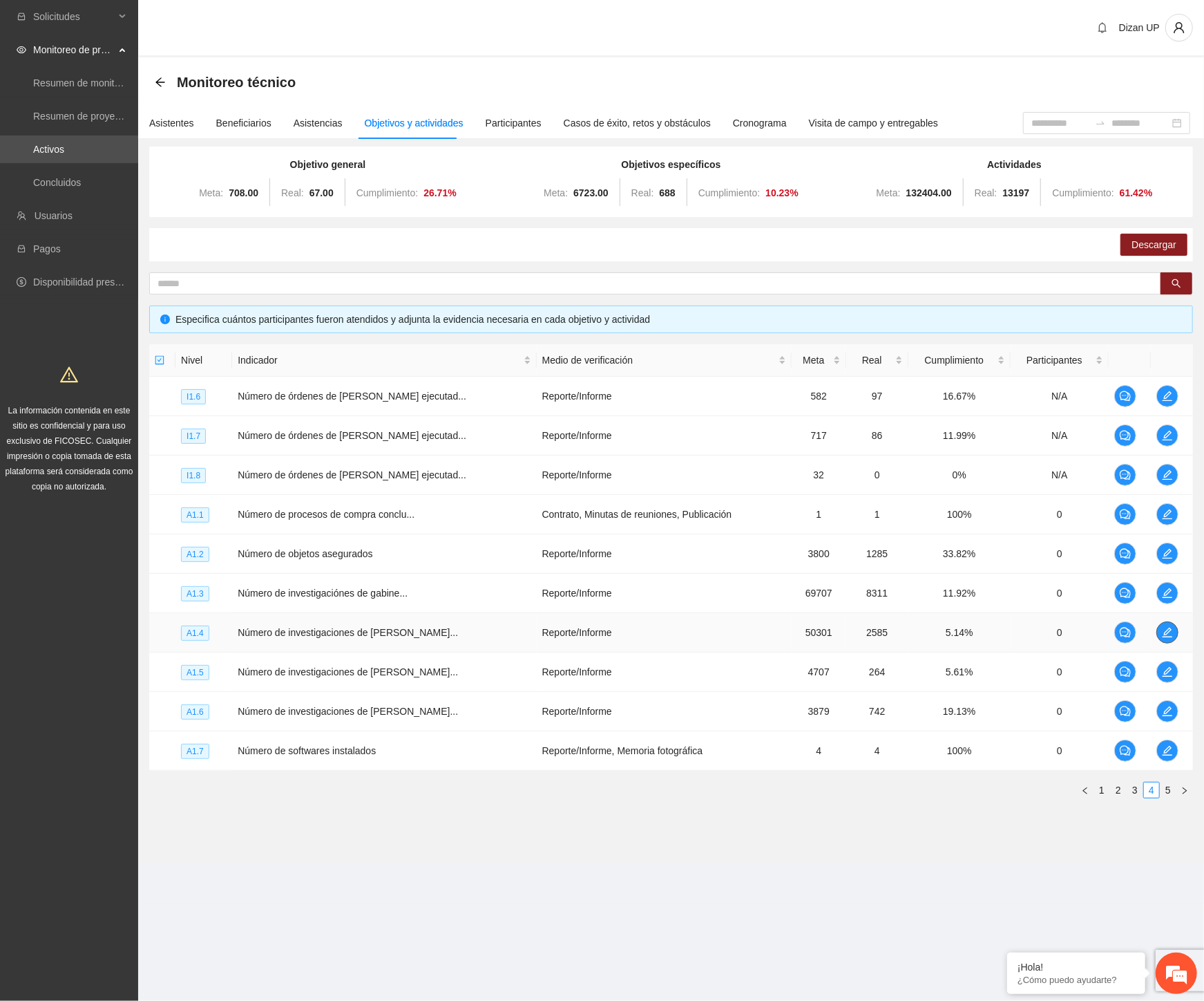
click at [1164, 631] on icon "edit" at bounding box center [1167, 632] width 11 height 11
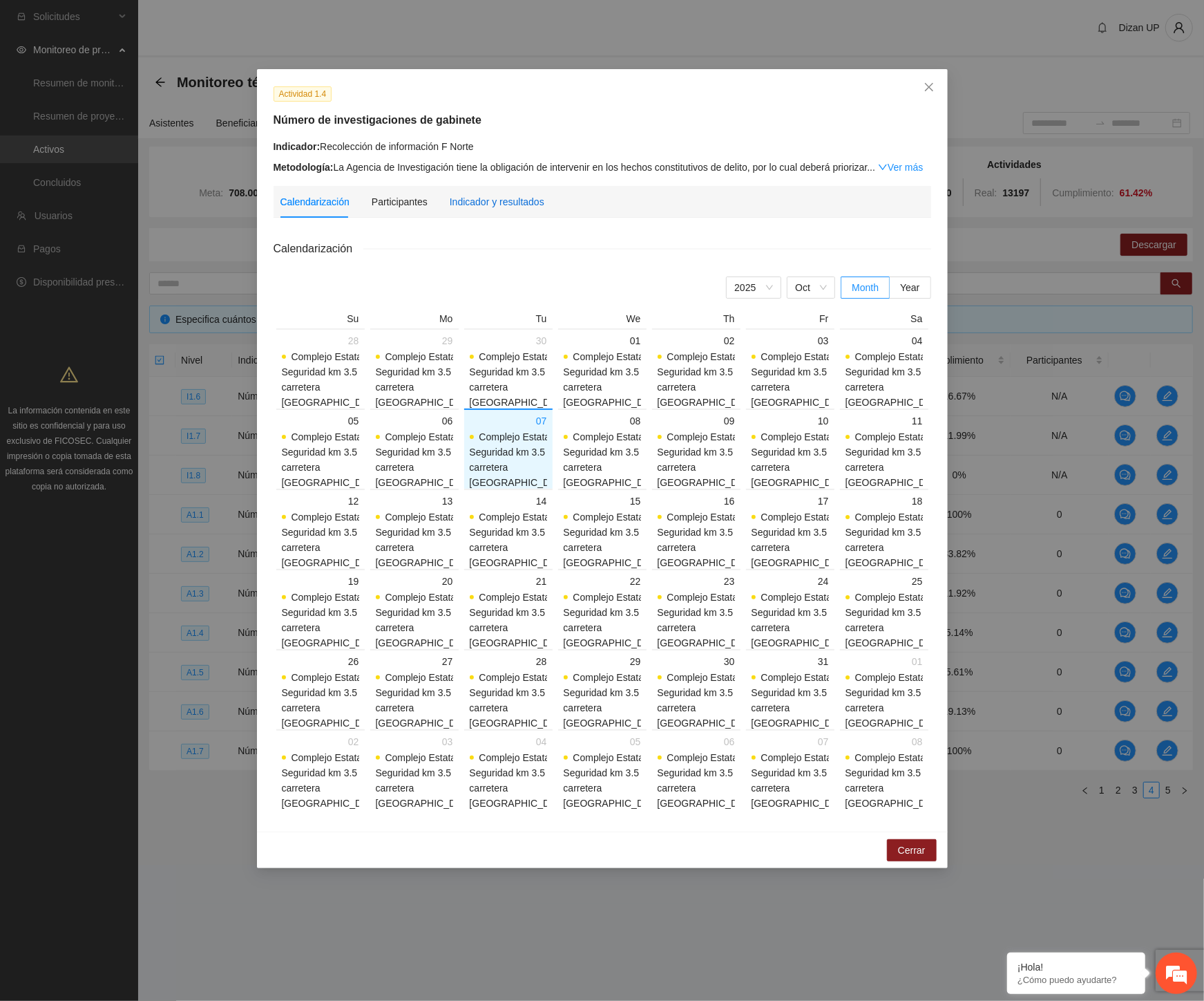
click at [492, 205] on div "Indicador y resultados" at bounding box center [497, 202] width 95 height 15
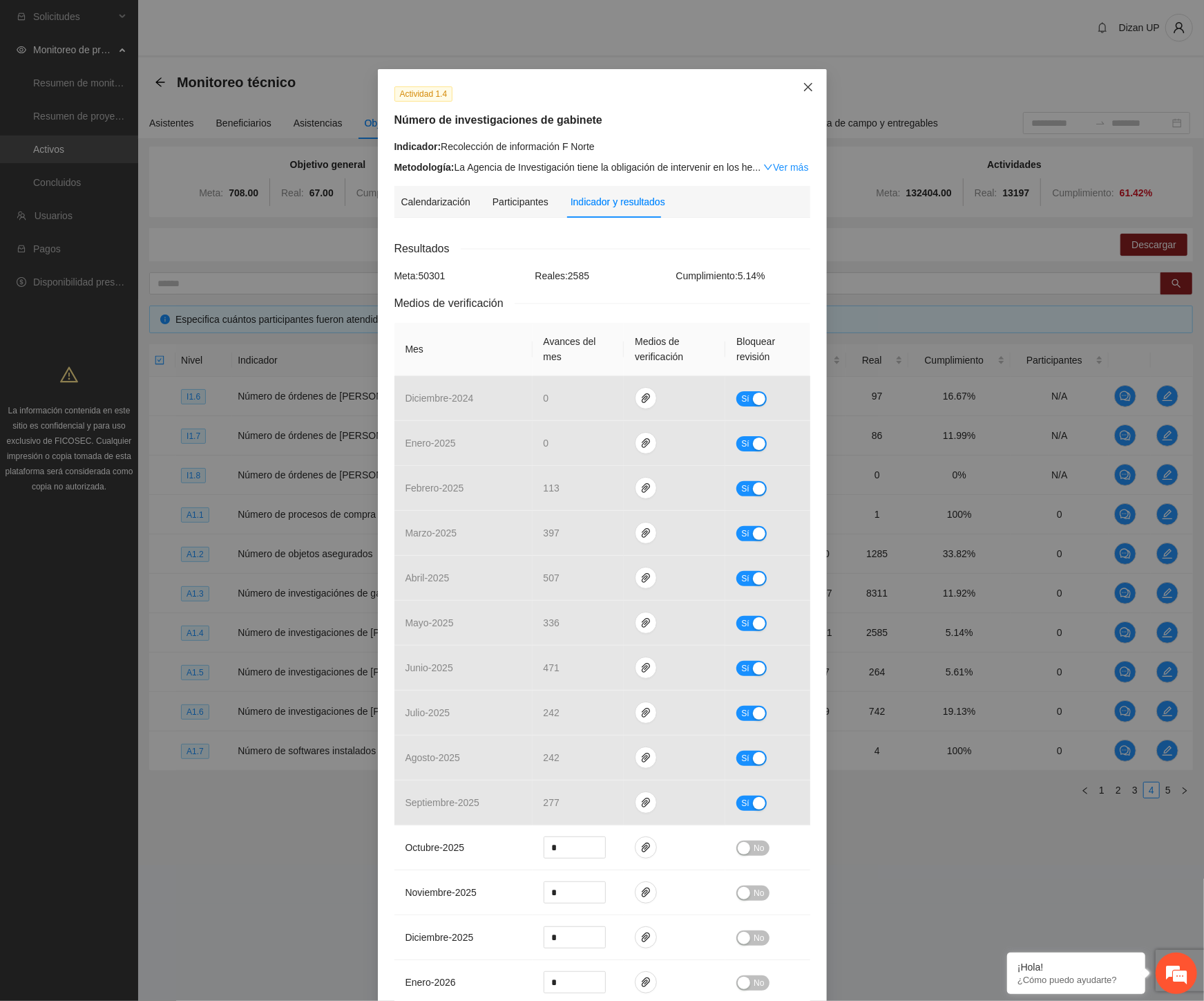
click at [804, 88] on icon "close" at bounding box center [808, 87] width 11 height 11
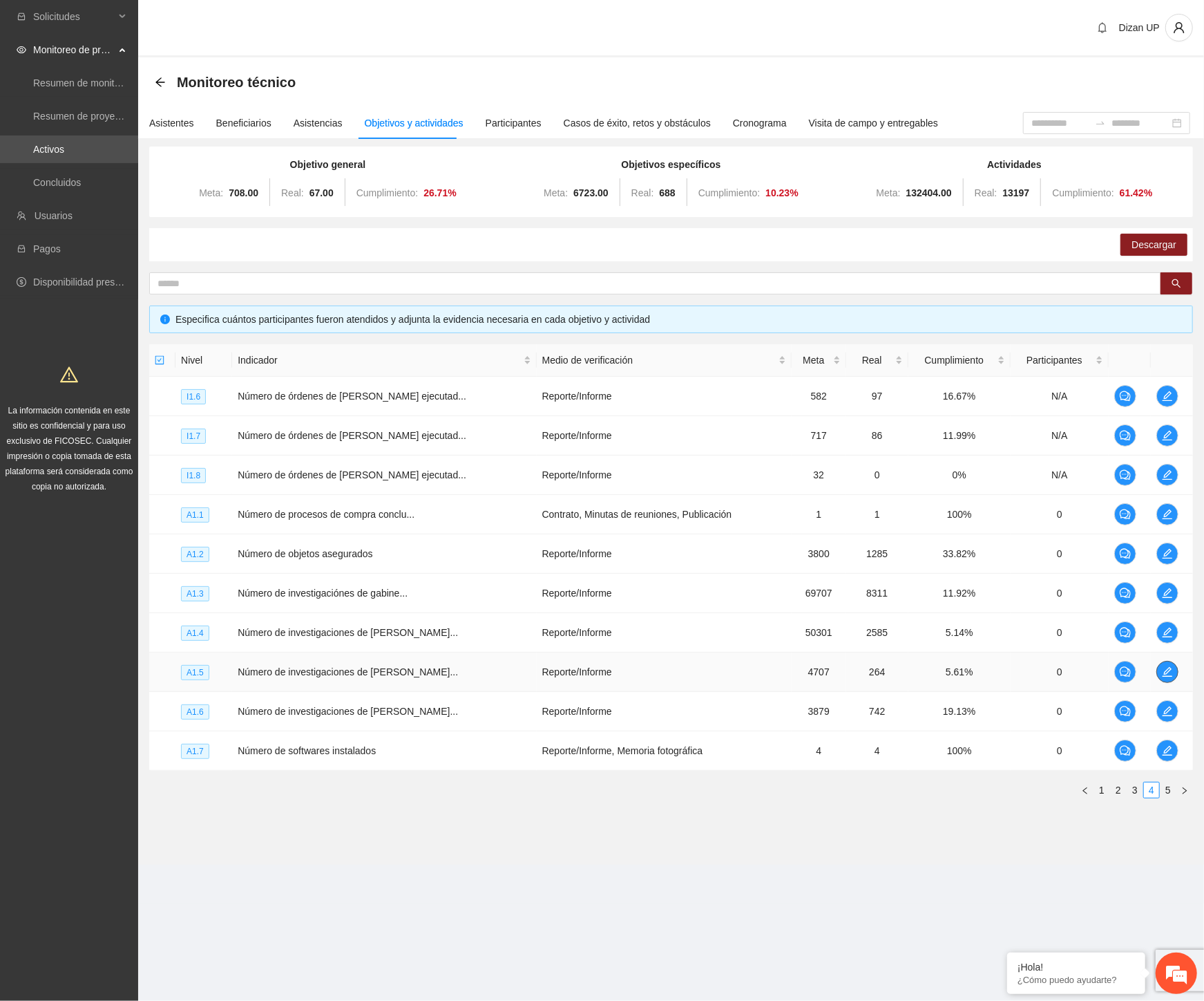
click at [1162, 668] on icon "edit" at bounding box center [1167, 672] width 11 height 11
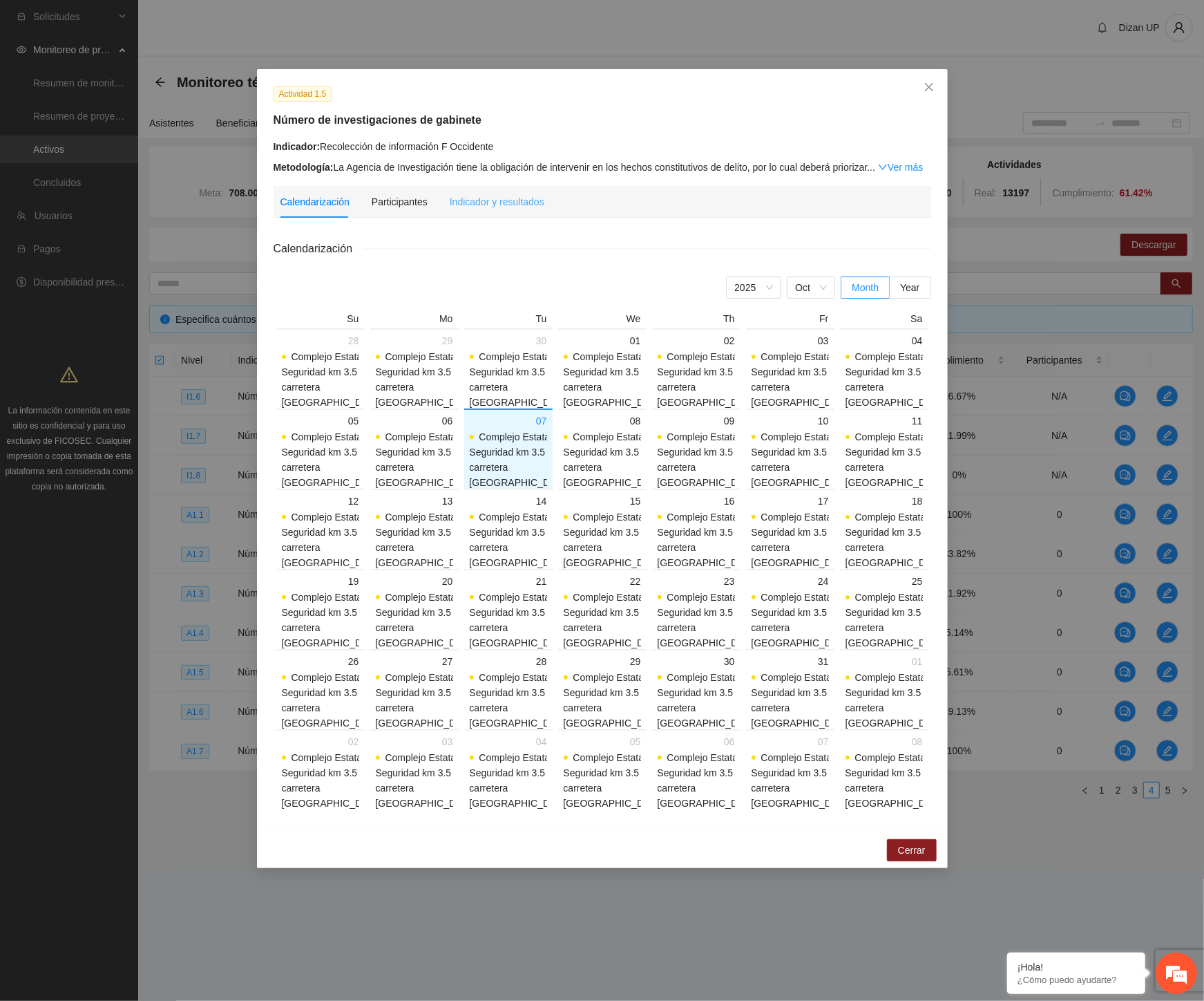
click at [493, 192] on div "Indicador y resultados" at bounding box center [497, 202] width 95 height 32
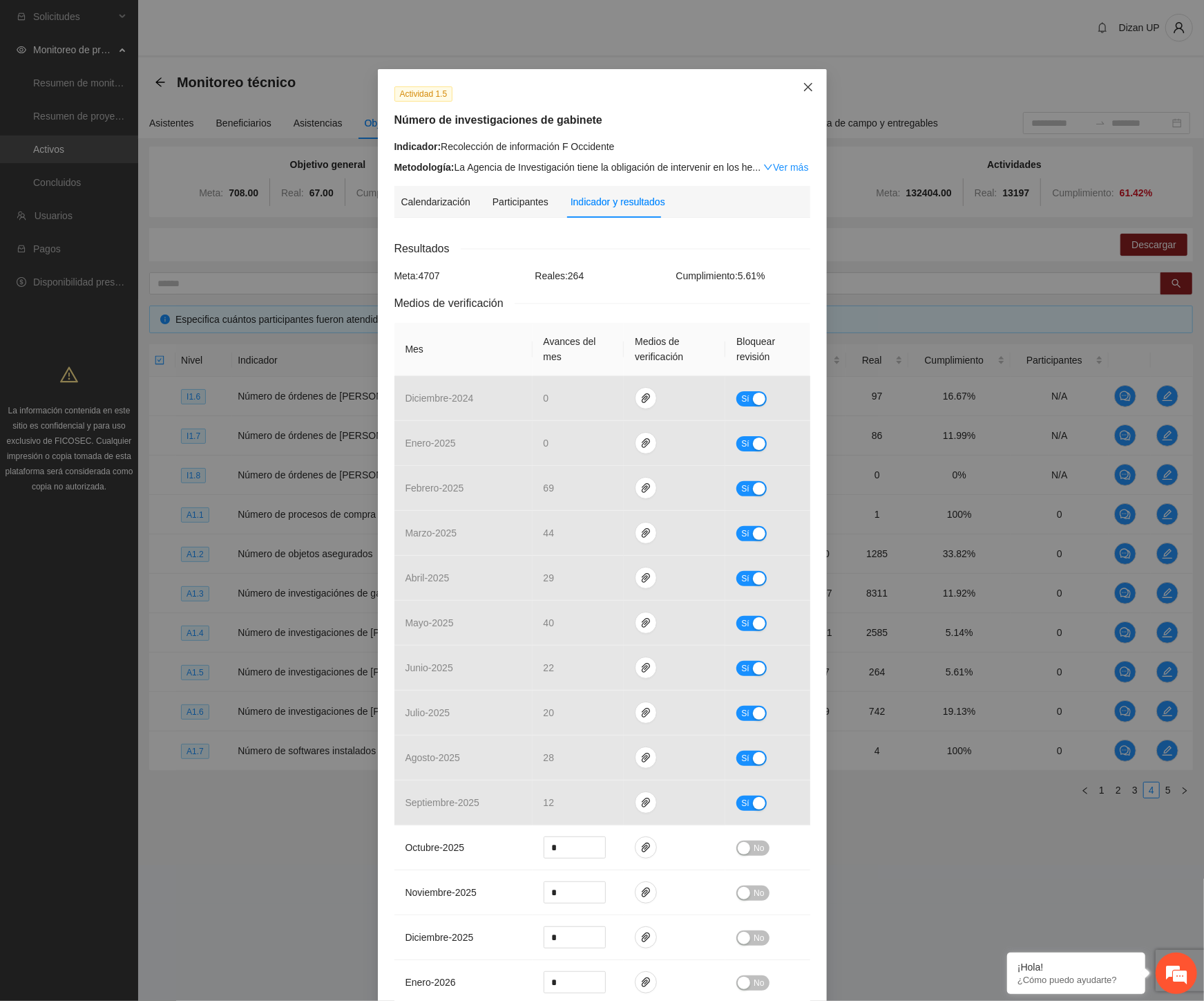
click at [801, 94] on span "Close" at bounding box center [808, 88] width 37 height 37
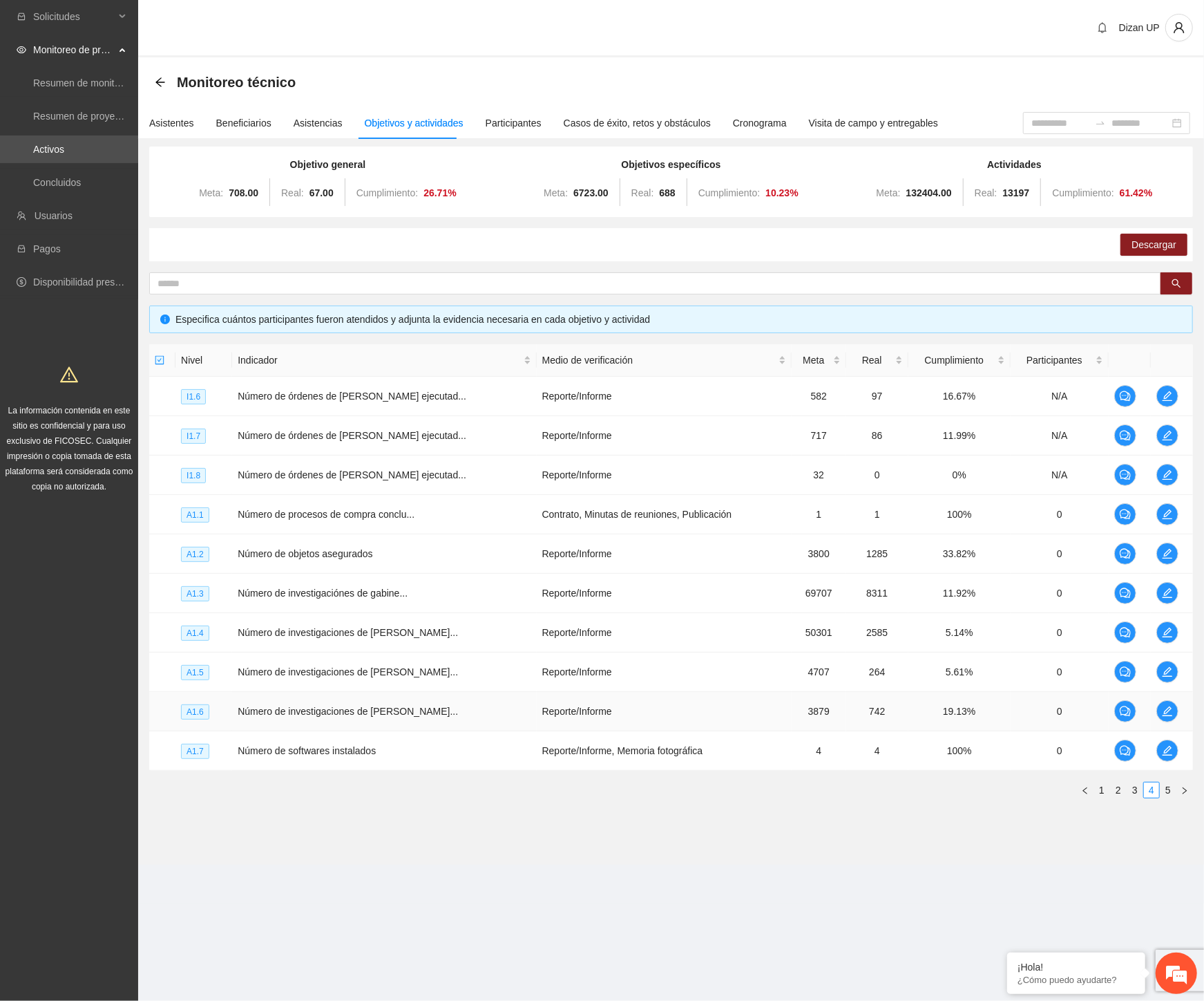
click at [1014, 709] on td "0" at bounding box center [1060, 711] width 98 height 40
click at [1170, 713] on span "edit" at bounding box center [1167, 710] width 21 height 11
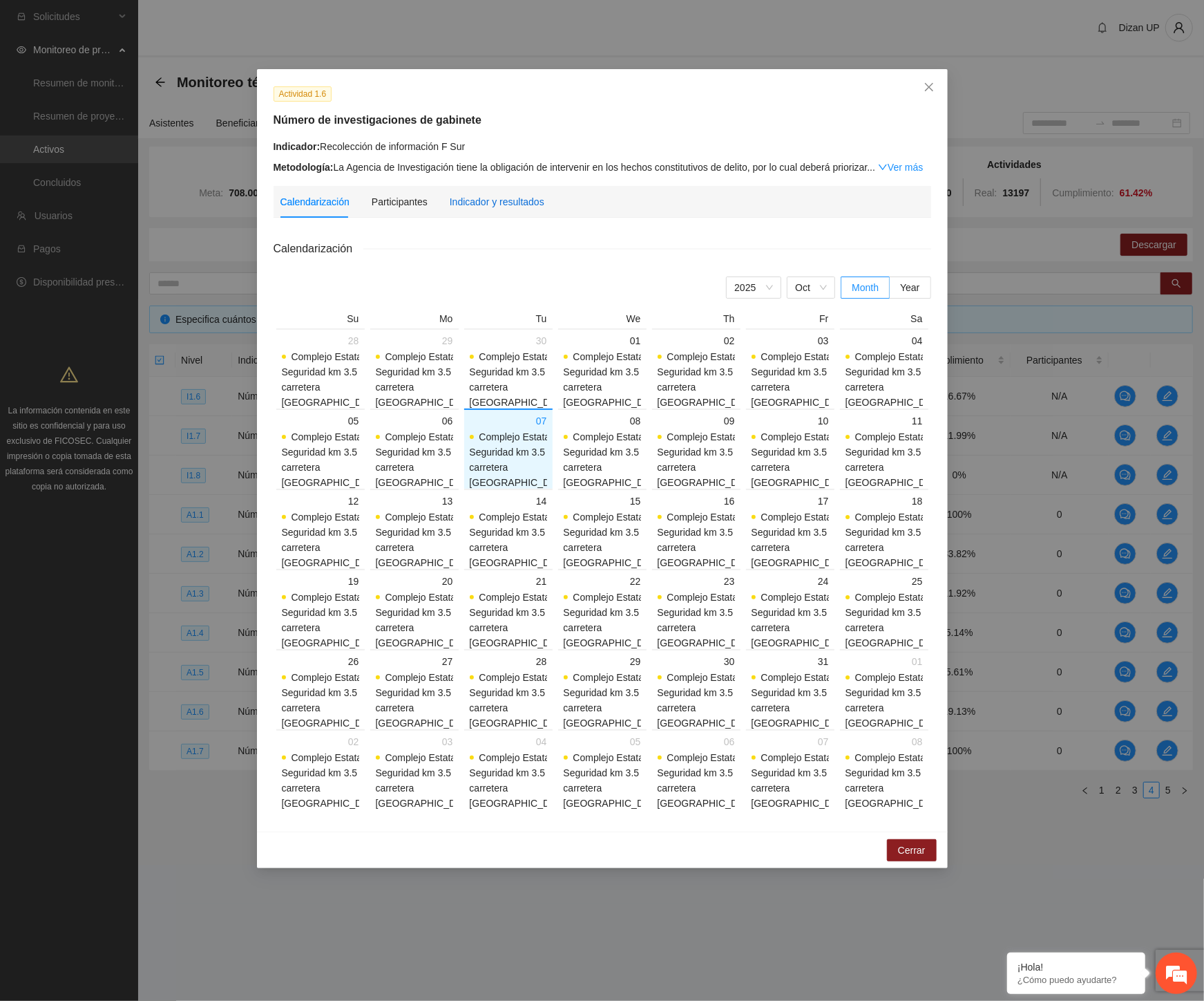
click at [504, 205] on div "Indicador y resultados" at bounding box center [497, 202] width 95 height 15
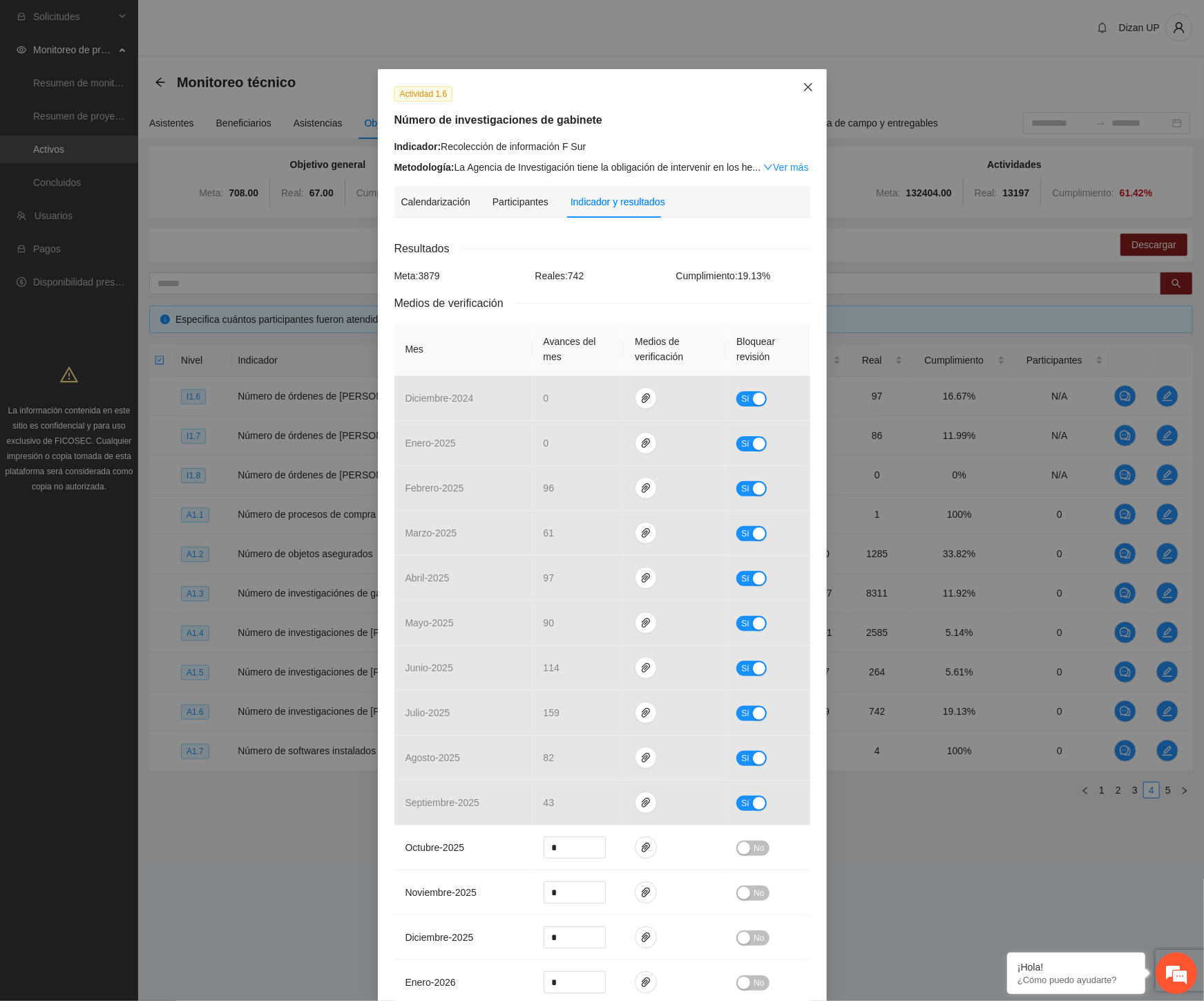
click at [803, 84] on icon "close" at bounding box center [808, 87] width 11 height 11
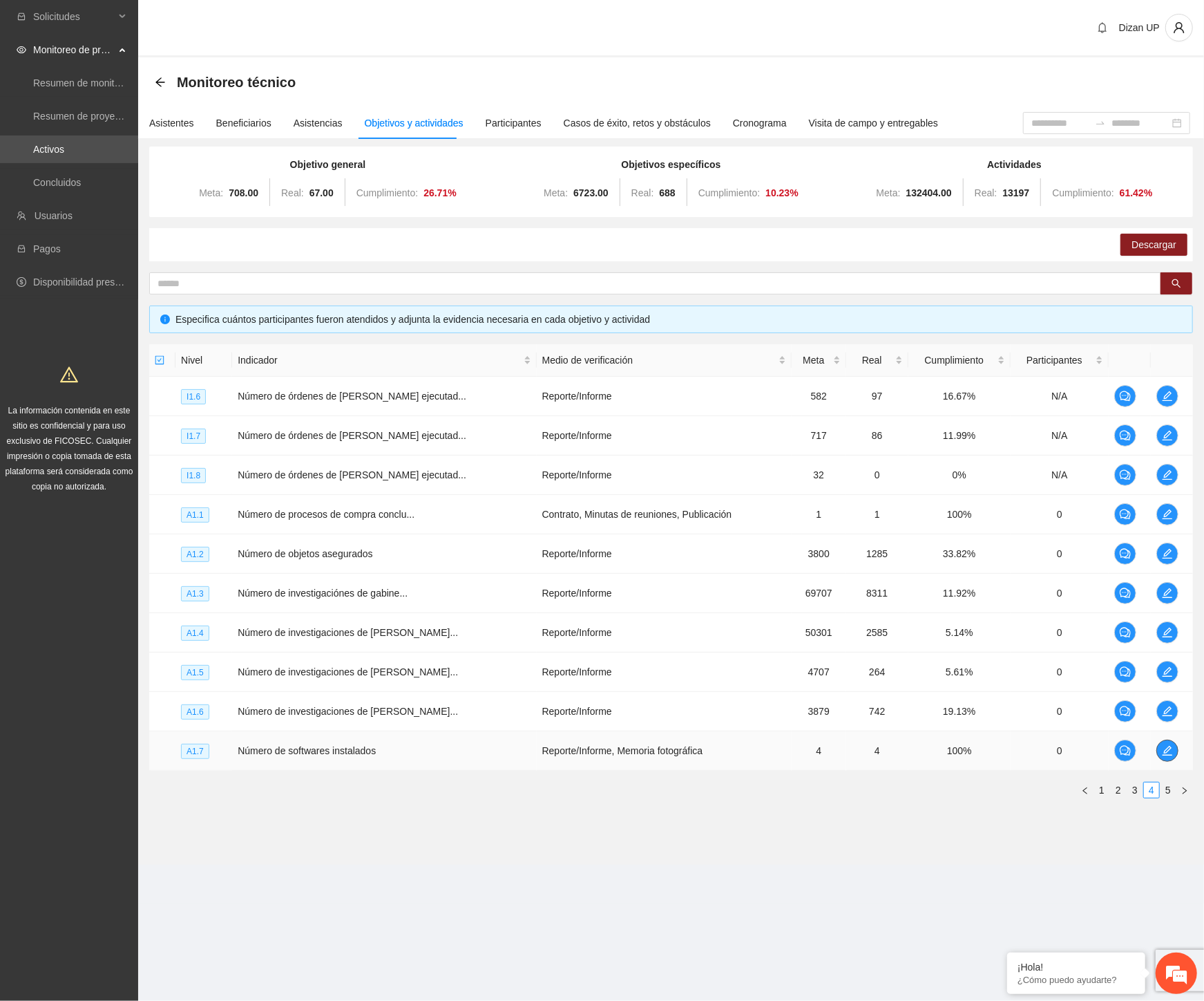
click at [1158, 747] on span "edit" at bounding box center [1167, 750] width 21 height 11
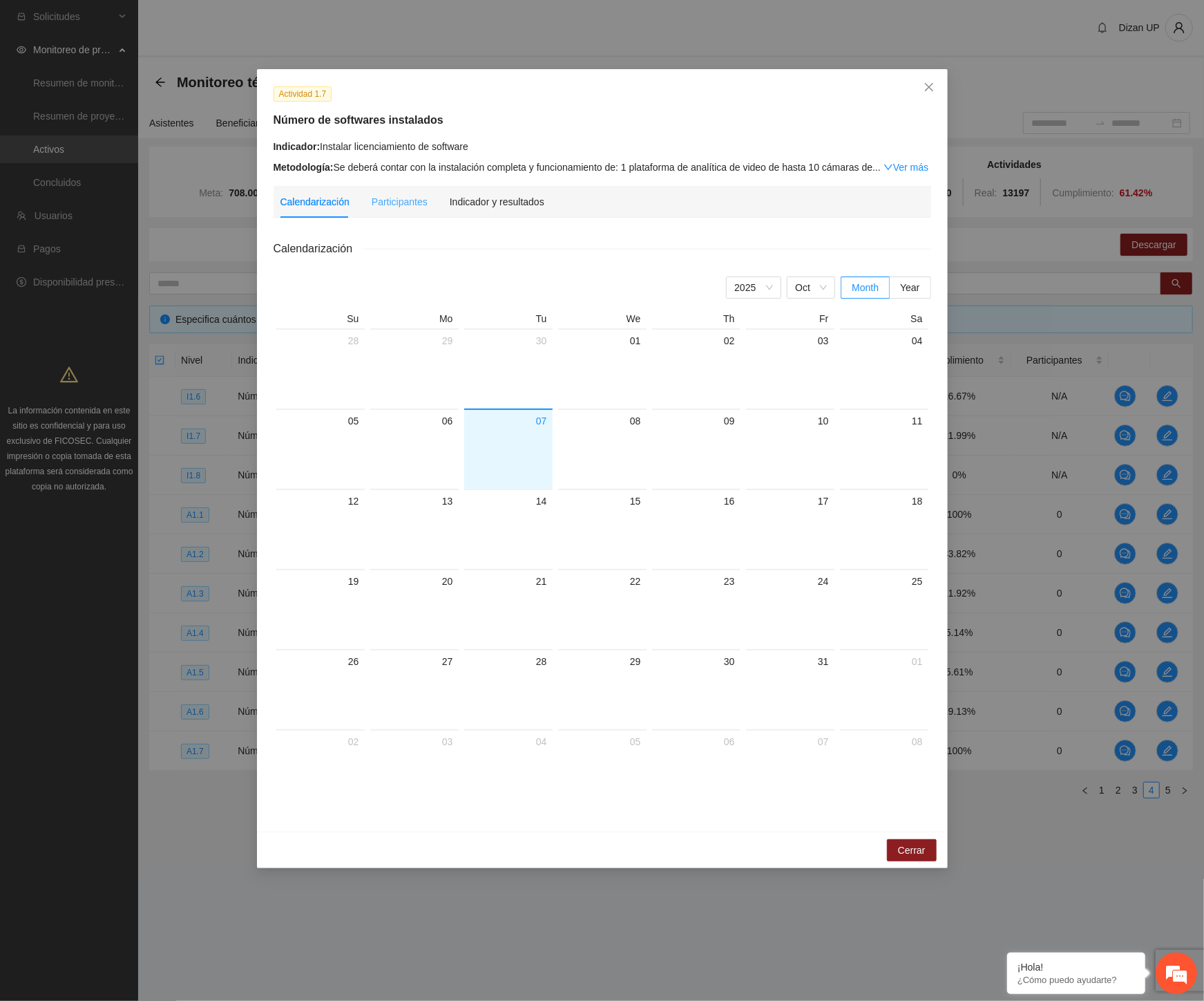
click at [502, 215] on div "Indicador y resultados" at bounding box center [497, 202] width 95 height 32
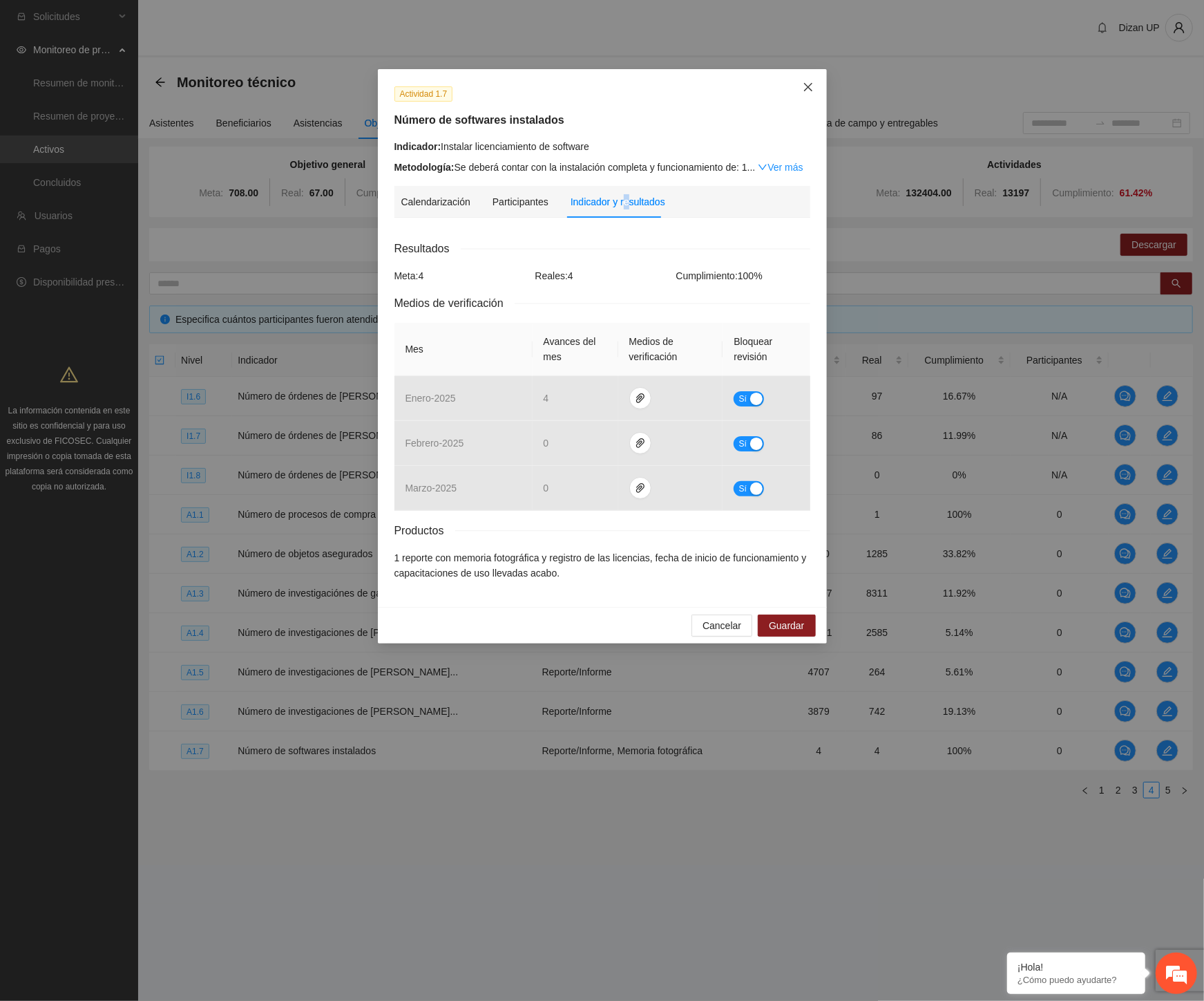
click at [811, 81] on span "Close" at bounding box center [808, 88] width 37 height 37
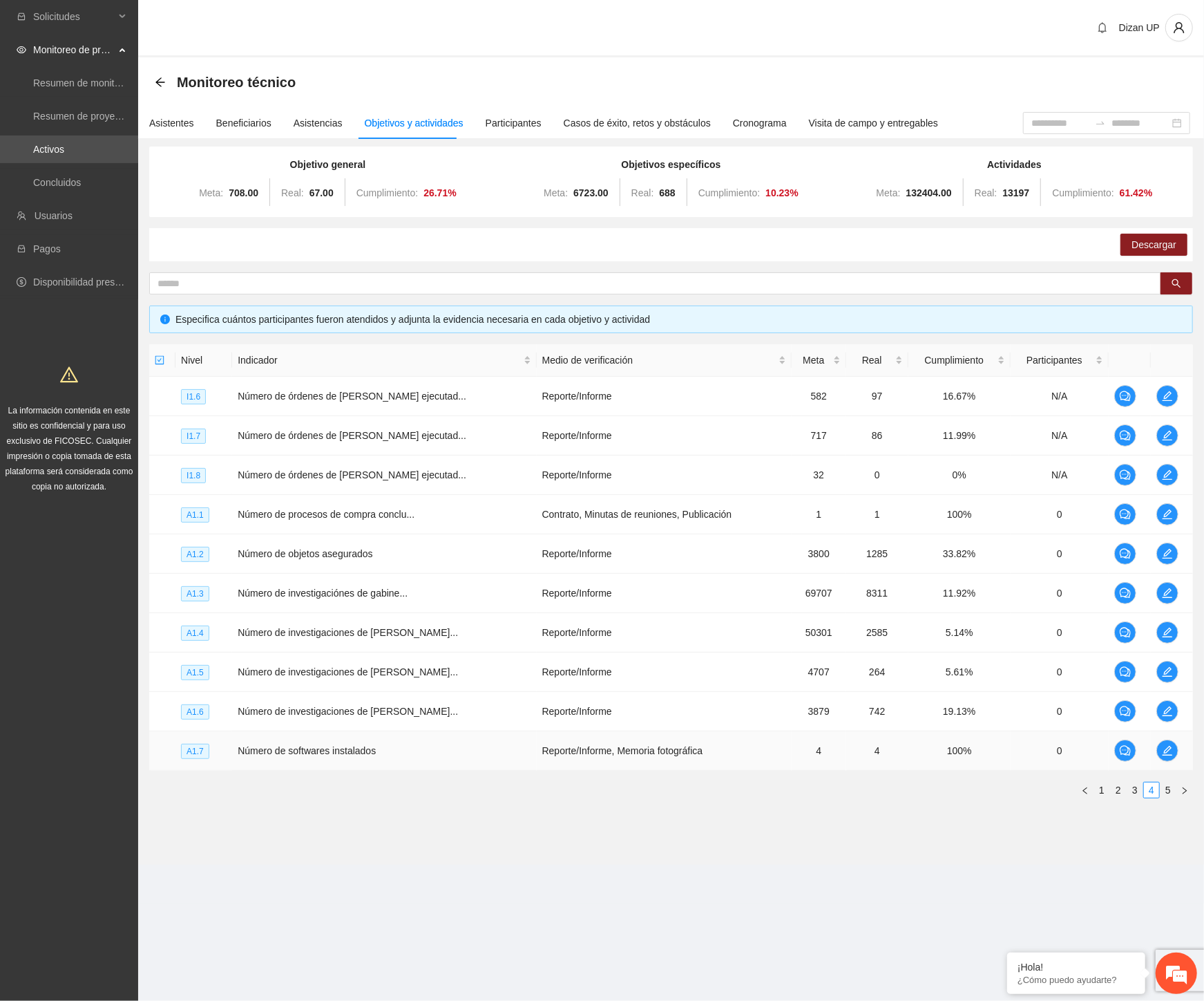
click at [964, 776] on div "Nivel Indicador Medio de verificación Meta Real Cumplimiento Participantes I1.6…" at bounding box center [671, 571] width 1044 height 454
click at [1158, 752] on span "edit" at bounding box center [1167, 750] width 21 height 11
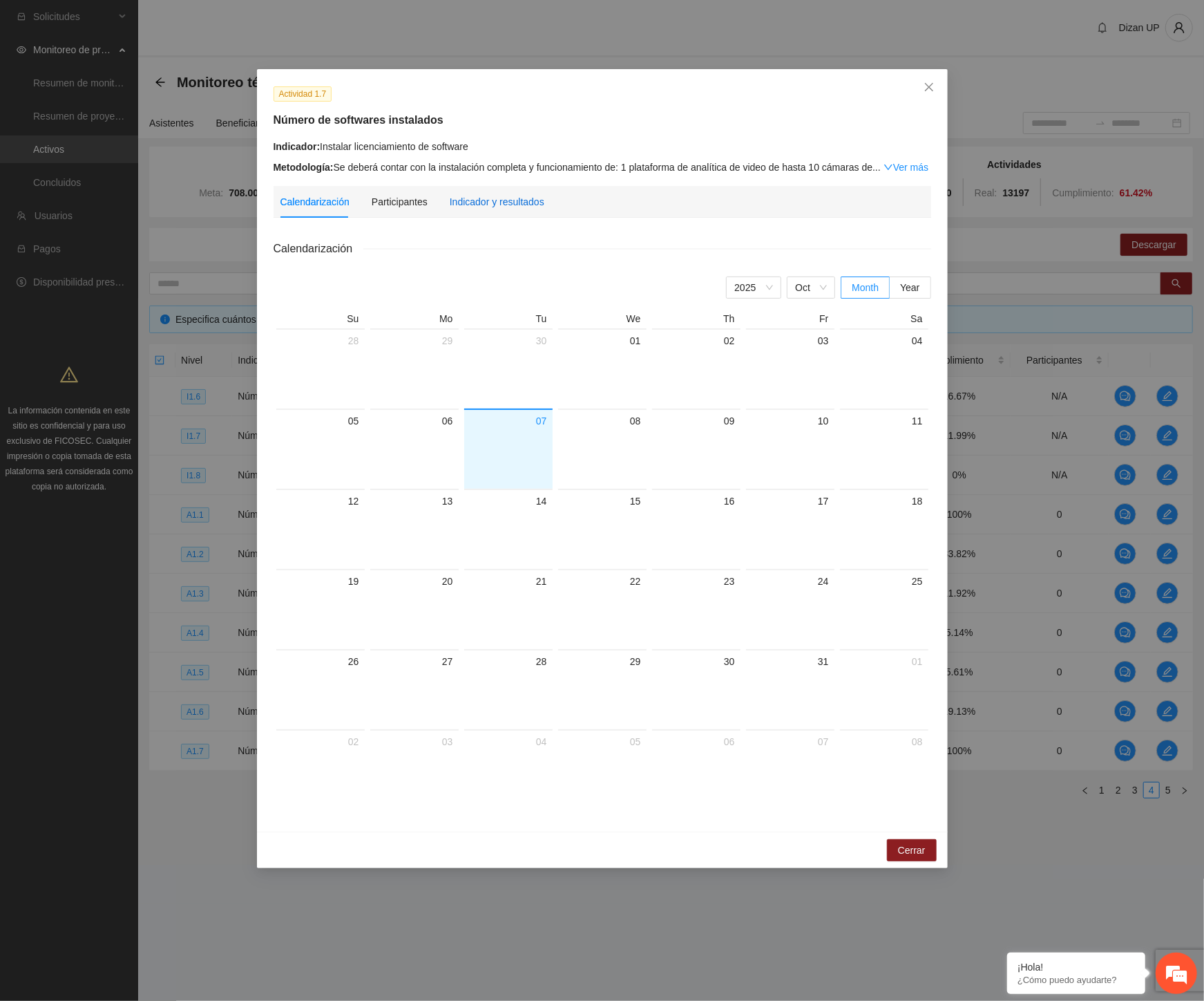
click at [515, 199] on div "Indicador y resultados" at bounding box center [497, 202] width 95 height 15
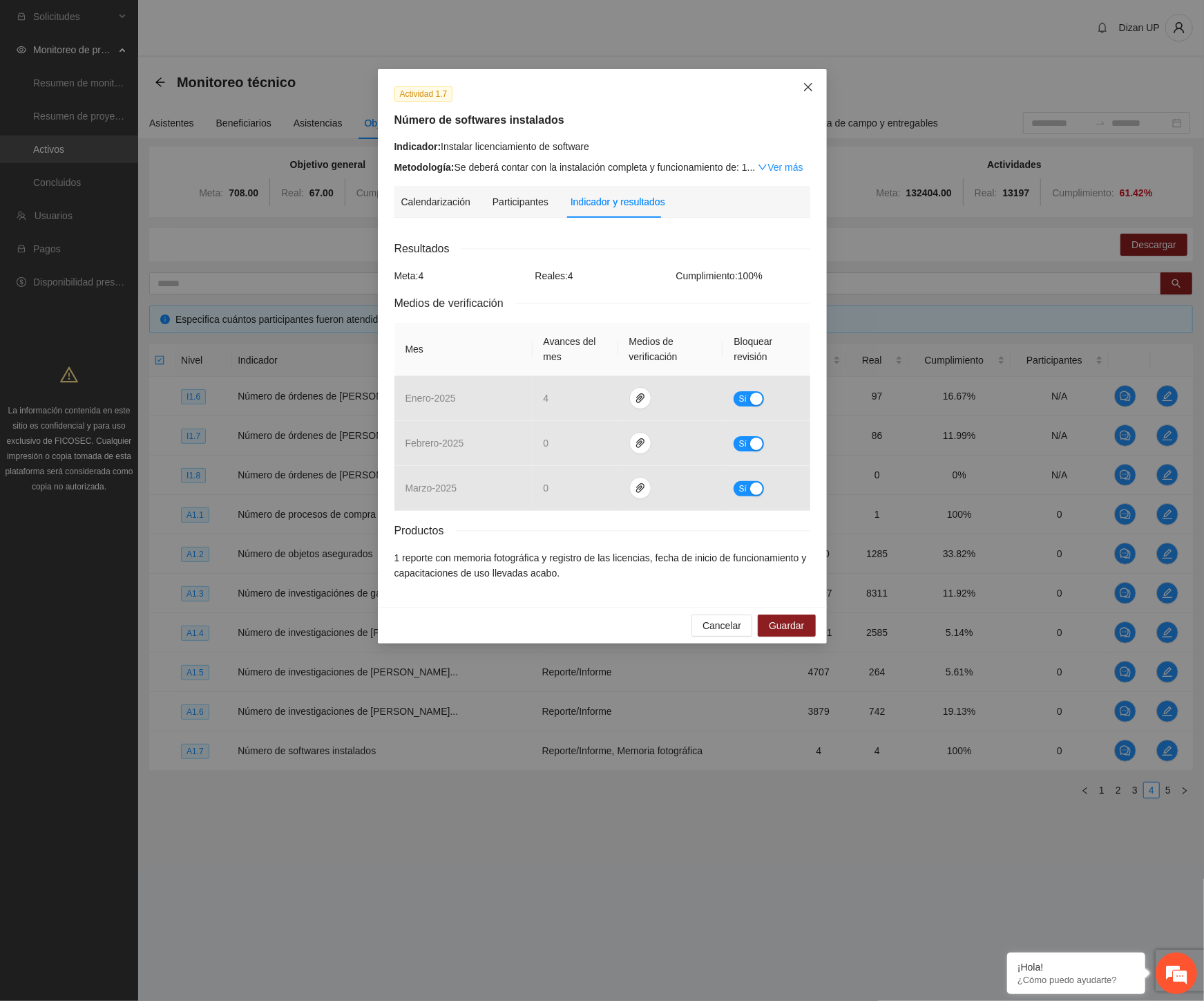
click at [805, 92] on icon "close" at bounding box center [808, 87] width 11 height 11
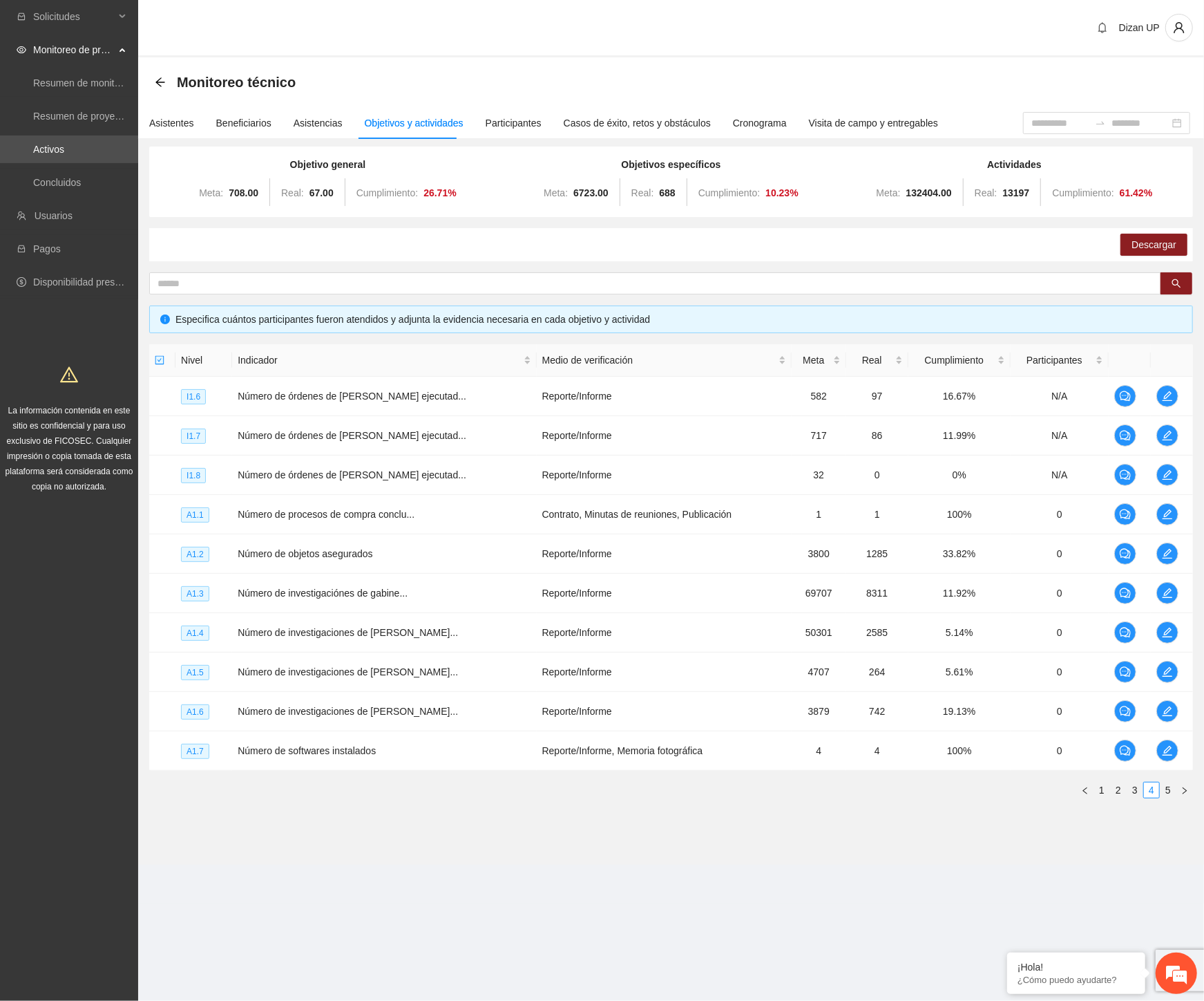
drag, startPoint x: 1168, startPoint y: 784, endPoint x: 1165, endPoint y: 775, distance: 9.5
click at [1168, 784] on link "5" at bounding box center [1168, 790] width 15 height 15
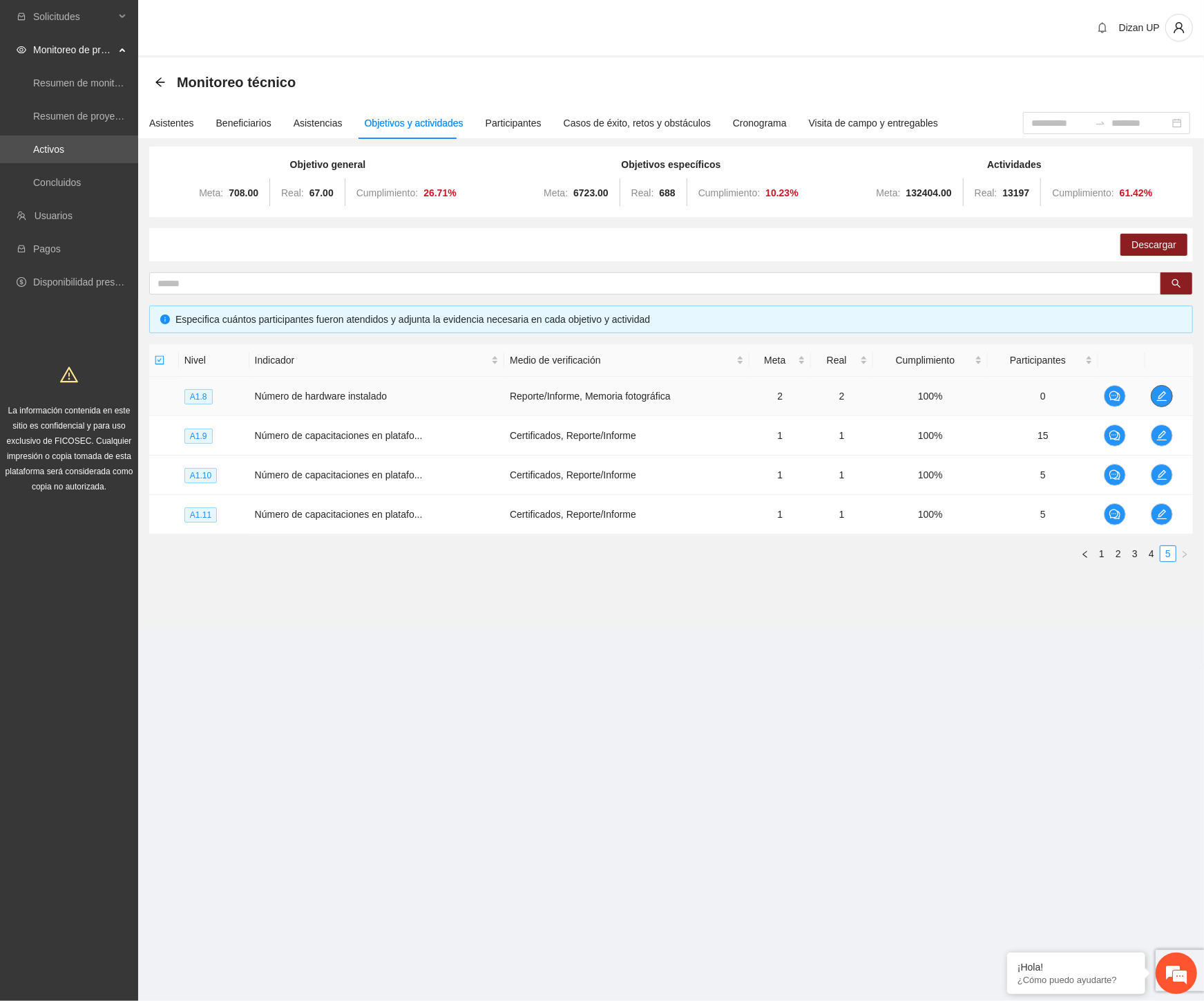
click at [1157, 389] on button "button" at bounding box center [1162, 396] width 22 height 22
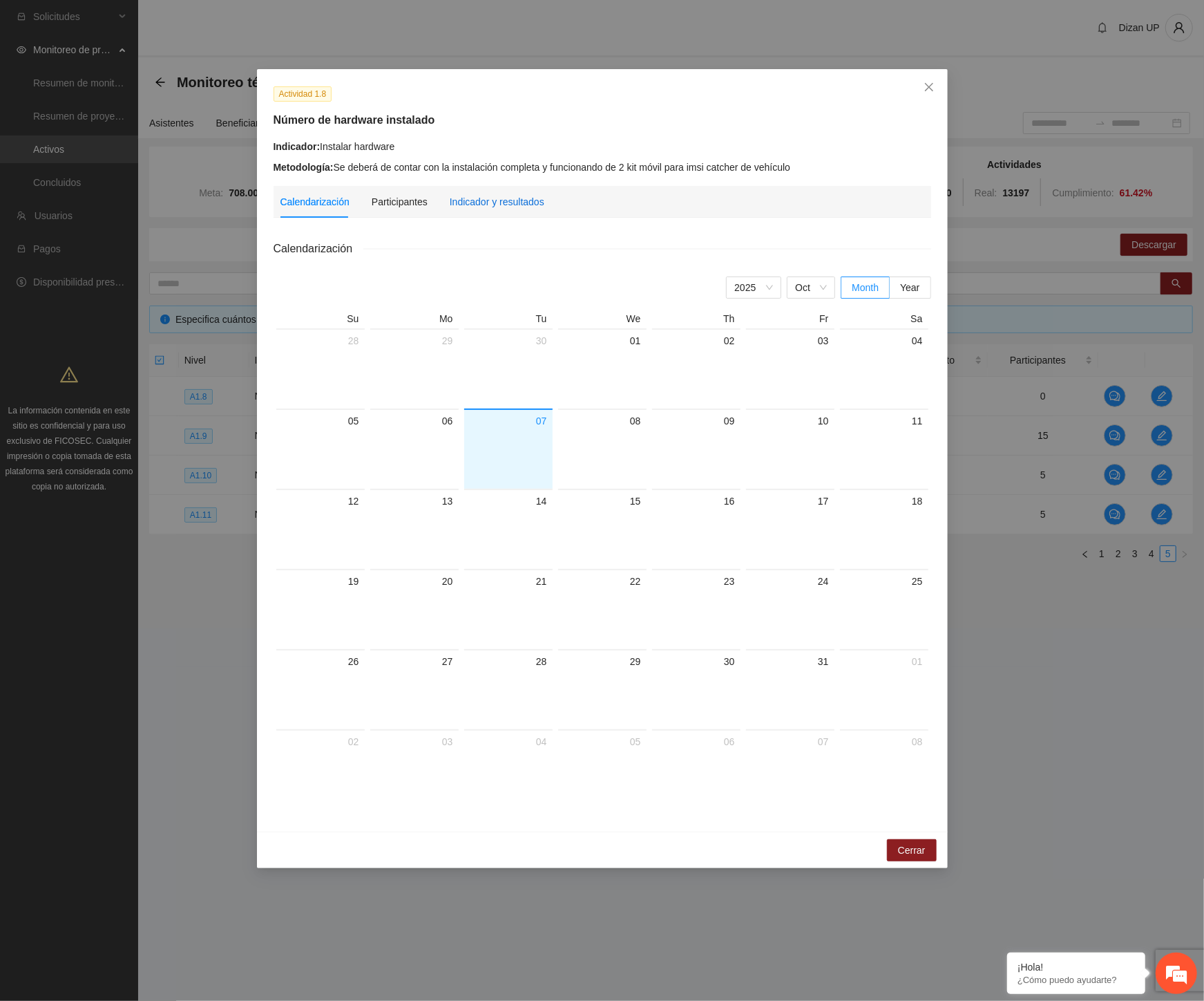
click at [498, 204] on div "Indicador y resultados" at bounding box center [497, 202] width 95 height 15
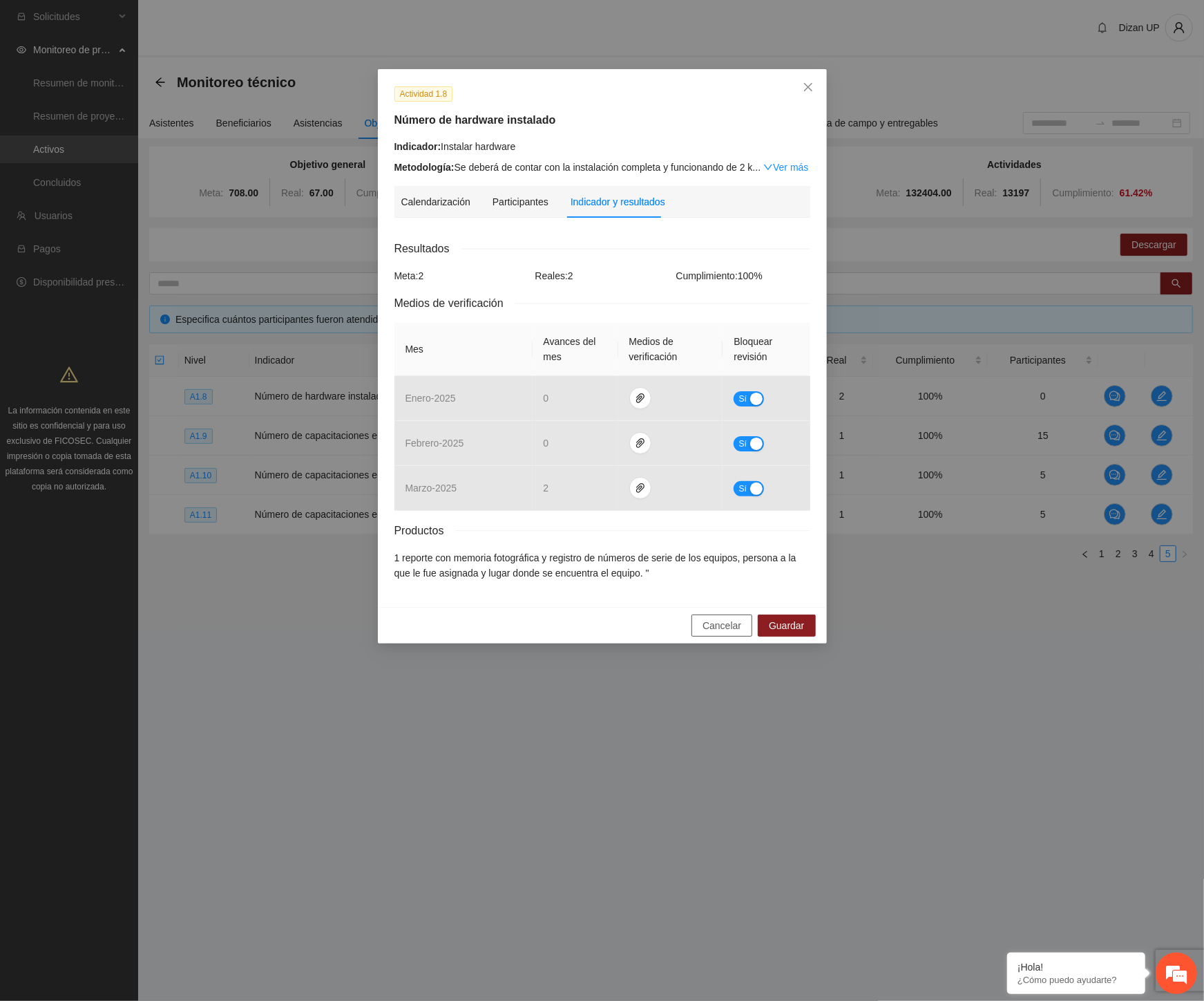
click at [721, 629] on span "Cancelar" at bounding box center [722, 625] width 39 height 15
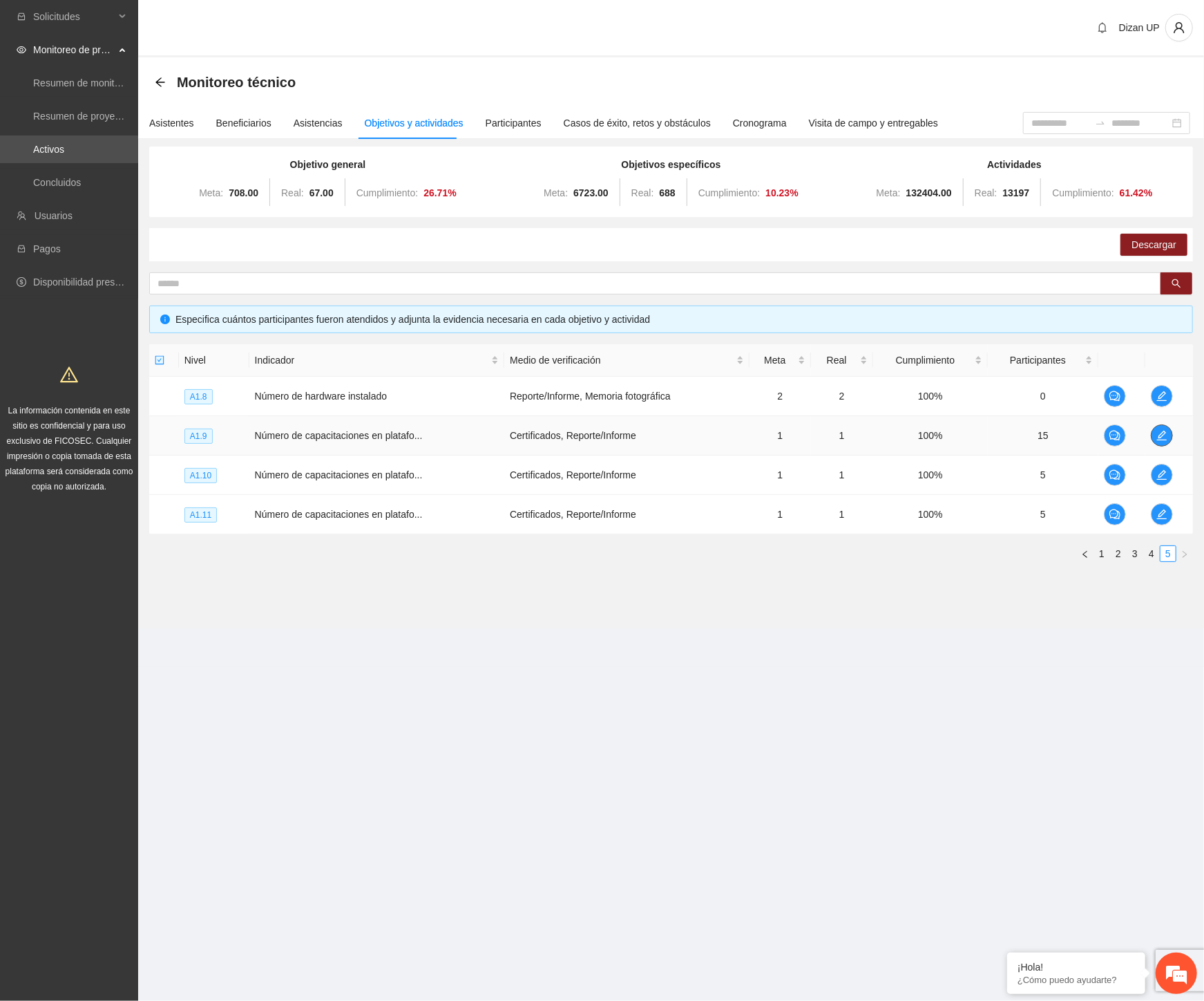
click at [1160, 438] on icon "edit" at bounding box center [1162, 435] width 11 height 11
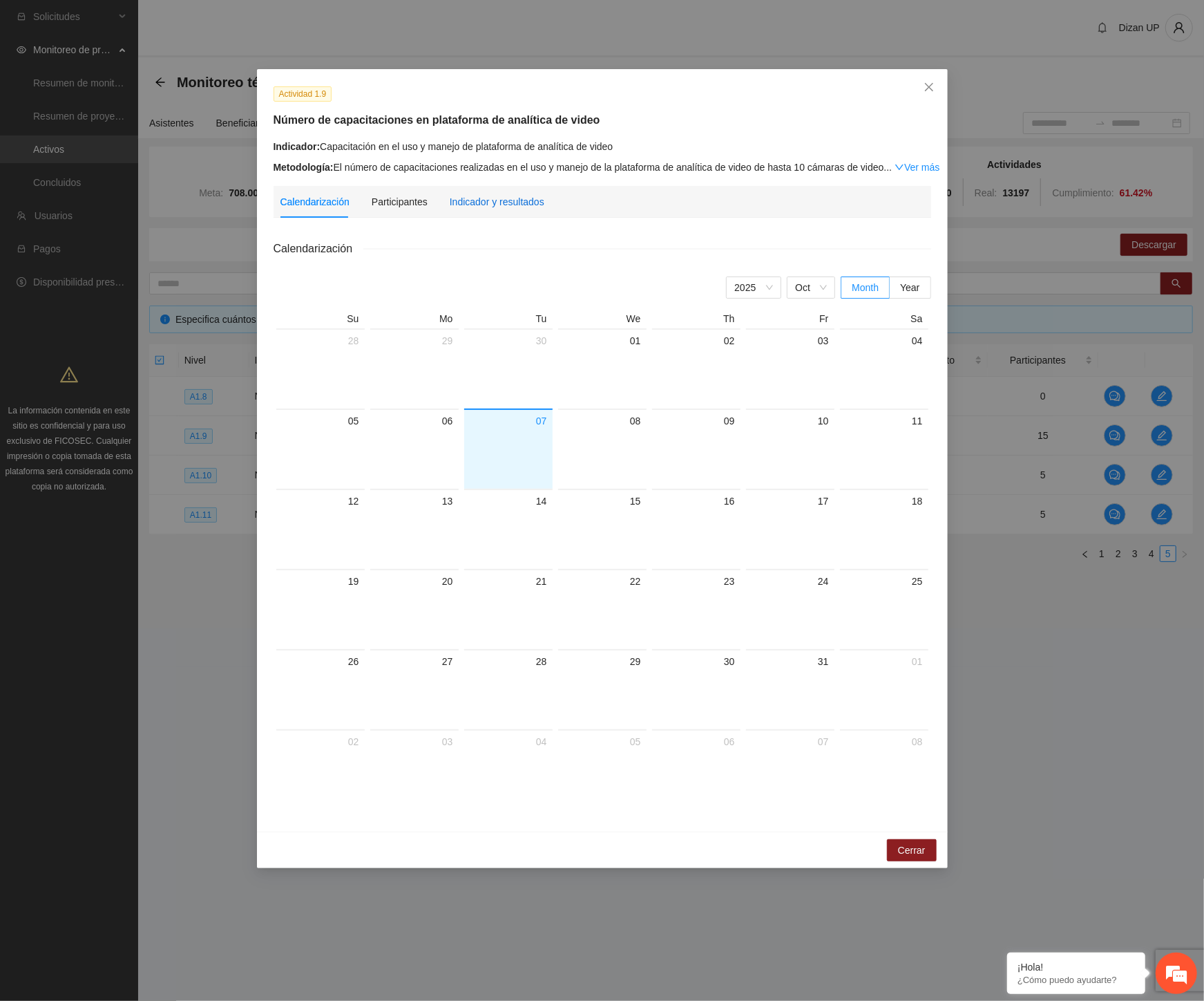
click at [525, 204] on div "Indicador y resultados" at bounding box center [497, 202] width 95 height 15
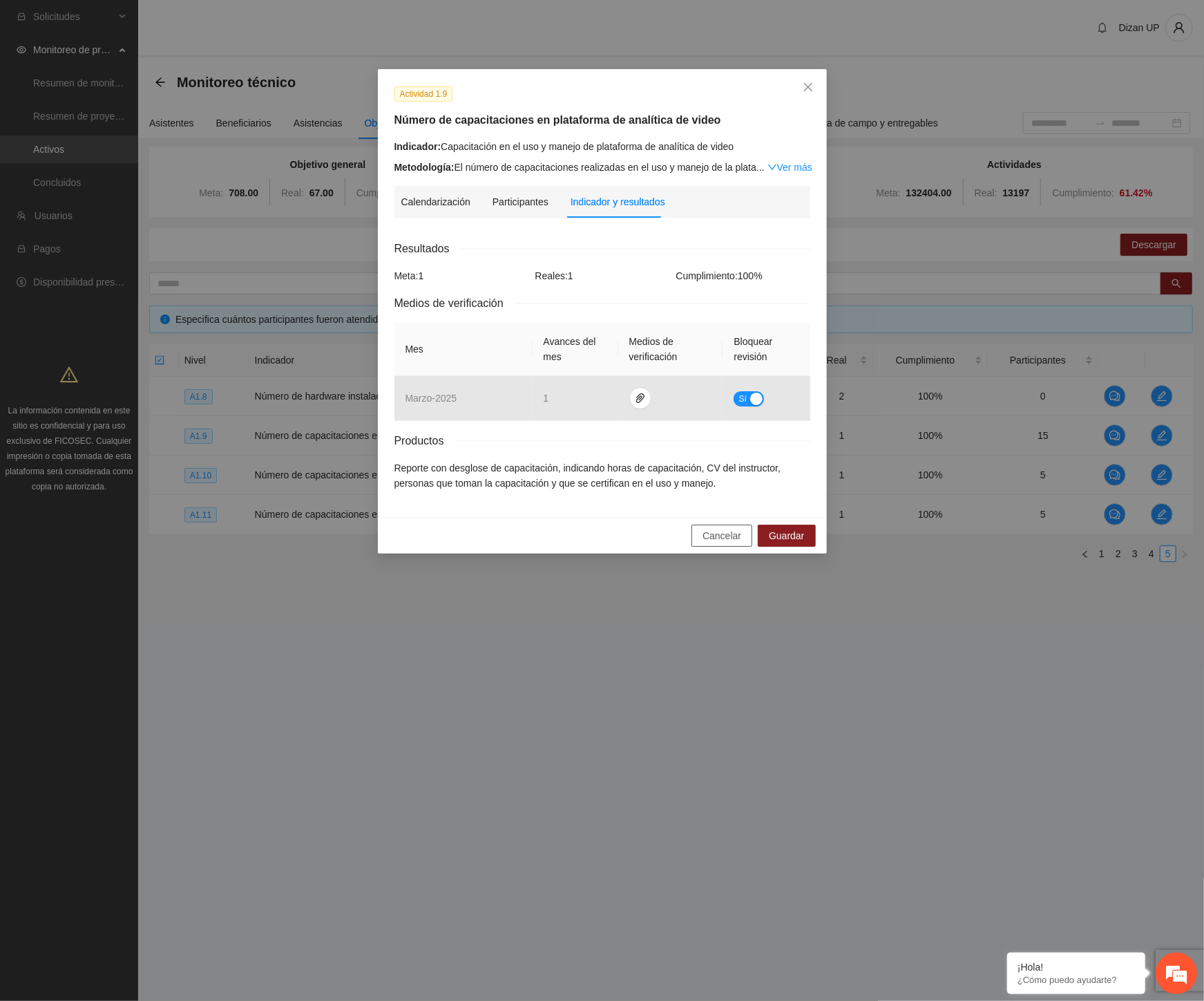
click at [712, 537] on span "Cancelar" at bounding box center [722, 536] width 39 height 15
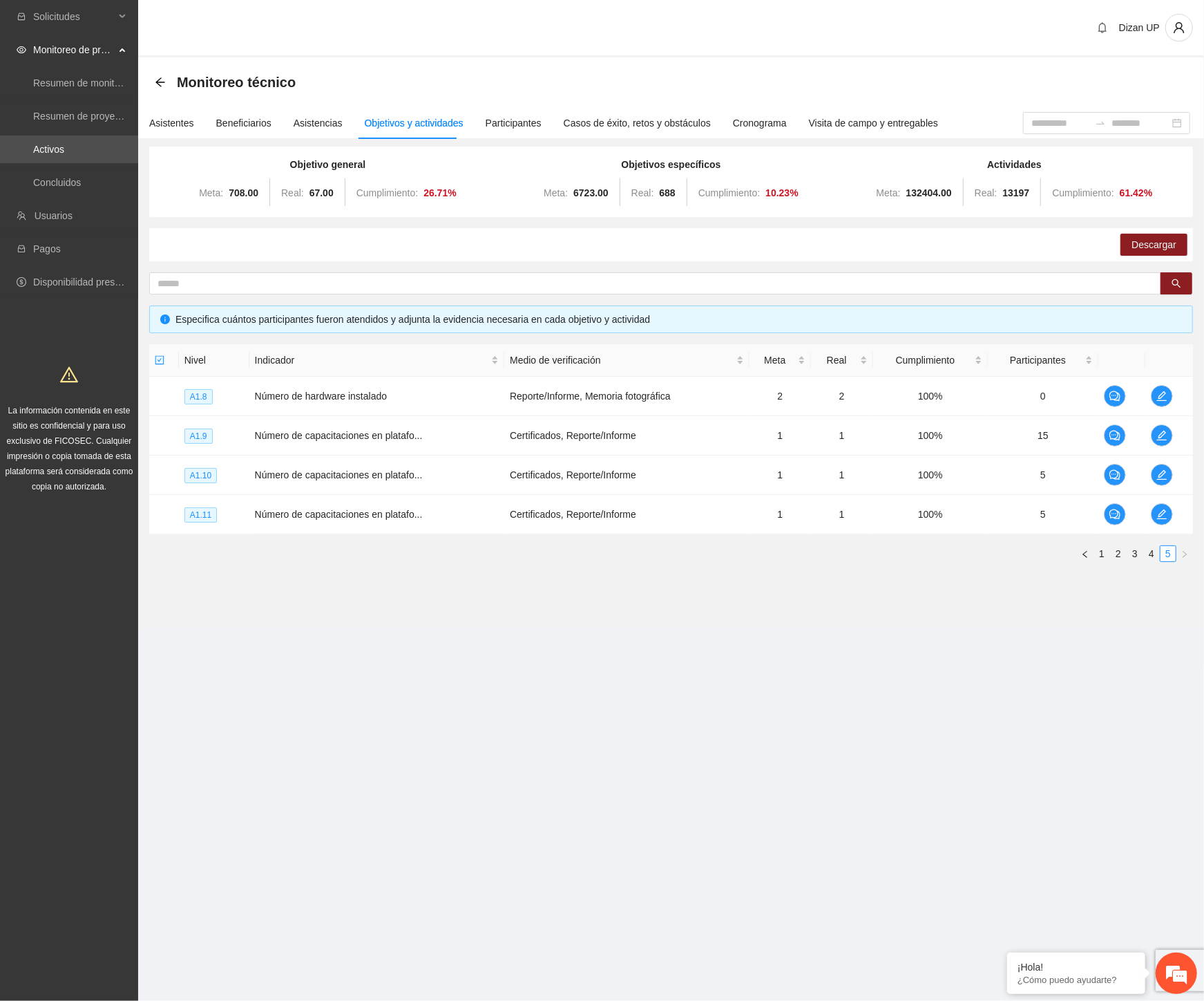
click at [485, 257] on div "Descargar" at bounding box center [671, 244] width 1044 height 33
click at [618, 667] on section "Solicitudes Monitoreo de proyectos Resumen de monitoreo Resumen de proyectos ap…" at bounding box center [602, 500] width 1204 height 1001
click at [1145, 241] on span "Descargar" at bounding box center [1153, 245] width 45 height 15
drag, startPoint x: 348, startPoint y: 715, endPoint x: 342, endPoint y: 710, distance: 7.8
click at [349, 715] on section "Solicitudes Monitoreo de proyectos Resumen de monitoreo Resumen de proyectos ap…" at bounding box center [602, 500] width 1204 height 1001
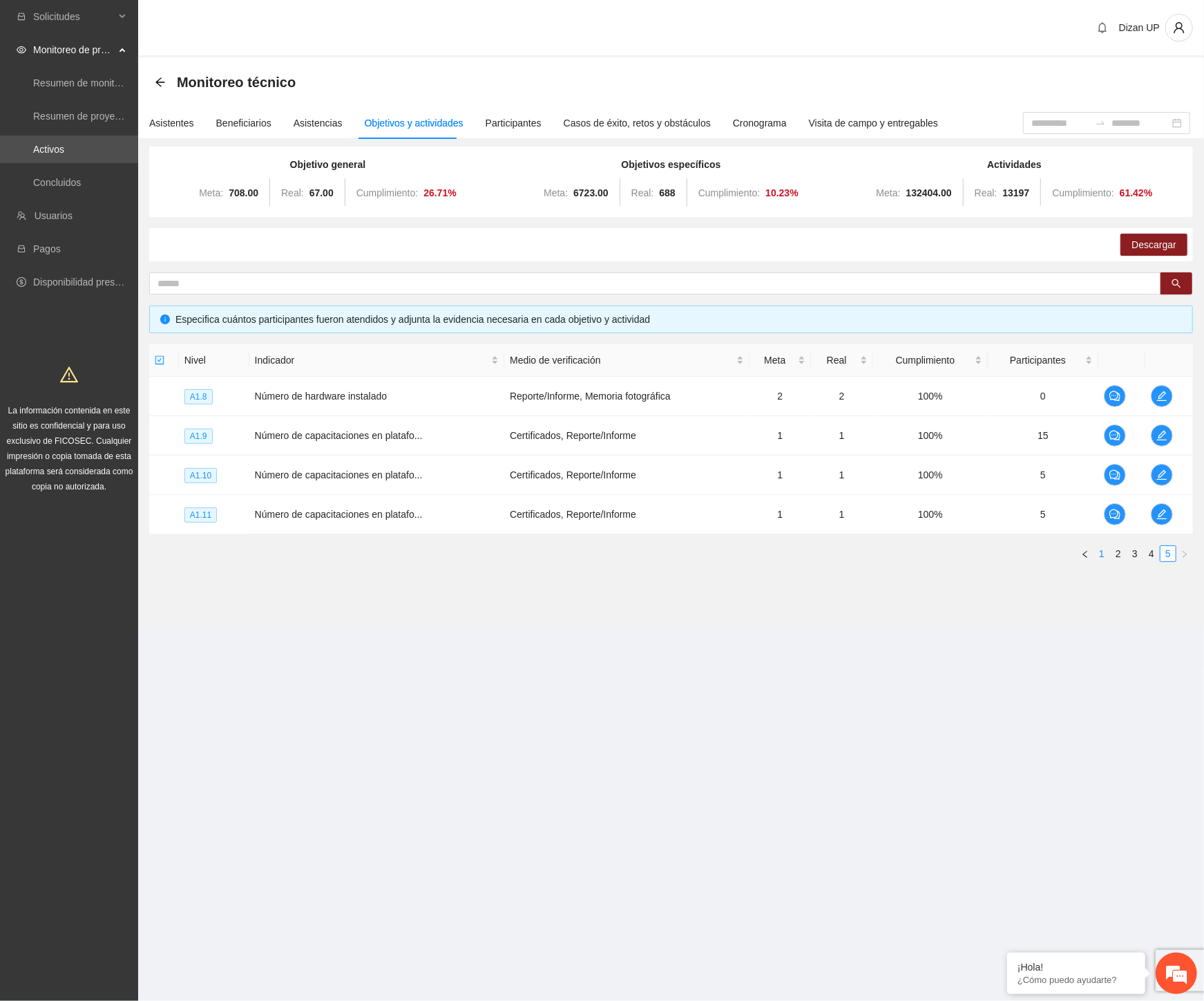
click at [1104, 552] on link "1" at bounding box center [1102, 553] width 15 height 15
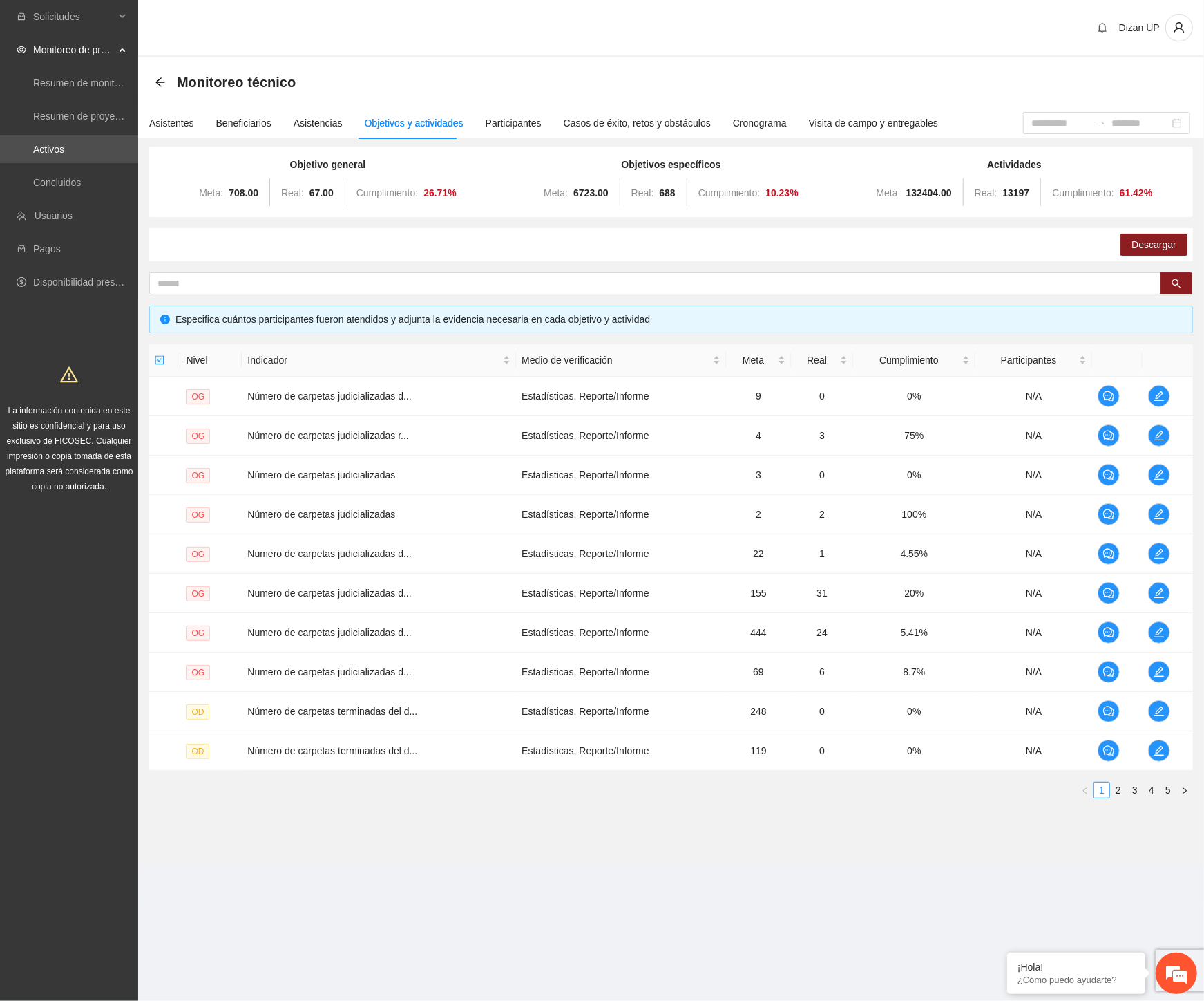
drag, startPoint x: 583, startPoint y: 916, endPoint x: 514, endPoint y: 873, distance: 81.3
click at [583, 916] on section "Solicitudes Monitoreo de proyectos Resumen de monitoreo Resumen de proyectos ap…" at bounding box center [602, 500] width 1204 height 1001
click at [1115, 786] on link "2" at bounding box center [1119, 790] width 15 height 15
click at [1133, 789] on link "3" at bounding box center [1135, 790] width 15 height 15
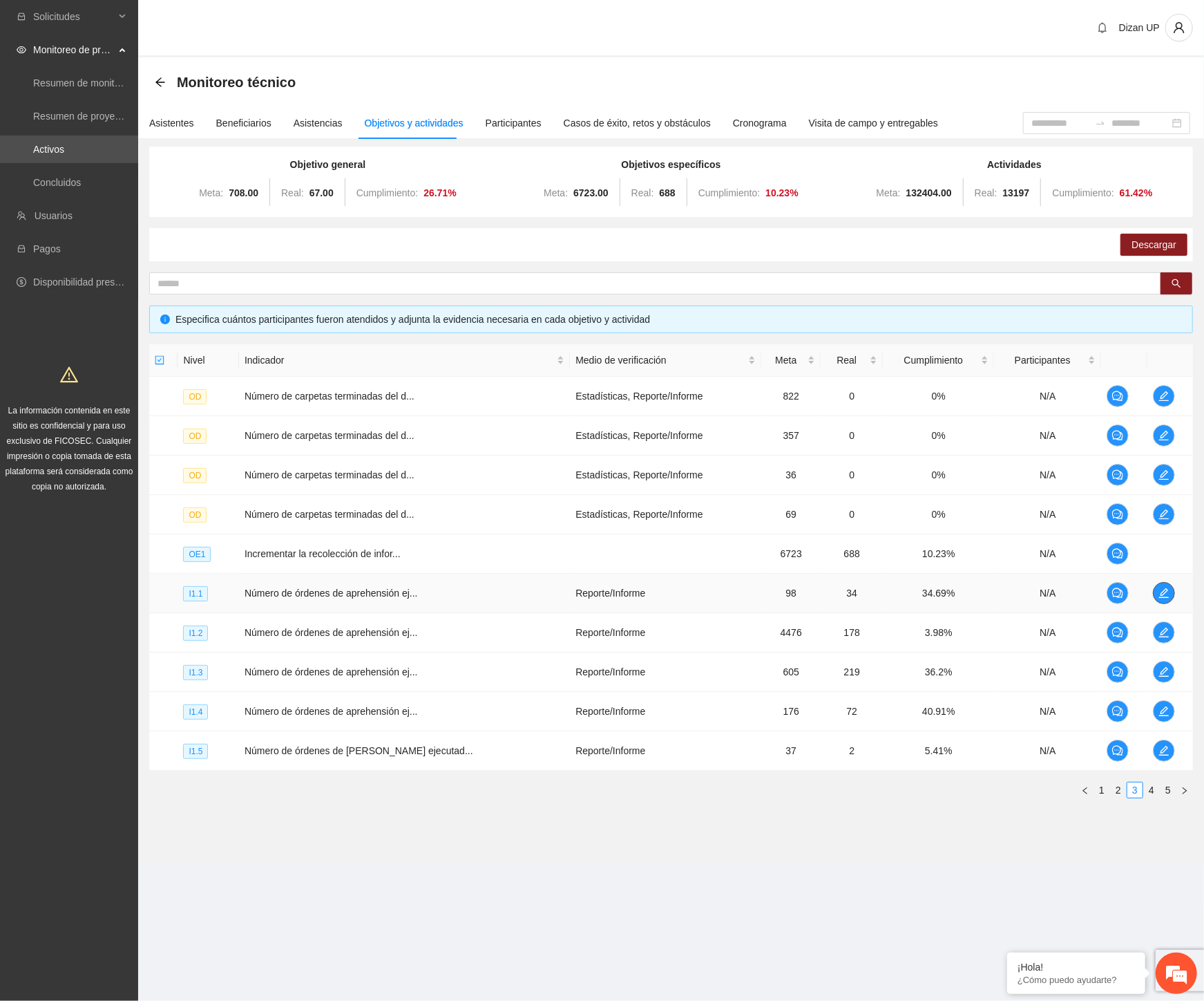
click at [1158, 595] on icon "edit" at bounding box center [1163, 592] width 9 height 9
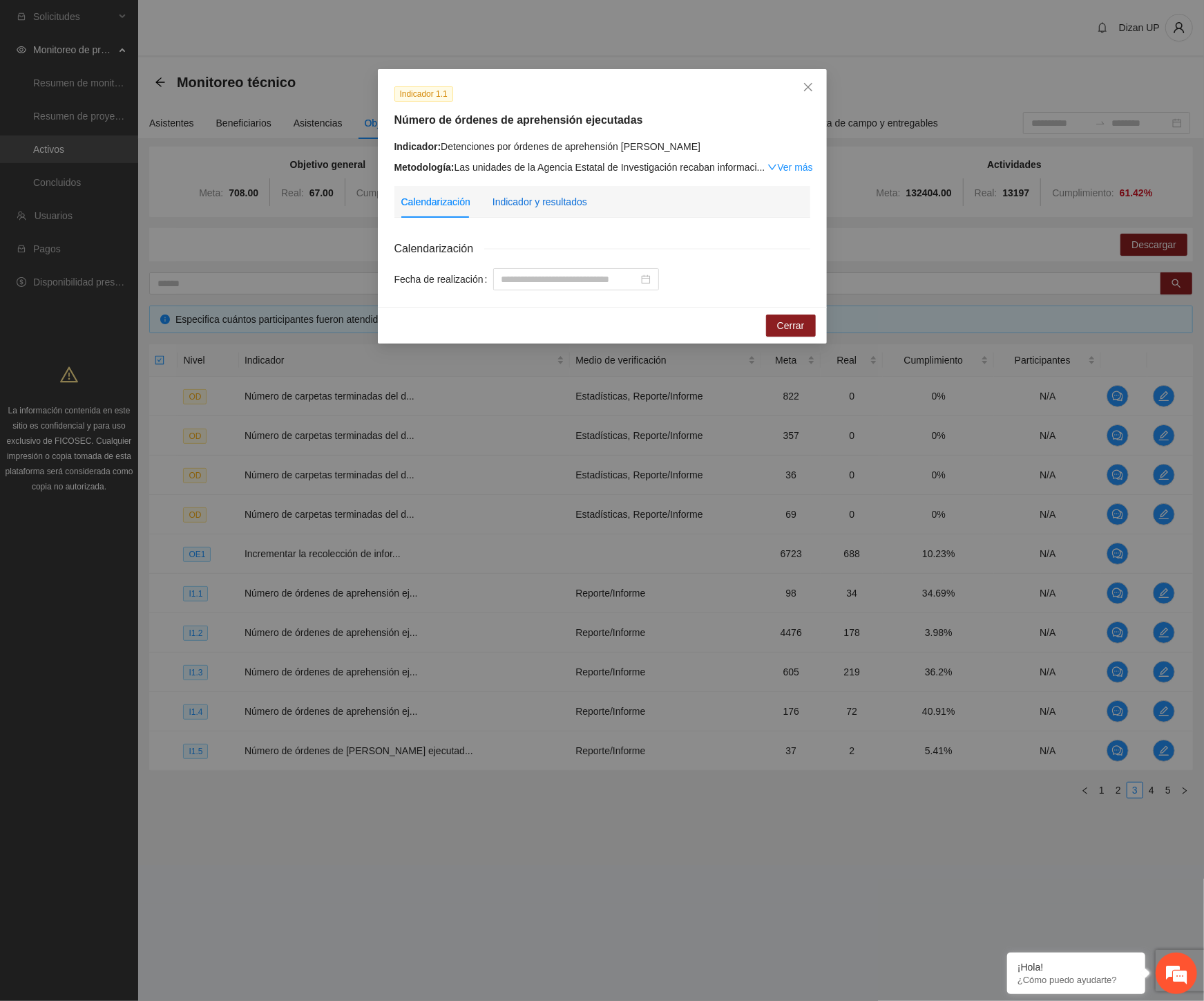
click at [535, 203] on div "Indicador y resultados" at bounding box center [540, 202] width 95 height 15
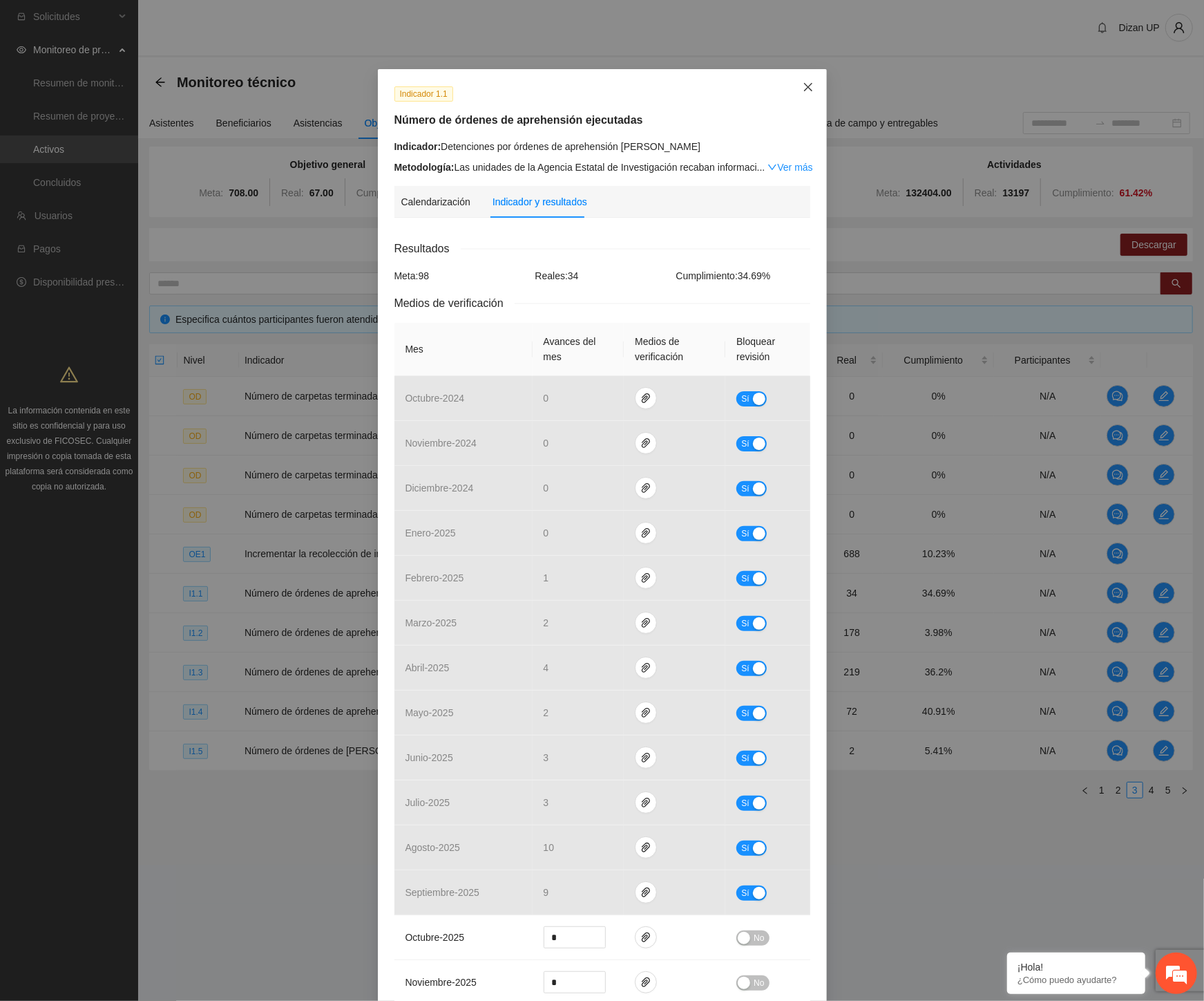
click at [796, 90] on span "Close" at bounding box center [808, 88] width 37 height 37
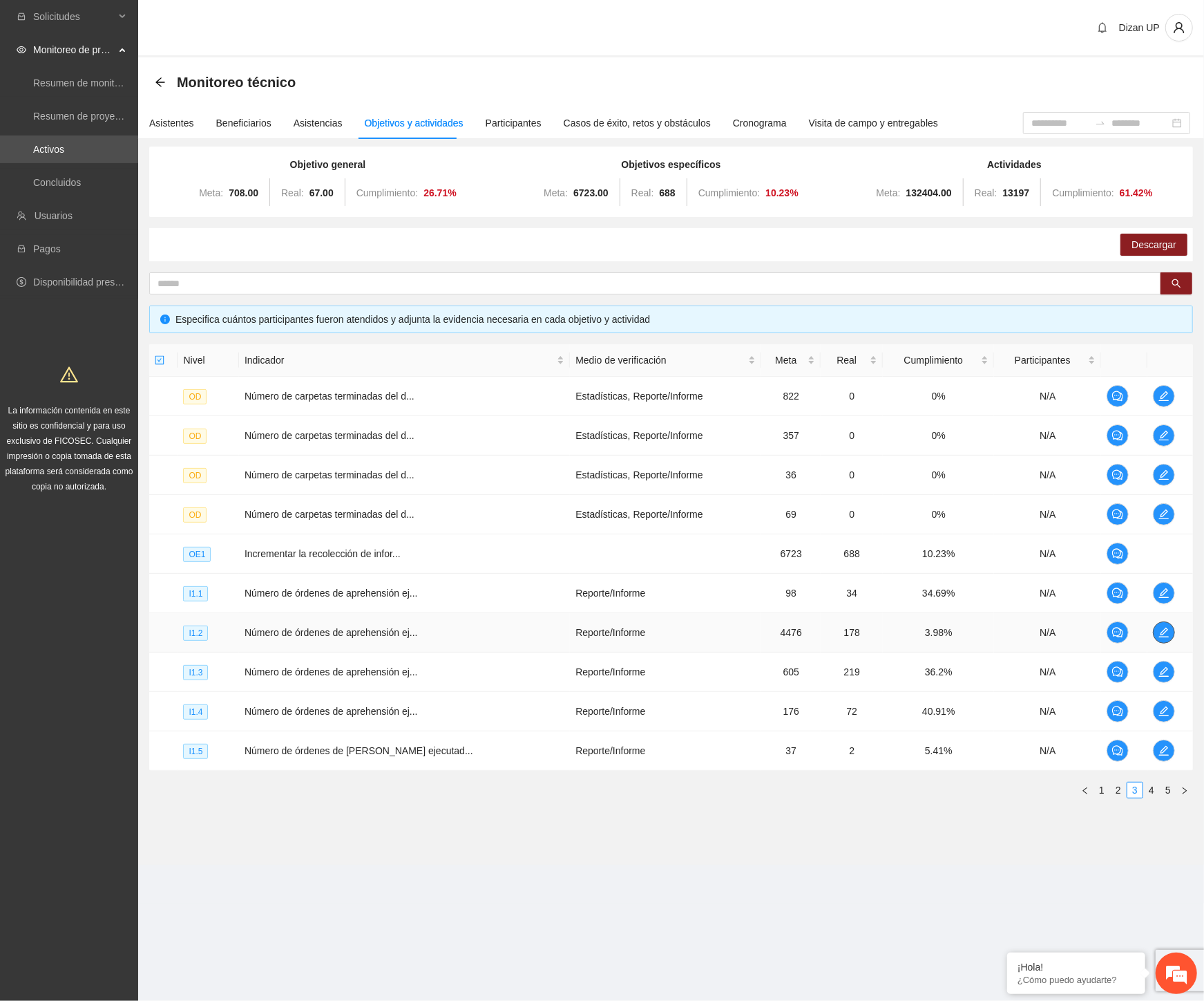
click at [1159, 631] on icon "edit" at bounding box center [1163, 632] width 11 height 11
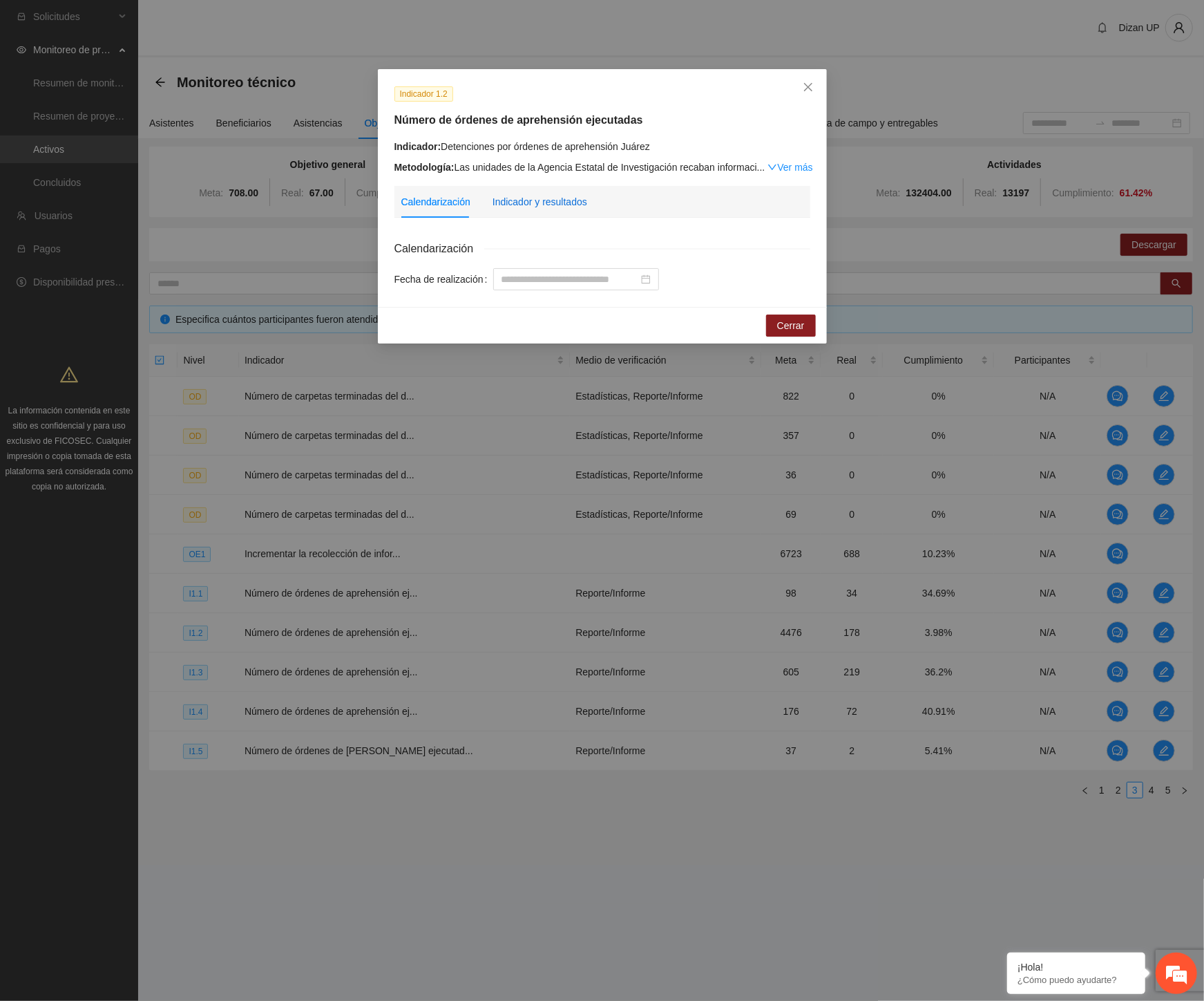
click at [550, 204] on div "Indicador y resultados" at bounding box center [540, 202] width 95 height 15
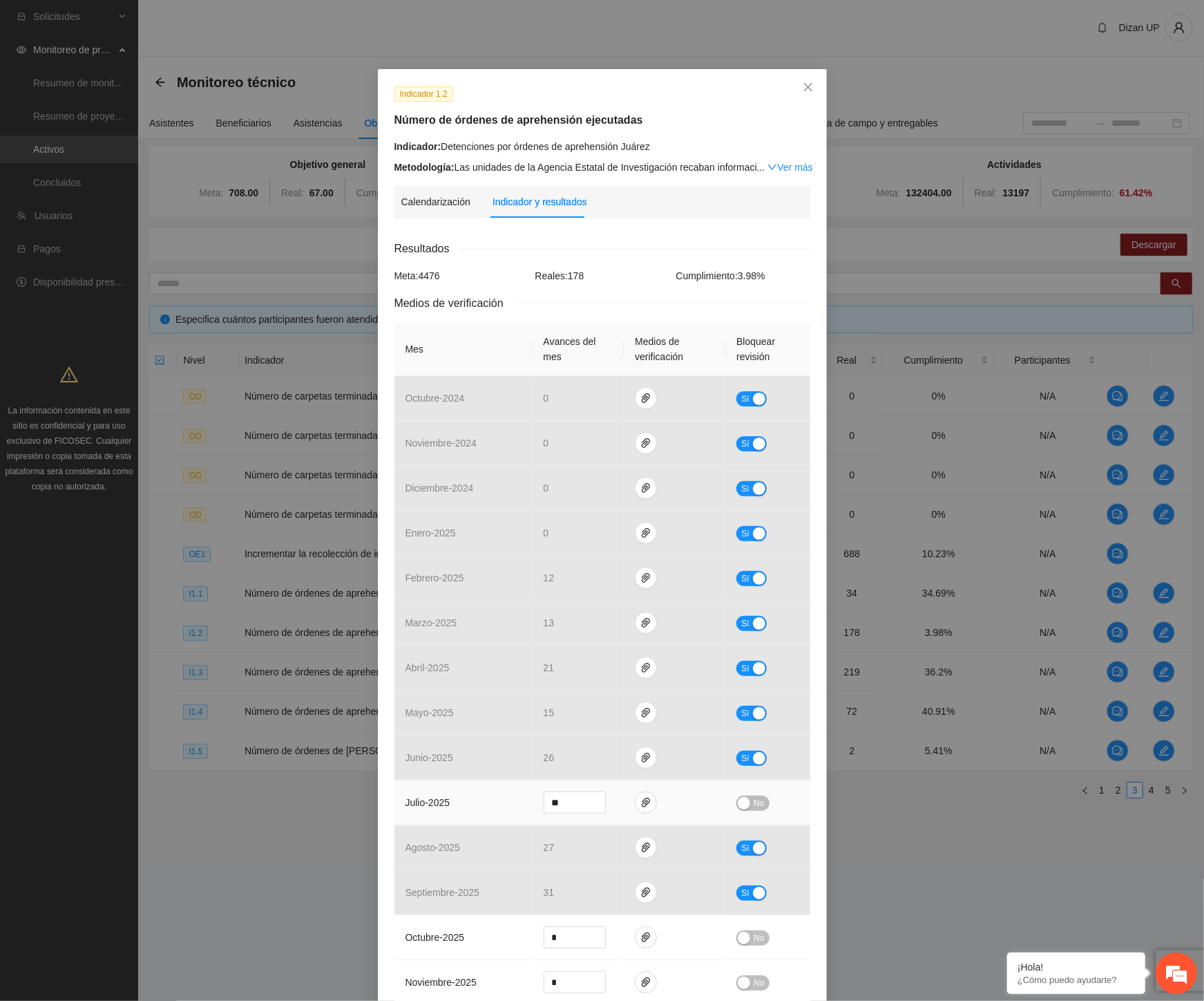
click at [738, 808] on div "button" at bounding box center [744, 802] width 13 height 13
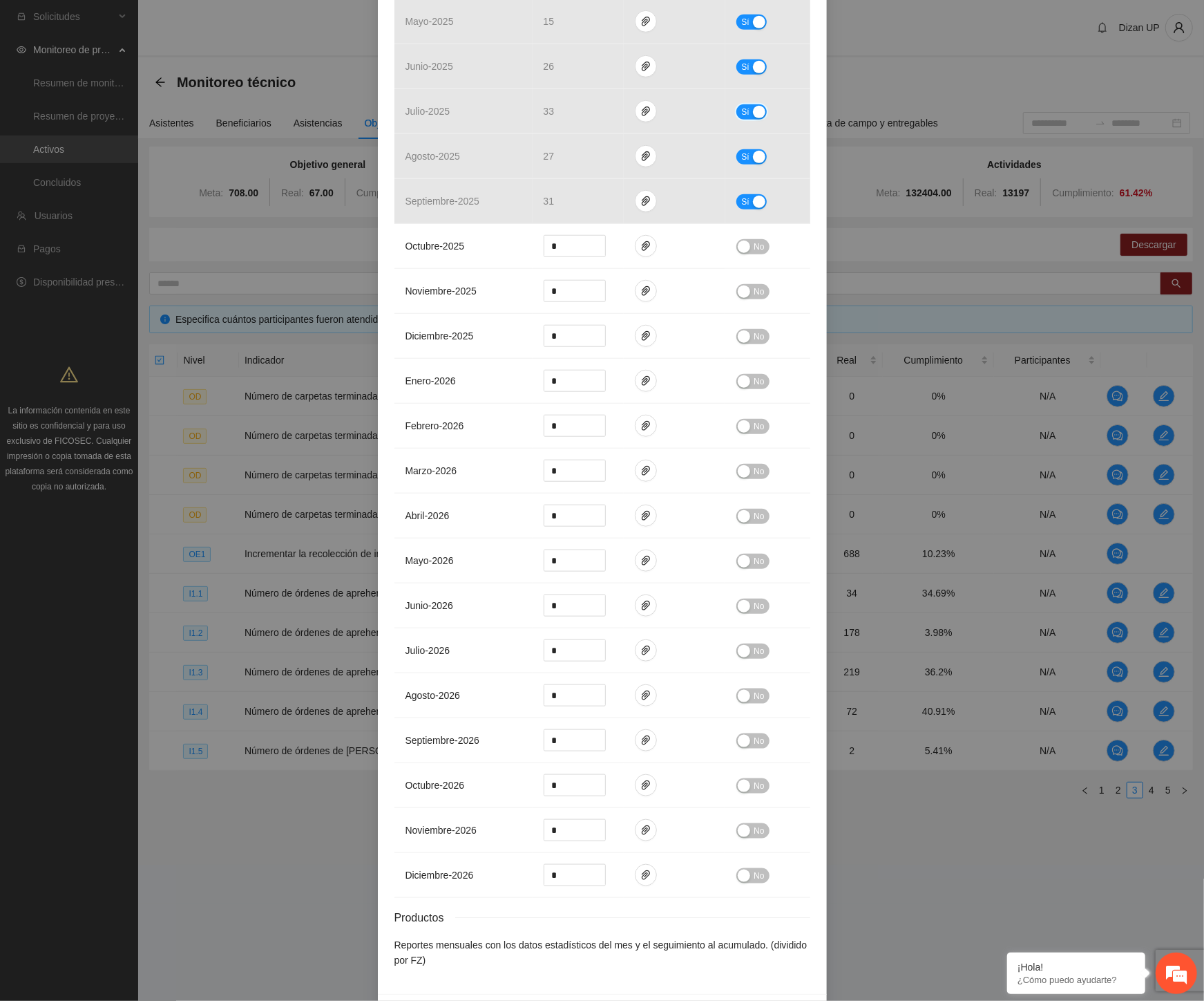
scroll to position [741, 0]
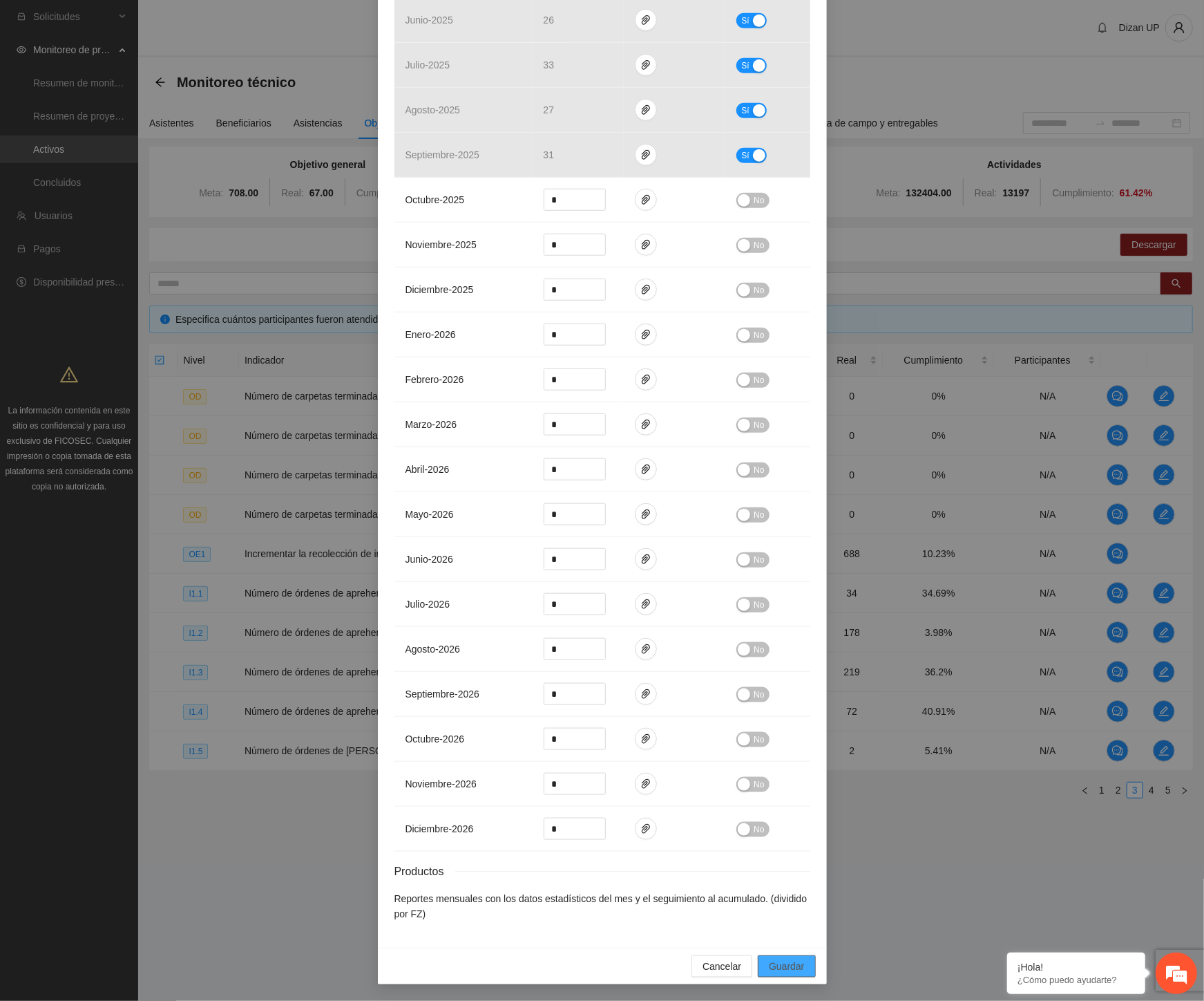
click at [784, 973] on span "Guardar" at bounding box center [787, 966] width 35 height 15
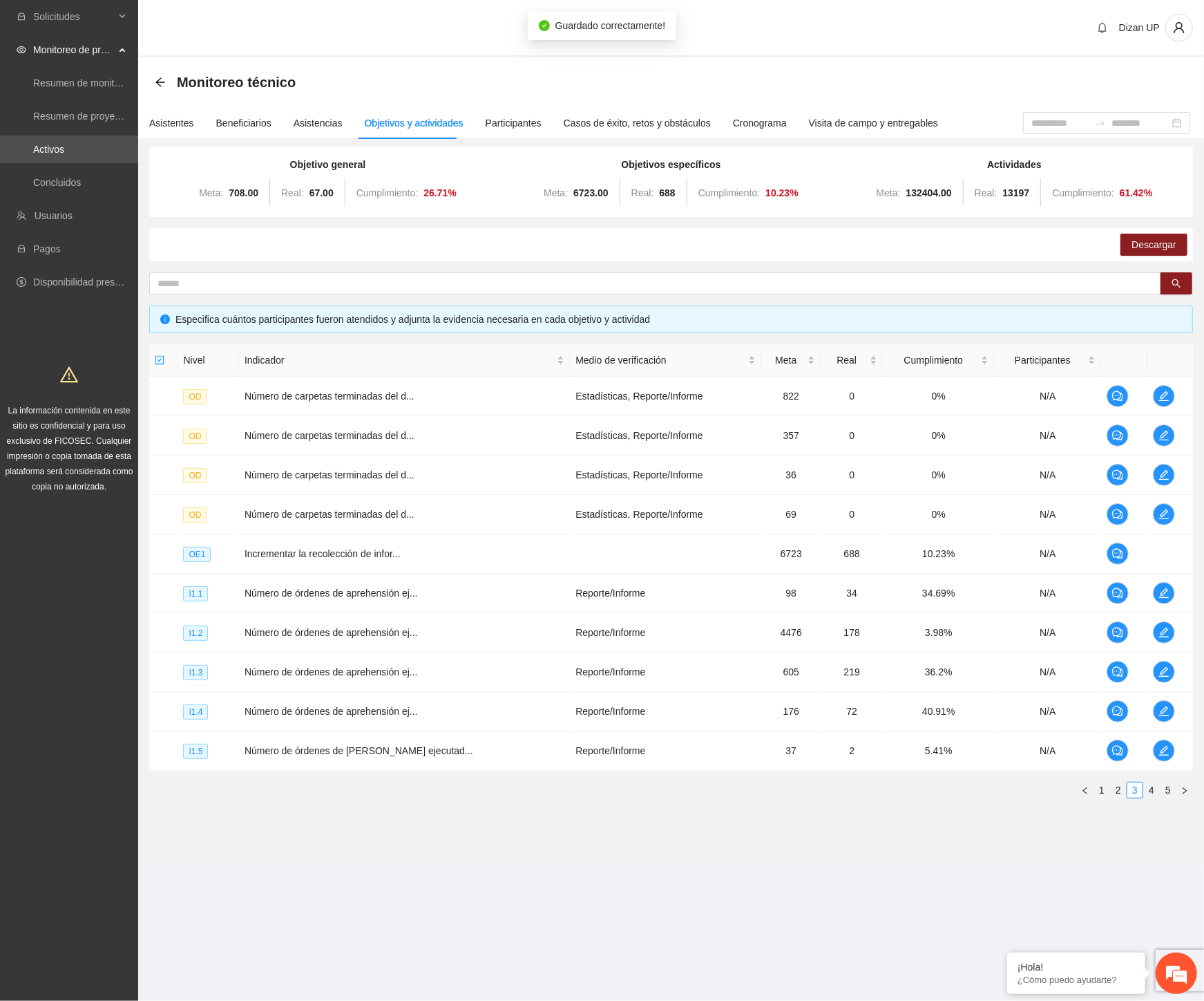
scroll to position [672, 0]
click at [570, 705] on td "Reporte/Informe" at bounding box center [665, 711] width 192 height 40
click at [1163, 672] on icon "edit" at bounding box center [1163, 672] width 11 height 11
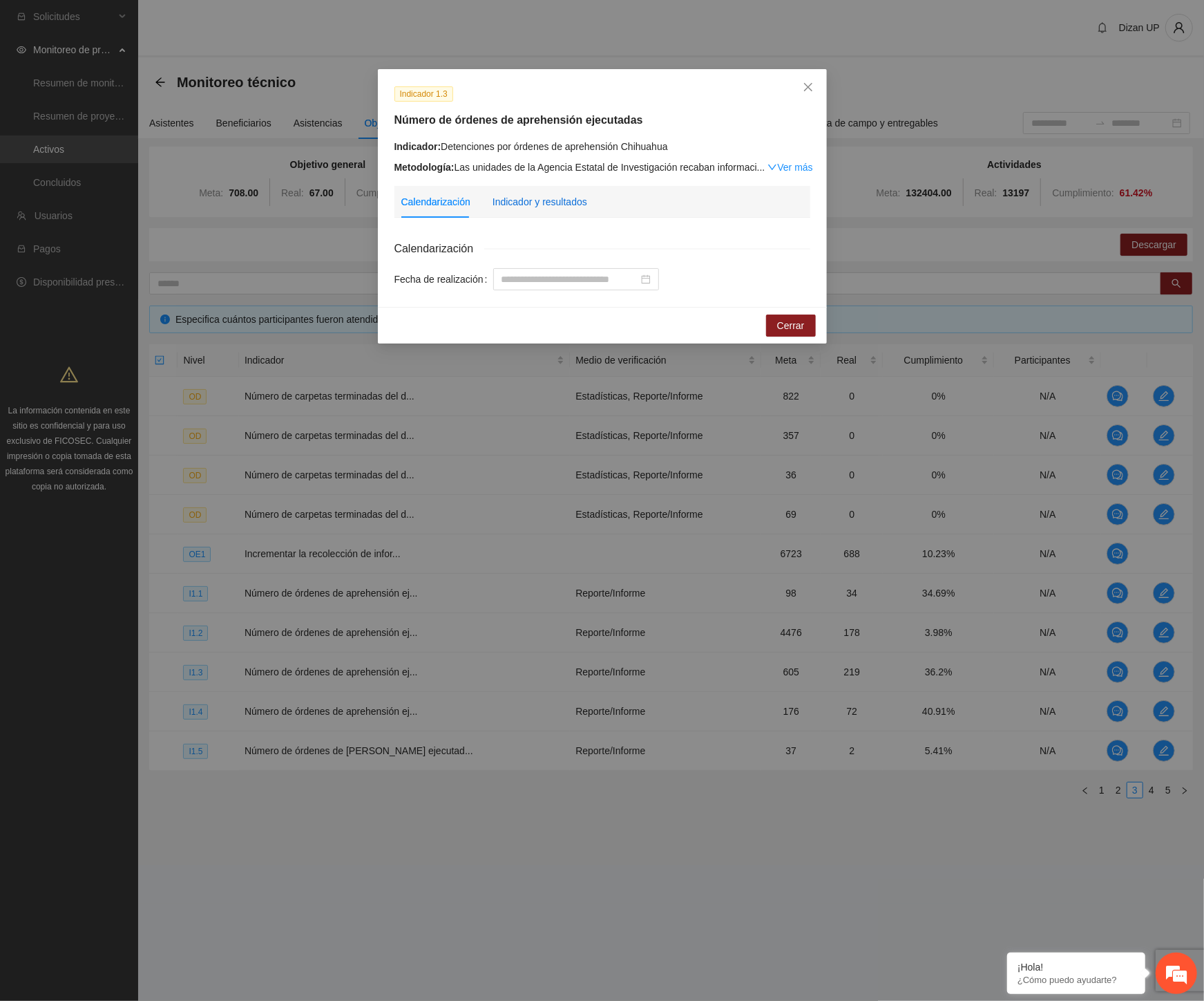
click at [540, 204] on div "Indicador y resultados" at bounding box center [540, 202] width 95 height 15
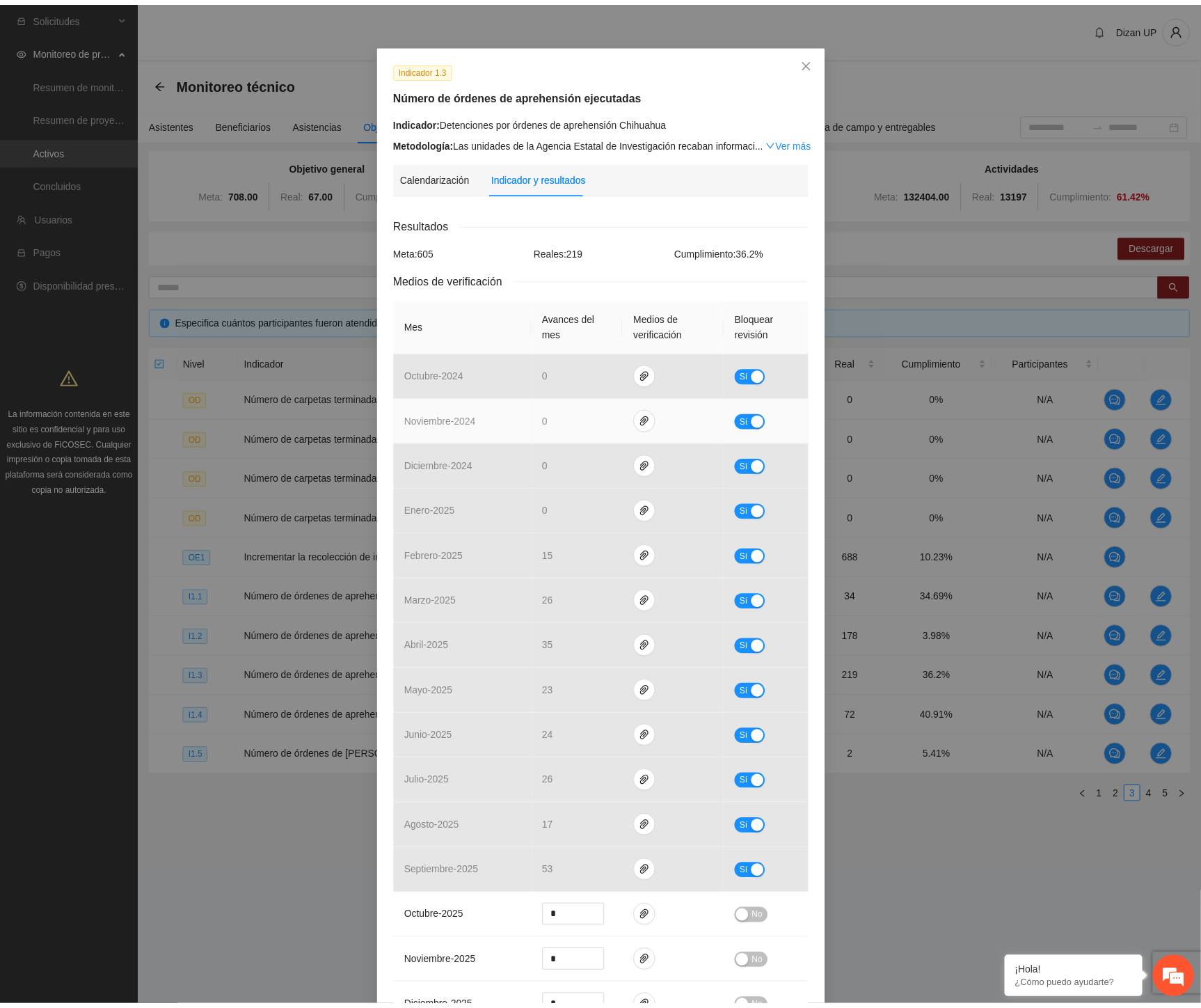
scroll to position [0, 0]
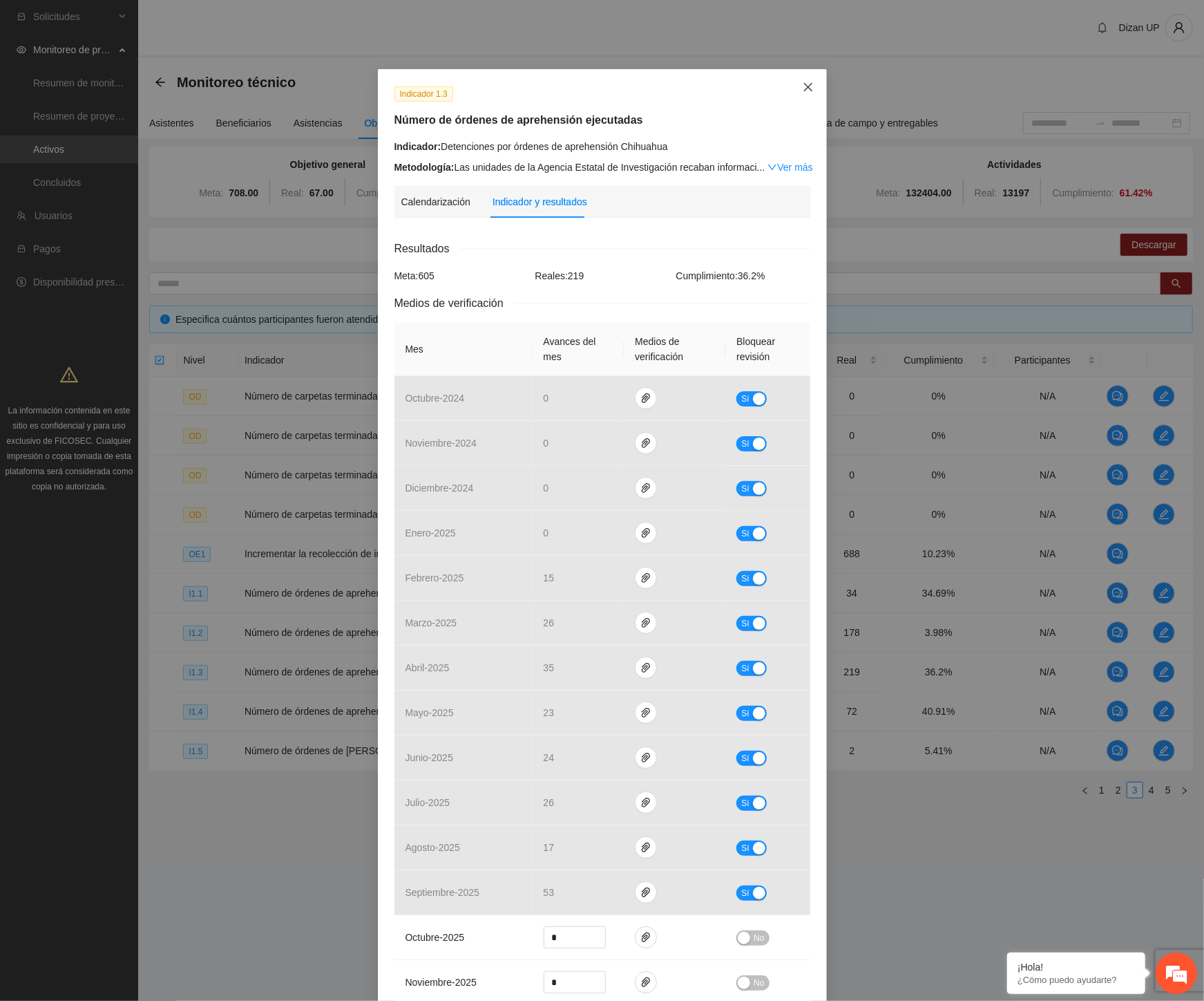
click at [796, 86] on span "Close" at bounding box center [808, 88] width 37 height 37
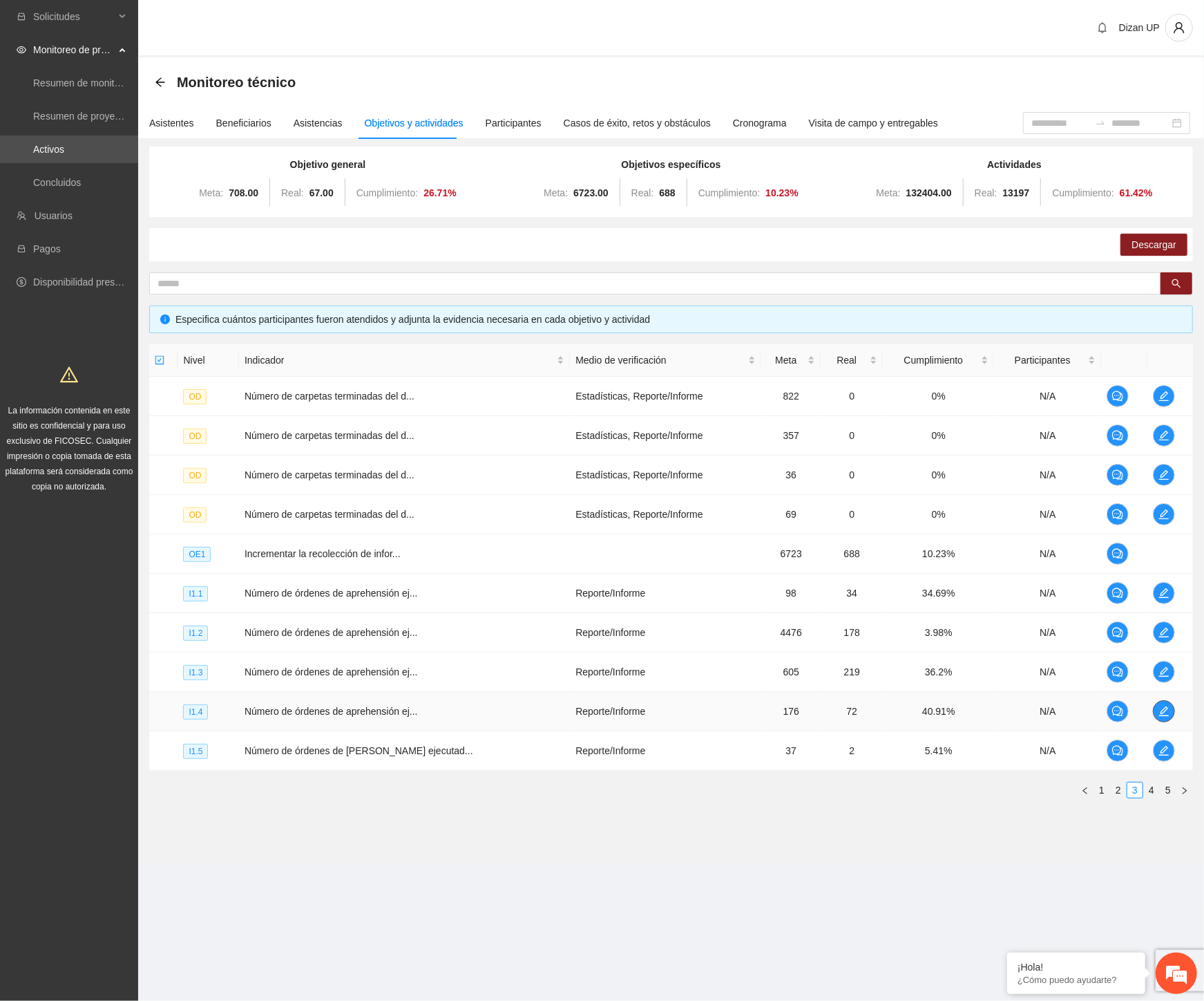
click at [1161, 710] on icon "edit" at bounding box center [1163, 710] width 9 height 9
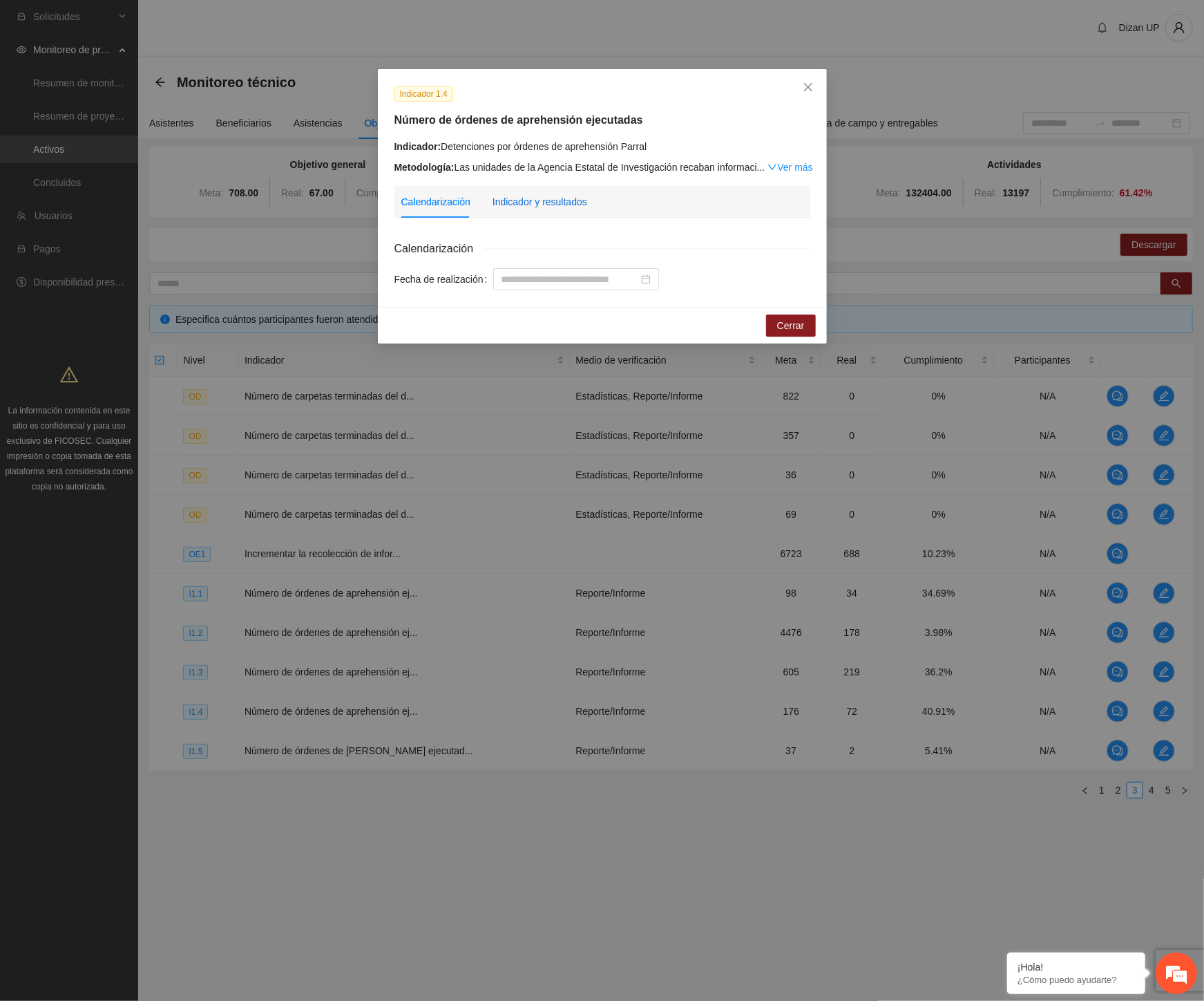
click at [527, 205] on div "Indicador y resultados" at bounding box center [540, 202] width 95 height 15
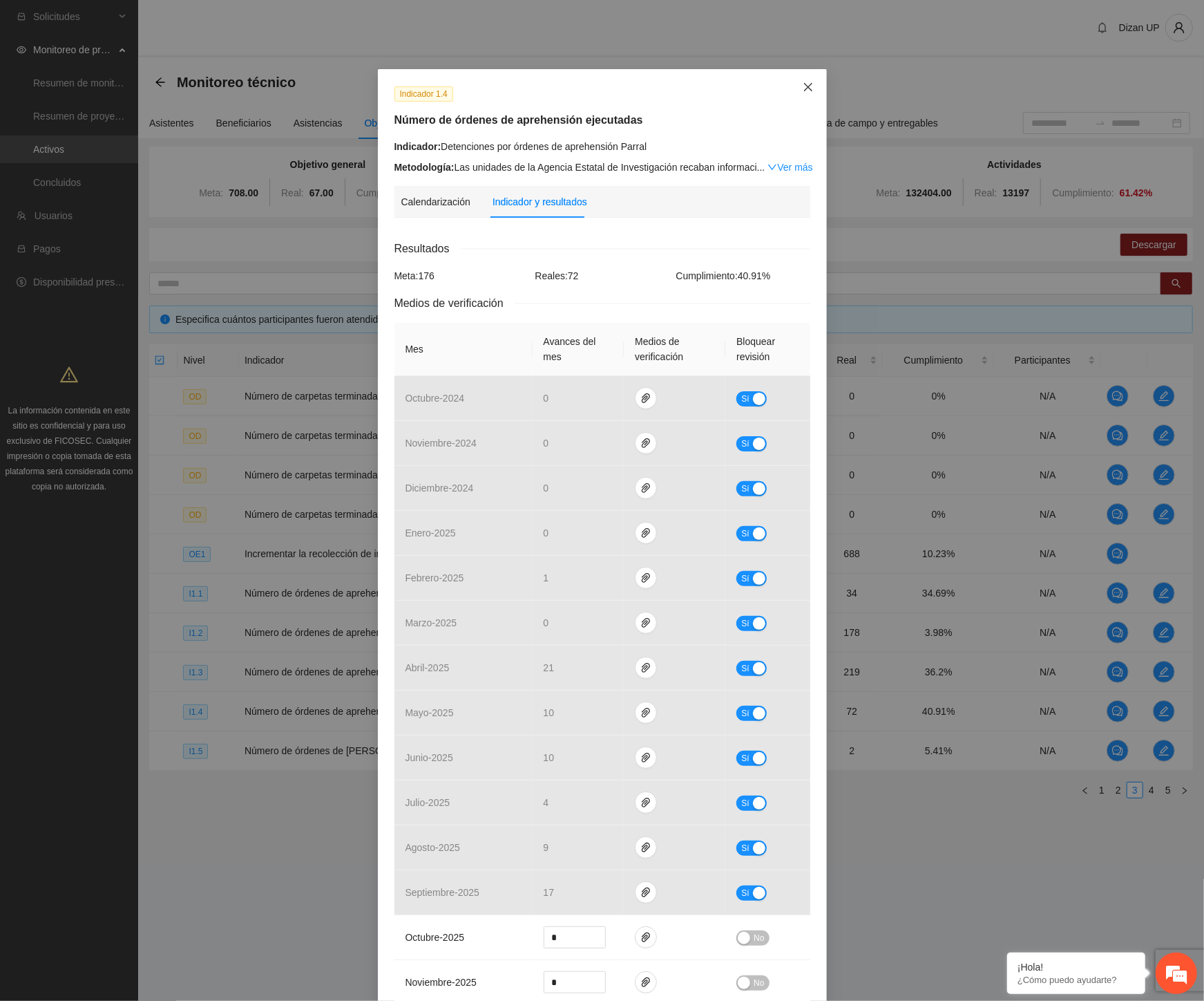
drag, startPoint x: 796, startPoint y: 87, endPoint x: 789, endPoint y: 93, distance: 9.2
click at [796, 87] on span "Close" at bounding box center [808, 88] width 37 height 37
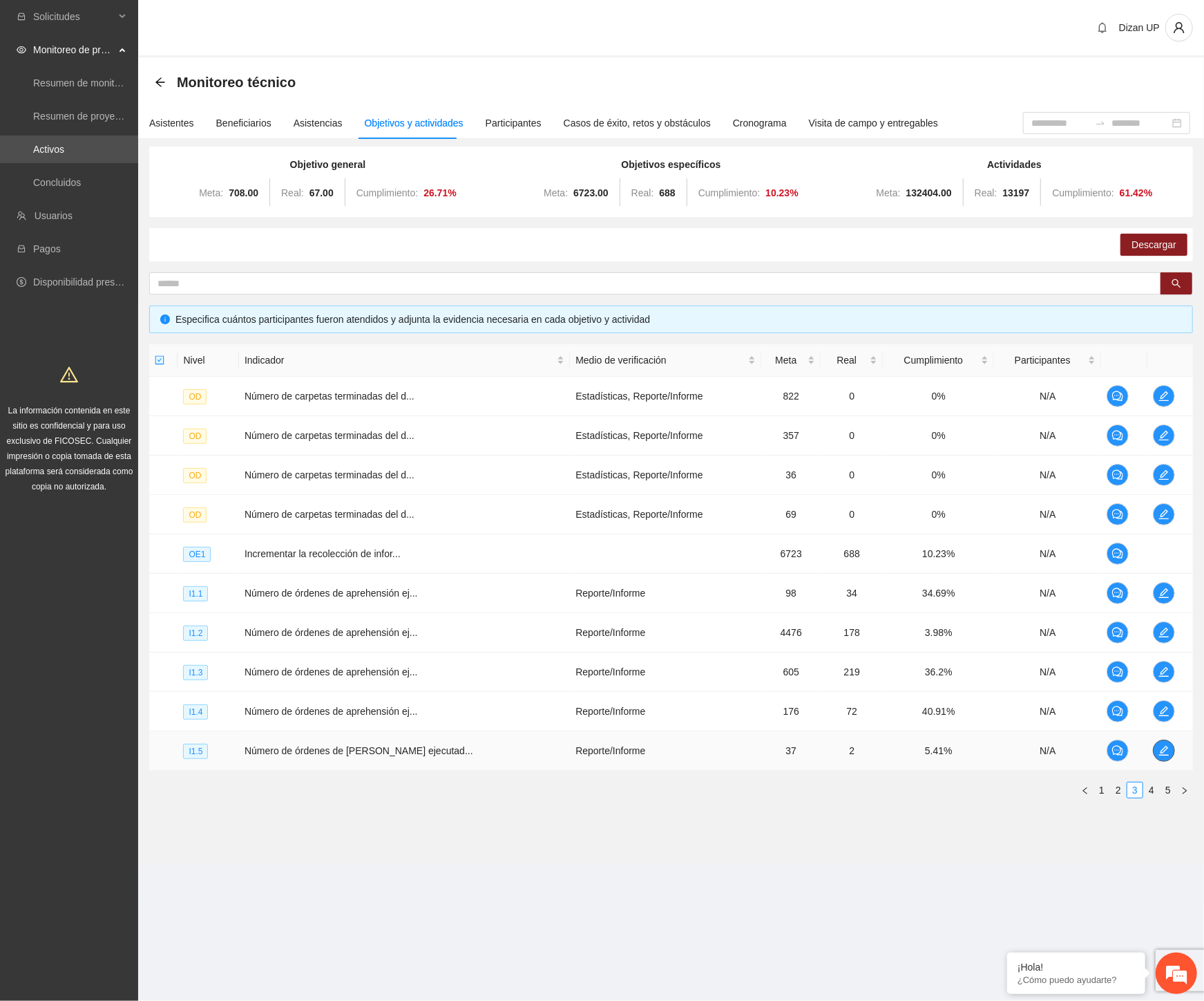
click at [1153, 749] on span "edit" at bounding box center [1163, 750] width 21 height 11
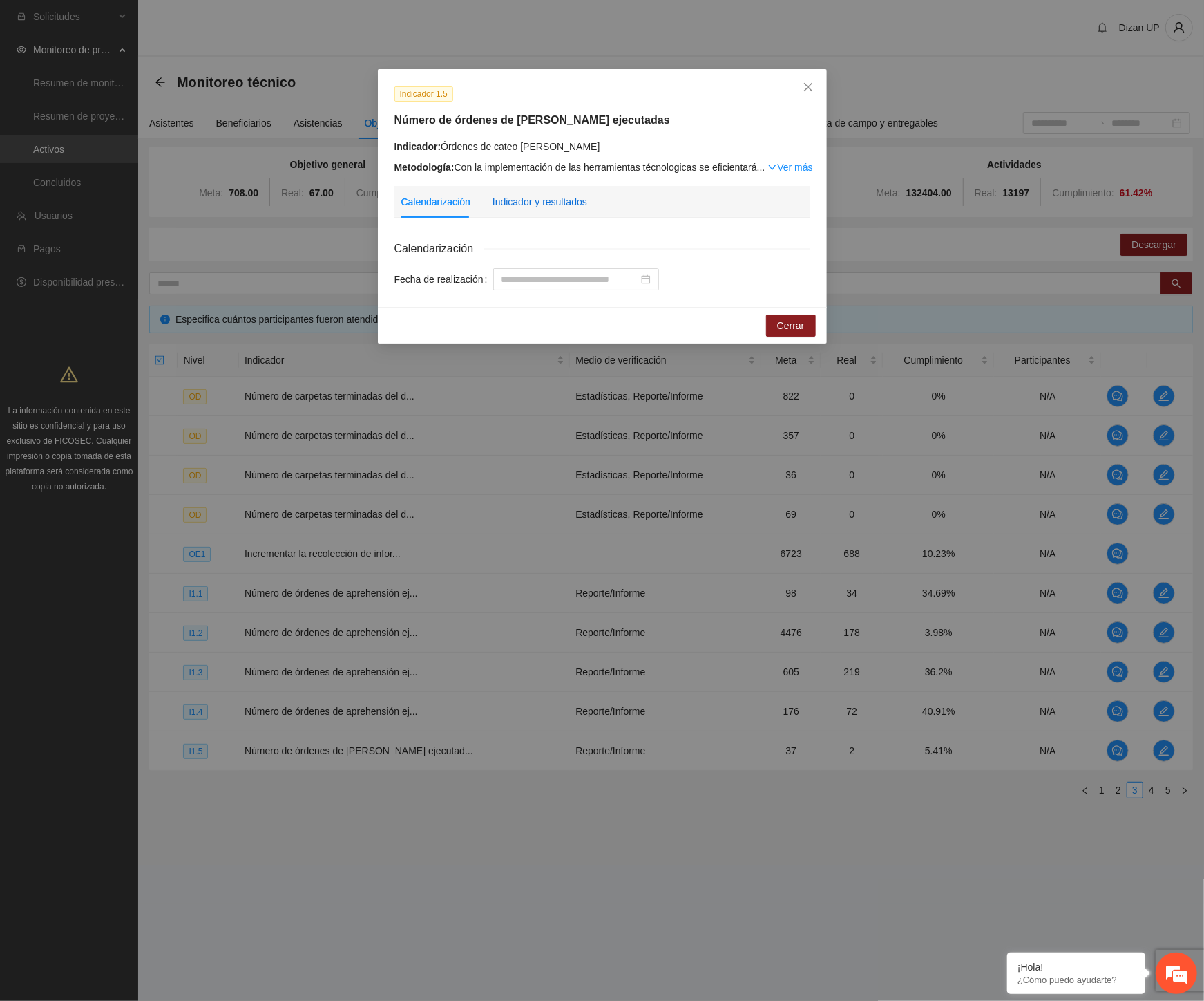
click at [541, 204] on div "Indicador y resultados" at bounding box center [540, 202] width 95 height 15
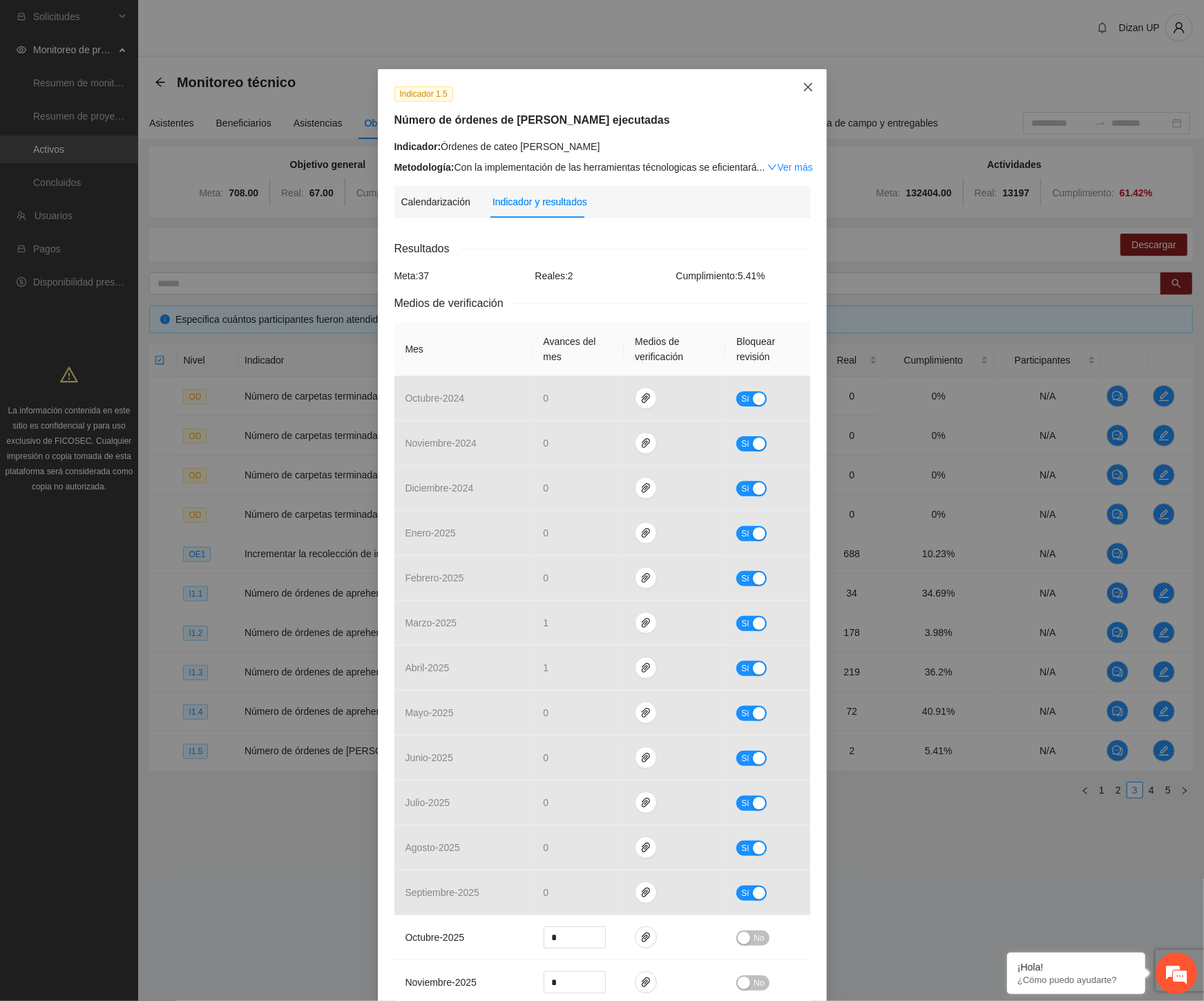
click at [803, 84] on icon "close" at bounding box center [808, 87] width 11 height 11
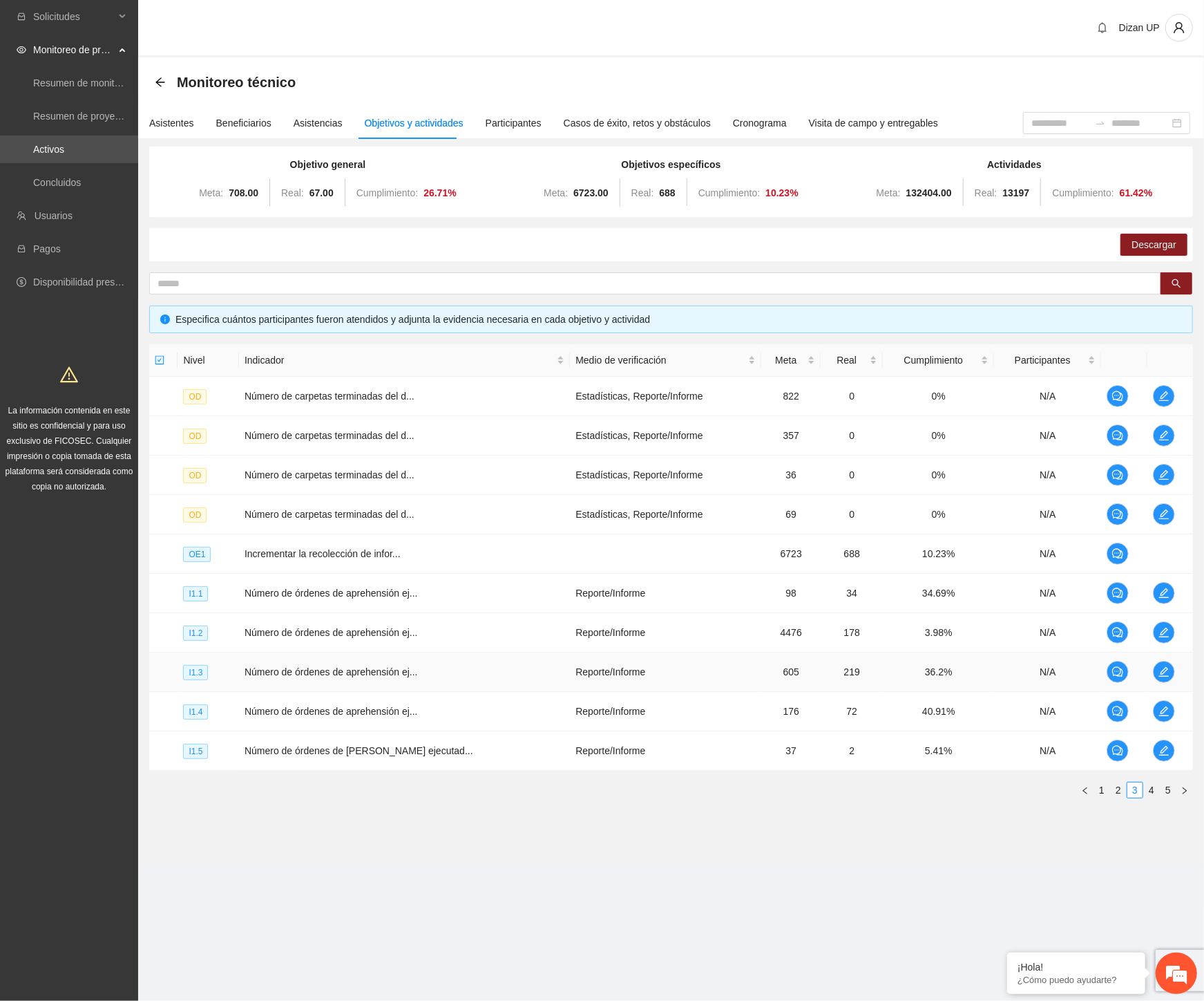
click at [843, 675] on td "219" at bounding box center [852, 672] width 62 height 40
click at [1153, 788] on link "4" at bounding box center [1152, 790] width 15 height 15
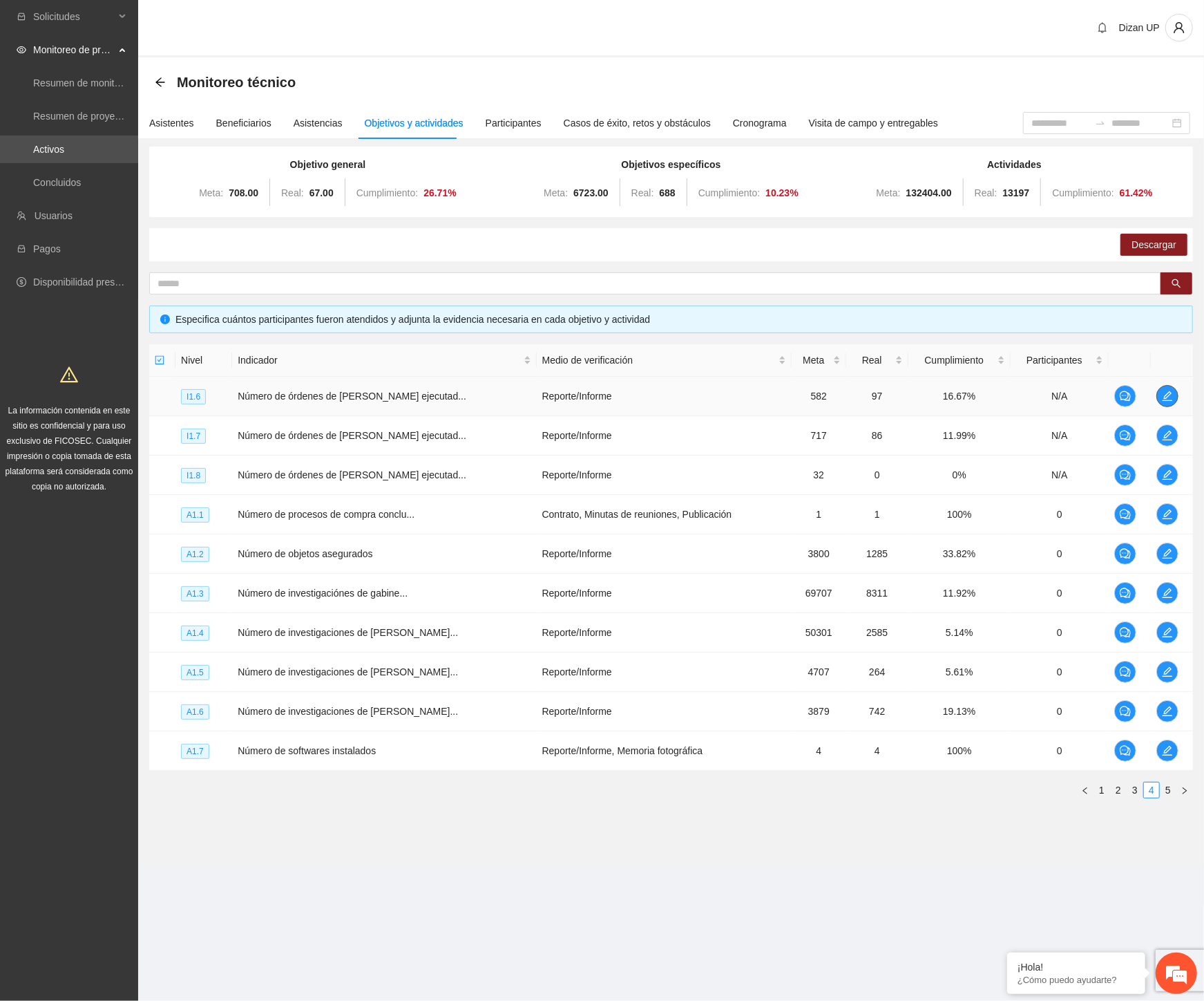
click at [1162, 396] on icon "edit" at bounding box center [1167, 395] width 11 height 11
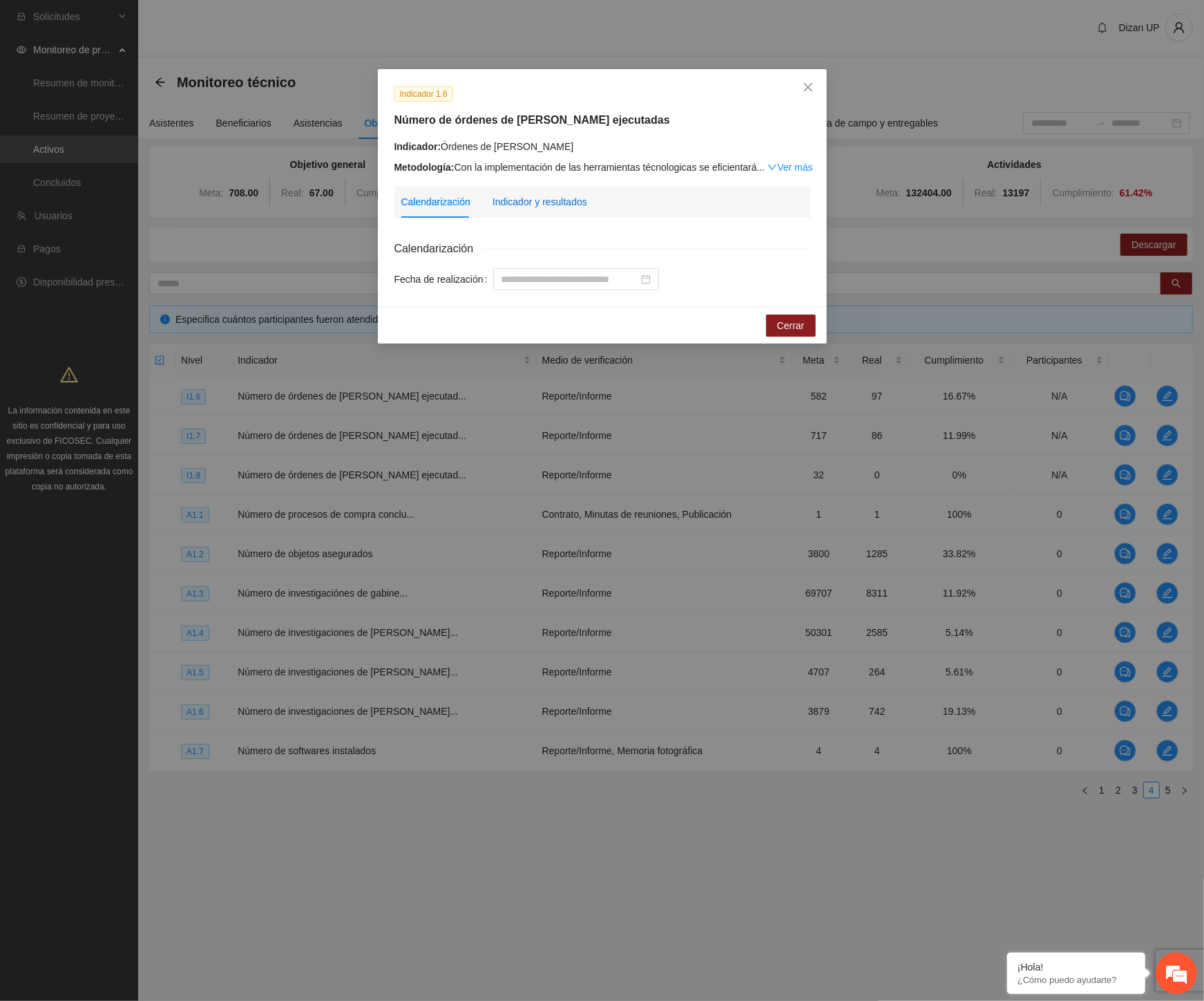
click at [542, 207] on div "Indicador y resultados" at bounding box center [540, 202] width 95 height 15
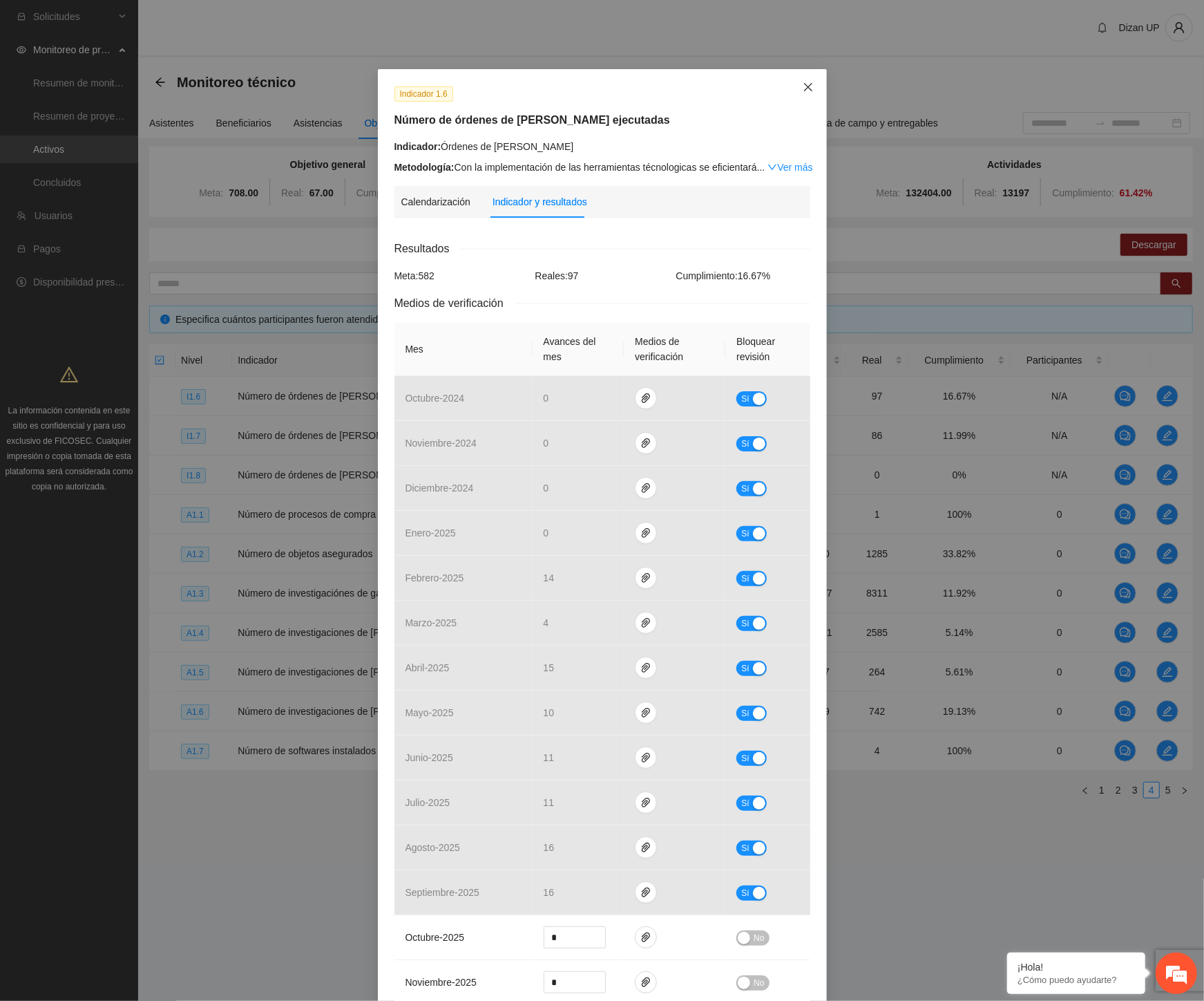
click at [801, 80] on span "Close" at bounding box center [808, 88] width 37 height 37
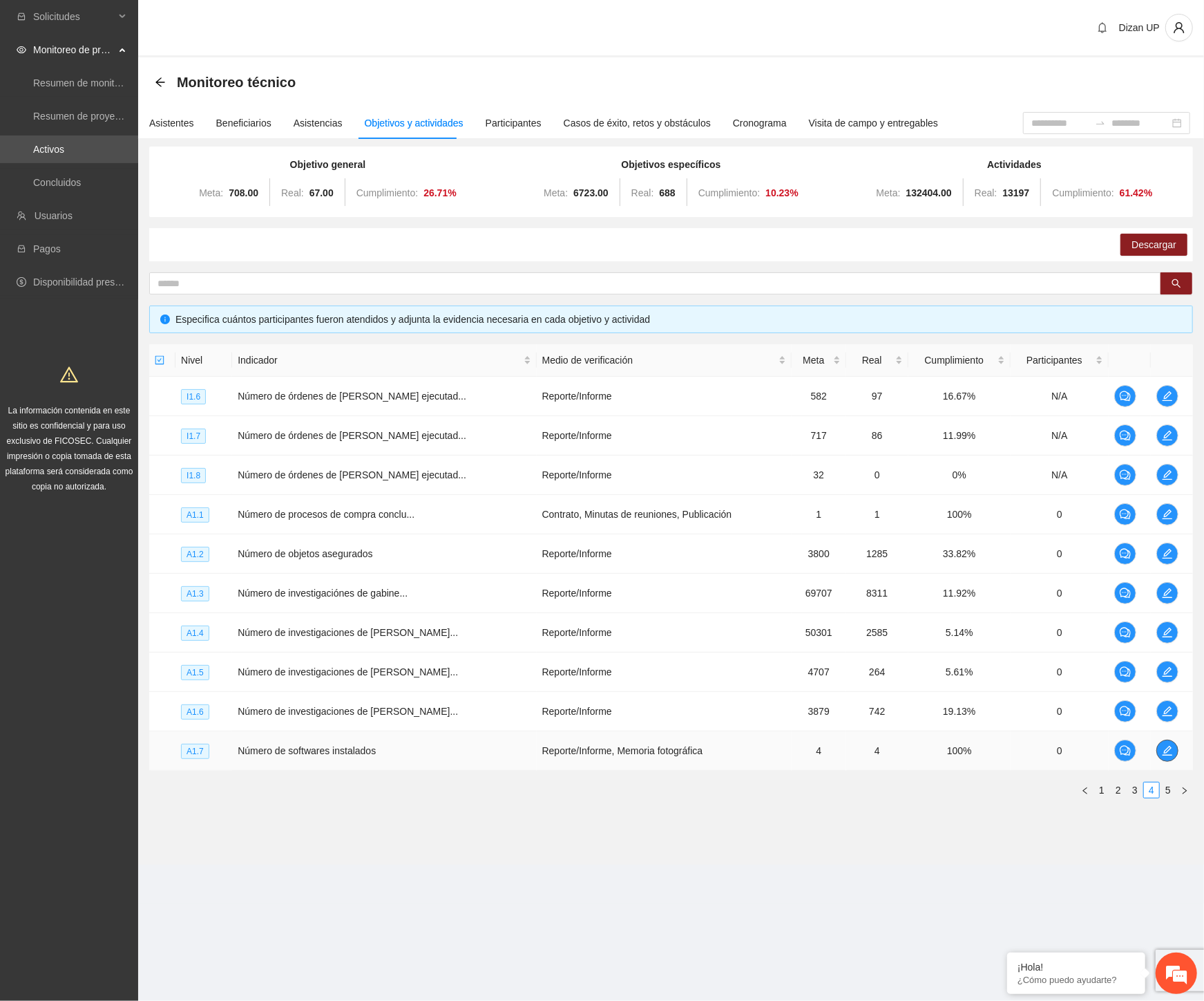
click at [1168, 750] on span "edit" at bounding box center [1167, 750] width 21 height 11
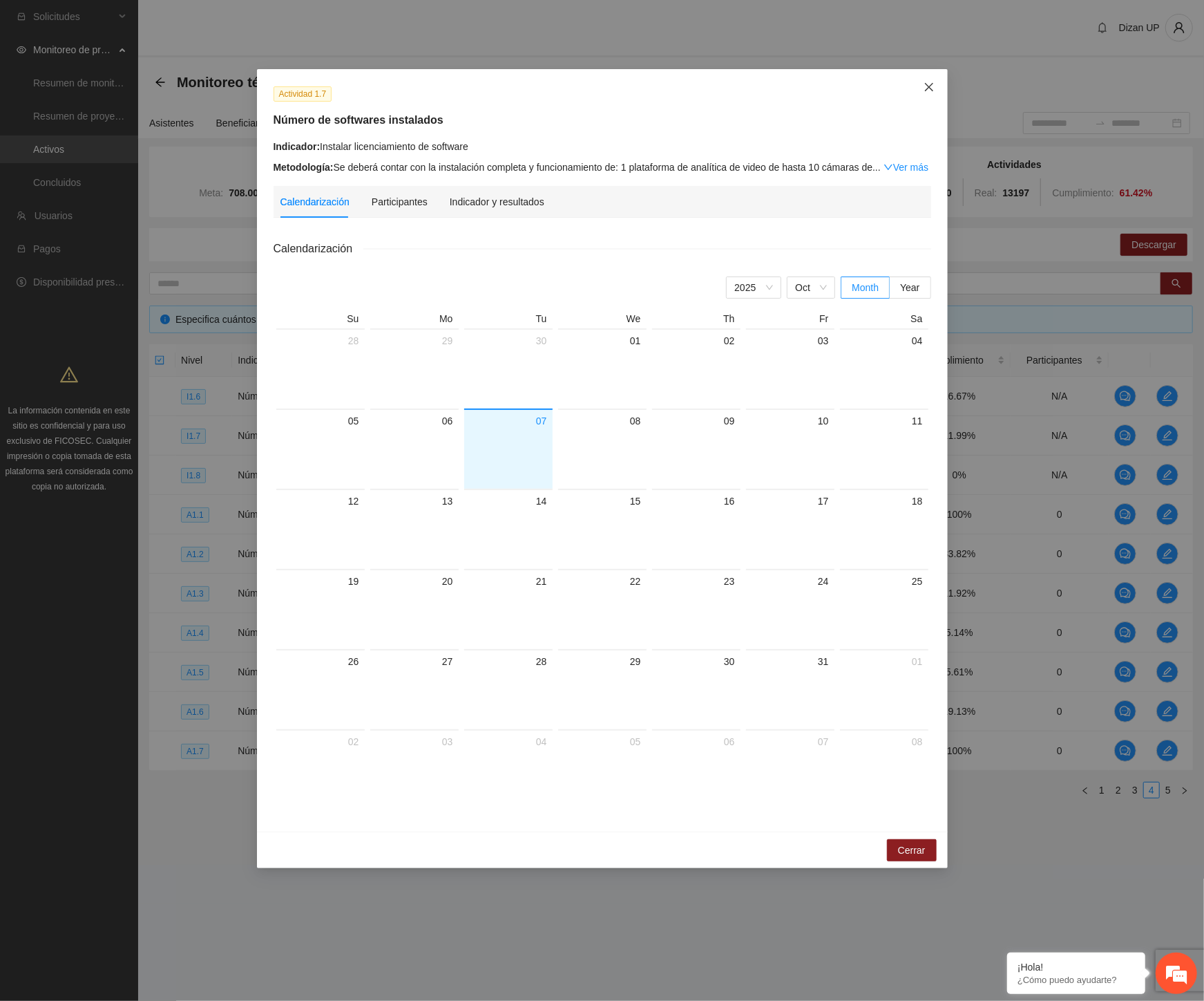
click at [929, 84] on icon "close" at bounding box center [929, 87] width 11 height 11
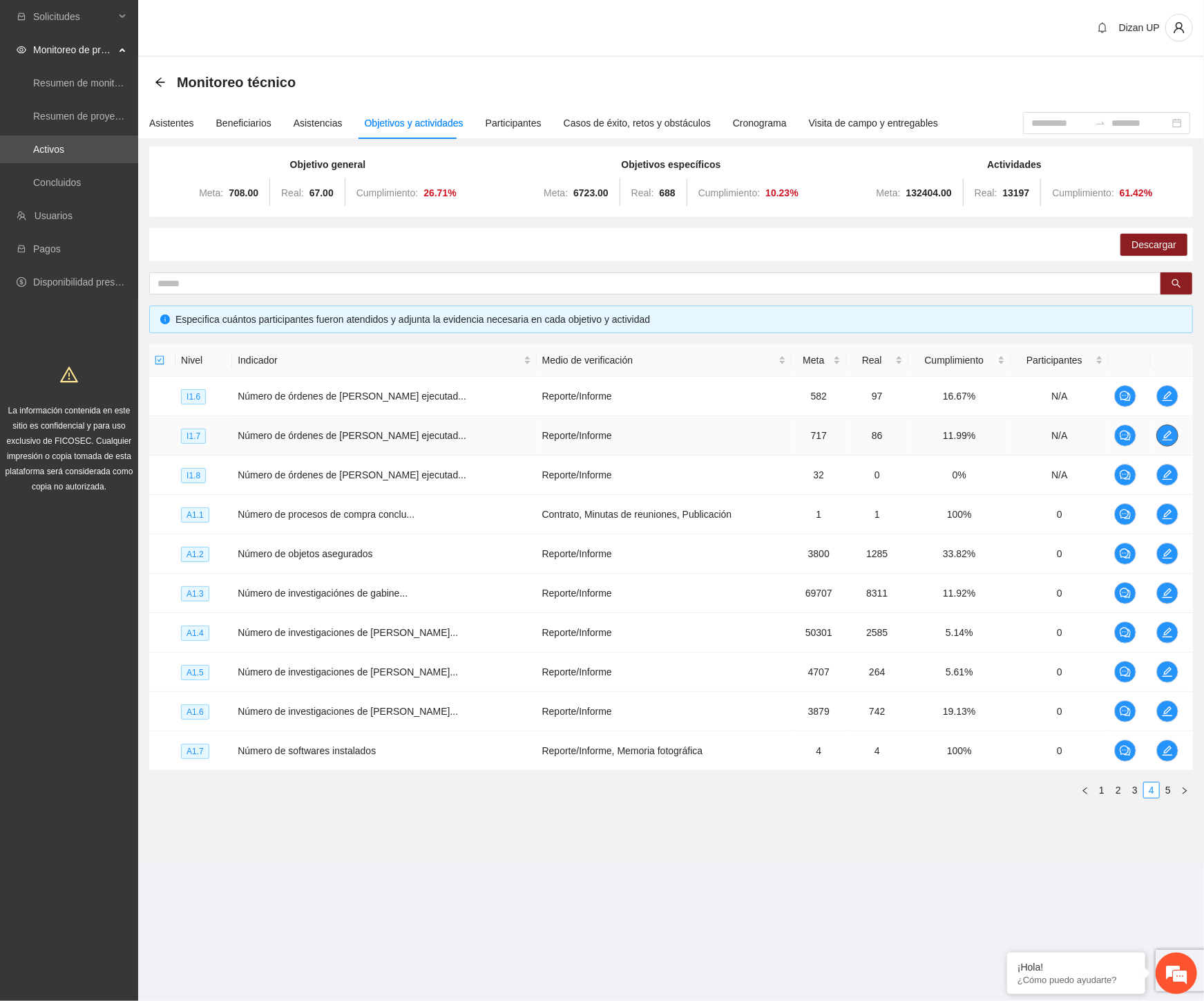
click at [1162, 430] on icon "edit" at bounding box center [1167, 435] width 11 height 11
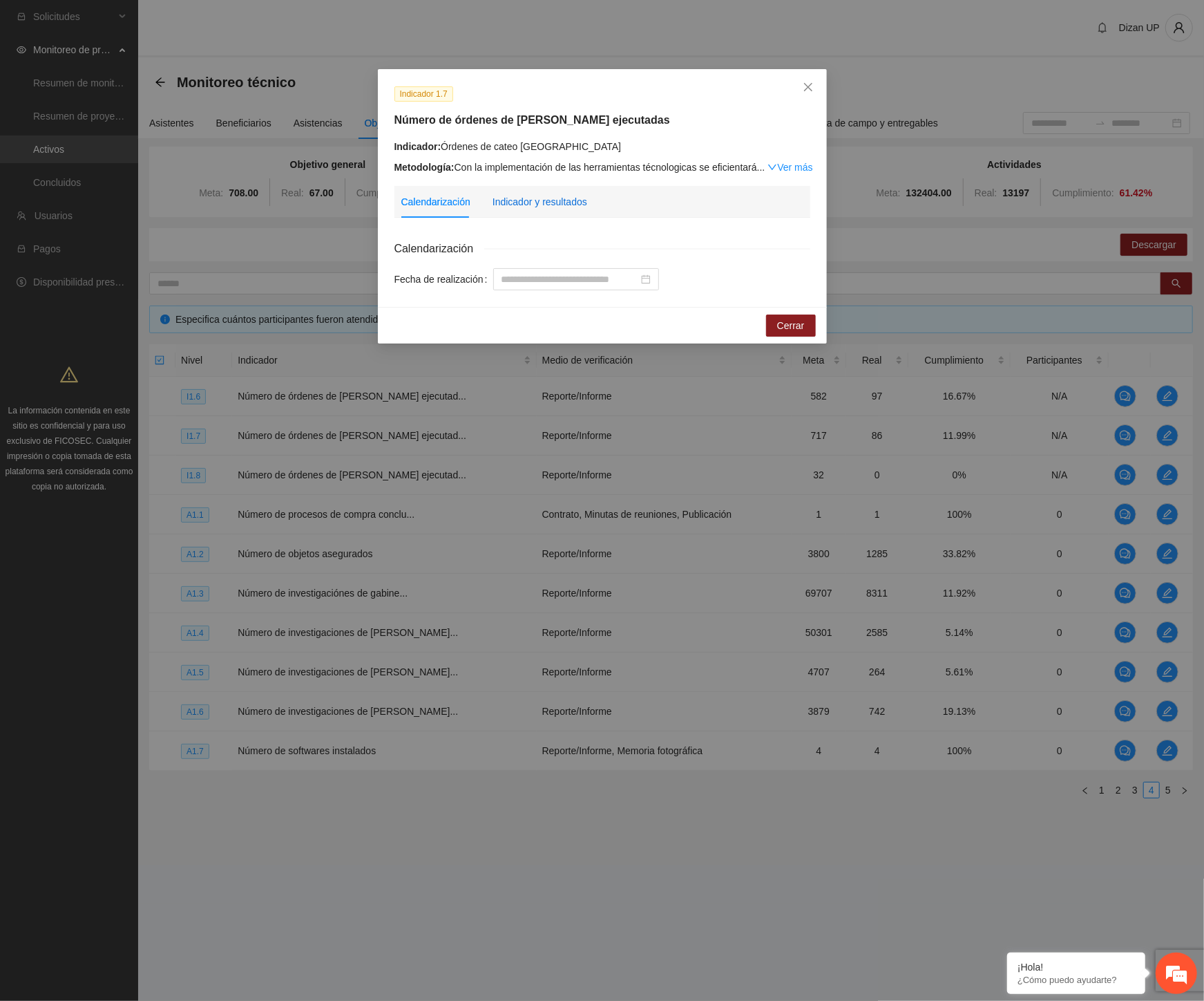
click at [530, 204] on div "Indicador y resultados" at bounding box center [540, 202] width 95 height 15
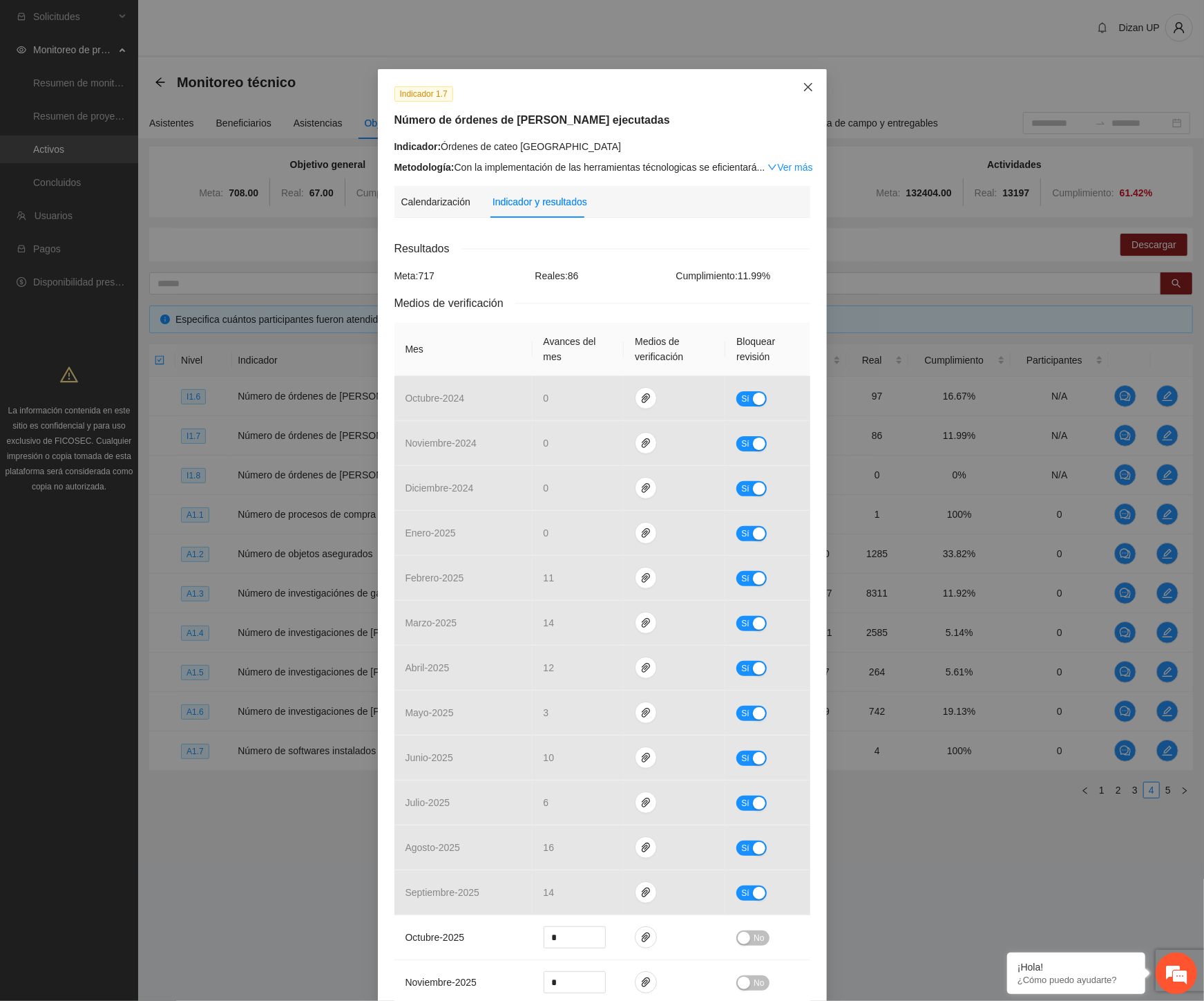
click at [803, 86] on icon "close" at bounding box center [808, 87] width 11 height 11
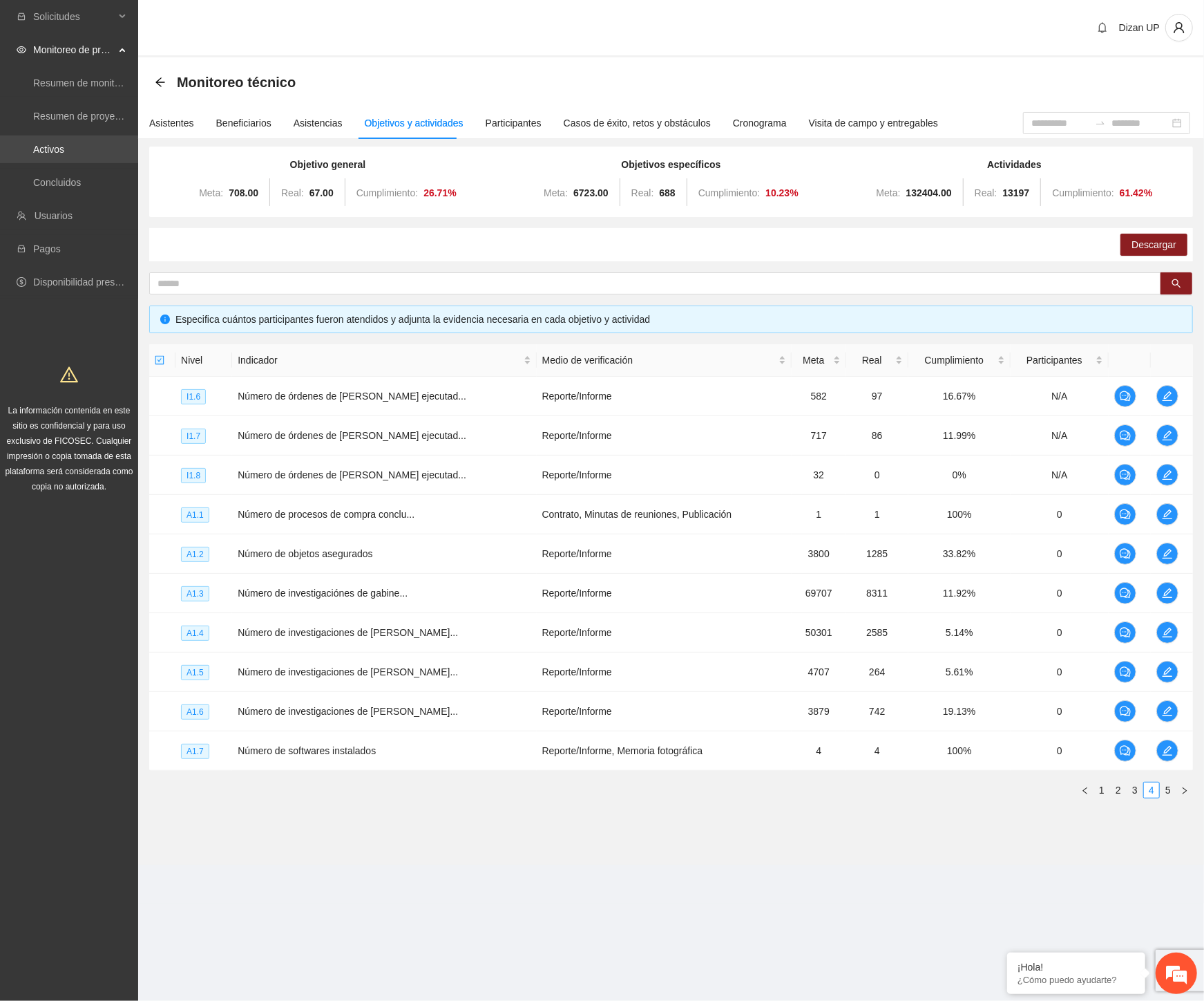
click at [40, 144] on link "Activos" at bounding box center [48, 149] width 31 height 11
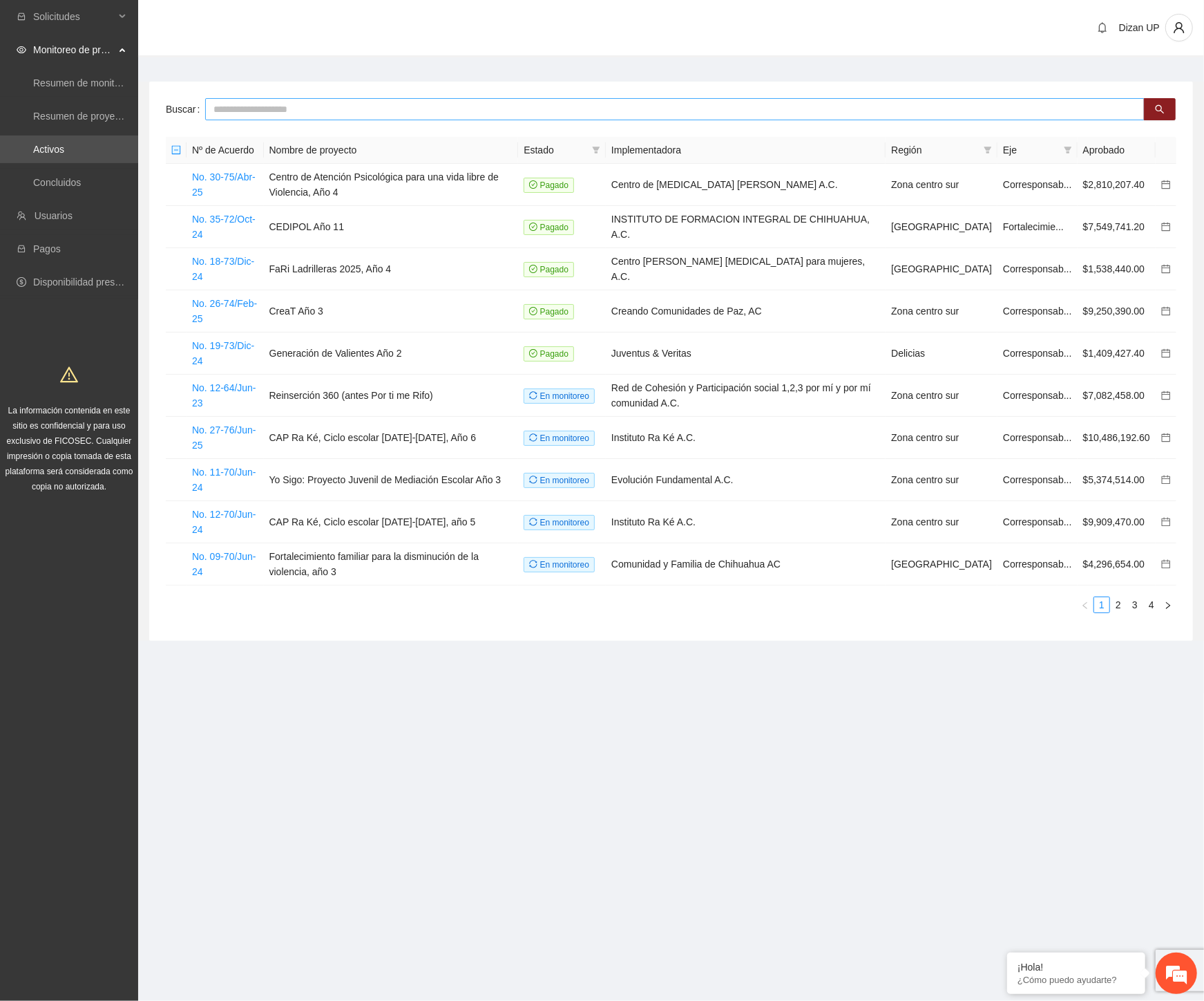
click at [264, 107] on input "text" at bounding box center [675, 109] width 940 height 22
type input "****"
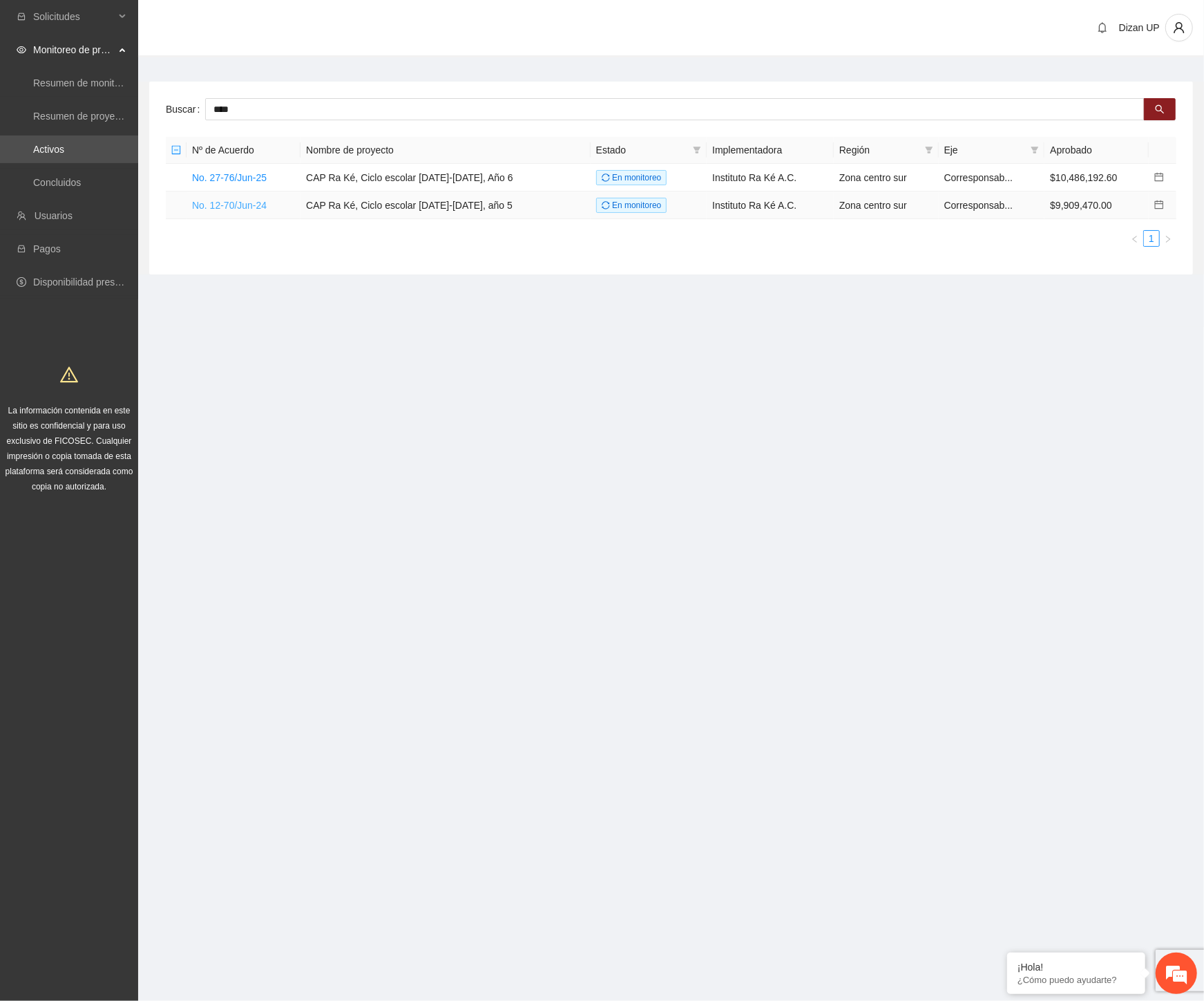
click at [249, 205] on link "No. 12-70/Jun-24" at bounding box center [229, 204] width 74 height 11
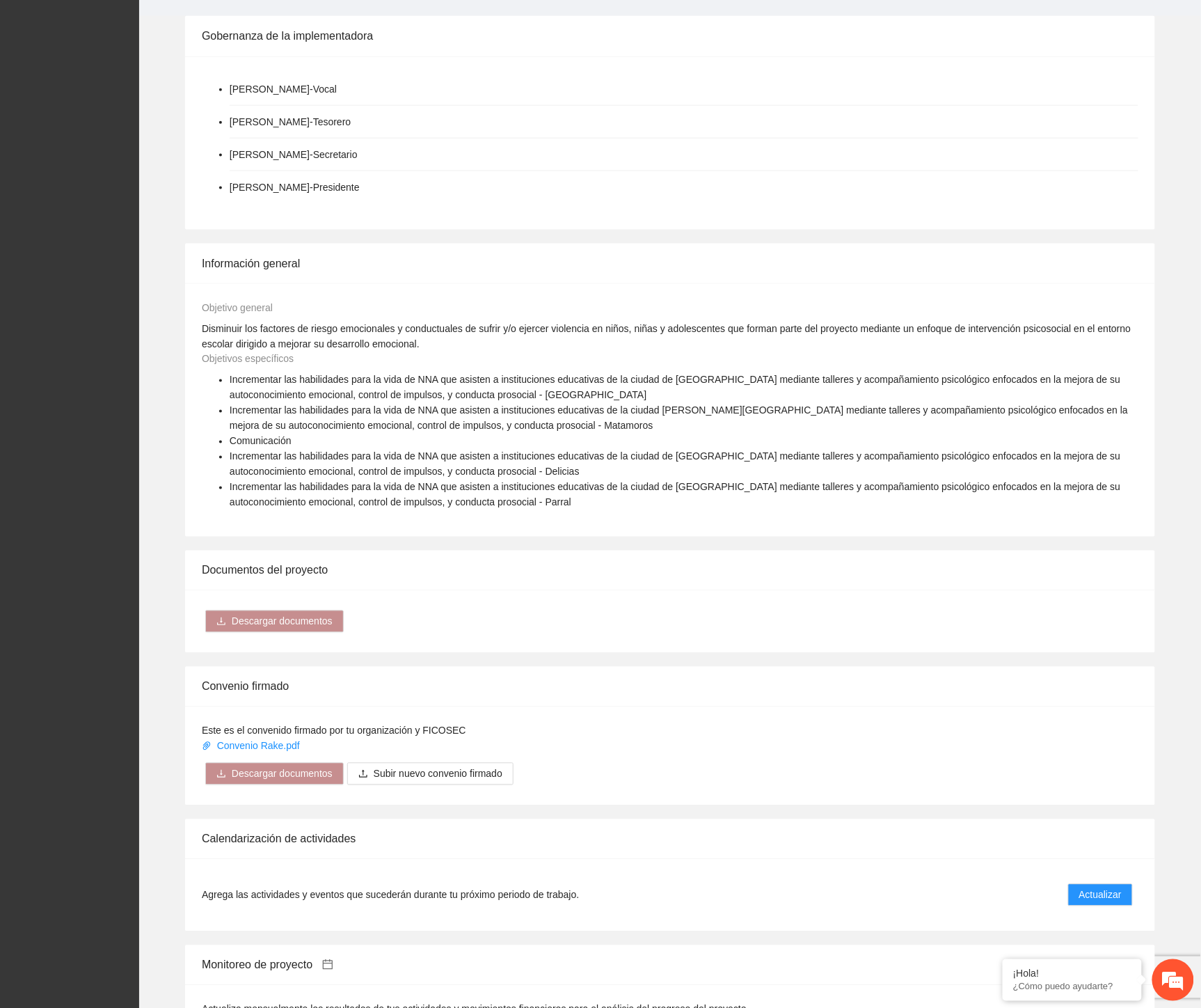
scroll to position [928, 0]
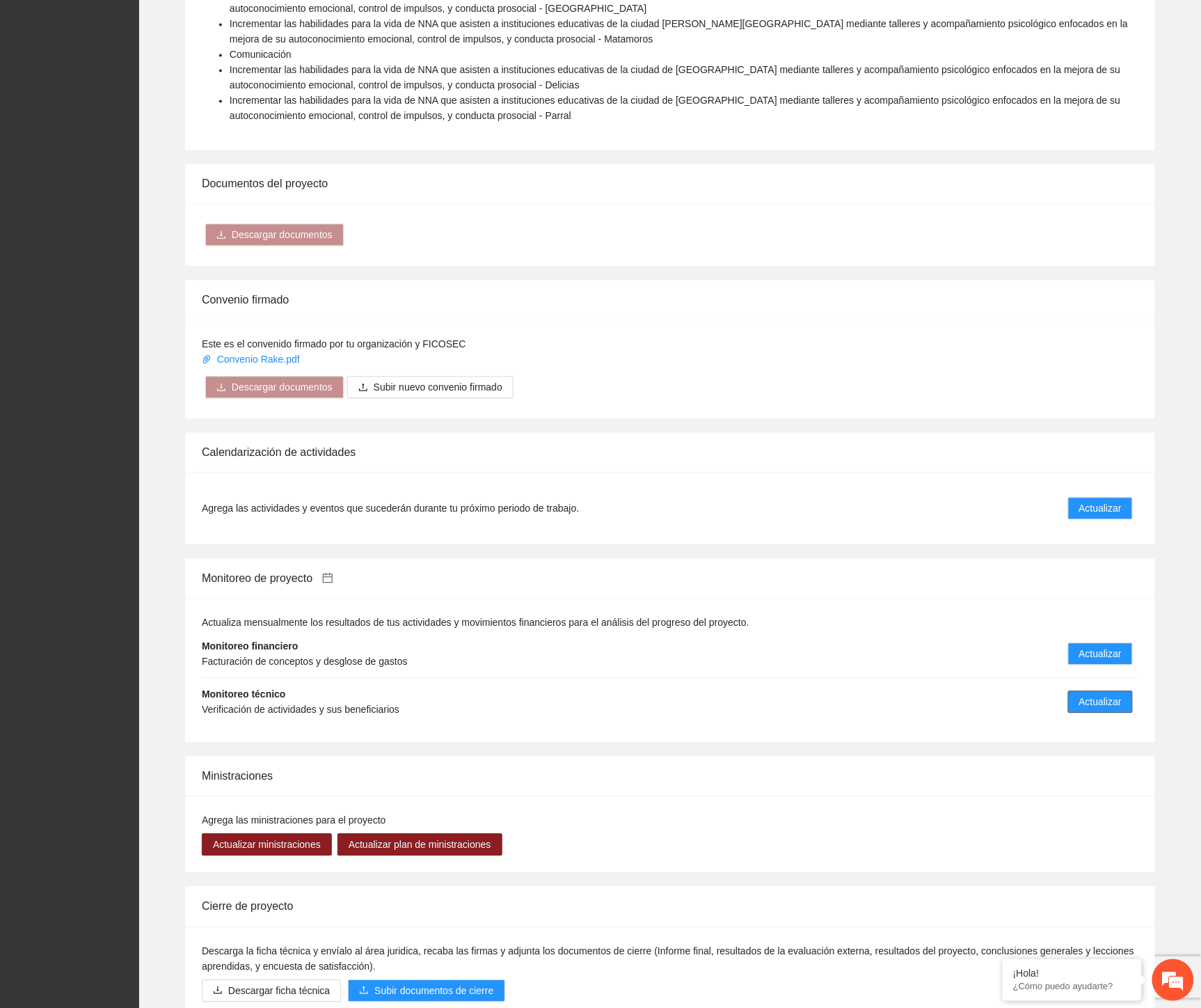
drag, startPoint x: 1111, startPoint y: 697, endPoint x: 1187, endPoint y: 635, distance: 98.1
click at [1111, 697] on span "Actualizar" at bounding box center [1101, 702] width 43 height 15
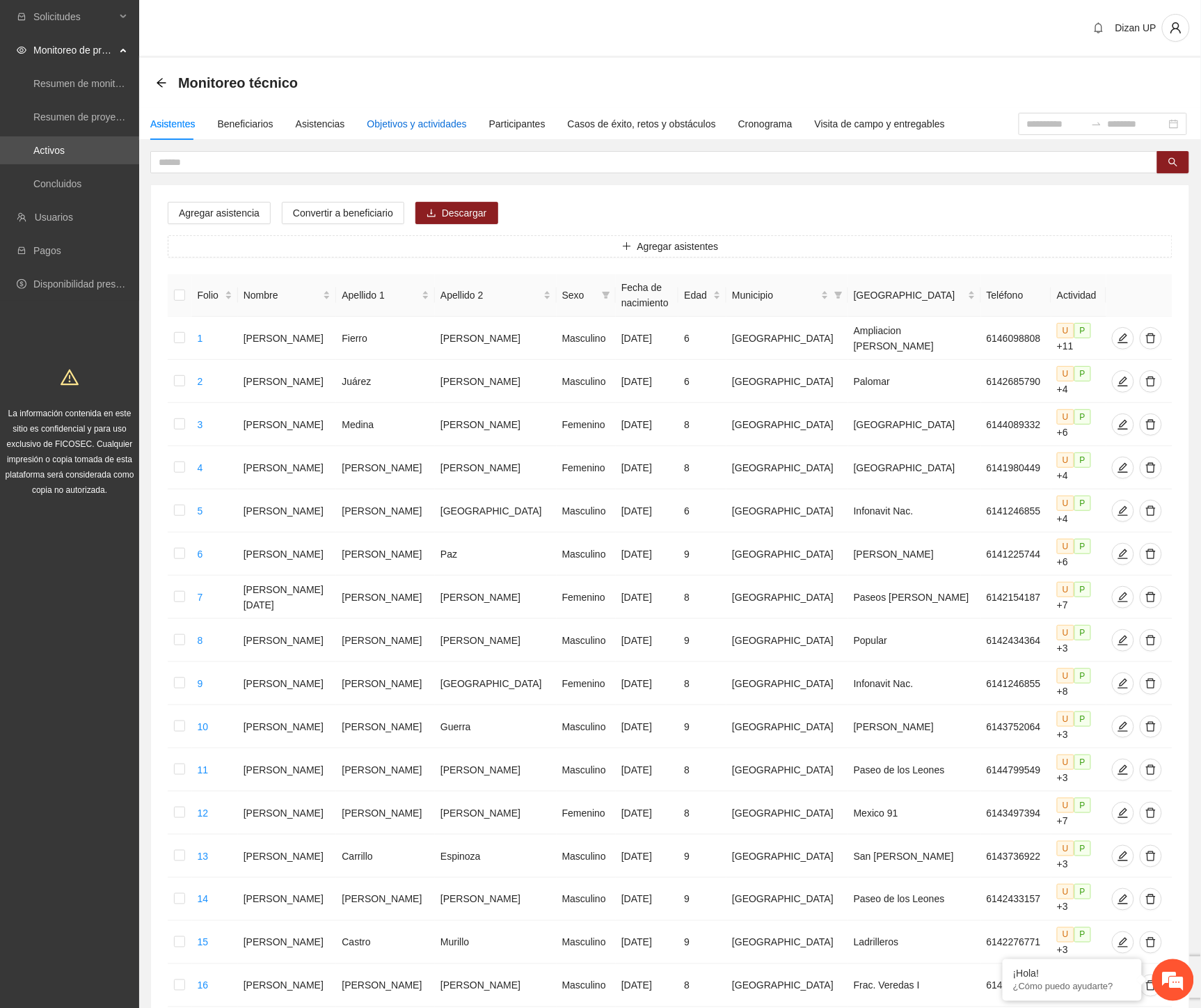
click at [433, 128] on div "Objetivos y actividades" at bounding box center [417, 124] width 100 height 15
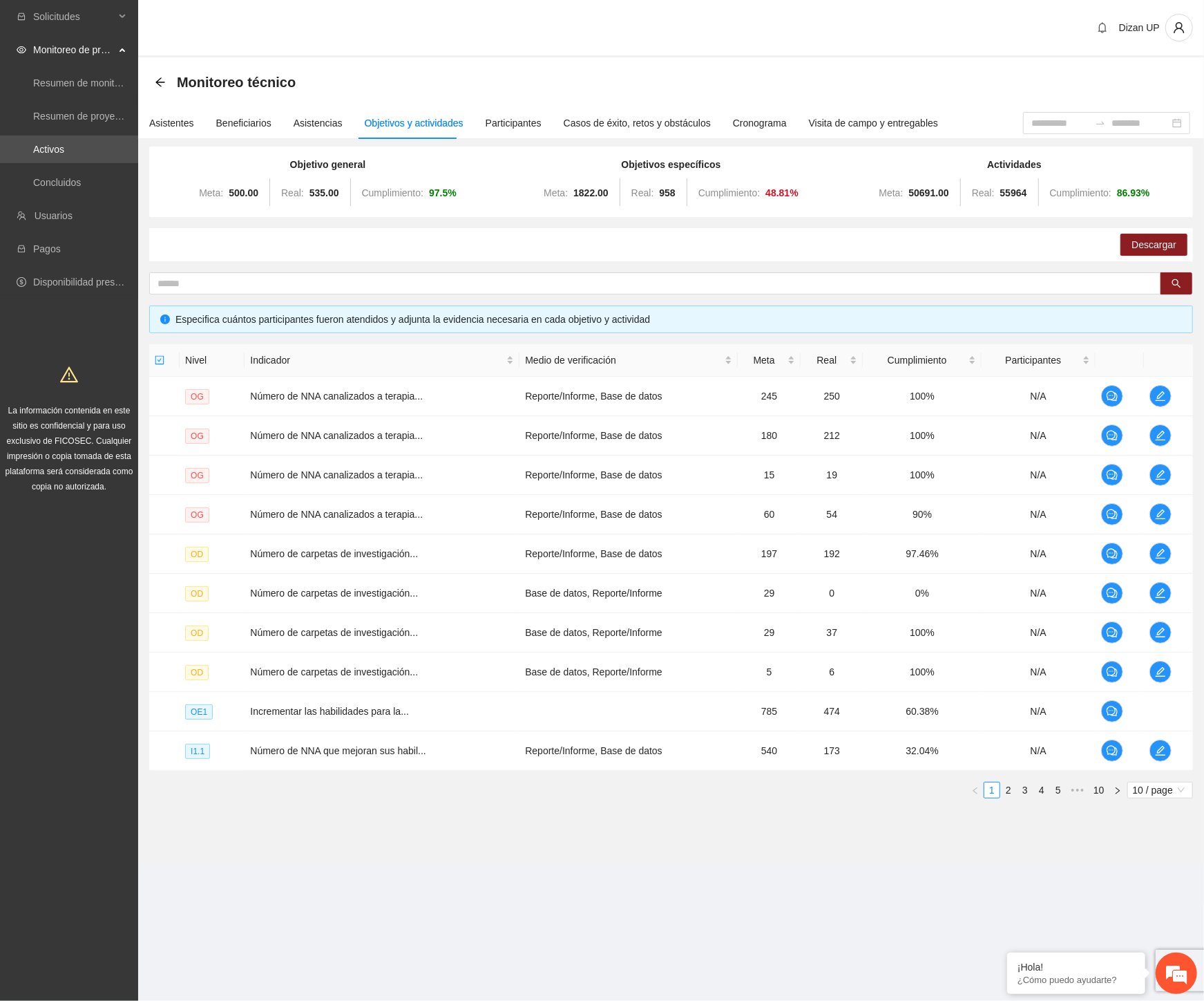
click at [590, 862] on section "Monitoreo técnico Asistentes Beneficiarios Asistencias Objetivos y actividades …" at bounding box center [671, 461] width 1066 height 808
click at [1047, 788] on link "4" at bounding box center [1042, 790] width 15 height 15
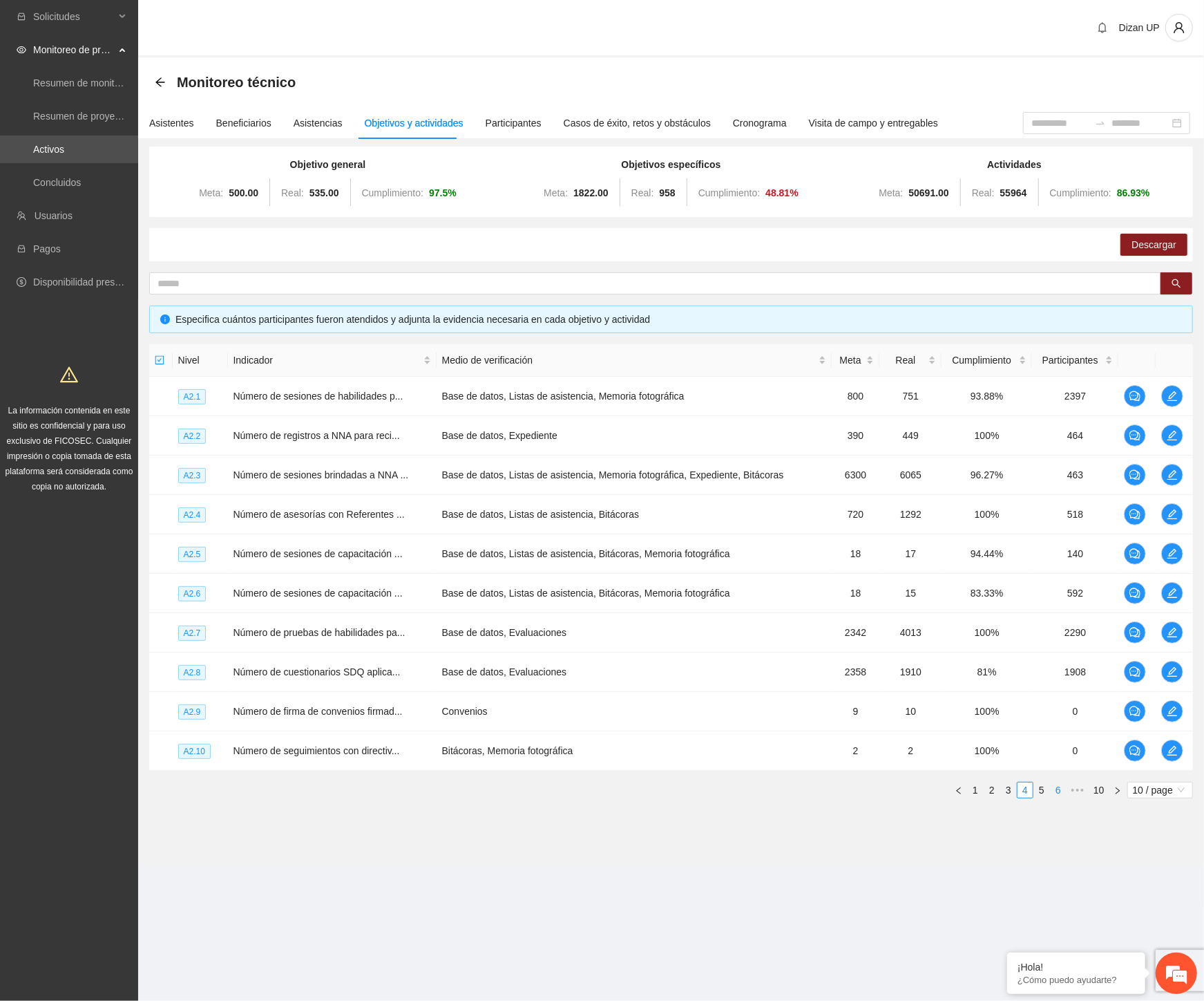
click at [1058, 792] on link "6" at bounding box center [1058, 790] width 15 height 15
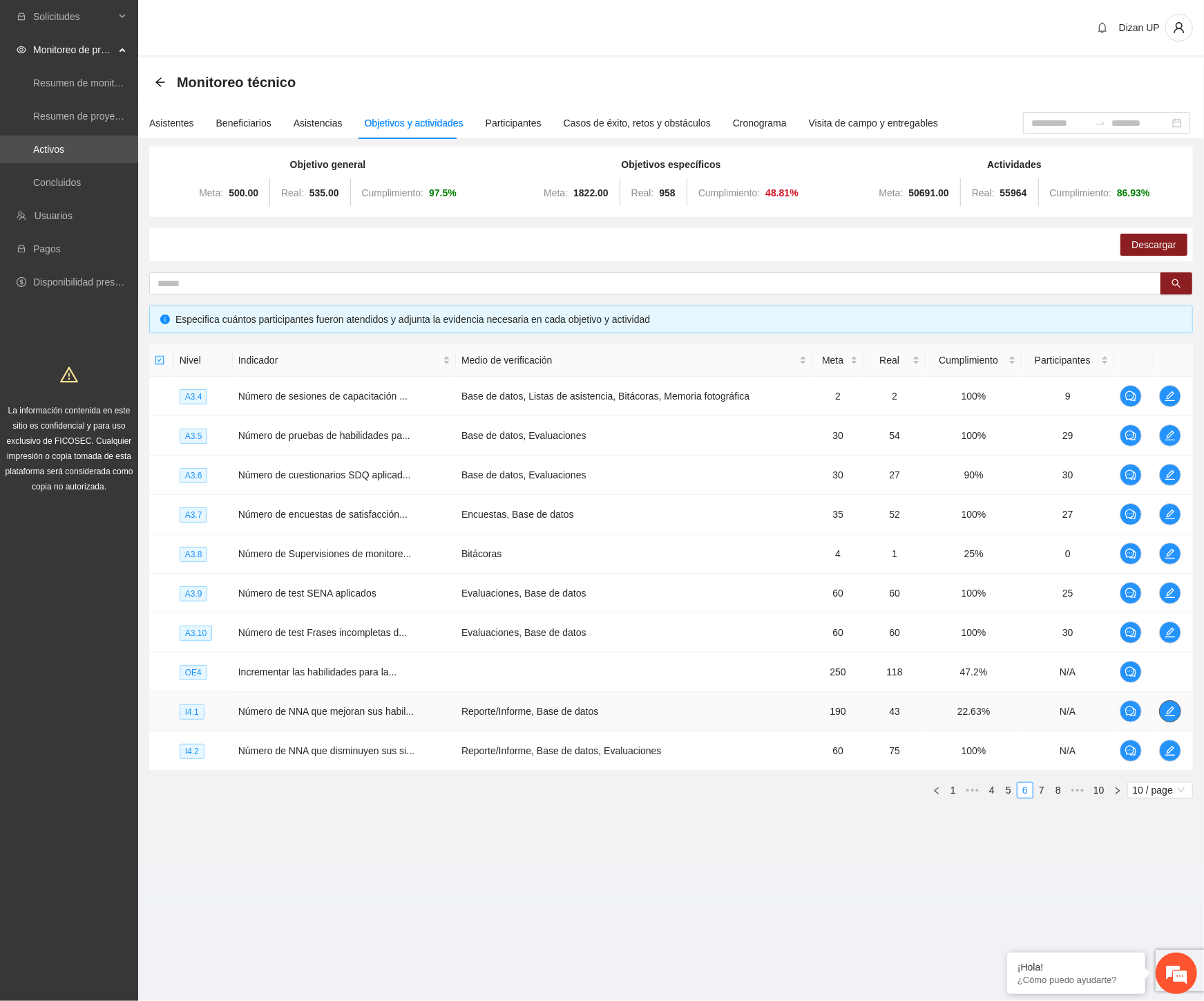
click at [1164, 712] on icon "edit" at bounding box center [1169, 710] width 11 height 11
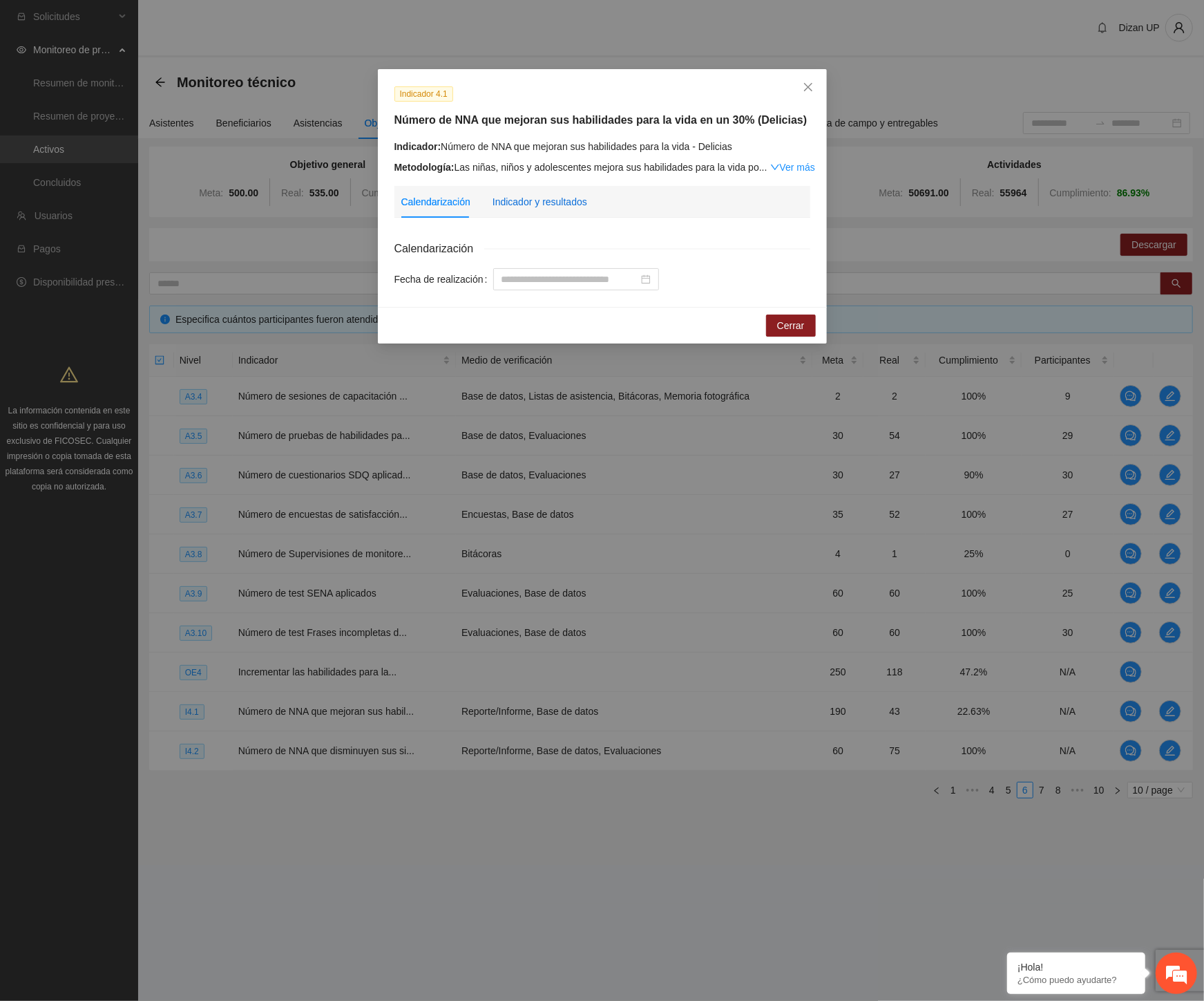
click at [539, 199] on div "Indicador y resultados" at bounding box center [540, 202] width 95 height 15
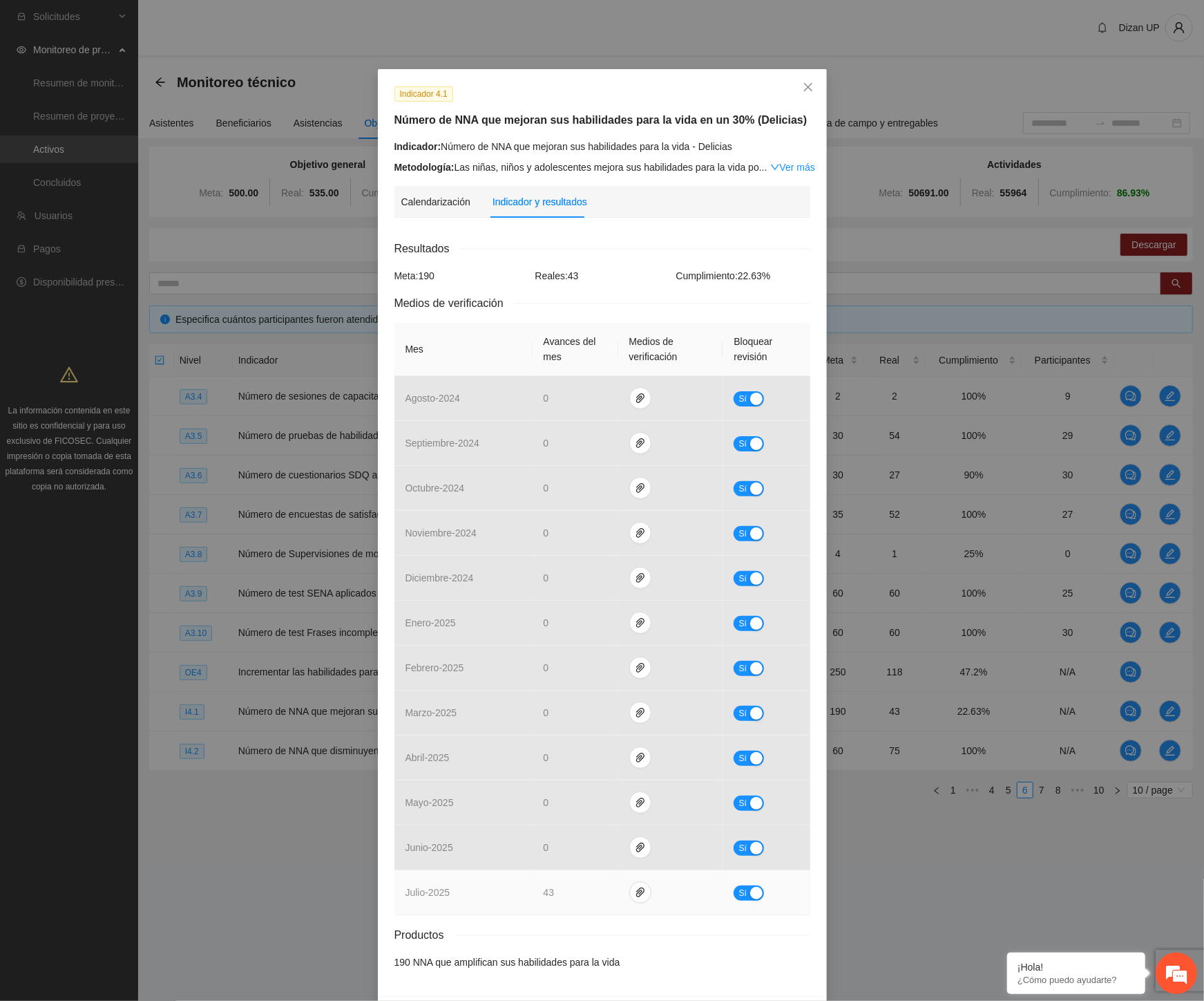
click at [751, 895] on div "button" at bounding box center [757, 893] width 13 height 13
click at [594, 888] on span "up" at bounding box center [599, 889] width 8 height 8
type input "**"
click at [594, 888] on span "up" at bounding box center [599, 889] width 8 height 8
click at [754, 893] on span "No" at bounding box center [759, 893] width 10 height 15
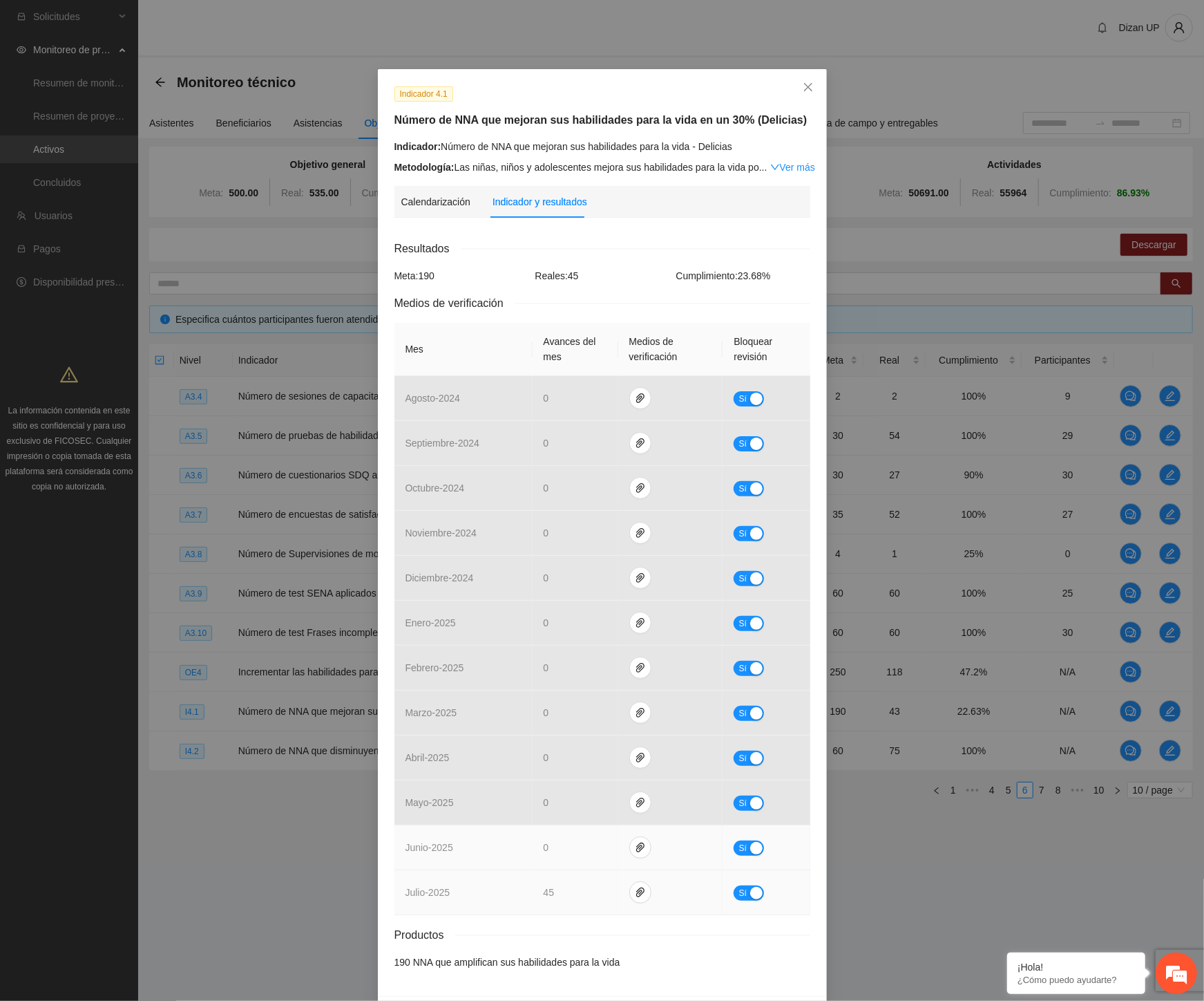
scroll to position [49, 0]
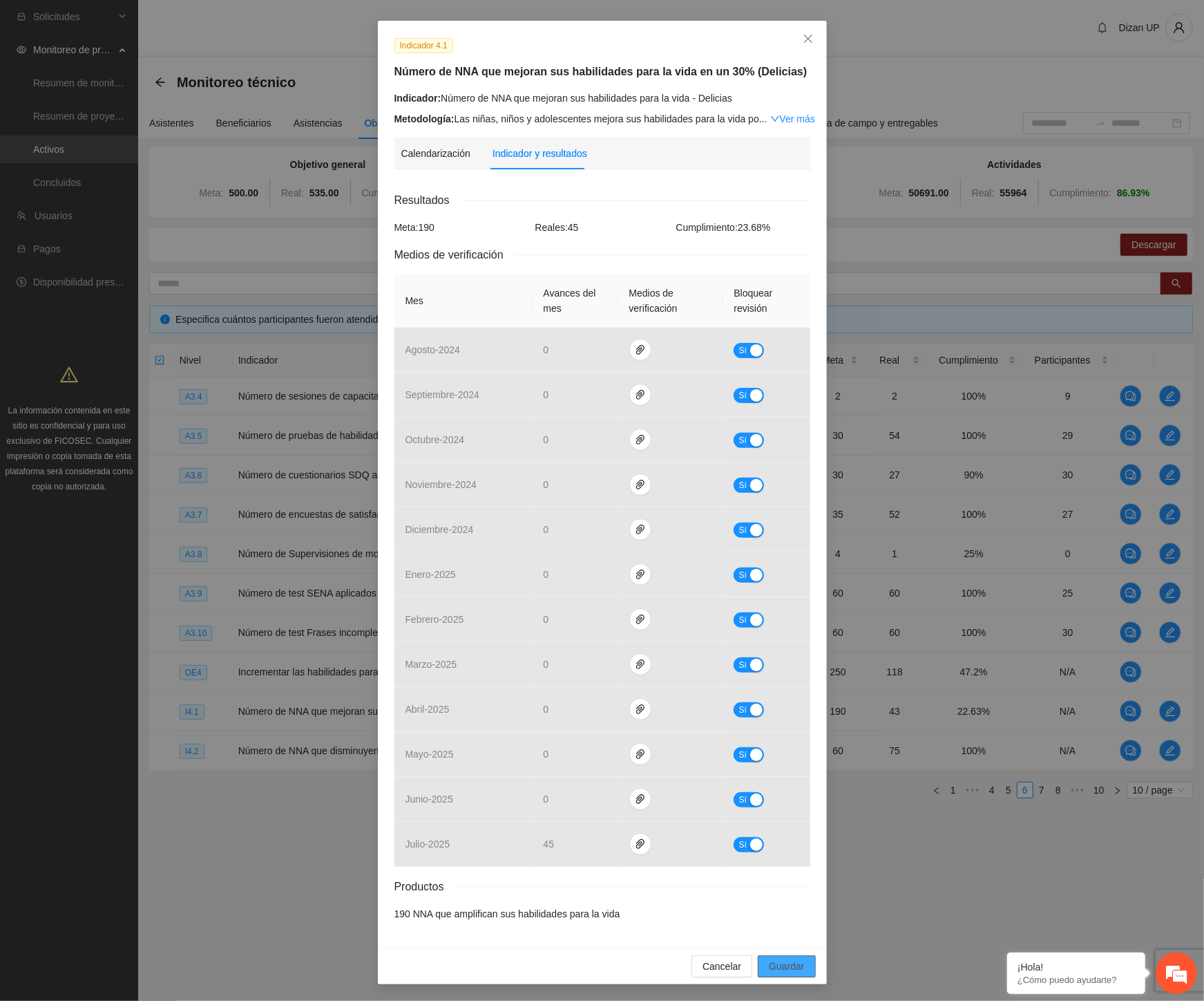
click at [774, 970] on span "Guardar" at bounding box center [787, 966] width 35 height 15
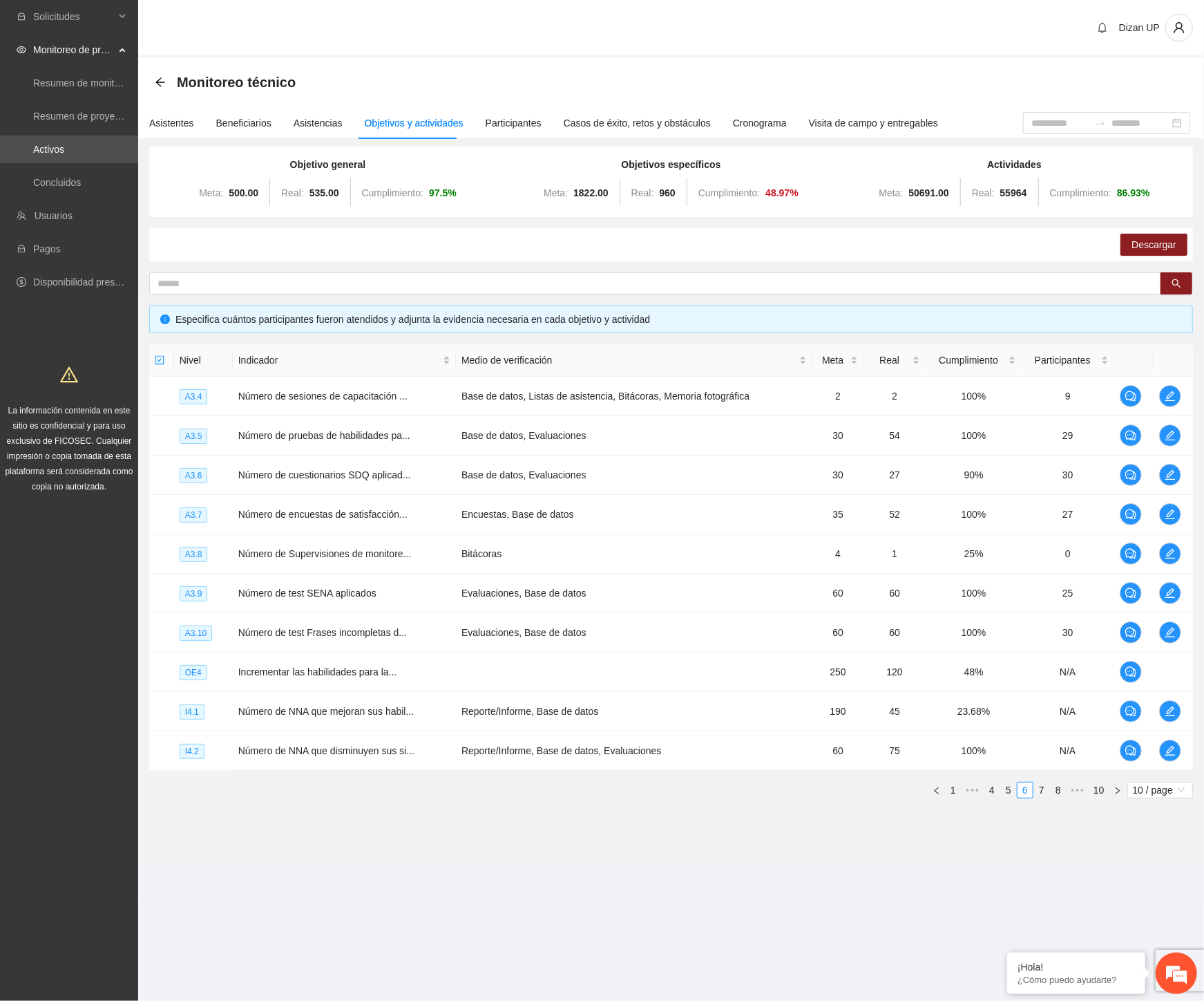
scroll to position [0, 0]
